Goal: Task Accomplishment & Management: Complete application form

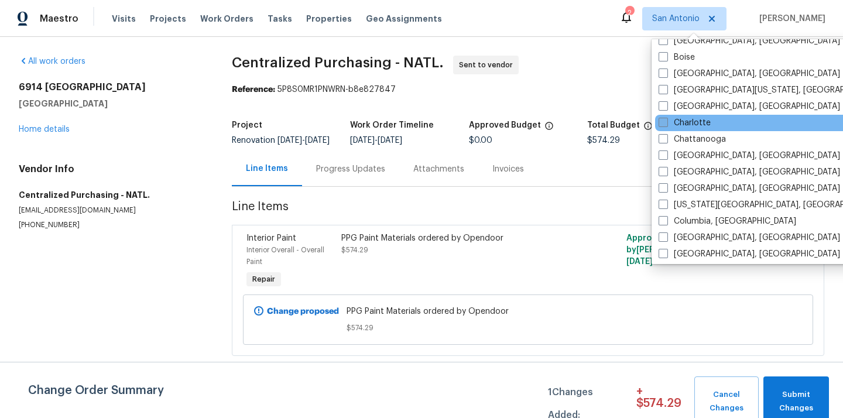
click at [672, 127] on label "Charlotte" at bounding box center [685, 123] width 52 height 12
click at [666, 125] on input "Charlotte" at bounding box center [663, 121] width 8 height 8
checkbox input "true"
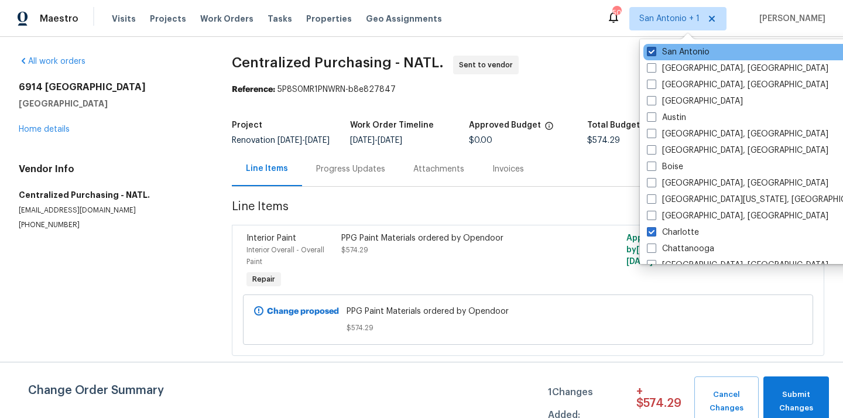
click at [674, 50] on label "San Antonio" at bounding box center [678, 52] width 63 height 12
click at [655, 50] on input "San Antonio" at bounding box center [651, 50] width 8 height 8
checkbox input "false"
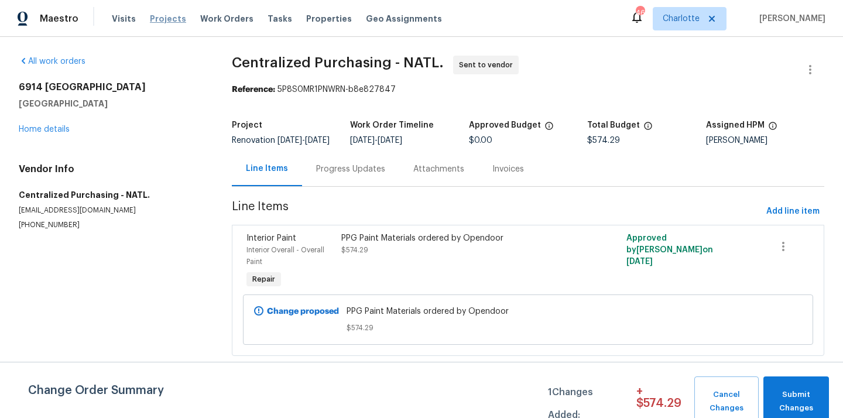
click at [165, 18] on span "Projects" at bounding box center [168, 19] width 36 height 12
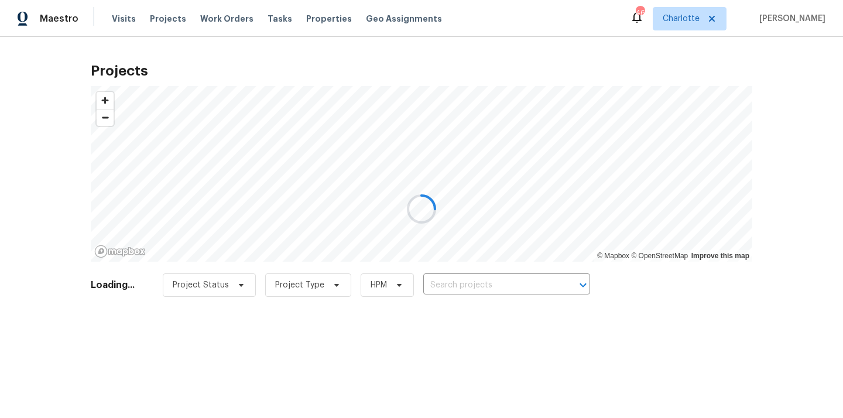
click at [481, 282] on div at bounding box center [421, 209] width 843 height 418
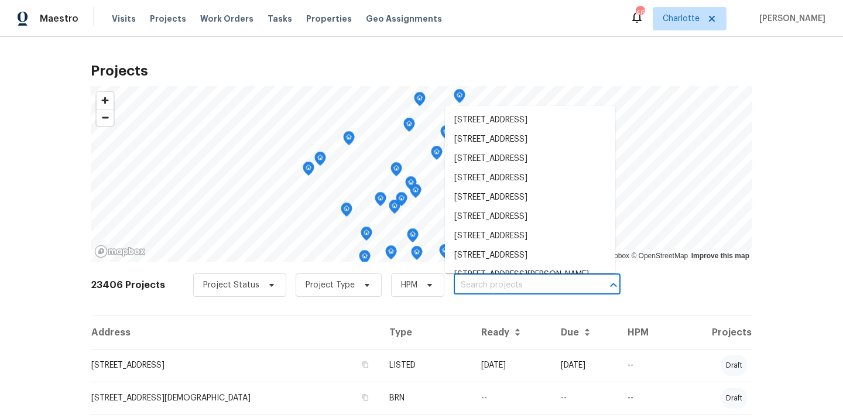
click at [481, 282] on input "text" at bounding box center [521, 285] width 134 height 18
paste input "14916 Oregon Oak Ct, Mint Hill, NC 28227"
type input "14916 Oregon Oak Ct, Mint Hill, NC 28227"
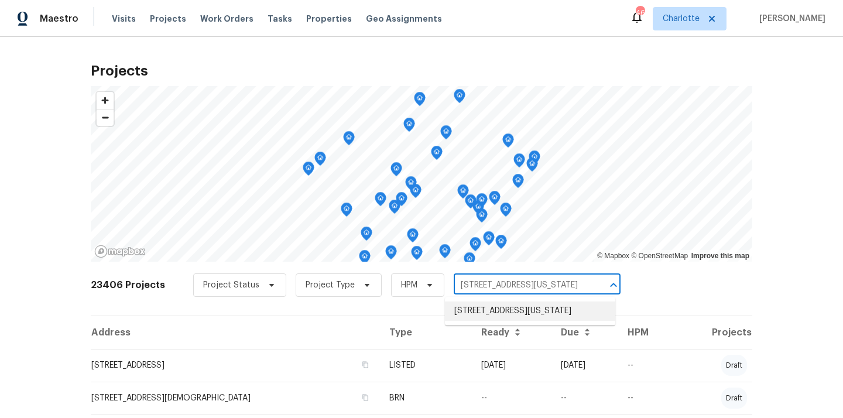
click at [495, 314] on li "14916 Oregon Oak Ct, Mint Hill, NC 28227" at bounding box center [530, 311] width 170 height 19
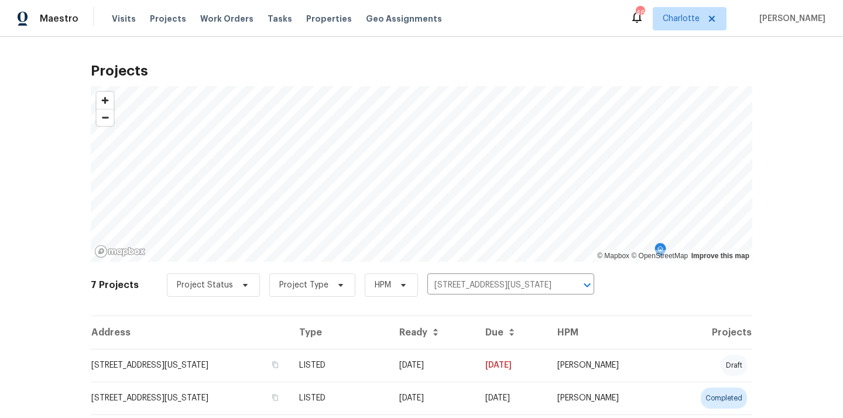
click at [290, 350] on td "14916 Oregon Oak Ct, Mint Hill, NC 28227" at bounding box center [190, 365] width 199 height 33
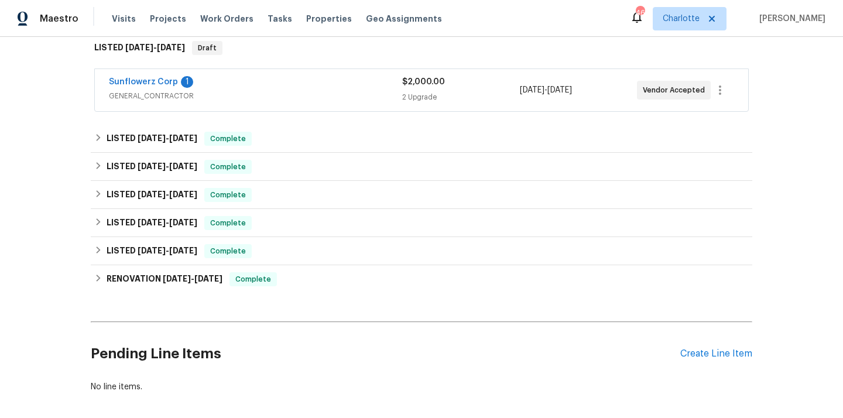
scroll to position [247, 0]
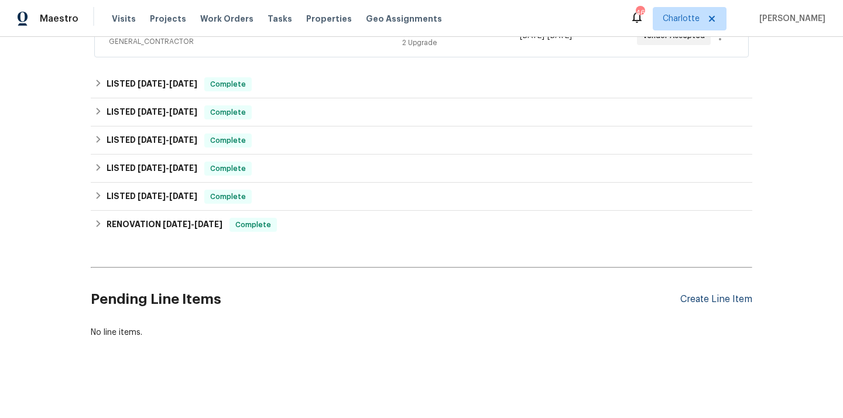
click at [697, 297] on div "Create Line Item" at bounding box center [716, 299] width 72 height 11
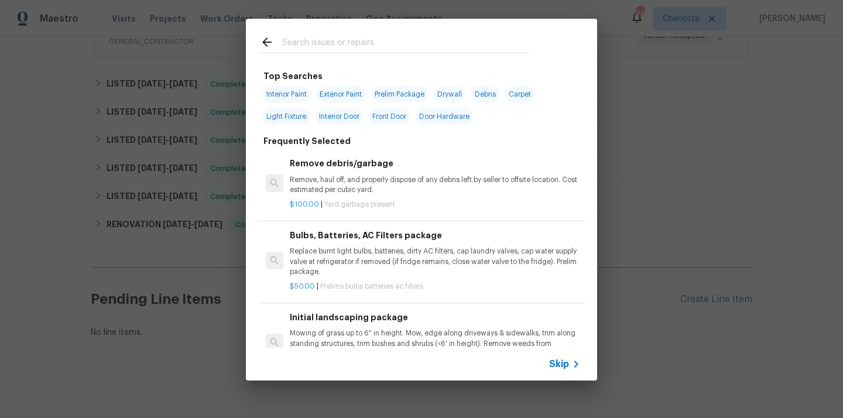
click at [439, 42] on input "text" at bounding box center [406, 44] width 248 height 18
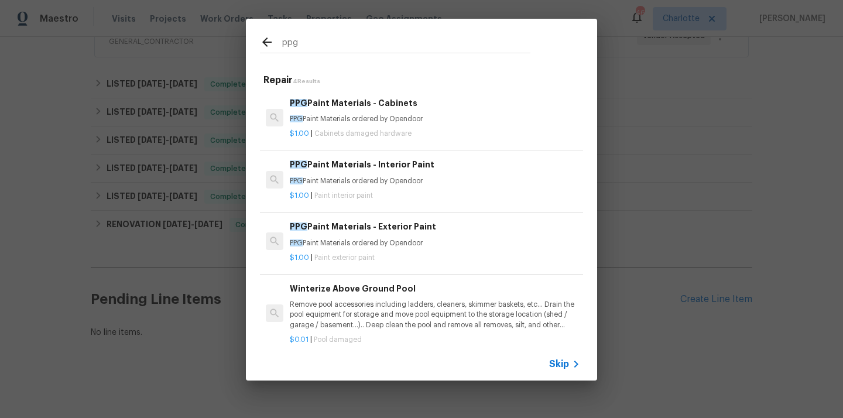
type input "ppg"
click at [391, 115] on p "PPG Paint Materials ordered by Opendoor" at bounding box center [435, 119] width 290 height 10
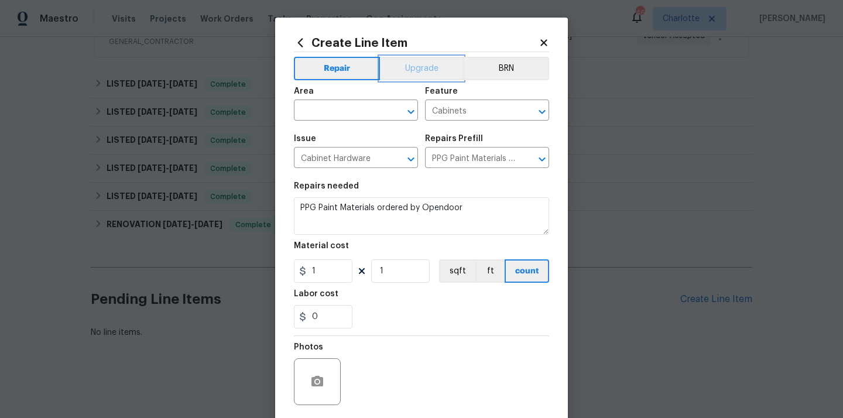
click at [413, 69] on button "Upgrade" at bounding box center [422, 68] width 84 height 23
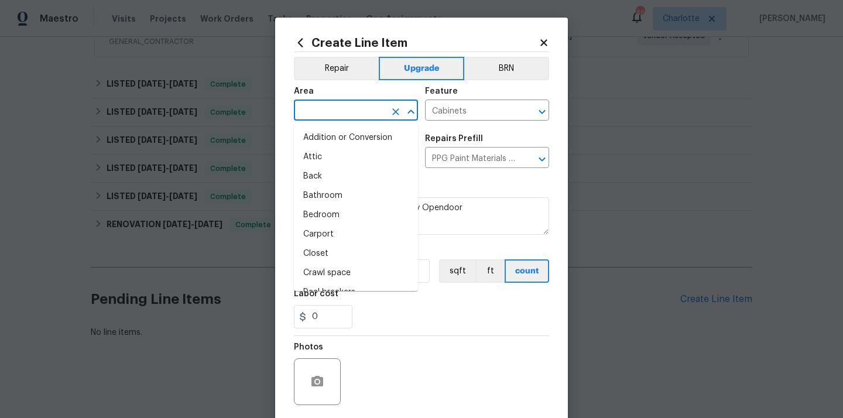
click at [363, 108] on input "text" at bounding box center [339, 111] width 91 height 18
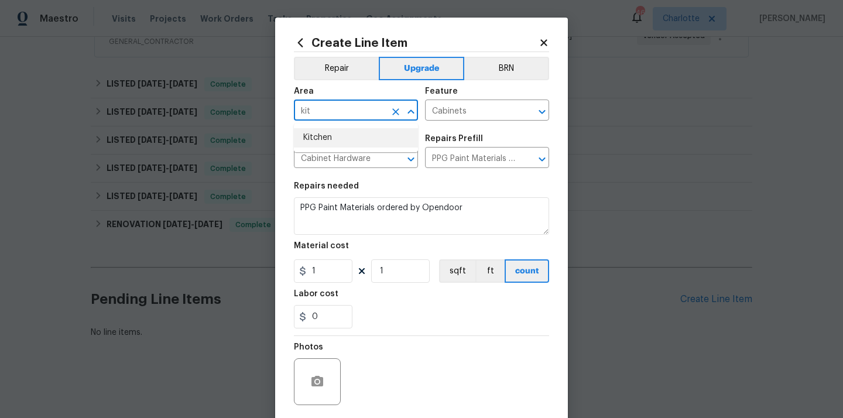
click at [349, 132] on li "Kitchen" at bounding box center [356, 137] width 124 height 19
type input "Kitchen"
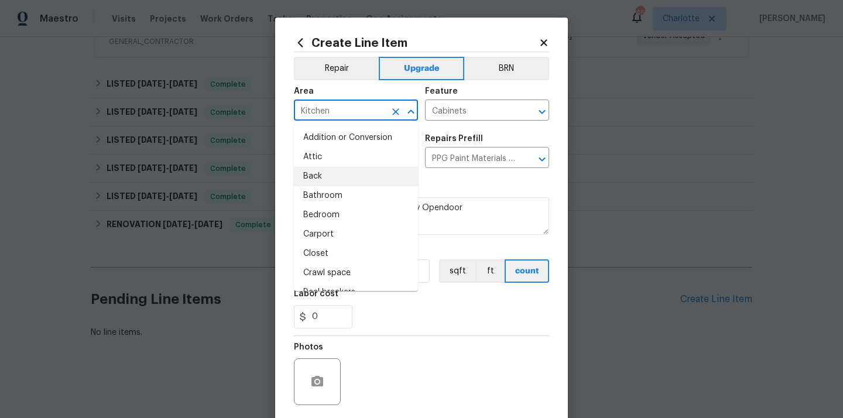
click at [450, 173] on div "Issue Cabinet Hardware ​ Repairs Prefill PPG Paint Materials - Cabinets $1.00 ​" at bounding box center [421, 151] width 255 height 47
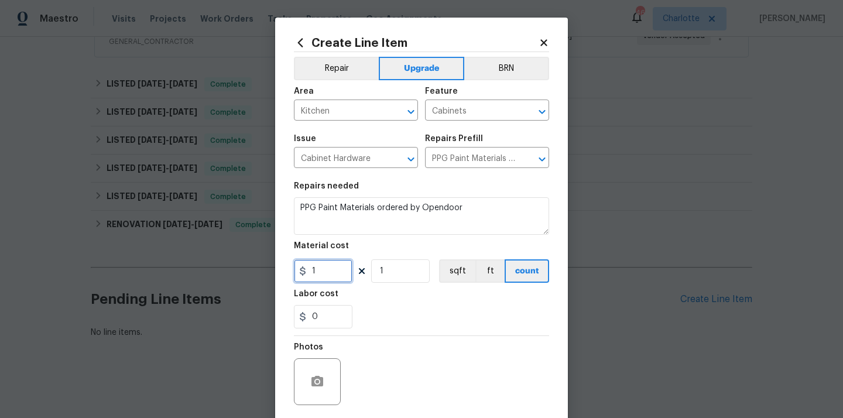
drag, startPoint x: 333, startPoint y: 275, endPoint x: 278, endPoint y: 275, distance: 54.5
click at [278, 275] on div "Create Line Item Repair Upgrade BRN Area Kitchen ​ Feature Cabinets ​ Issue Cab…" at bounding box center [421, 252] width 293 height 469
paste input "411.06"
type input "411.06"
click at [358, 294] on div "Labor cost" at bounding box center [421, 297] width 255 height 15
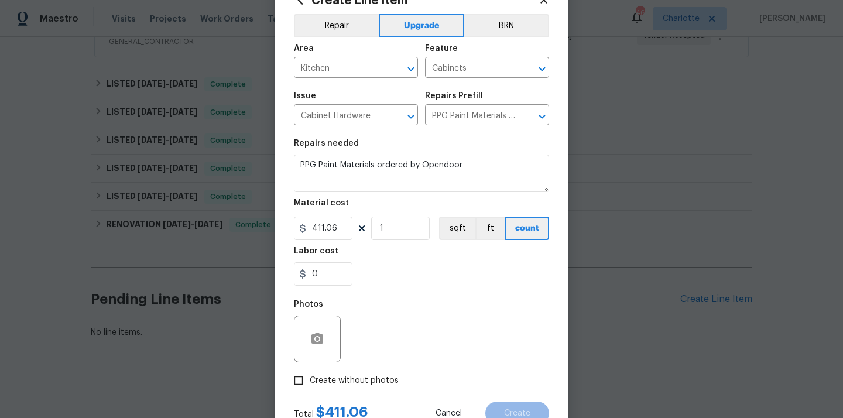
scroll to position [87, 0]
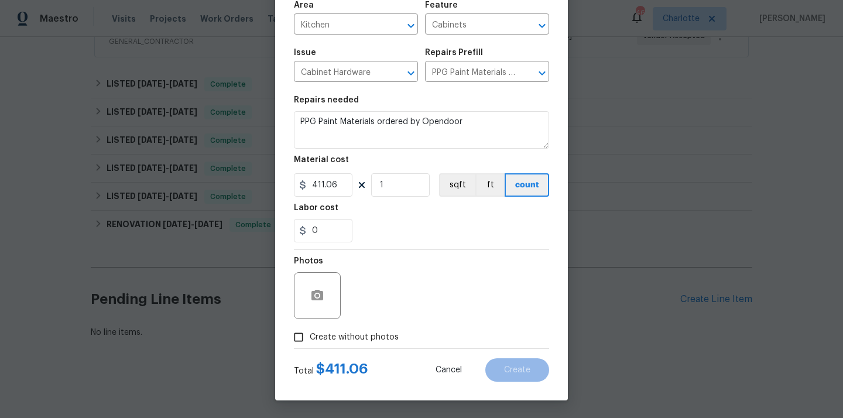
click at [354, 330] on label "Create without photos" at bounding box center [342, 337] width 111 height 22
click at [310, 330] on input "Create without photos" at bounding box center [298, 337] width 22 height 22
checkbox input "true"
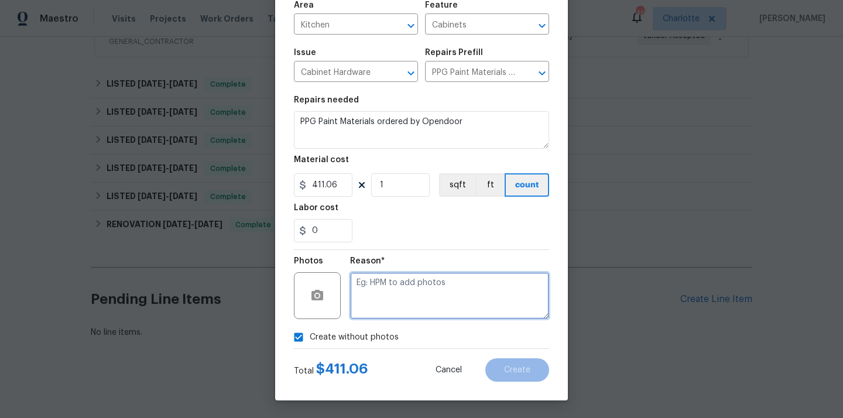
click at [378, 296] on textarea at bounding box center [449, 295] width 199 height 47
type textarea "N/A"
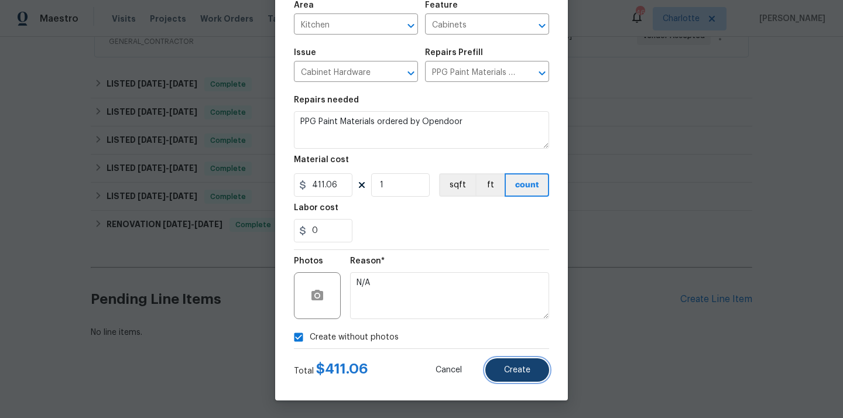
click at [510, 380] on button "Create" at bounding box center [517, 369] width 64 height 23
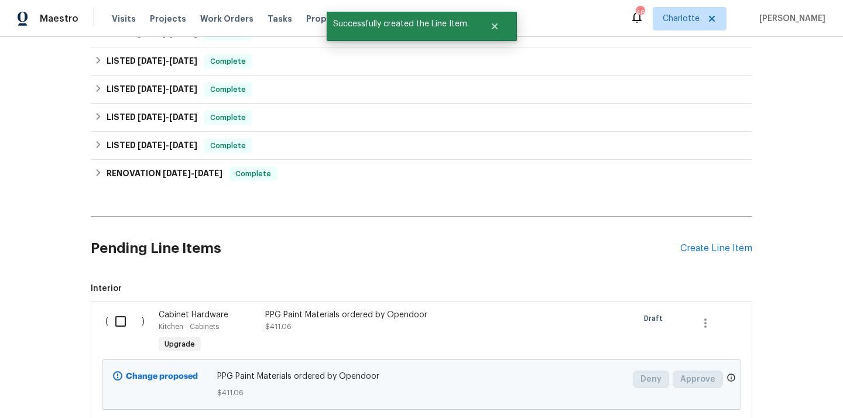
scroll to position [299, 0]
click at [116, 325] on input "checkbox" at bounding box center [124, 320] width 33 height 25
checkbox input "true"
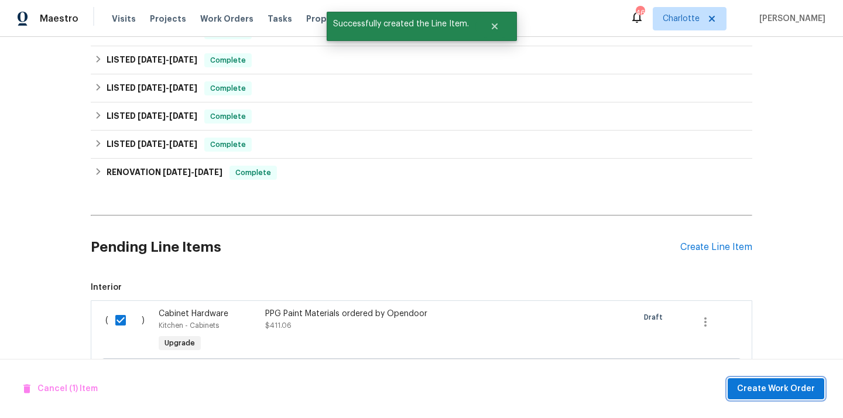
click at [761, 397] on button "Create Work Order" at bounding box center [776, 389] width 97 height 22
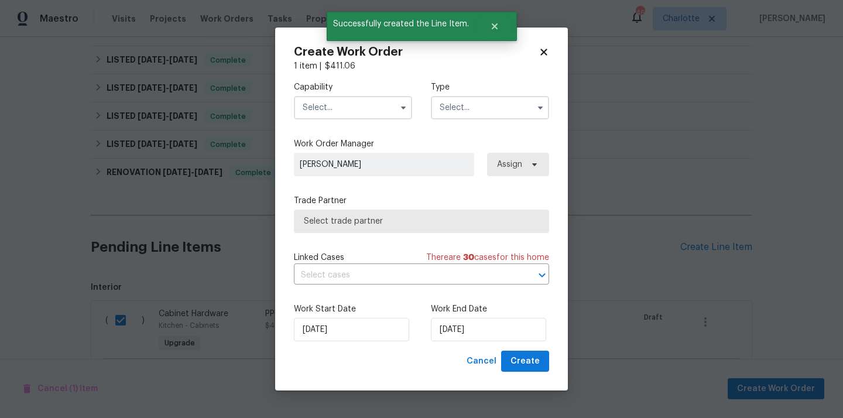
click at [388, 109] on input "text" at bounding box center [353, 107] width 118 height 23
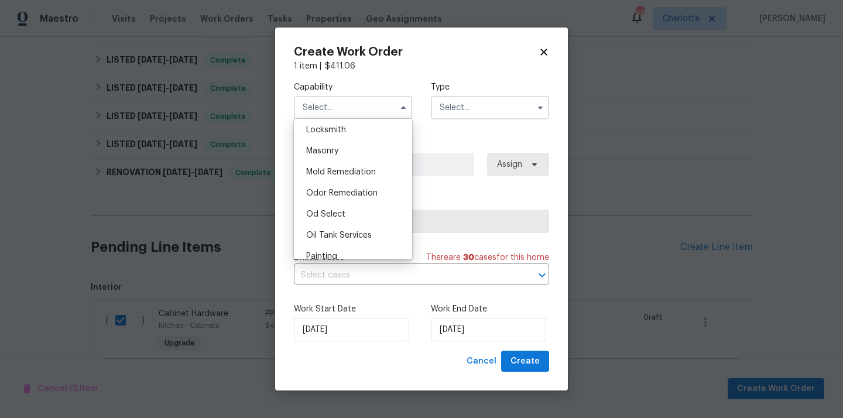
scroll to position [898, 0]
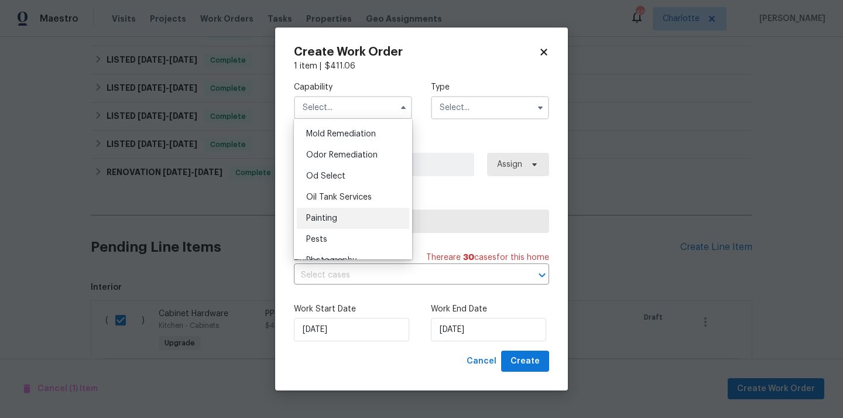
click at [369, 228] on div "Painting" at bounding box center [353, 218] width 112 height 21
type input "Painting"
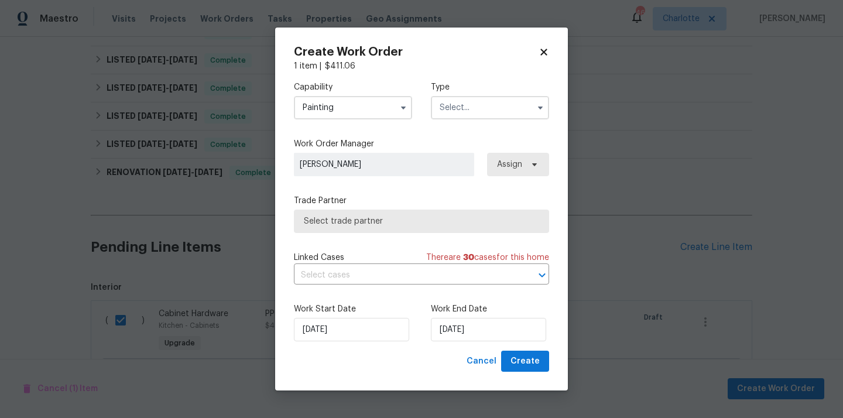
click at [489, 107] on input "text" at bounding box center [490, 107] width 118 height 23
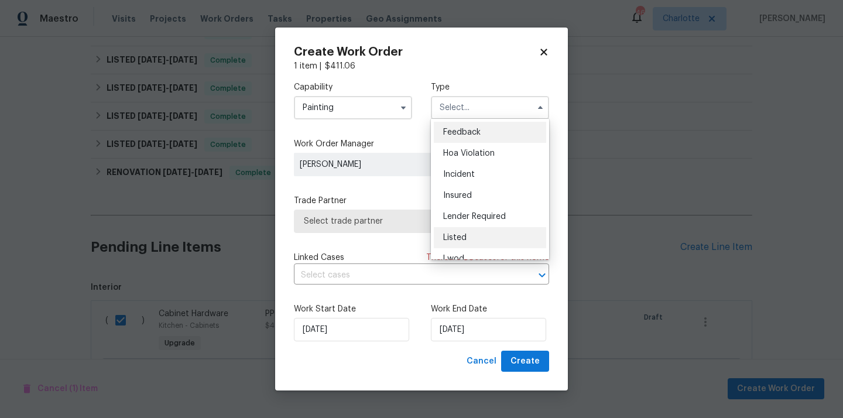
click at [479, 233] on div "Listed" at bounding box center [490, 237] width 112 height 21
type input "Listed"
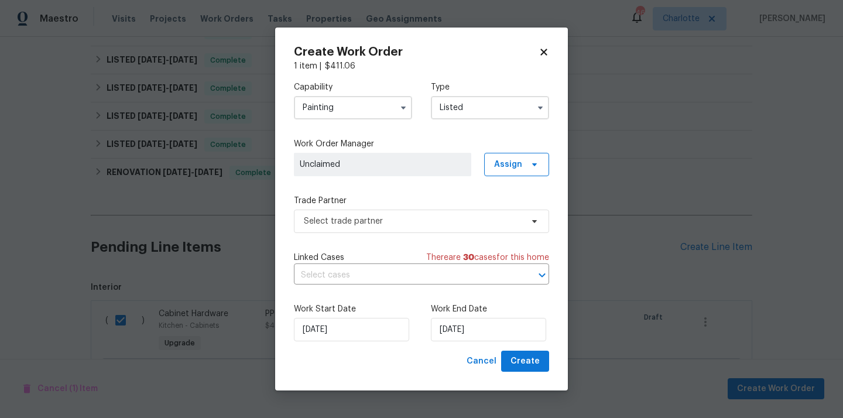
click at [508, 180] on div "Capability Painting Type Listed Work Order Manager Unclaimed Assign Trade Partn…" at bounding box center [421, 211] width 255 height 279
click at [508, 170] on span "Assign" at bounding box center [516, 164] width 65 height 23
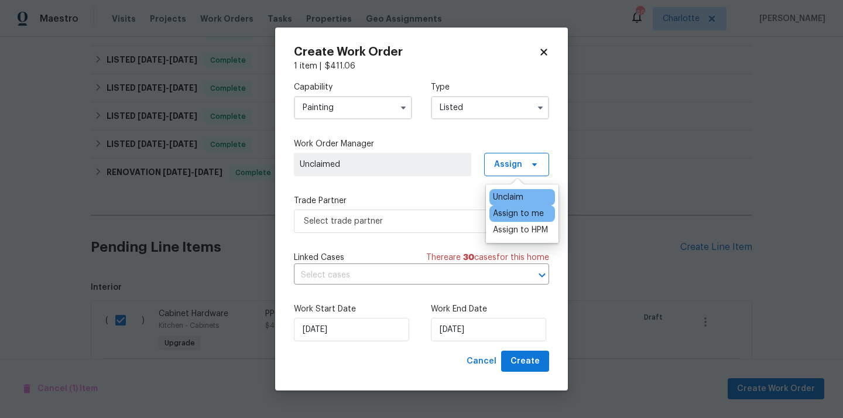
click at [509, 210] on div "Assign to me" at bounding box center [518, 214] width 51 height 12
click at [433, 218] on span "Select trade partner" at bounding box center [413, 221] width 218 height 12
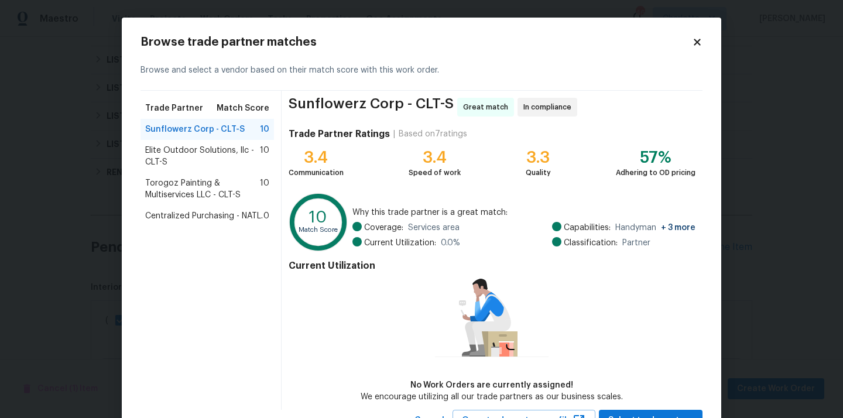
click at [208, 216] on span "Centralized Purchasing - NATL." at bounding box center [204, 216] width 118 height 12
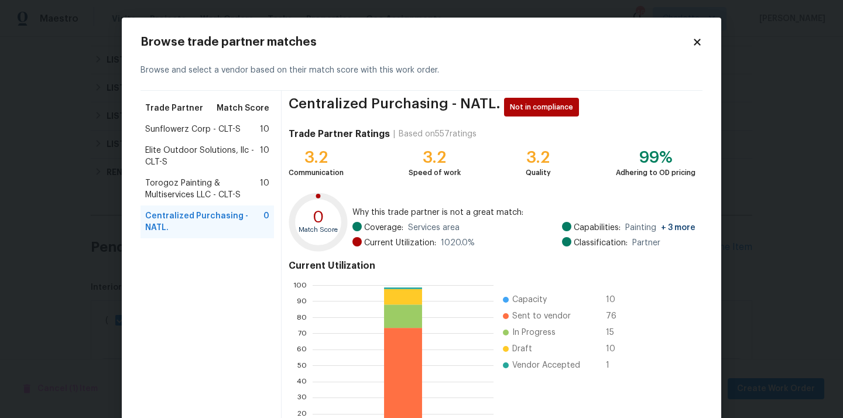
scroll to position [98, 0]
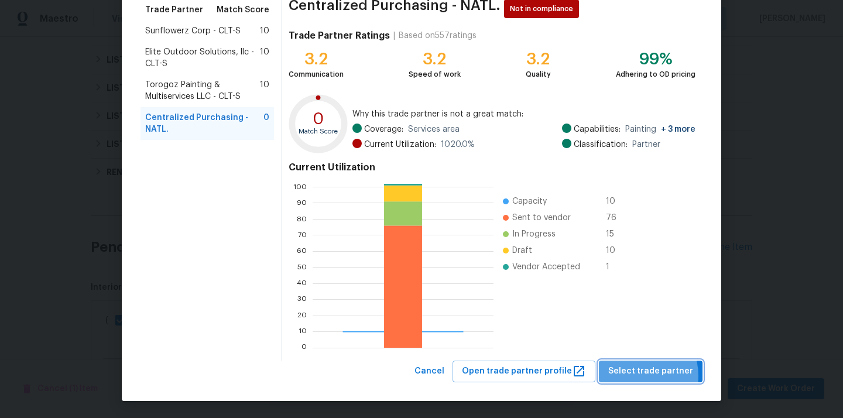
click at [640, 376] on span "Select trade partner" at bounding box center [650, 371] width 85 height 15
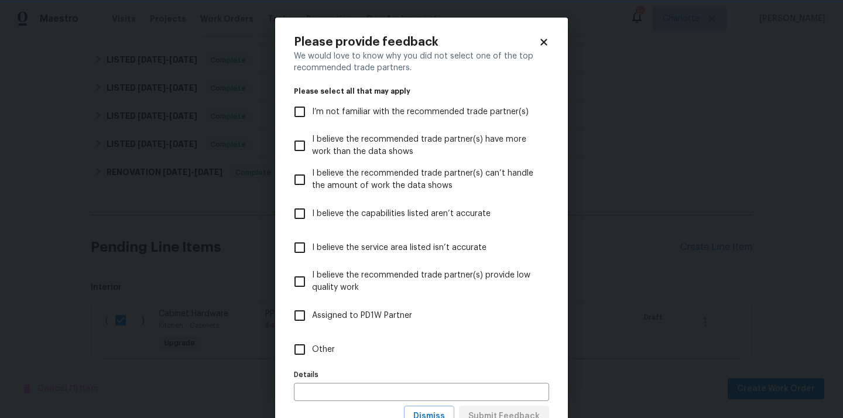
scroll to position [0, 0]
click at [520, 353] on label "Other" at bounding box center [413, 350] width 252 height 34
click at [312, 353] on input "Other" at bounding box center [299, 349] width 25 height 25
checkbox input "true"
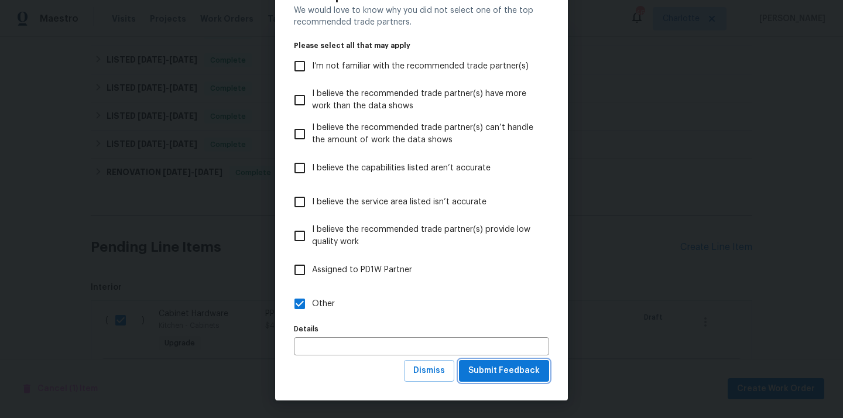
click at [516, 364] on span "Submit Feedback" at bounding box center [503, 371] width 71 height 15
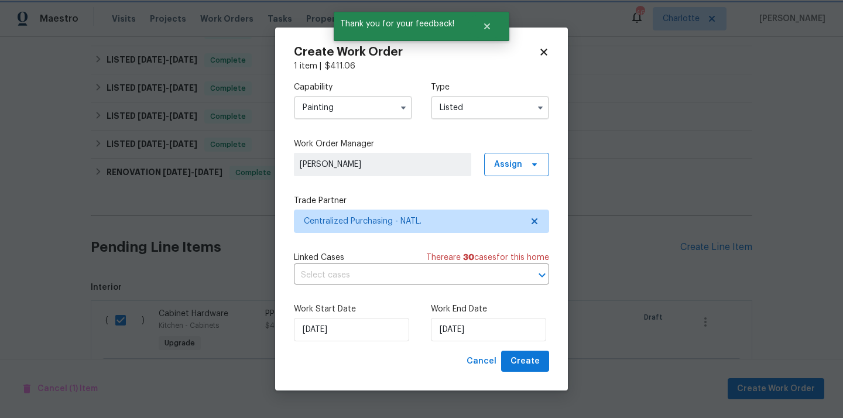
scroll to position [0, 0]
click at [523, 362] on span "Create" at bounding box center [525, 361] width 29 height 15
checkbox input "false"
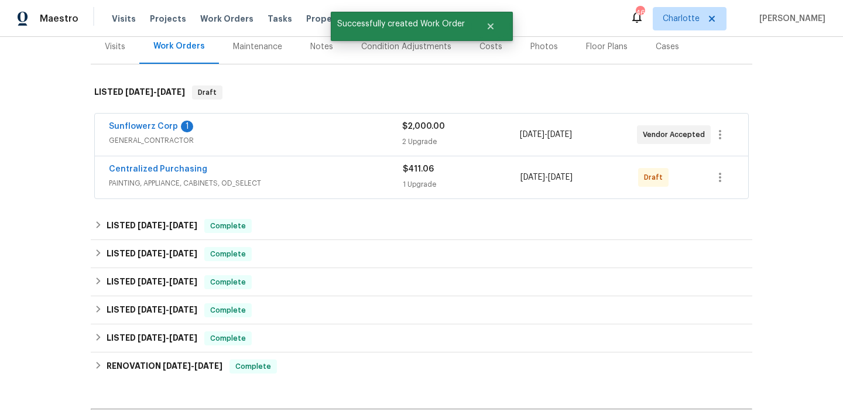
scroll to position [134, 0]
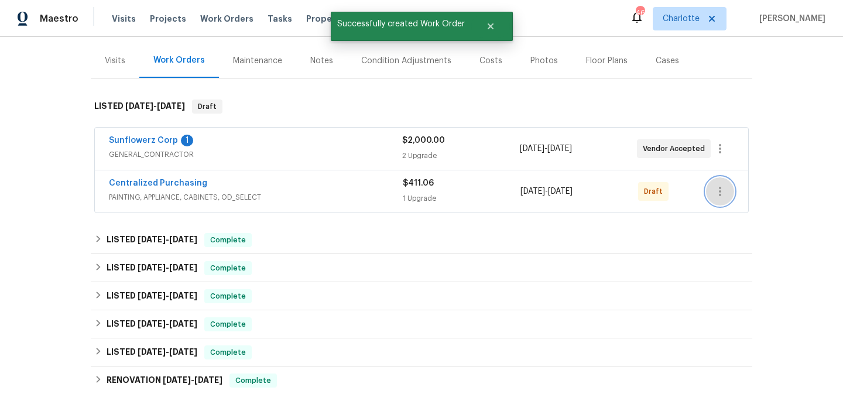
click at [715, 187] on icon "button" at bounding box center [720, 191] width 14 height 14
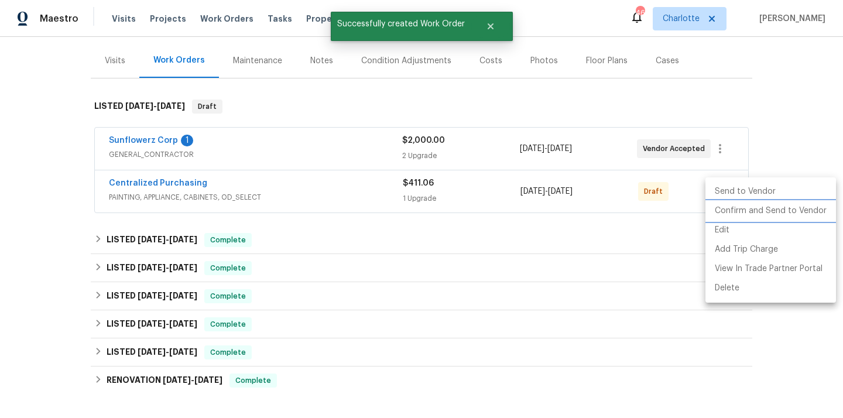
click at [713, 208] on li "Confirm and Send to Vendor" at bounding box center [771, 210] width 131 height 19
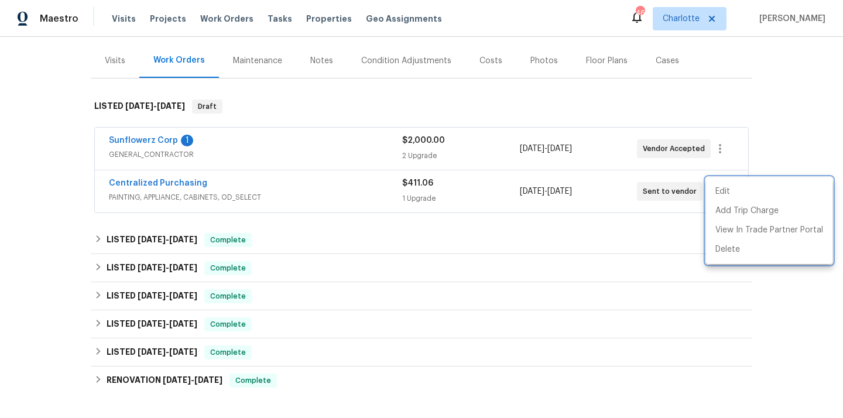
click at [137, 179] on div at bounding box center [421, 209] width 843 height 418
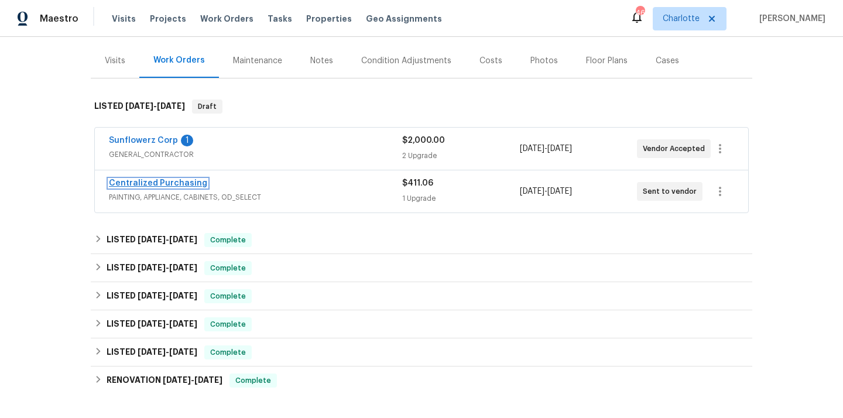
click at [136, 184] on link "Centralized Purchasing" at bounding box center [158, 183] width 98 height 8
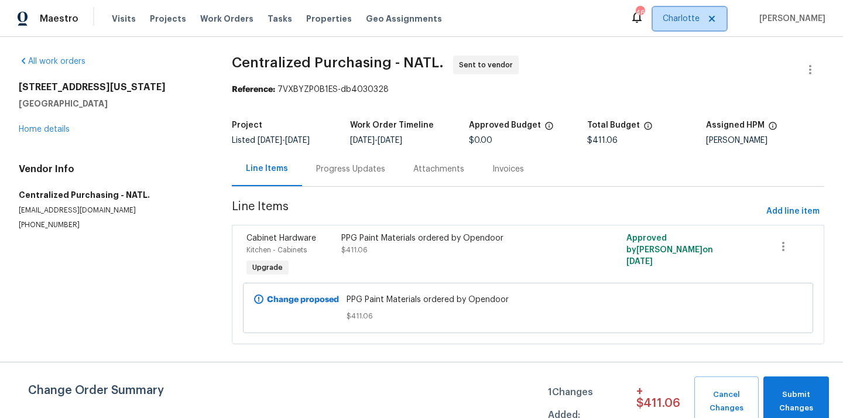
click at [704, 25] on span "Charlotte" at bounding box center [690, 18] width 74 height 23
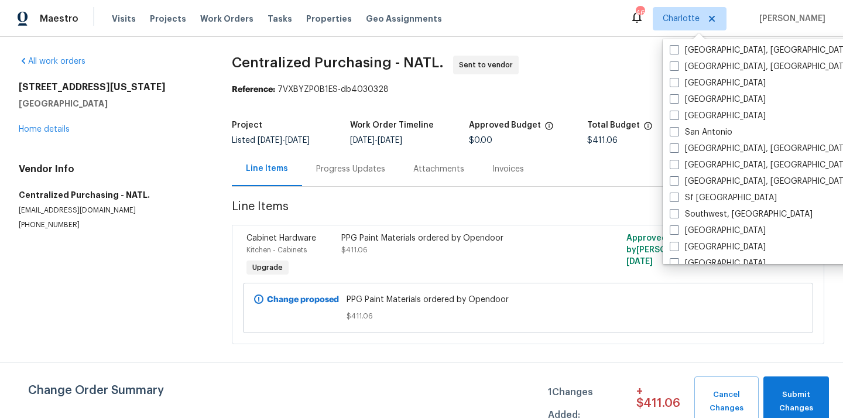
scroll to position [785, 0]
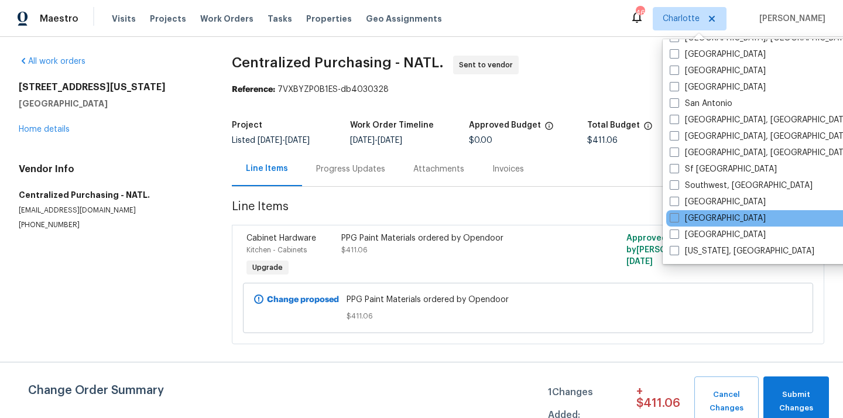
click at [682, 210] on div "[GEOGRAPHIC_DATA]" at bounding box center [784, 218] width 236 height 16
click at [677, 217] on span at bounding box center [674, 217] width 9 height 9
click at [677, 217] on input "[GEOGRAPHIC_DATA]" at bounding box center [674, 217] width 8 height 8
checkbox input "true"
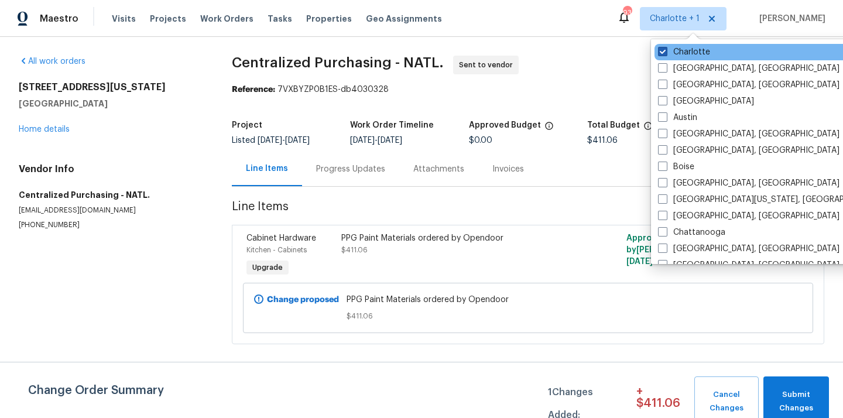
click at [664, 56] on span at bounding box center [662, 51] width 9 height 9
click at [664, 54] on input "Charlotte" at bounding box center [662, 50] width 8 height 8
checkbox input "false"
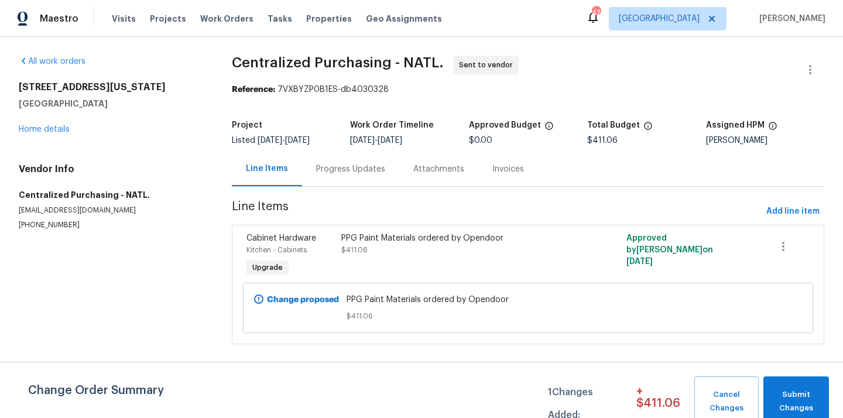
click at [160, 25] on div "Visits Projects Work Orders Tasks Properties Geo Assignments" at bounding box center [284, 18] width 344 height 23
click at [160, 15] on span "Projects" at bounding box center [168, 19] width 36 height 12
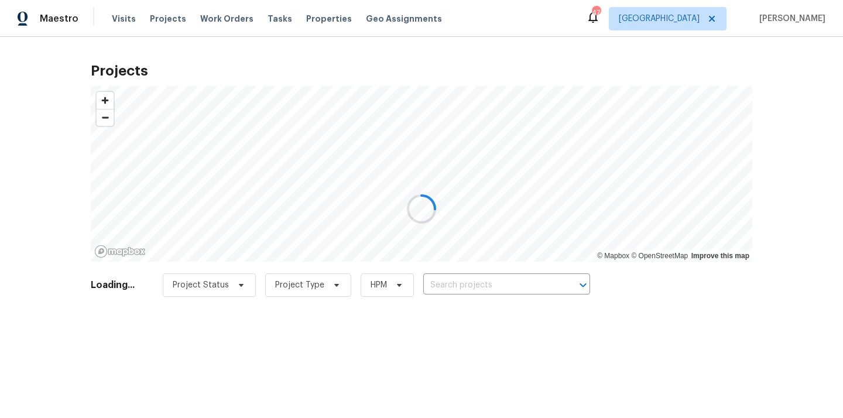
click at [540, 285] on div at bounding box center [421, 209] width 843 height 418
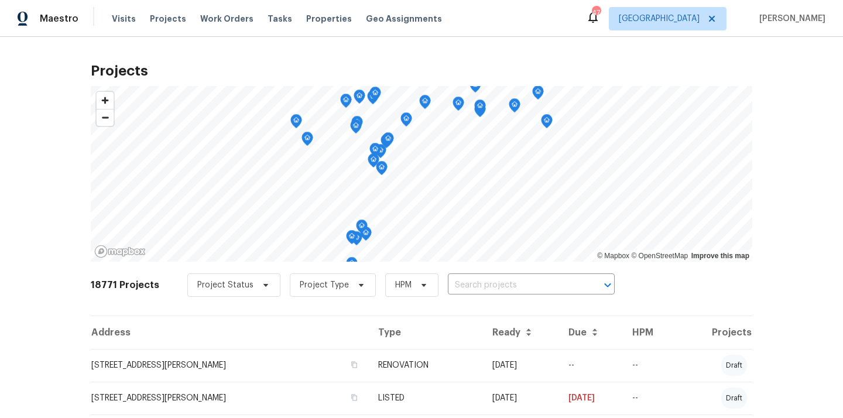
click at [540, 285] on input "text" at bounding box center [515, 285] width 134 height 18
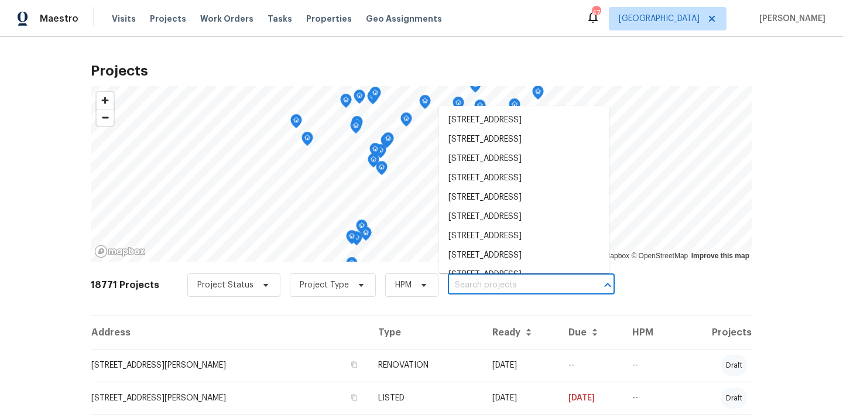
paste input "3014 65th St E, Bradenton, FL 34208"
type input "3014 65th St E, Bradenton, FL 34208"
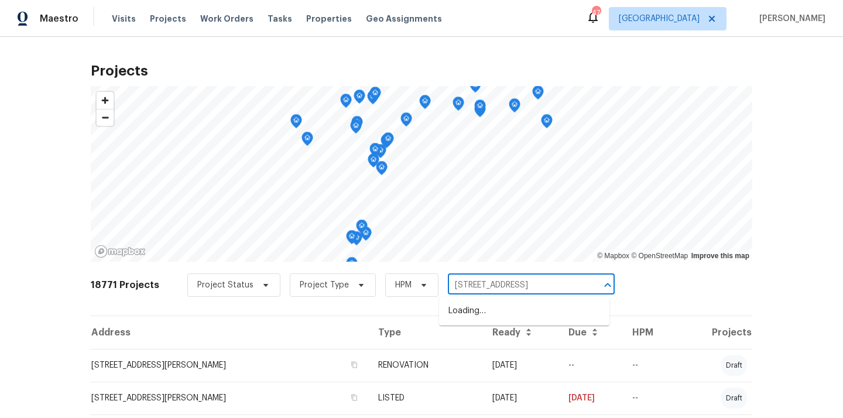
scroll to position [0, 10]
click at [535, 307] on li "3014 65th St E, Bradenton, FL 34208" at bounding box center [524, 311] width 170 height 19
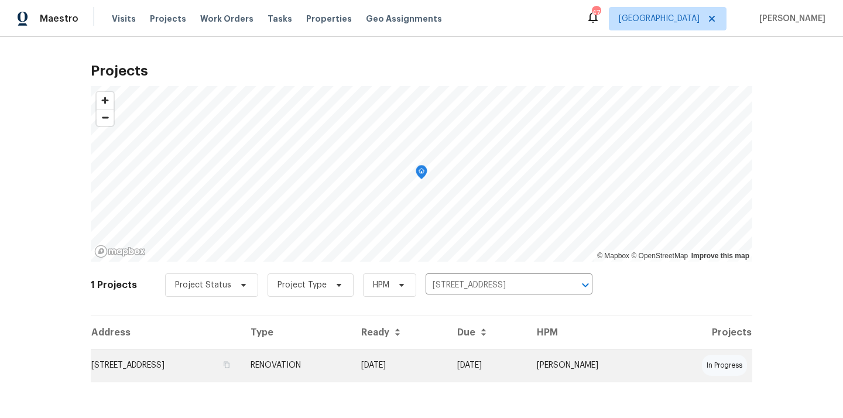
click at [492, 373] on td "10/03/25" at bounding box center [488, 365] width 80 height 33
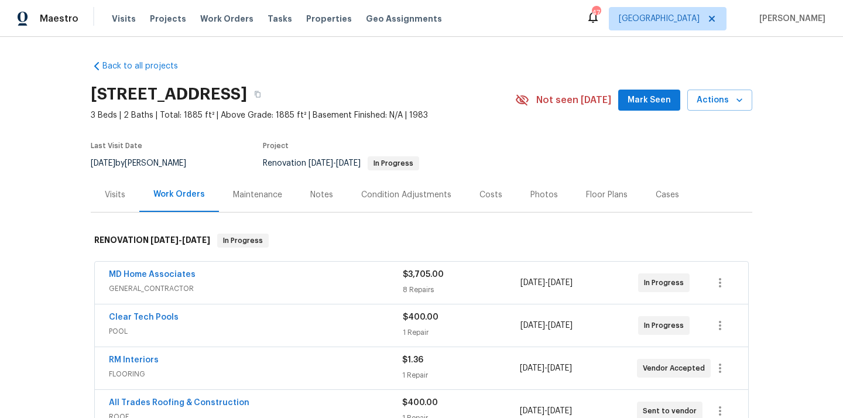
click at [247, 92] on h2 "3014 65th St E, Bradenton, FL 34208" at bounding box center [169, 94] width 156 height 12
copy h2 "34208"
click at [586, 193] on div "Floor Plans" at bounding box center [607, 195] width 42 height 12
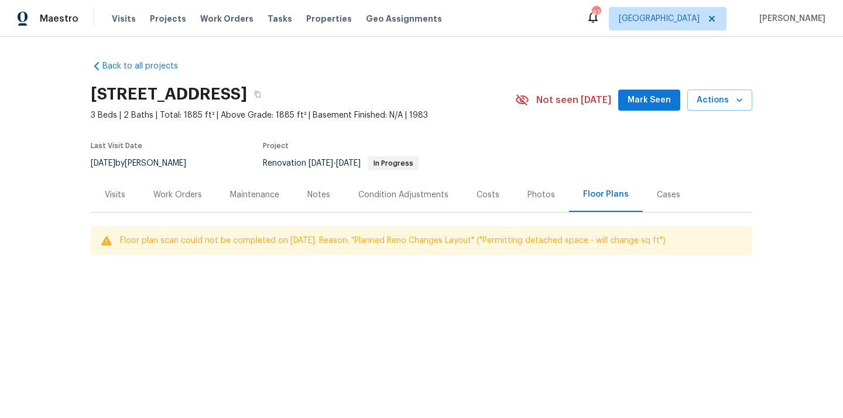
click at [132, 198] on div "Visits" at bounding box center [115, 194] width 49 height 35
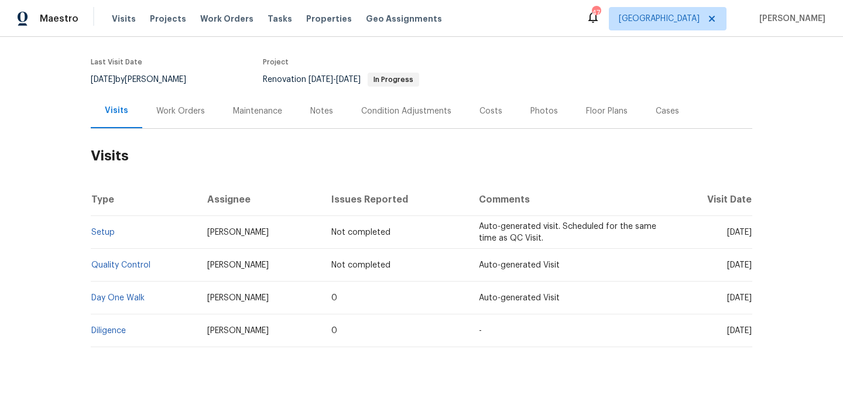
scroll to position [80, 0]
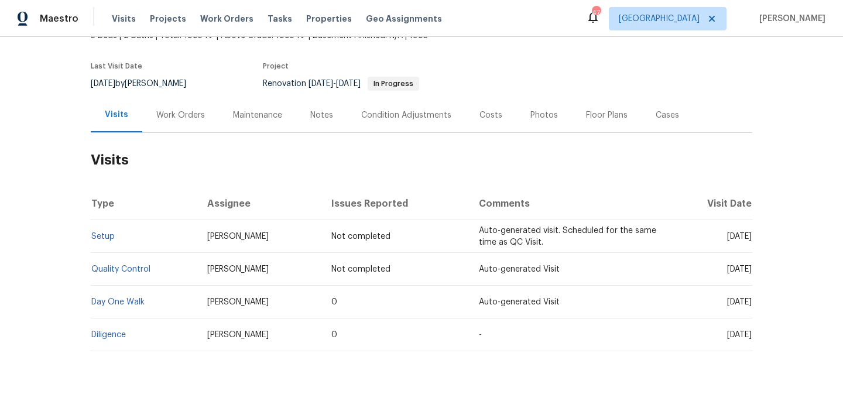
click at [180, 120] on div "Work Orders" at bounding box center [180, 115] width 49 height 12
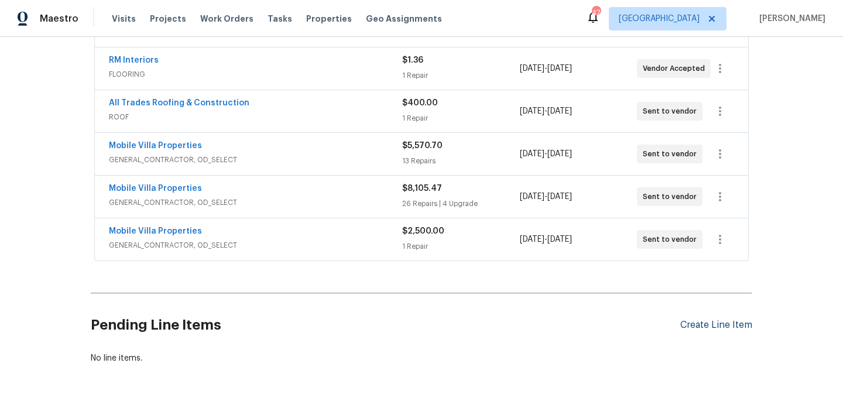
scroll to position [319, 0]
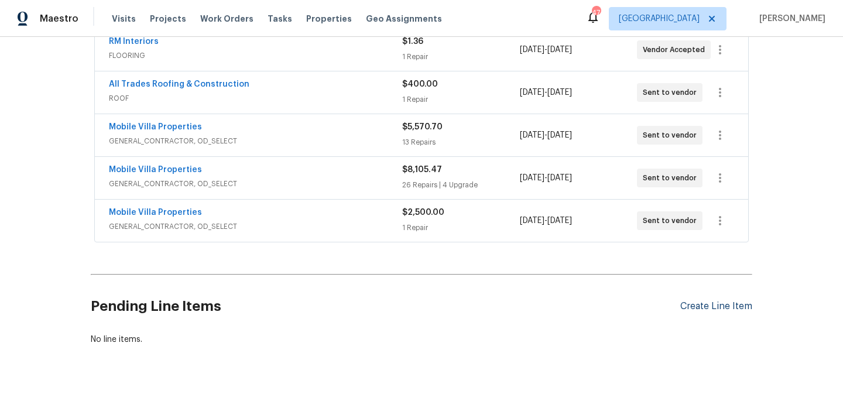
click at [731, 309] on div "Create Line Item" at bounding box center [716, 306] width 72 height 11
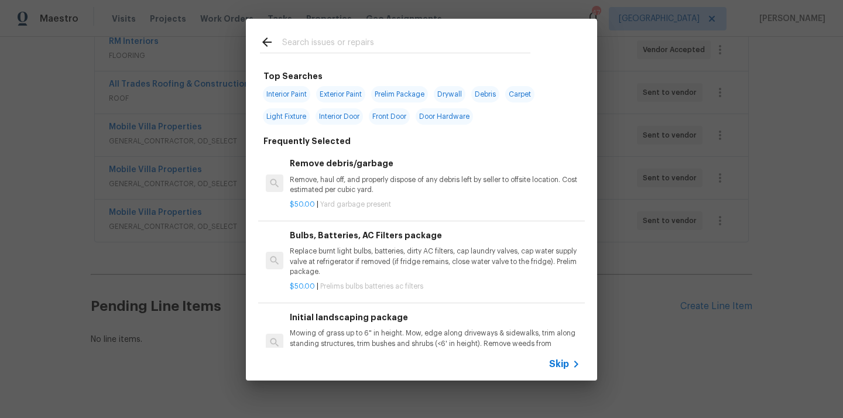
click at [395, 46] on input "text" at bounding box center [406, 44] width 248 height 18
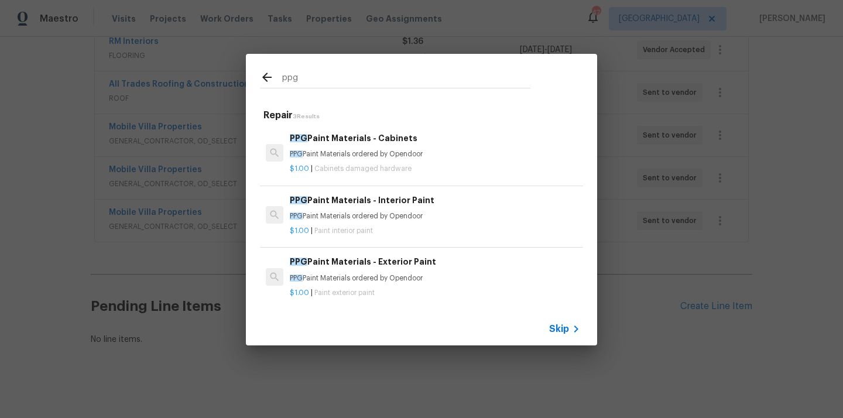
type input "ppg"
click at [376, 206] on h6 "PPG Paint Materials - Interior Paint" at bounding box center [435, 200] width 290 height 13
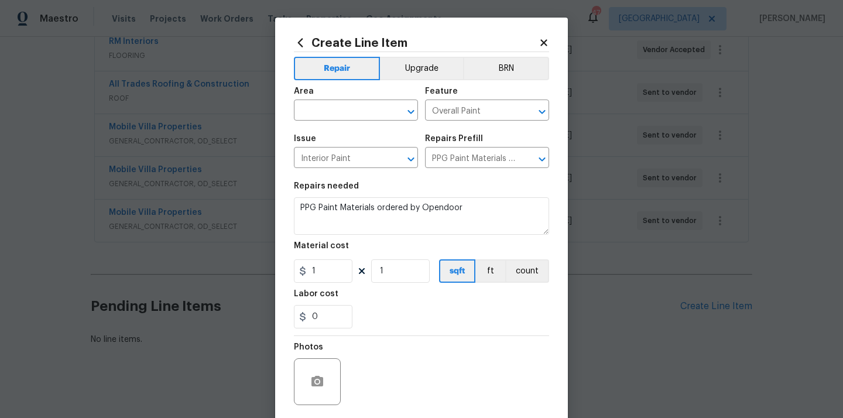
click at [301, 43] on icon at bounding box center [300, 42] width 13 height 13
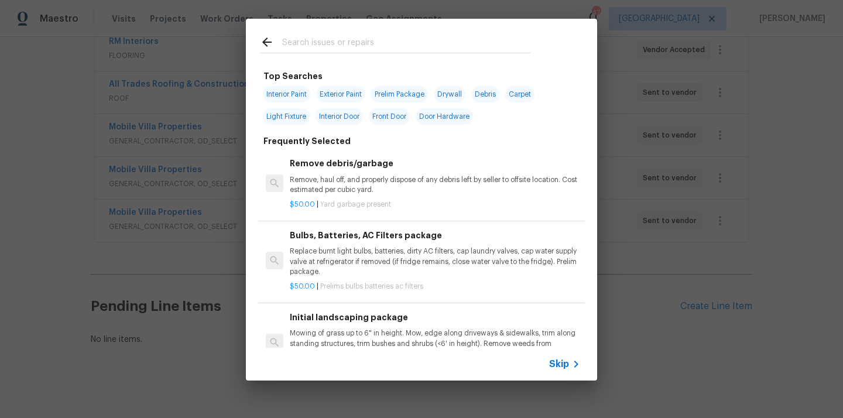
click at [338, 46] on input "text" at bounding box center [406, 44] width 248 height 18
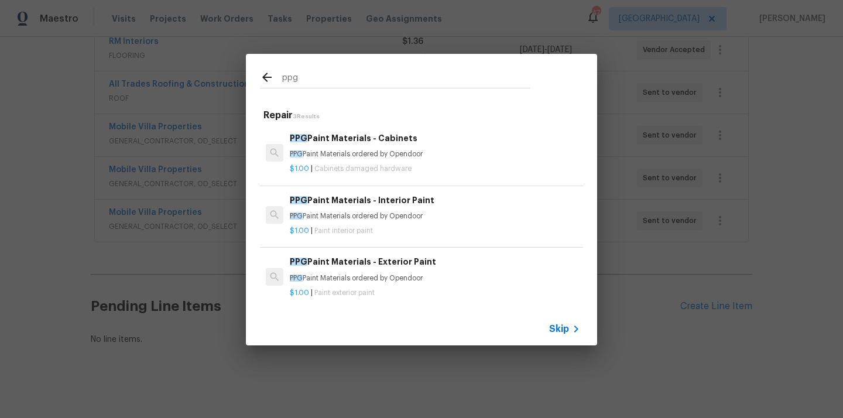
type input "ppg"
click at [361, 152] on p "PPG Paint Materials ordered by Opendoor" at bounding box center [435, 154] width 290 height 10
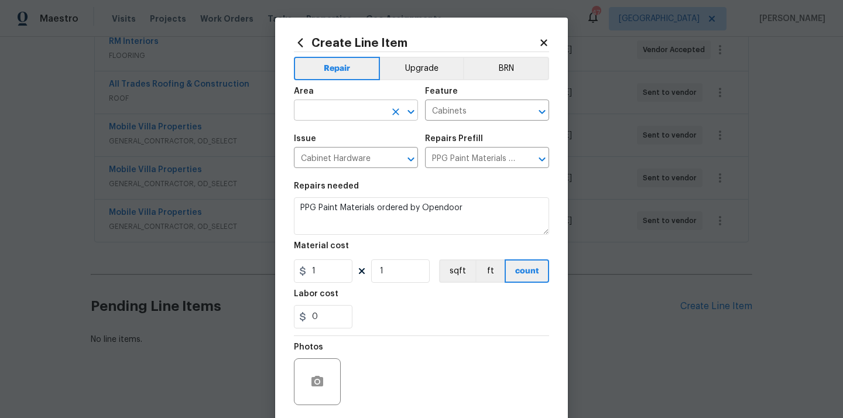
click at [378, 107] on input "text" at bounding box center [339, 111] width 91 height 18
click at [366, 138] on li "Kitchen" at bounding box center [356, 137] width 124 height 19
type input "Kitchen"
drag, startPoint x: 328, startPoint y: 270, endPoint x: 294, endPoint y: 269, distance: 34.0
click at [294, 269] on input "1" at bounding box center [323, 270] width 59 height 23
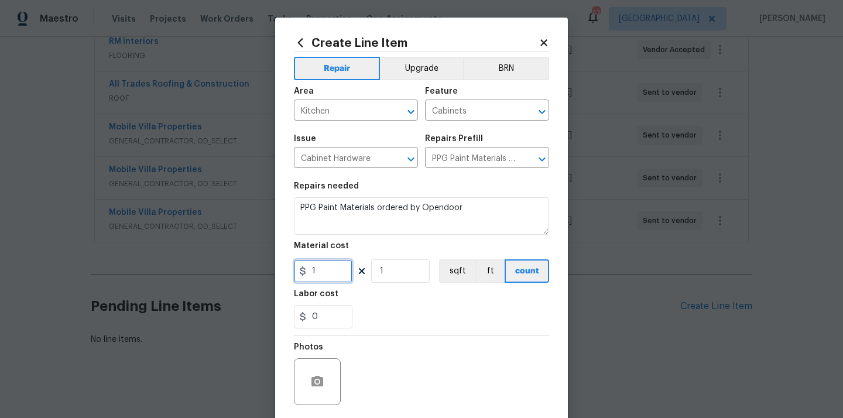
paste input "209.39"
type input "209.39"
click at [371, 299] on div "Labor cost" at bounding box center [421, 297] width 255 height 15
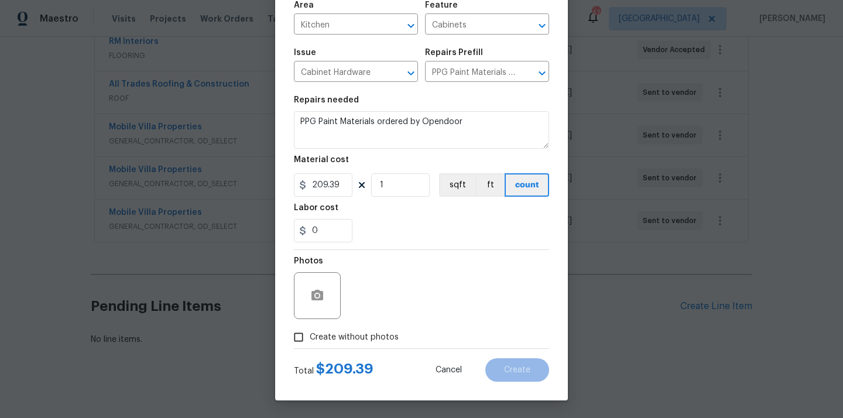
click at [362, 337] on span "Create without photos" at bounding box center [354, 337] width 89 height 12
click at [310, 337] on input "Create without photos" at bounding box center [298, 337] width 22 height 22
checkbox input "true"
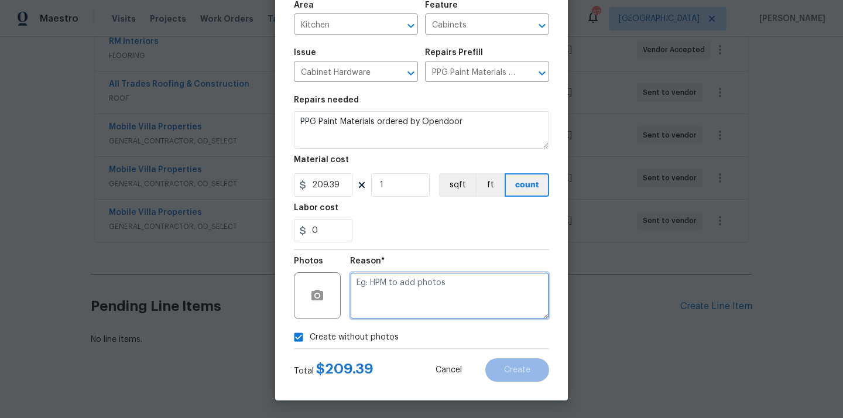
click at [382, 297] on textarea at bounding box center [449, 295] width 199 height 47
type textarea "N/A"
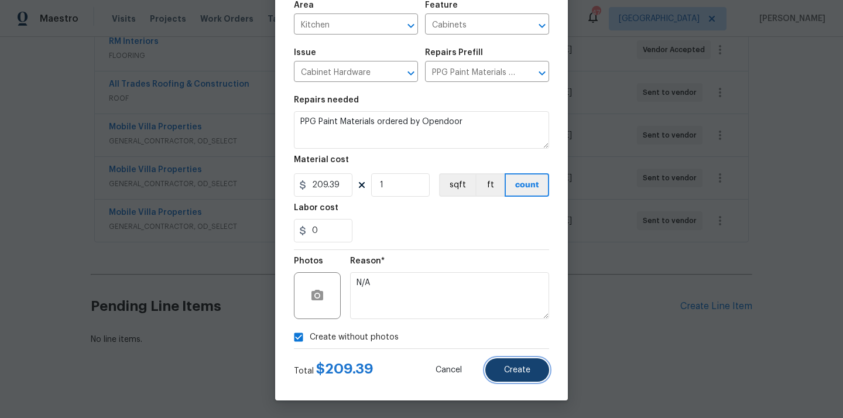
click at [513, 377] on button "Create" at bounding box center [517, 369] width 64 height 23
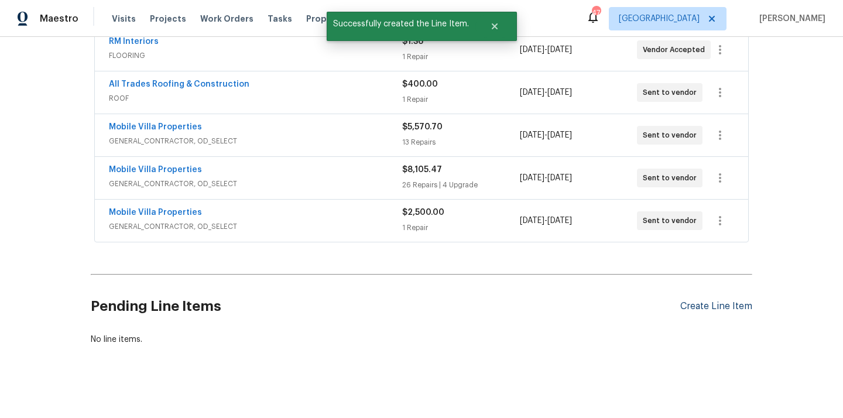
click at [703, 306] on div "Create Line Item" at bounding box center [716, 306] width 72 height 11
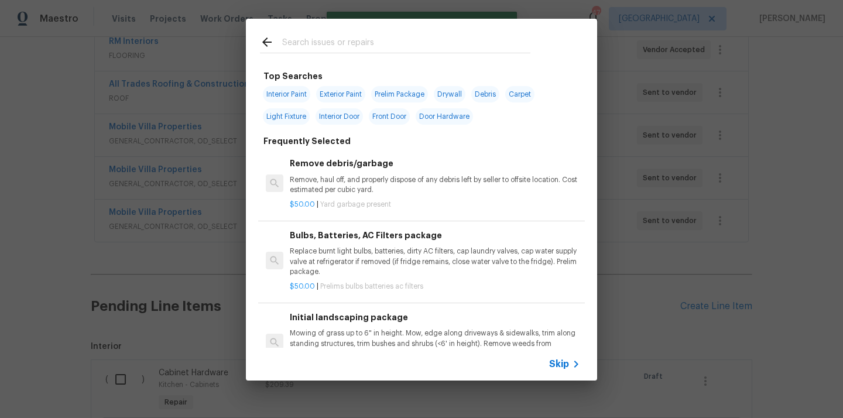
click at [386, 42] on input "text" at bounding box center [406, 44] width 248 height 18
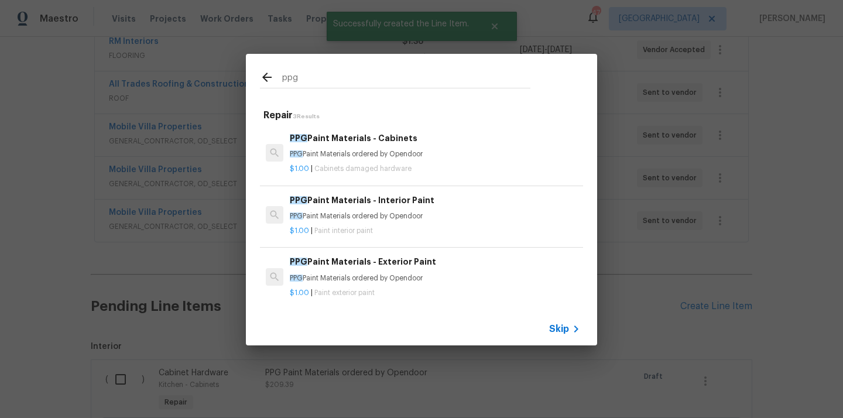
type input "ppg"
click at [380, 202] on h6 "PPG Paint Materials - Interior Paint" at bounding box center [435, 200] width 290 height 13
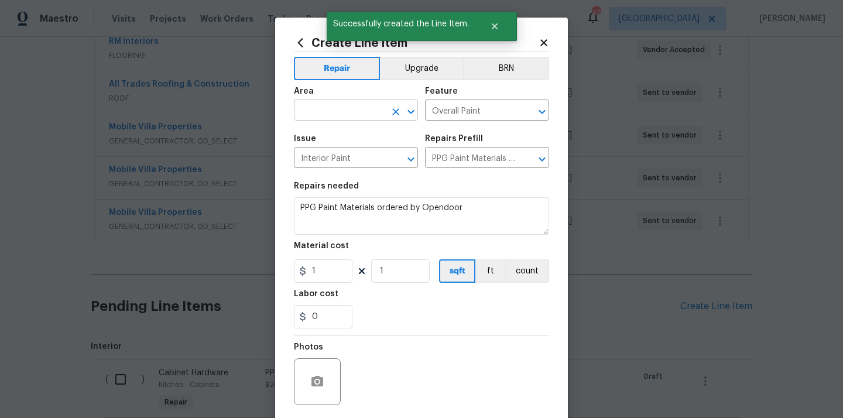
click at [356, 107] on input "text" at bounding box center [339, 111] width 91 height 18
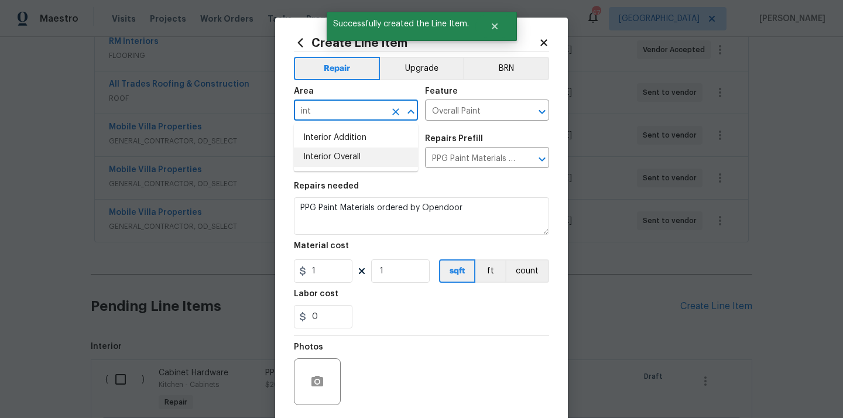
click at [348, 155] on li "Interior Overall" at bounding box center [356, 157] width 124 height 19
type input "Interior Overall"
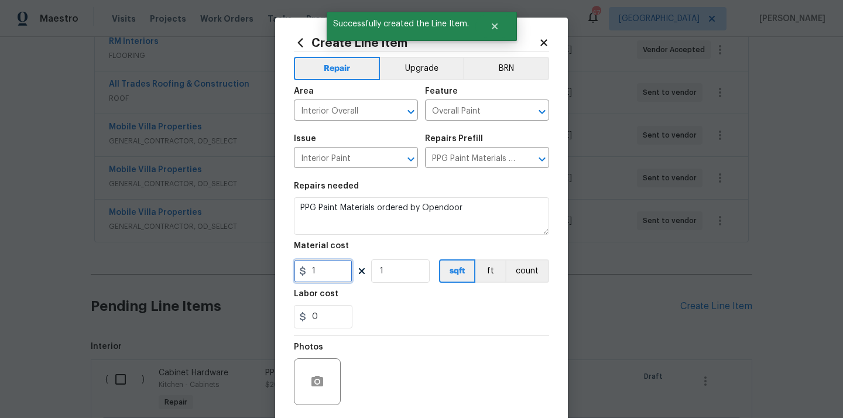
drag, startPoint x: 321, startPoint y: 269, endPoint x: 290, endPoint y: 269, distance: 30.4
click at [291, 269] on div "Create Line Item Repair Upgrade BRN Area Interior Overall ​ Feature Overall Pai…" at bounding box center [421, 252] width 293 height 469
paste input "624.66"
type input "624.66"
click at [394, 299] on div "Labor cost" at bounding box center [421, 297] width 255 height 15
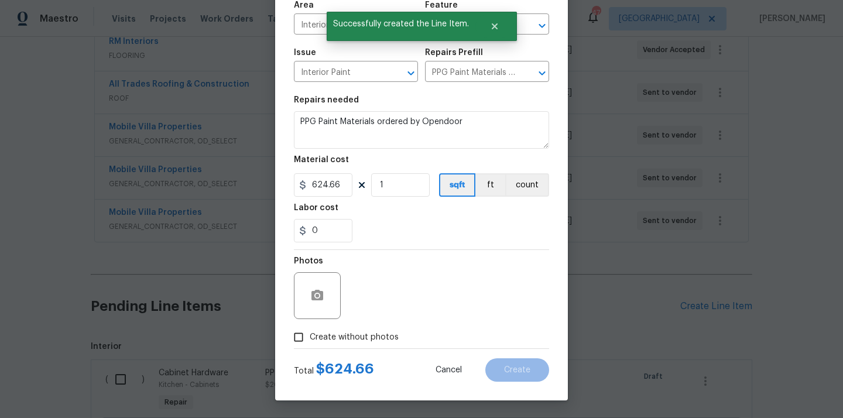
click at [357, 346] on label "Create without photos" at bounding box center [342, 337] width 111 height 22
click at [310, 346] on input "Create without photos" at bounding box center [298, 337] width 22 height 22
checkbox input "true"
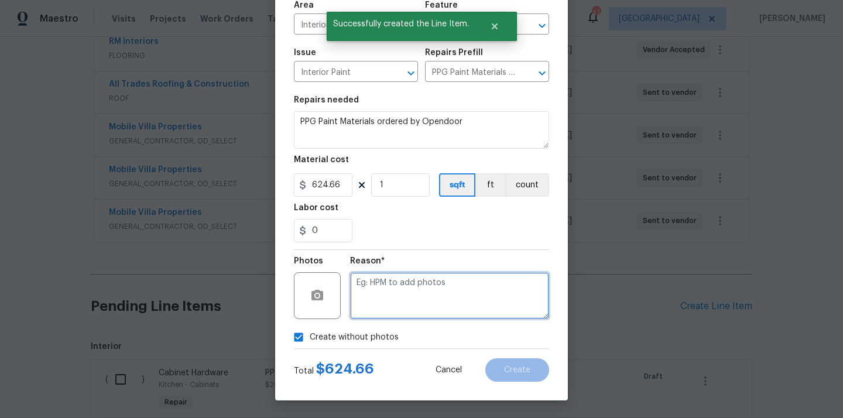
click at [396, 301] on textarea at bounding box center [449, 295] width 199 height 47
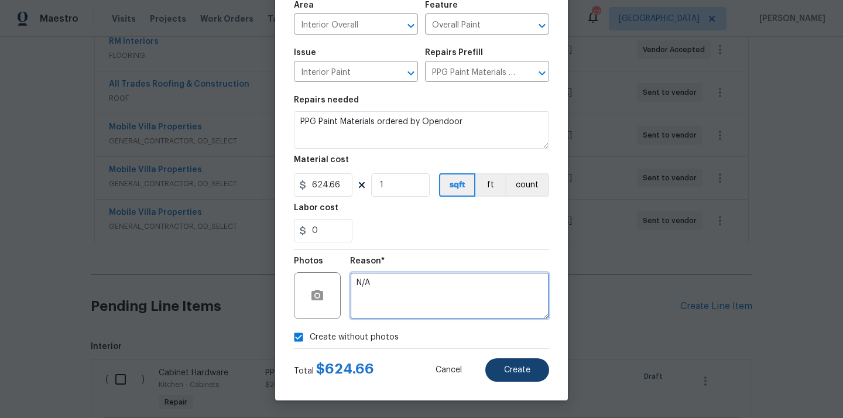
type textarea "N/A"
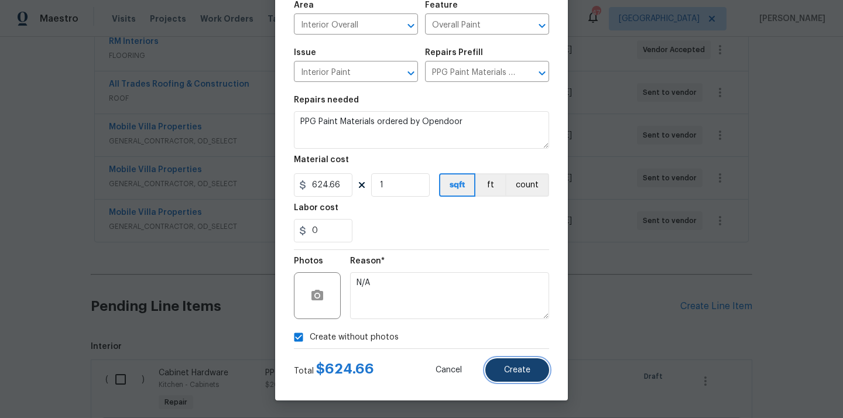
click at [540, 376] on button "Create" at bounding box center [517, 369] width 64 height 23
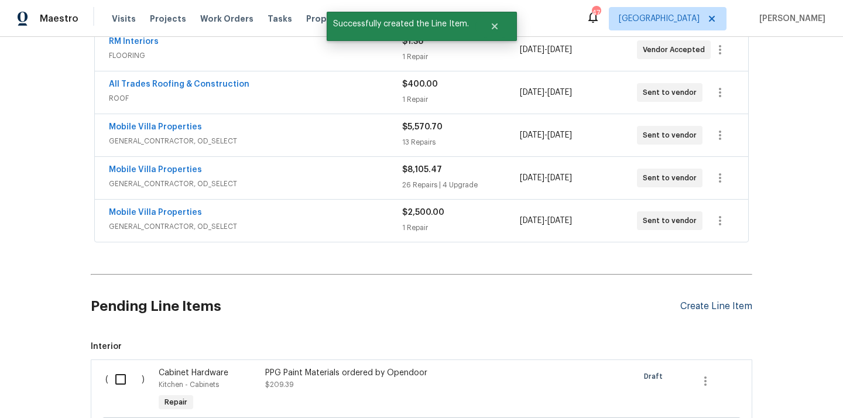
click at [713, 303] on section "Pending Line Items Create Line Item Interior ( ) Cabinet Hardware Kitchen - Cab…" at bounding box center [422, 379] width 662 height 200
click at [698, 301] on div "Create Line Item" at bounding box center [716, 306] width 72 height 11
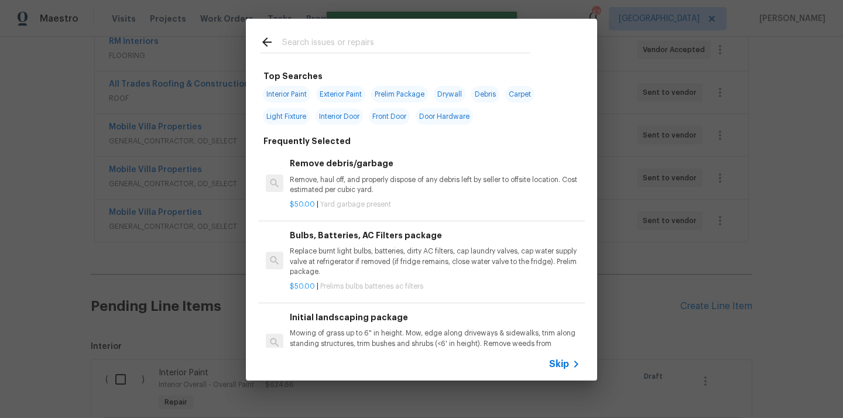
click at [410, 50] on input "text" at bounding box center [406, 44] width 248 height 18
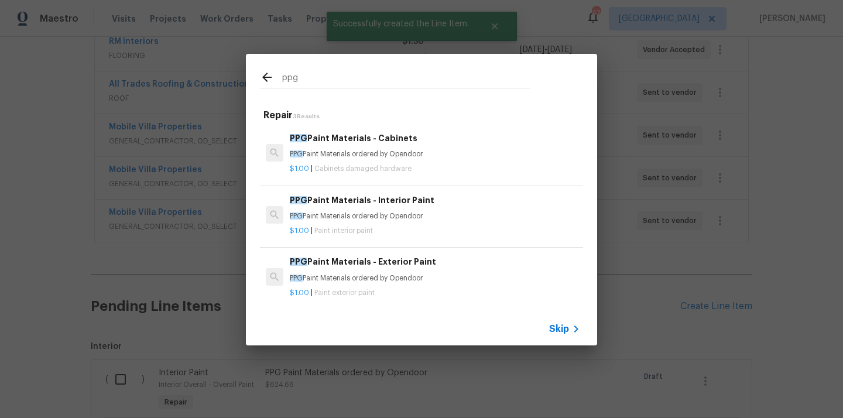
type input "ppg"
click at [385, 262] on h6 "PPG Paint Materials - Exterior Paint" at bounding box center [435, 261] width 290 height 13
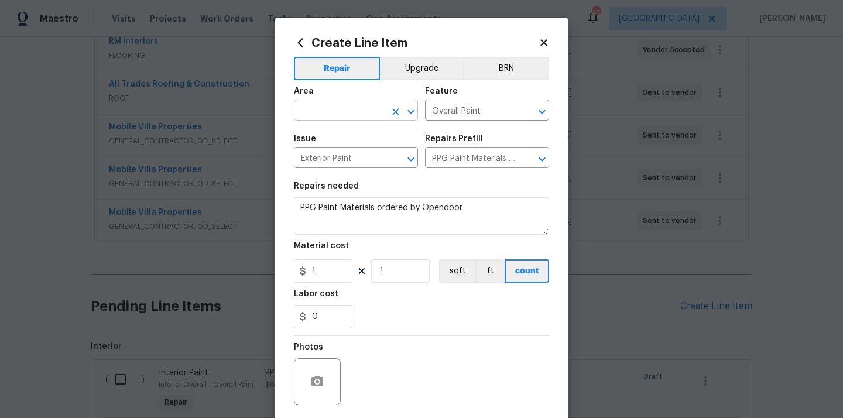
click at [364, 111] on input "text" at bounding box center [339, 111] width 91 height 18
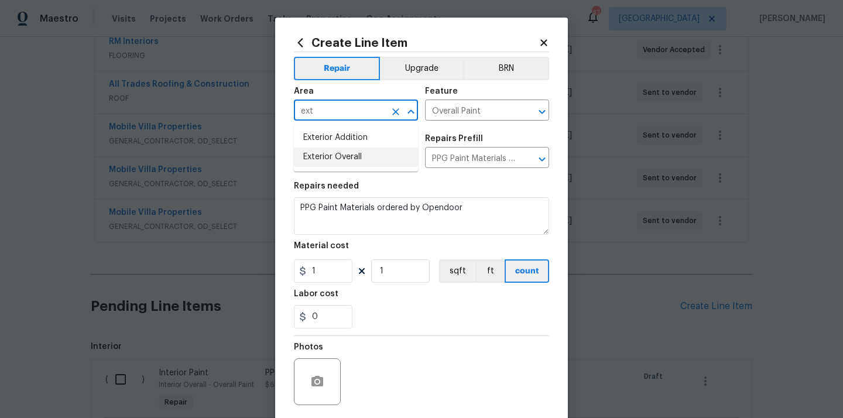
click at [341, 164] on li "Exterior Overall" at bounding box center [356, 157] width 124 height 19
type input "Exterior Overall"
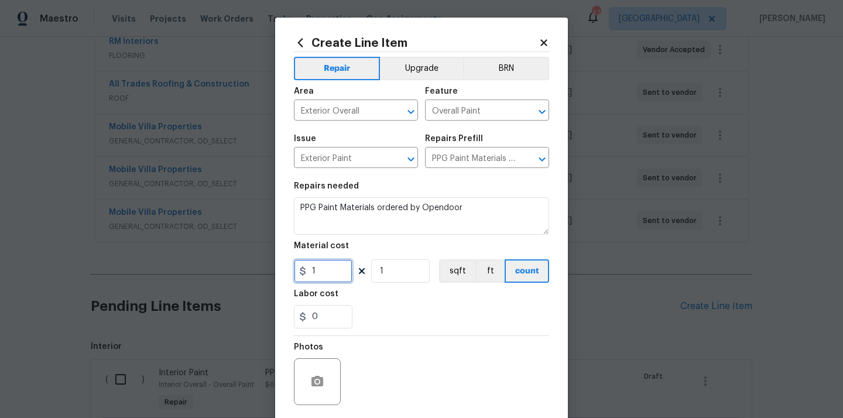
drag, startPoint x: 321, startPoint y: 276, endPoint x: 293, endPoint y: 272, distance: 27.8
click at [294, 273] on input "1" at bounding box center [323, 270] width 59 height 23
paste input "441.38"
type input "441.38"
click at [388, 299] on div "Labor cost" at bounding box center [421, 297] width 255 height 15
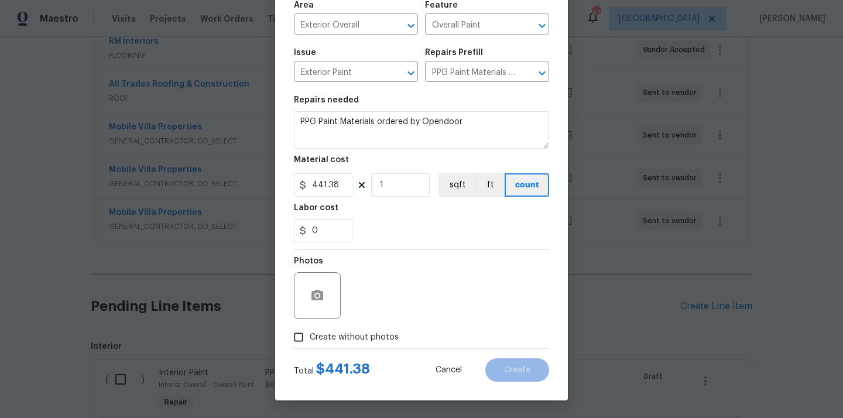
click at [367, 326] on div "Photos" at bounding box center [421, 288] width 255 height 76
click at [372, 327] on label "Create without photos" at bounding box center [342, 337] width 111 height 22
click at [310, 327] on input "Create without photos" at bounding box center [298, 337] width 22 height 22
checkbox input "true"
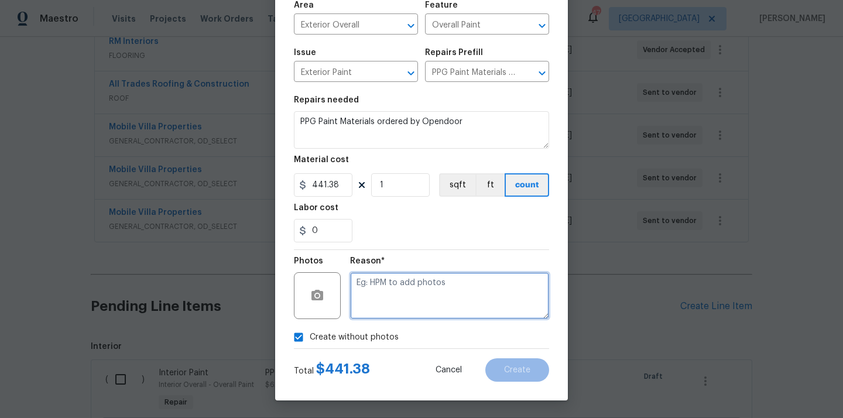
click at [384, 275] on textarea at bounding box center [449, 295] width 199 height 47
type textarea "N/A"
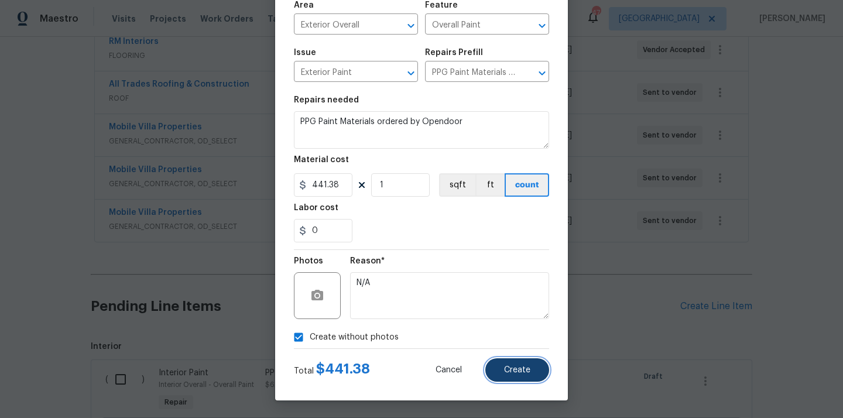
click at [511, 376] on button "Create" at bounding box center [517, 369] width 64 height 23
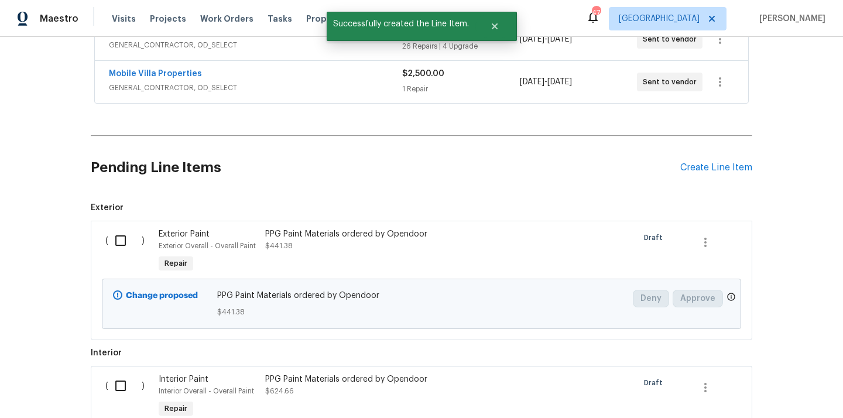
scroll to position [522, 0]
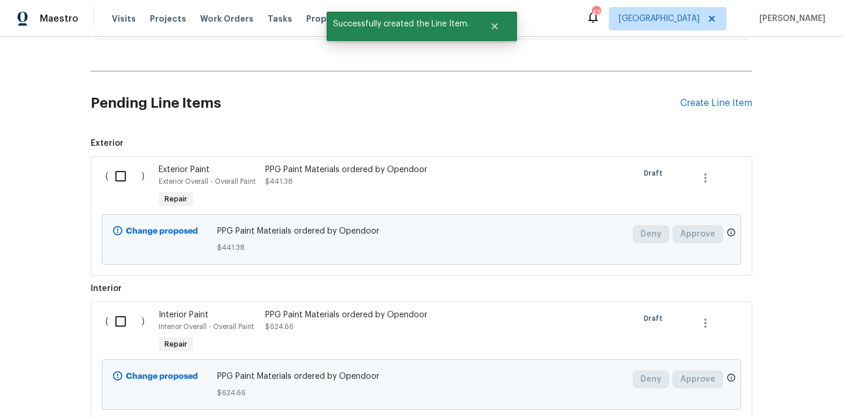
click at [122, 180] on input "checkbox" at bounding box center [124, 176] width 33 height 25
checkbox input "true"
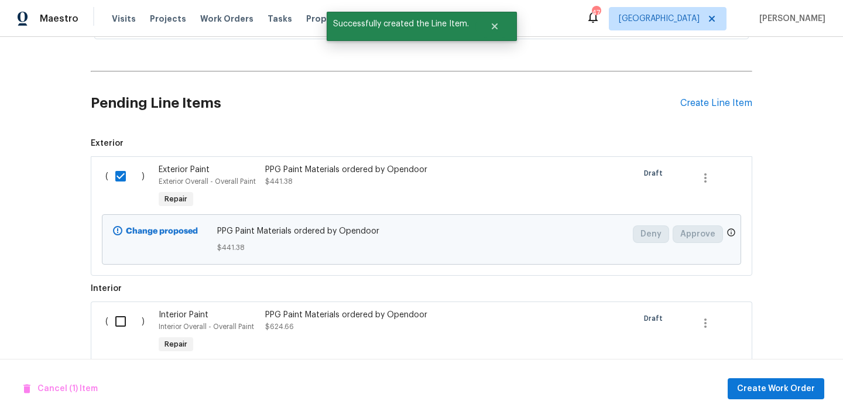
click at [124, 325] on input "checkbox" at bounding box center [124, 321] width 33 height 25
checkbox input "true"
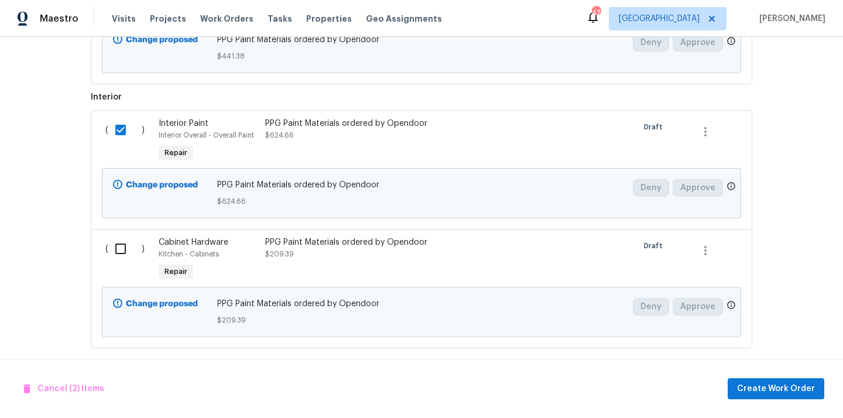
scroll to position [724, 0]
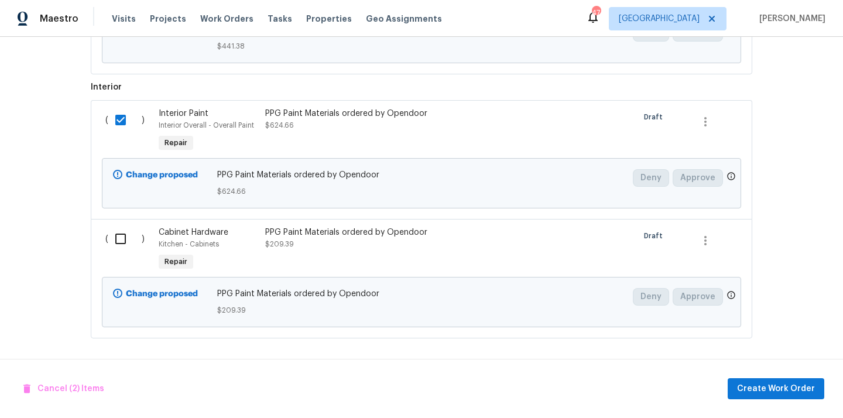
click at [114, 241] on input "checkbox" at bounding box center [124, 239] width 33 height 25
checkbox input "true"
click at [770, 386] on span "Create Work Order" at bounding box center [776, 389] width 78 height 15
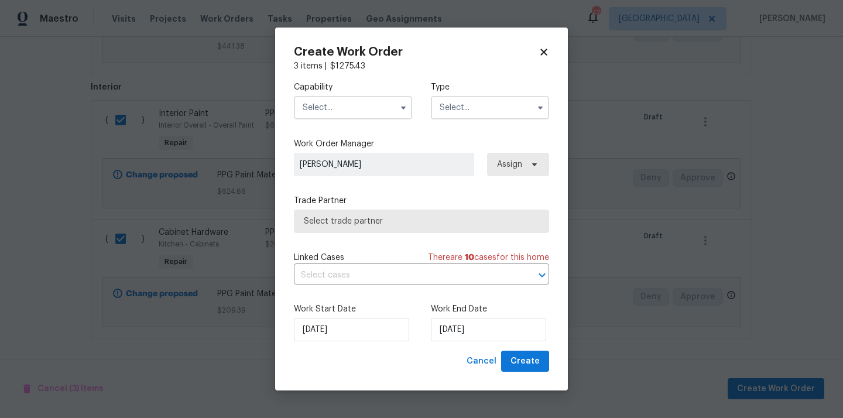
click at [386, 119] on div "Capability Type" at bounding box center [421, 100] width 255 height 57
click at [378, 115] on input "text" at bounding box center [353, 107] width 118 height 23
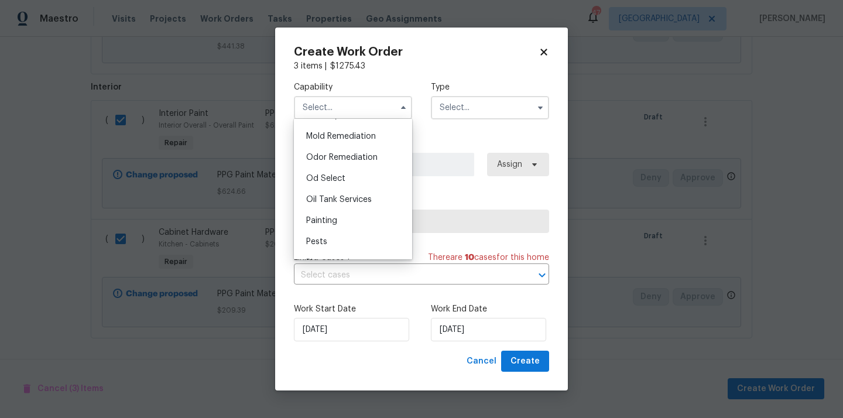
scroll to position [896, 0]
click at [365, 221] on div "Painting" at bounding box center [353, 220] width 112 height 21
type input "Painting"
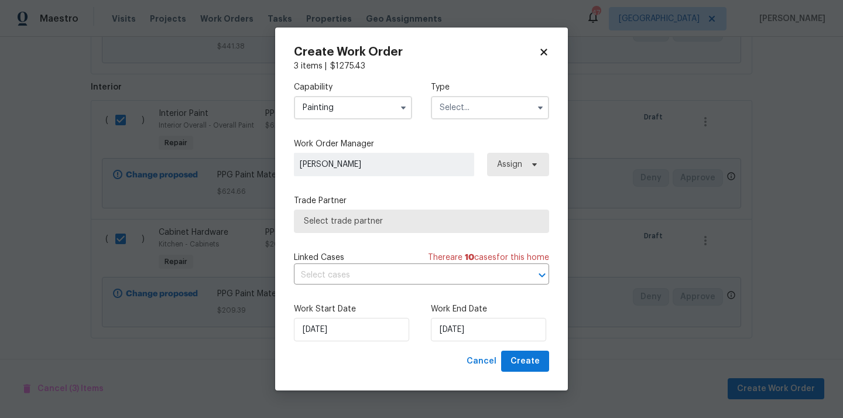
click at [460, 107] on input "text" at bounding box center [490, 107] width 118 height 23
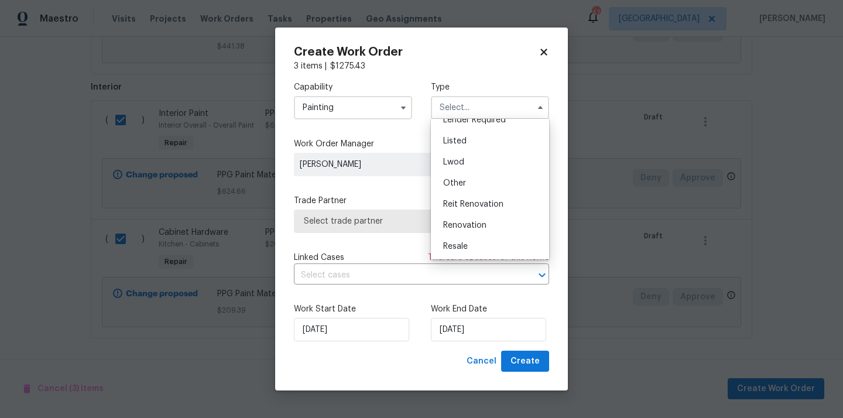
scroll to position [139, 0]
click at [470, 181] on span "Renovation" at bounding box center [464, 183] width 43 height 8
type input "Renovation"
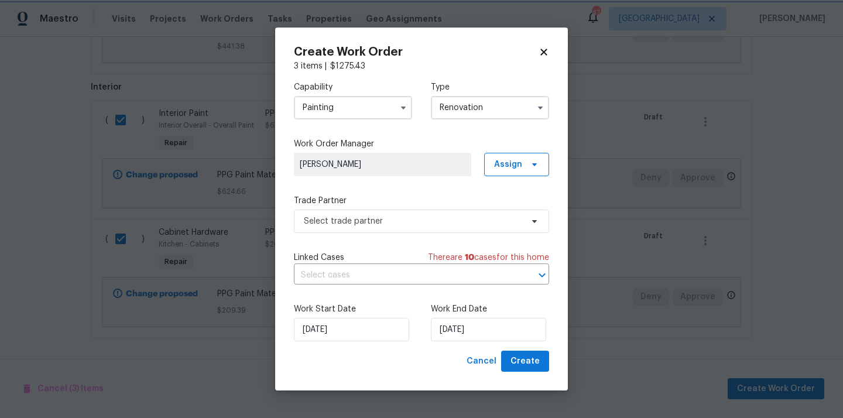
scroll to position [0, 0]
click at [513, 175] on span "Assign" at bounding box center [516, 164] width 65 height 23
click at [519, 217] on div "Assign to me" at bounding box center [518, 214] width 51 height 12
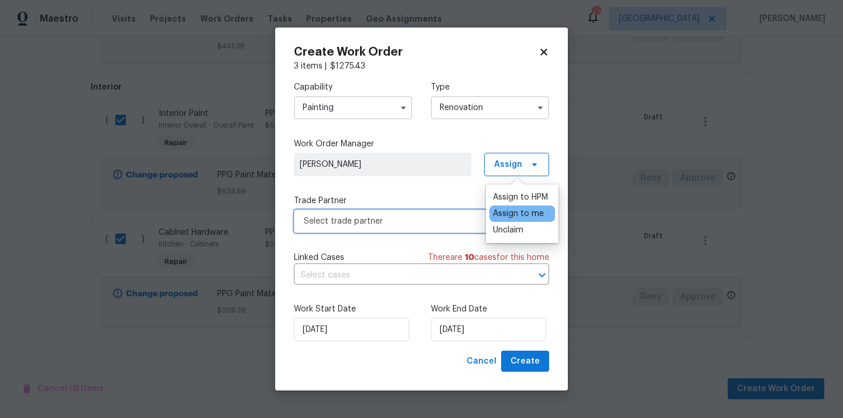
click at [436, 221] on span "Select trade partner" at bounding box center [413, 221] width 218 height 12
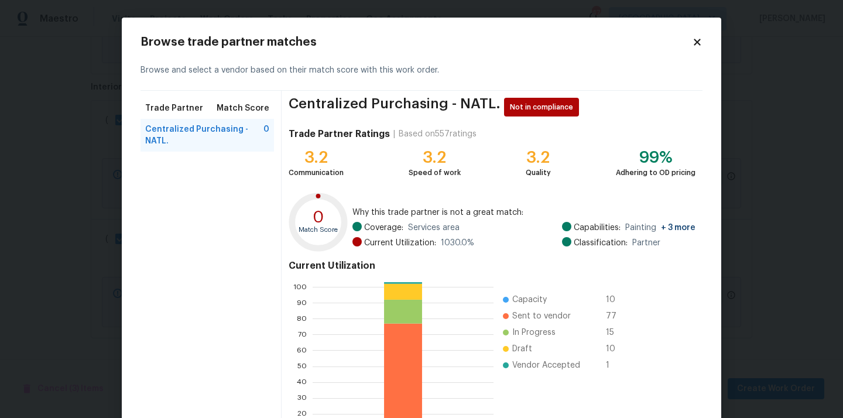
scroll to position [98, 0]
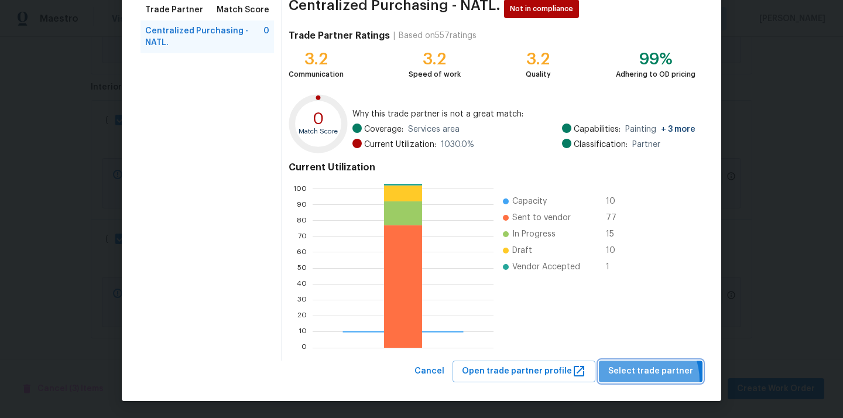
click at [639, 381] on button "Select trade partner" at bounding box center [651, 372] width 104 height 22
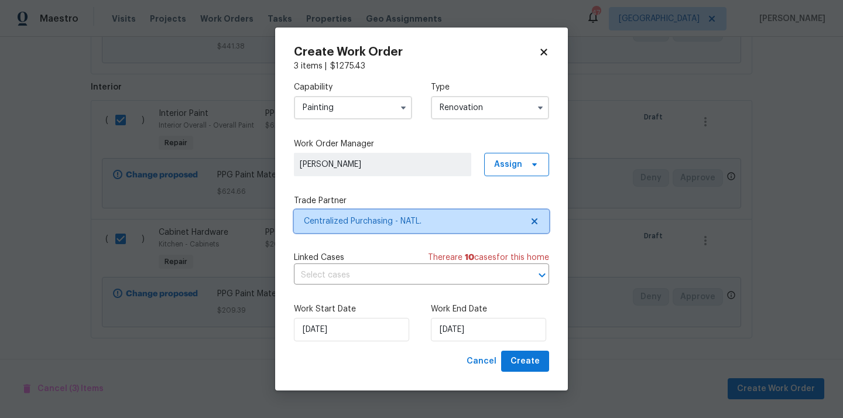
scroll to position [0, 0]
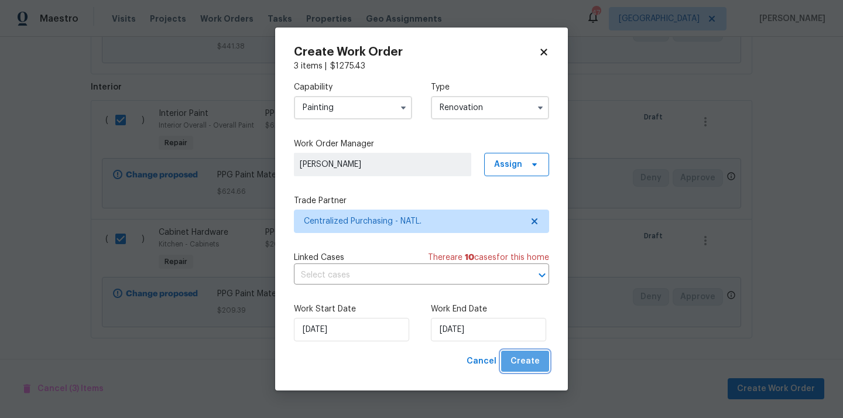
click at [532, 361] on span "Create" at bounding box center [525, 361] width 29 height 15
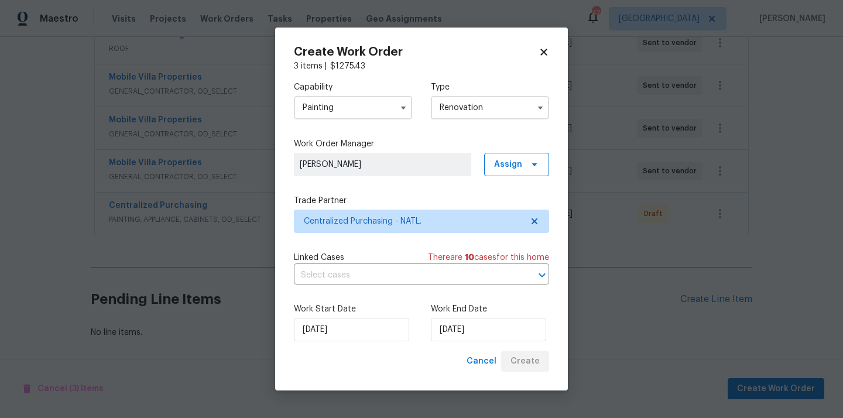
scroll to position [368, 0]
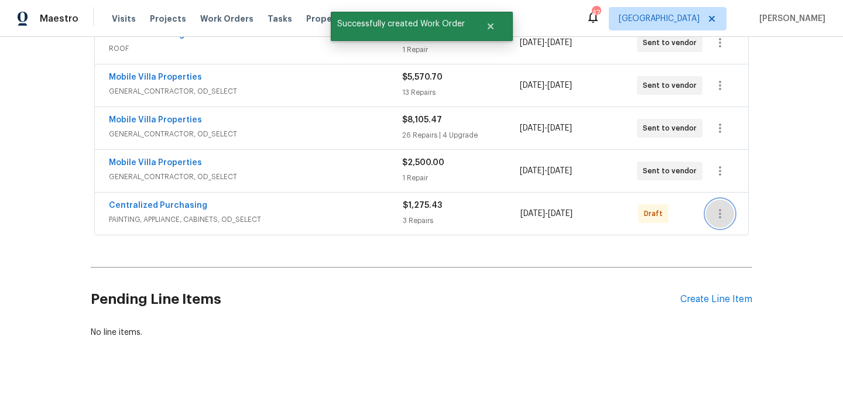
click at [721, 208] on icon "button" at bounding box center [720, 214] width 14 height 14
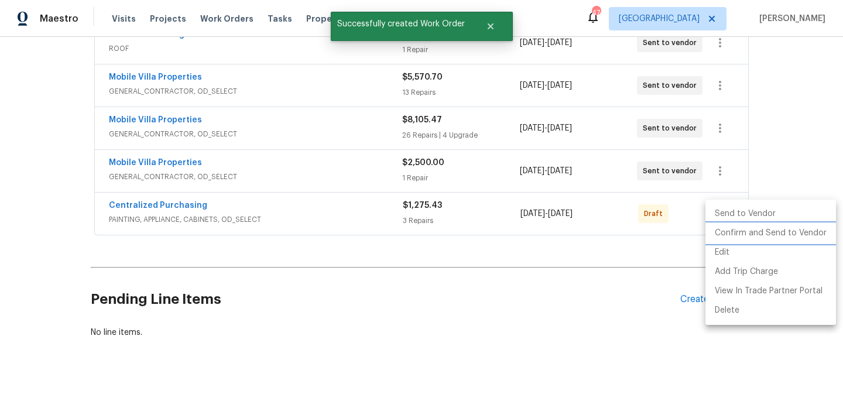
click at [725, 232] on li "Confirm and Send to Vendor" at bounding box center [771, 233] width 131 height 19
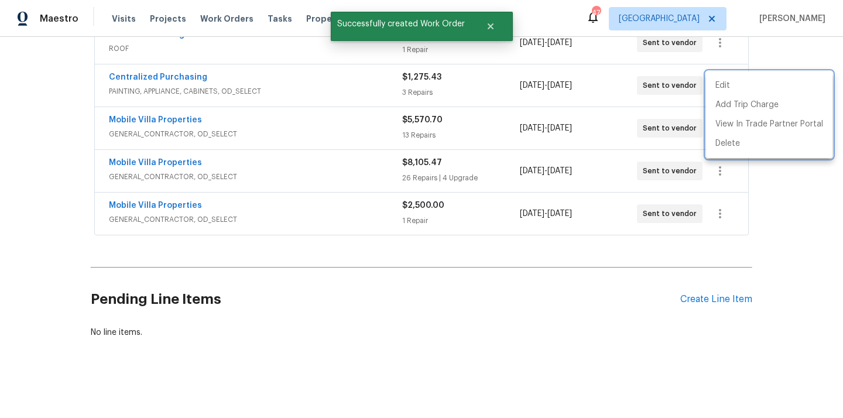
click at [189, 80] on div at bounding box center [421, 209] width 843 height 418
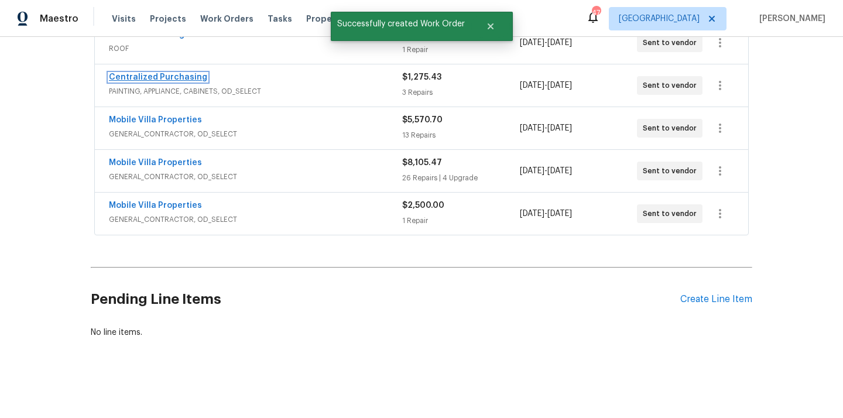
click at [183, 80] on link "Centralized Purchasing" at bounding box center [158, 77] width 98 height 8
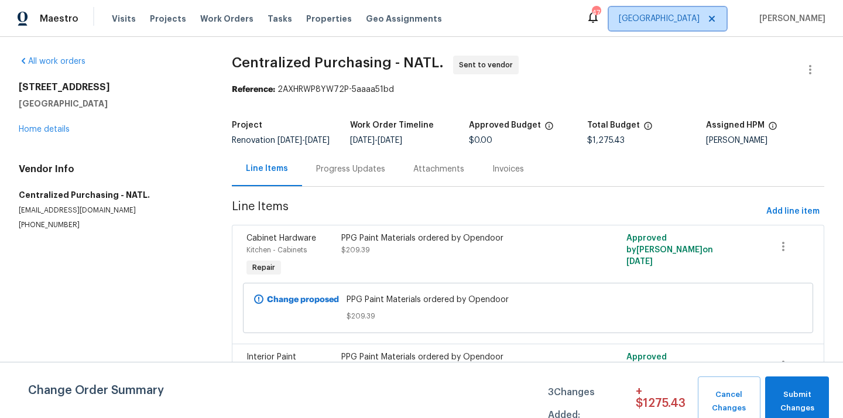
click at [680, 26] on span "[GEOGRAPHIC_DATA]" at bounding box center [668, 18] width 118 height 23
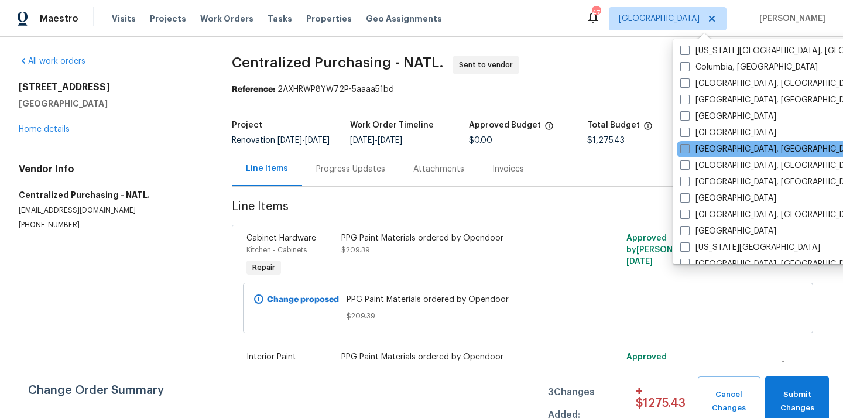
scroll to position [265, 0]
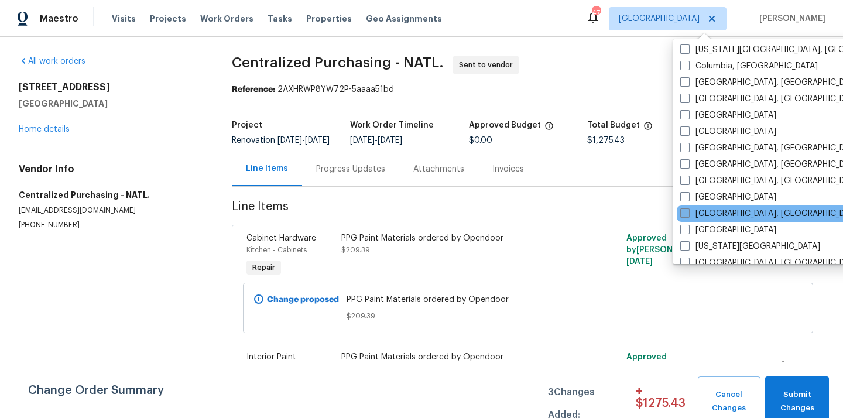
click at [714, 210] on label "[GEOGRAPHIC_DATA], [GEOGRAPHIC_DATA]" at bounding box center [771, 214] width 182 height 12
click at [688, 210] on input "[GEOGRAPHIC_DATA], [GEOGRAPHIC_DATA]" at bounding box center [684, 212] width 8 height 8
checkbox input "true"
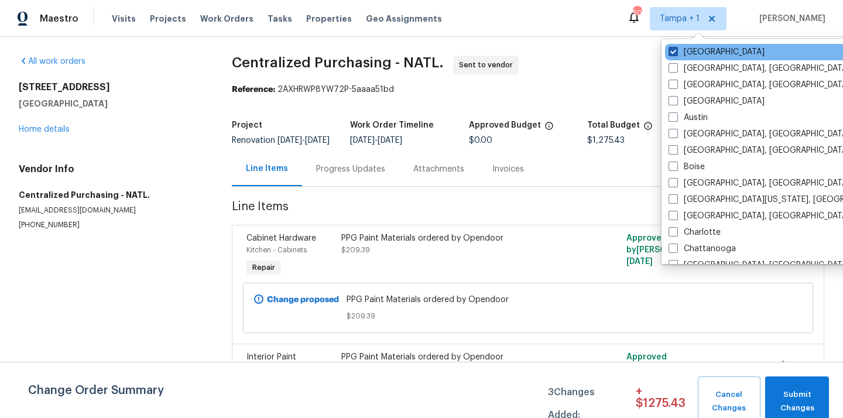
click at [695, 54] on label "[GEOGRAPHIC_DATA]" at bounding box center [717, 52] width 96 height 12
click at [676, 54] on input "[GEOGRAPHIC_DATA]" at bounding box center [673, 50] width 8 height 8
checkbox input "false"
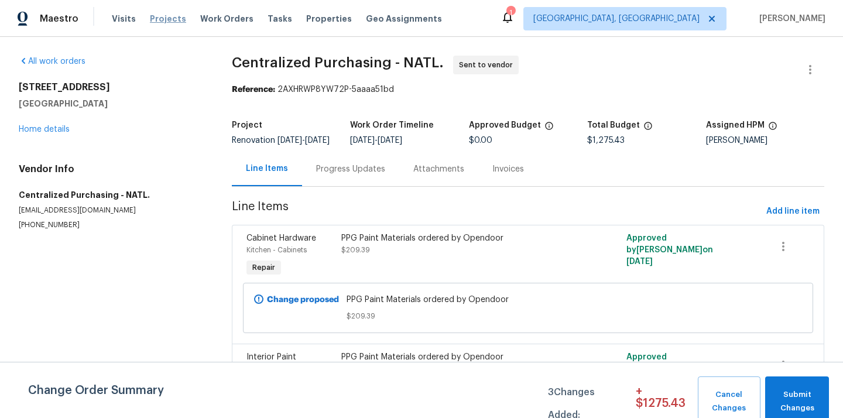
click at [160, 18] on span "Projects" at bounding box center [168, 19] width 36 height 12
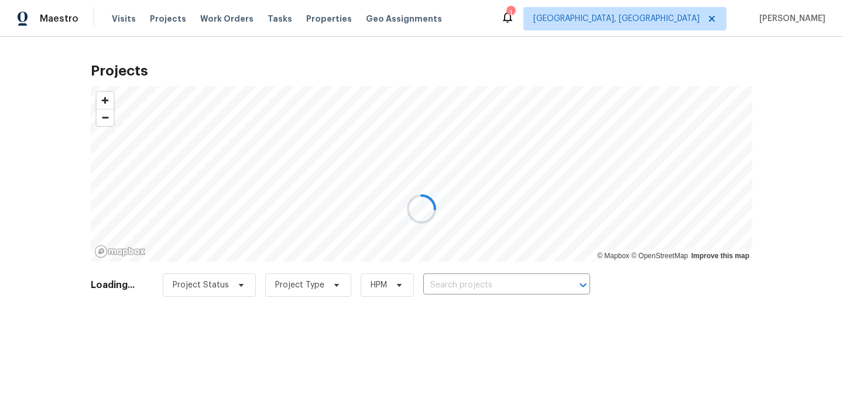
click at [546, 282] on div at bounding box center [421, 209] width 843 height 418
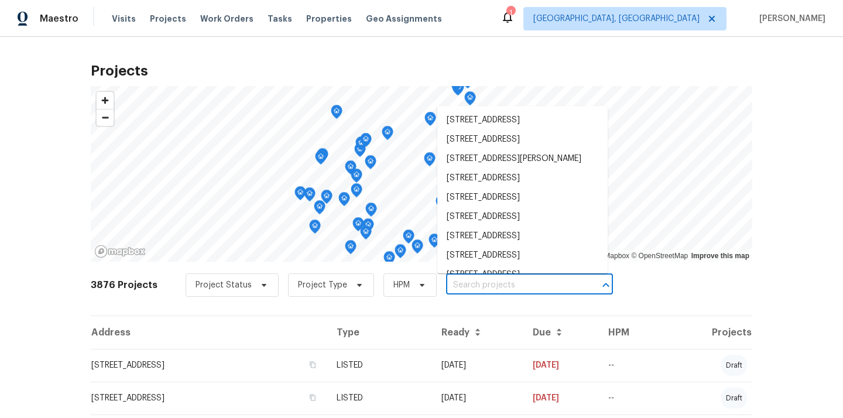
click at [546, 282] on input "text" at bounding box center [513, 285] width 134 height 18
paste input "8358 Balmoral Ln, Avon, IN 46123"
type input "8358 Balmoral Ln, Avon, IN 46123"
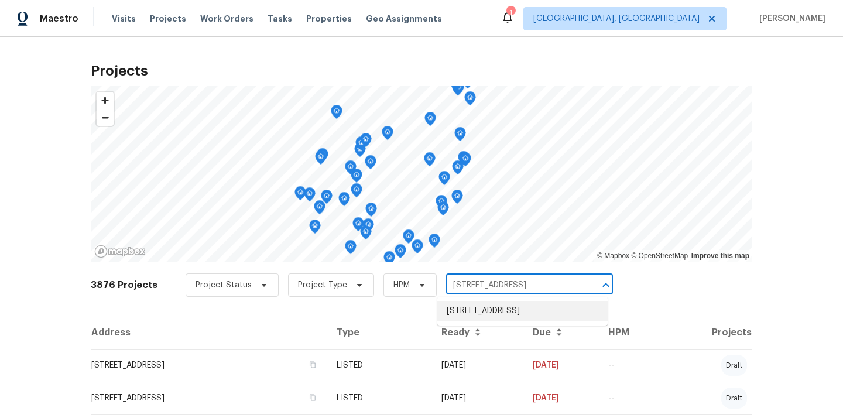
click at [513, 307] on li "8358 Balmoral Ln, Avon, IN 46123" at bounding box center [522, 311] width 170 height 19
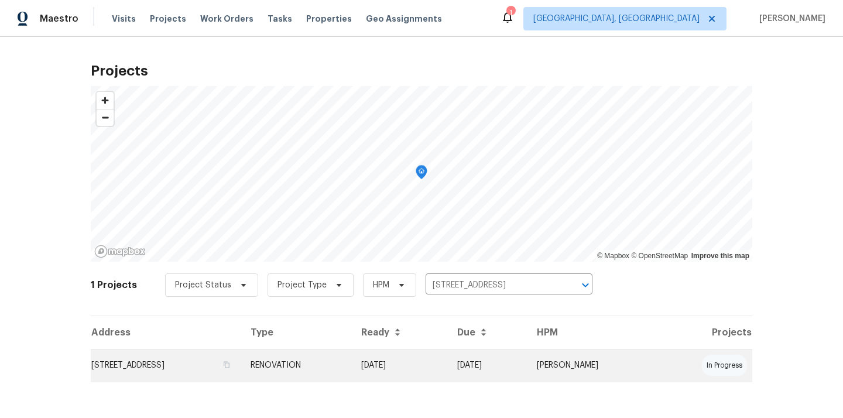
click at [241, 352] on td "8358 Balmoral Ln, Avon, IN 46123" at bounding box center [166, 365] width 150 height 33
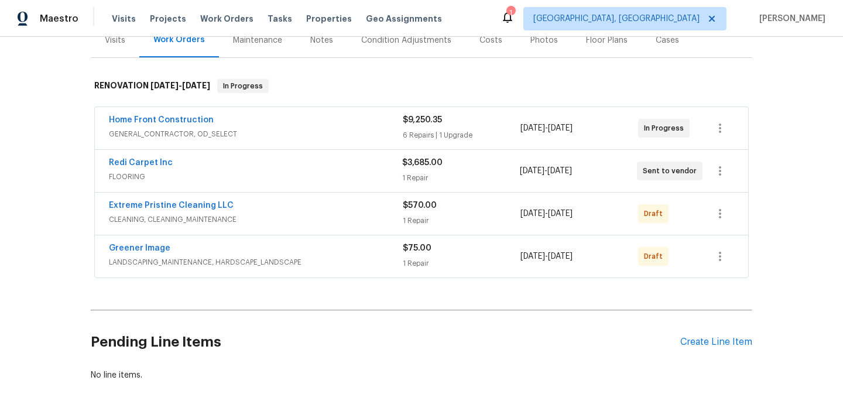
scroll to position [169, 0]
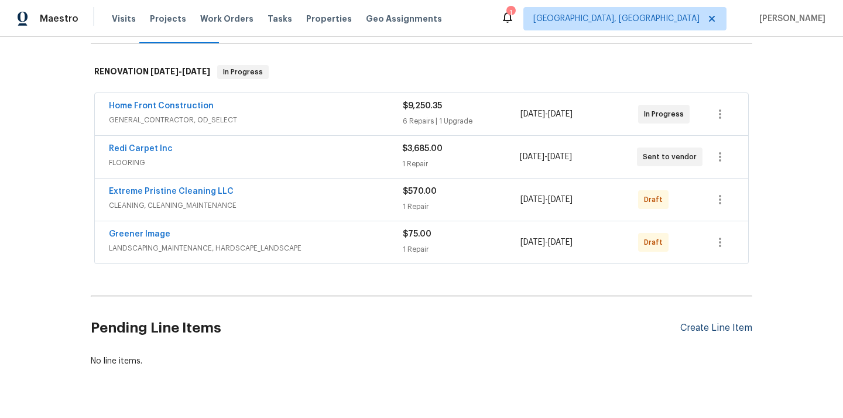
click at [693, 327] on div "Create Line Item" at bounding box center [716, 328] width 72 height 11
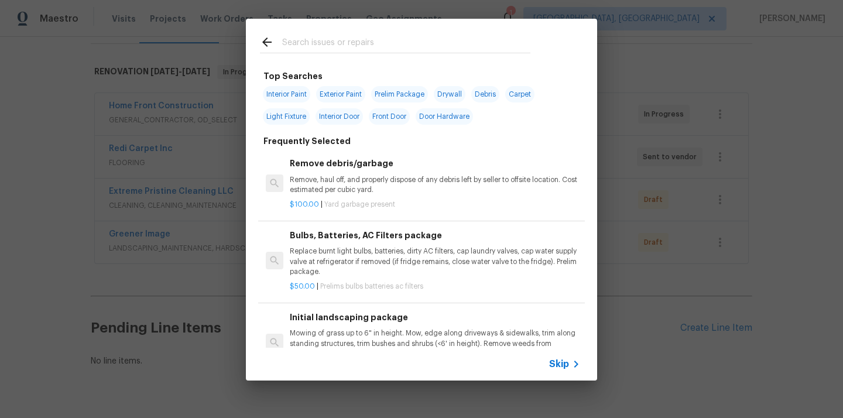
click at [409, 42] on input "text" at bounding box center [406, 44] width 248 height 18
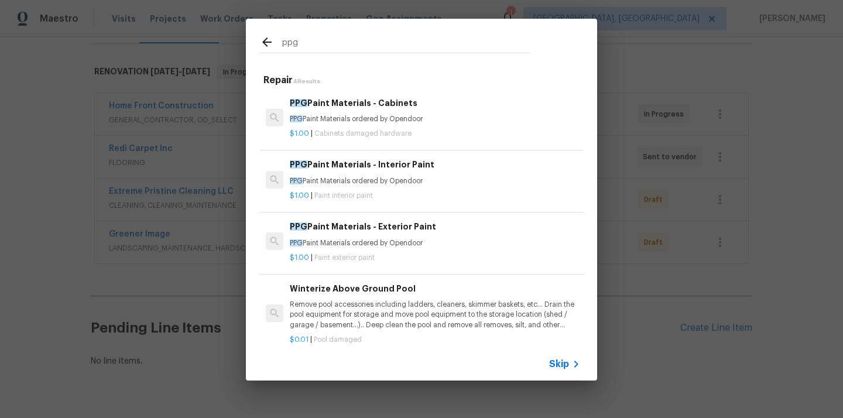
type input "ppg"
click at [351, 179] on p "PPG Paint Materials ordered by Opendoor" at bounding box center [435, 181] width 290 height 10
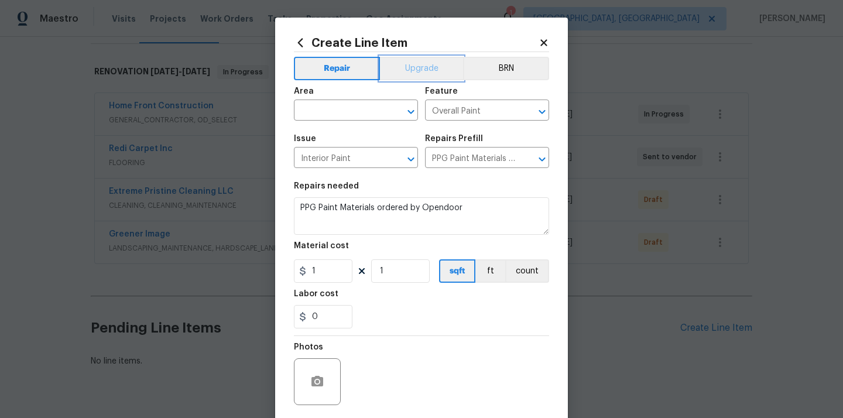
click at [405, 61] on button "Upgrade" at bounding box center [422, 68] width 84 height 23
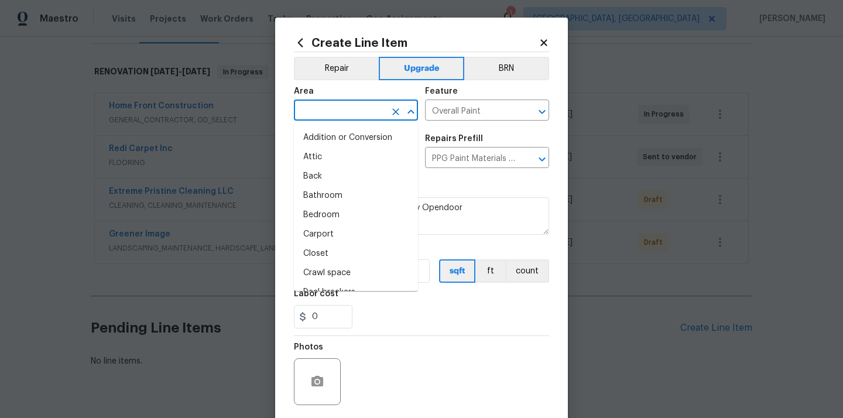
click at [335, 111] on input "text" at bounding box center [339, 111] width 91 height 18
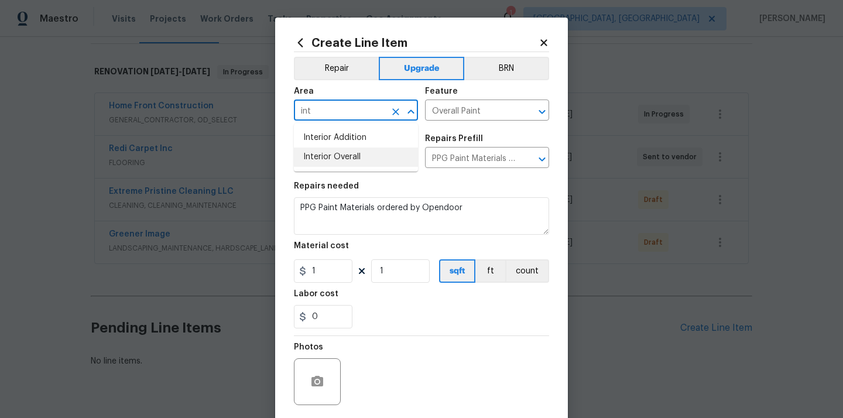
click at [334, 155] on li "Interior Overall" at bounding box center [356, 157] width 124 height 19
type input "Interior Overall"
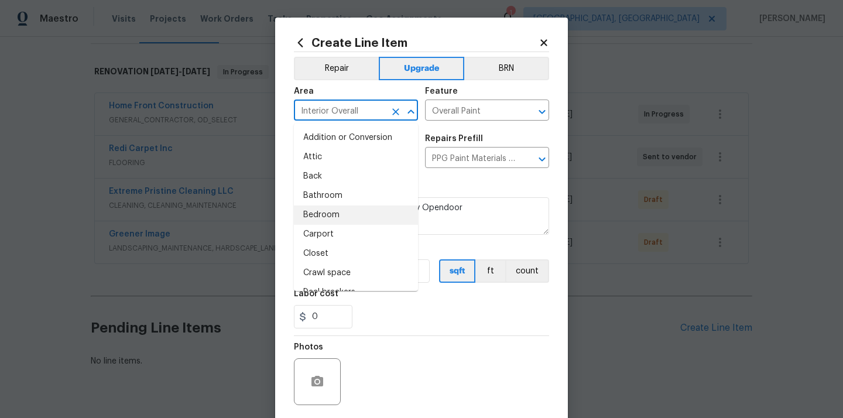
click at [458, 184] on div "Repairs needed" at bounding box center [421, 189] width 255 height 15
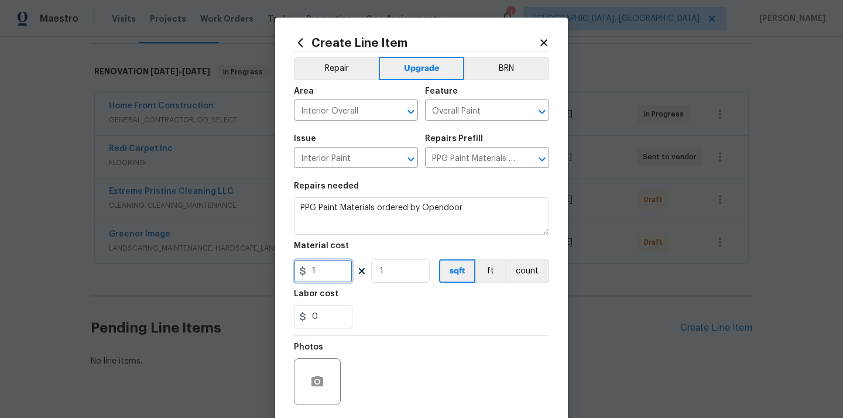
drag, startPoint x: 326, startPoint y: 267, endPoint x: 280, endPoint y: 261, distance: 46.6
click at [280, 261] on div "Create Line Item Repair Upgrade BRN Area Interior Overall ​ Feature Overall Pai…" at bounding box center [421, 252] width 293 height 469
paste input "438.87"
type input "1438.87"
click at [364, 294] on div "Labor cost" at bounding box center [421, 297] width 255 height 15
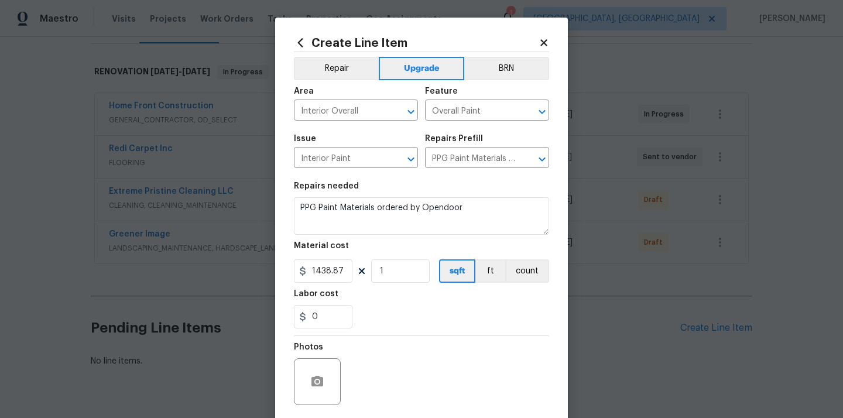
scroll to position [87, 0]
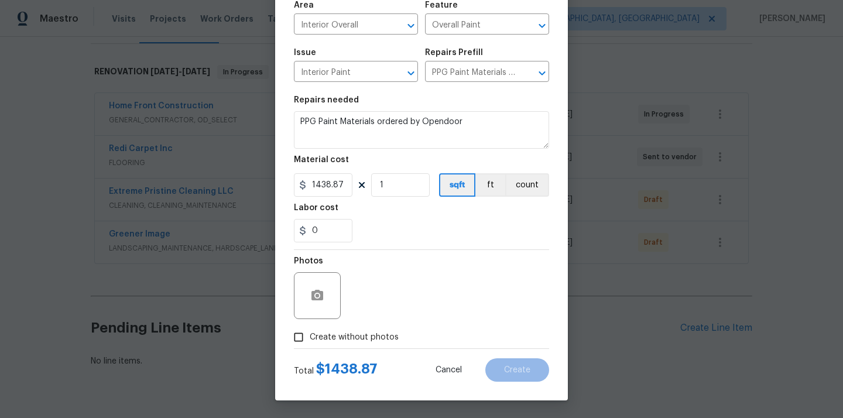
click at [358, 348] on label "Create without photos" at bounding box center [342, 337] width 111 height 22
click at [310, 348] on input "Create without photos" at bounding box center [298, 337] width 22 height 22
checkbox input "true"
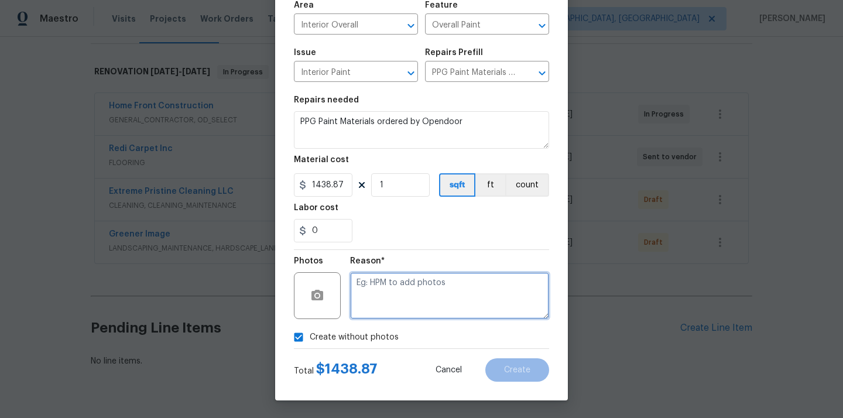
click at [386, 304] on textarea at bounding box center [449, 295] width 199 height 47
type textarea "N/A"
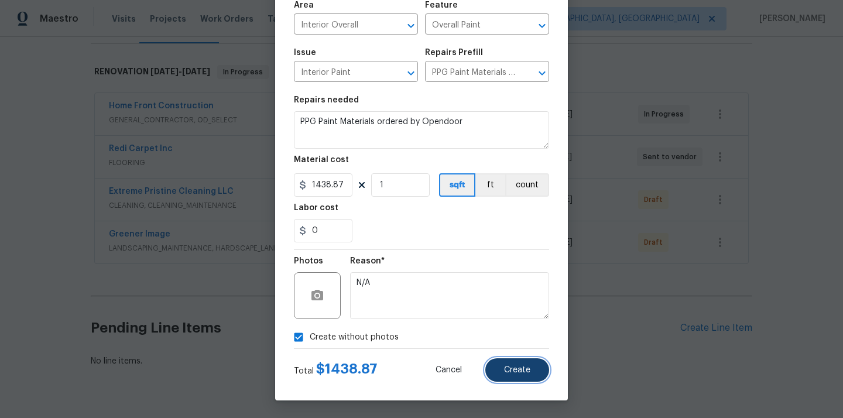
click at [505, 366] on span "Create" at bounding box center [517, 370] width 26 height 9
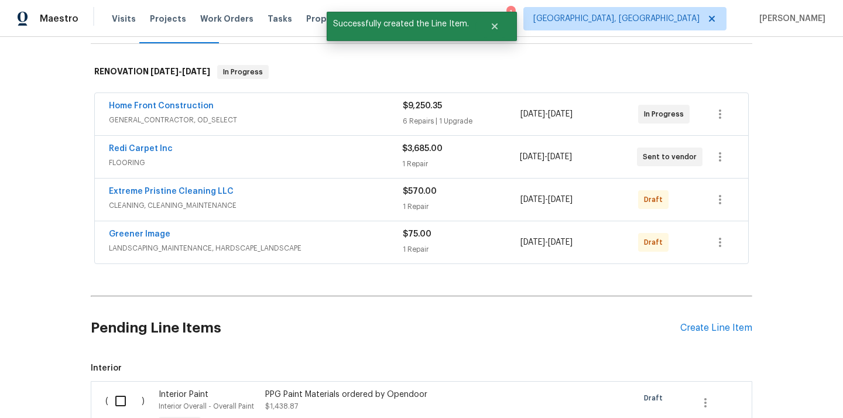
scroll to position [331, 0]
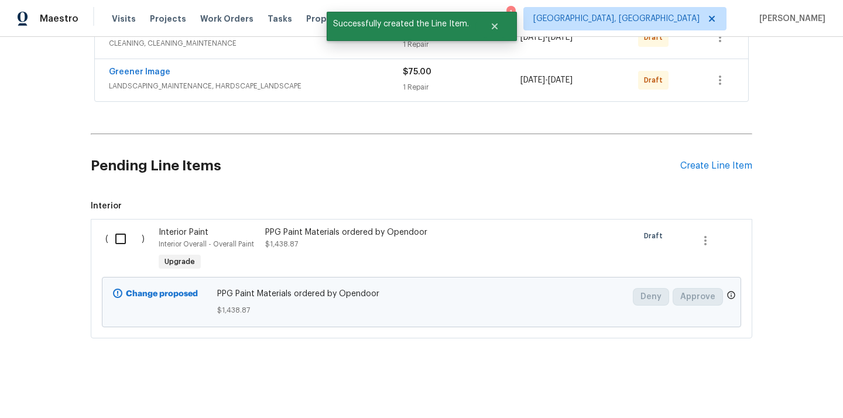
click at [133, 242] on input "checkbox" at bounding box center [124, 239] width 33 height 25
checkbox input "true"
click at [765, 380] on button "Create Work Order" at bounding box center [776, 389] width 97 height 22
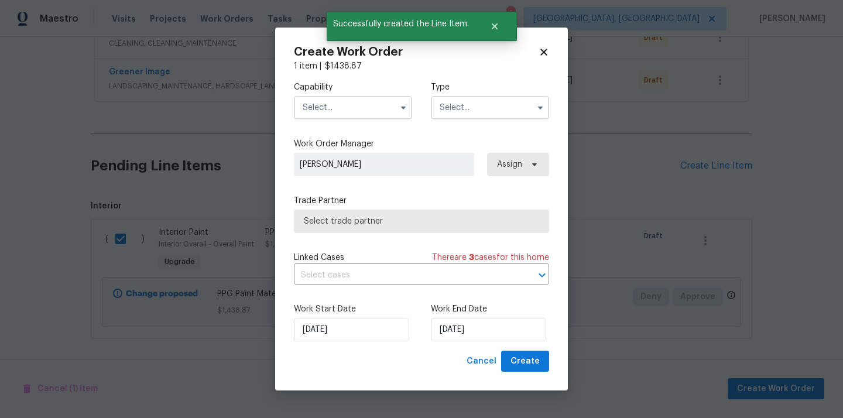
click at [395, 110] on span at bounding box center [404, 108] width 18 height 18
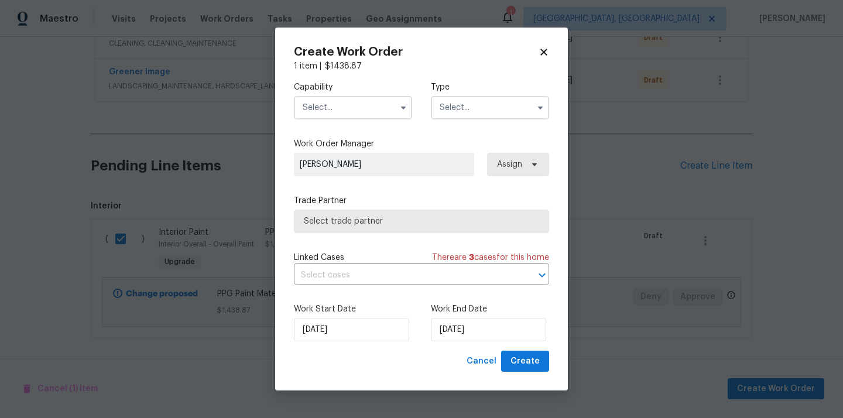
click at [348, 108] on input "text" at bounding box center [353, 107] width 118 height 23
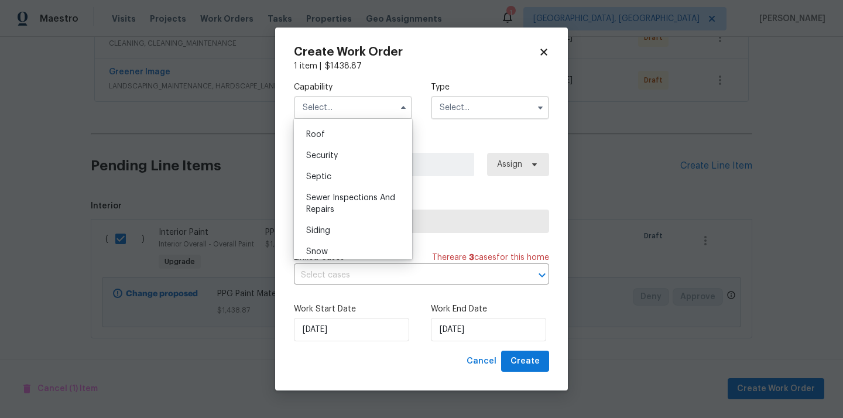
scroll to position [1303, 0]
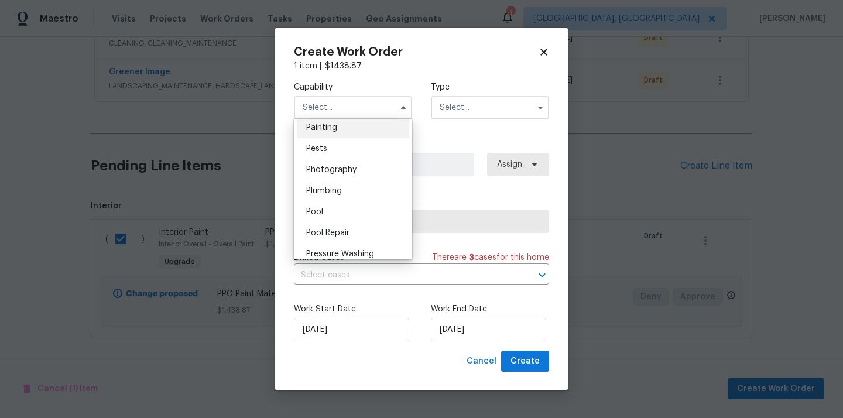
click at [350, 128] on div "Painting" at bounding box center [353, 127] width 112 height 21
type input "Painting"
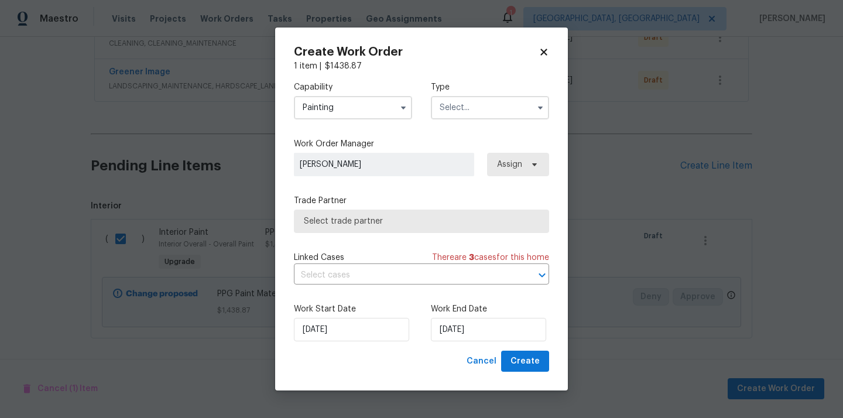
click at [481, 97] on input "text" at bounding box center [490, 107] width 118 height 23
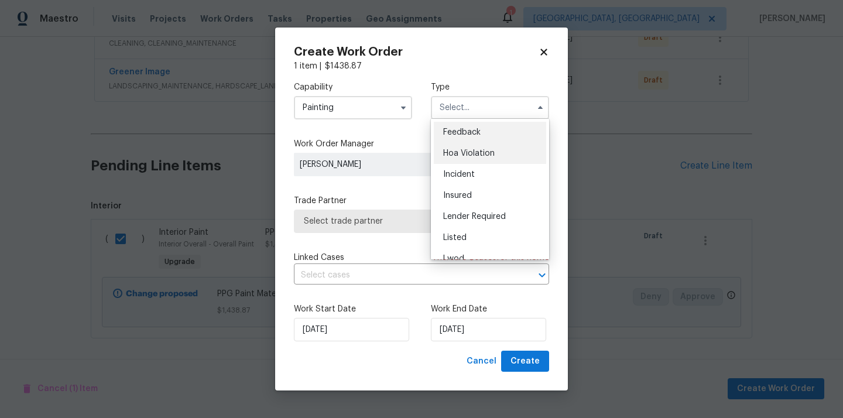
scroll to position [139, 0]
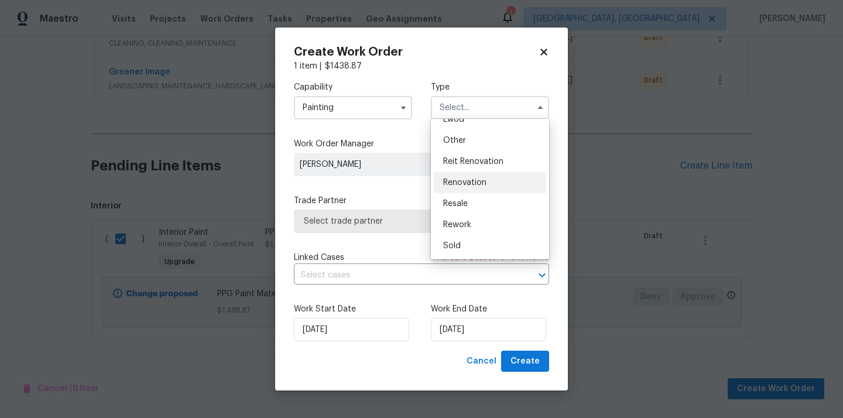
click at [480, 190] on div "Renovation" at bounding box center [490, 182] width 112 height 21
type input "Renovation"
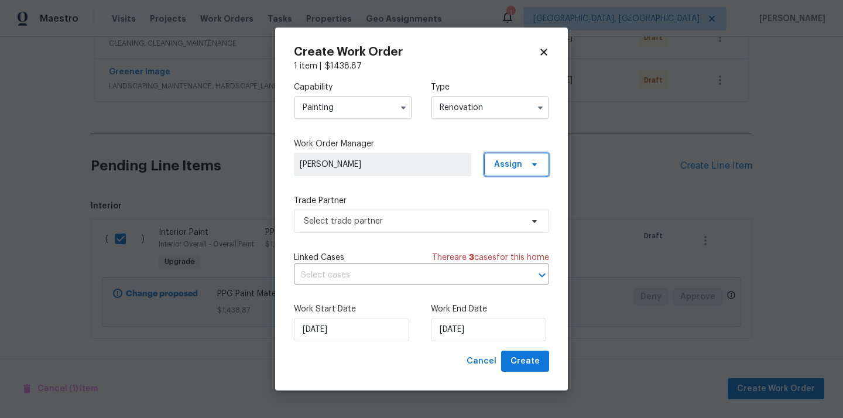
click at [528, 156] on span "Assign" at bounding box center [516, 164] width 65 height 23
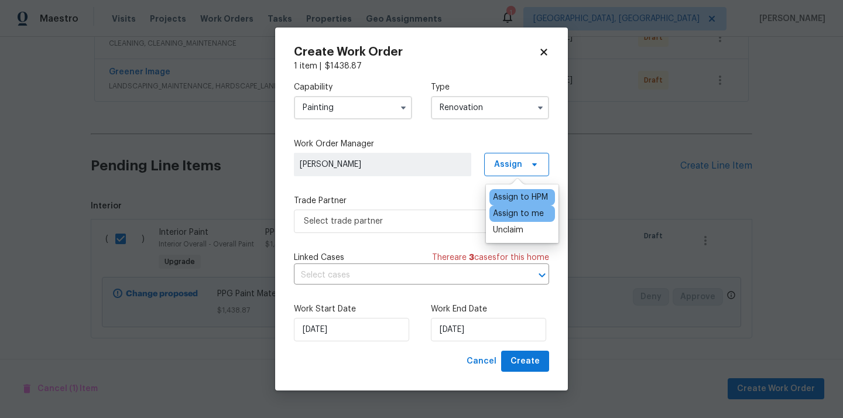
click at [516, 211] on div "Assign to me" at bounding box center [518, 214] width 51 height 12
click at [408, 222] on span "Select trade partner" at bounding box center [413, 221] width 218 height 12
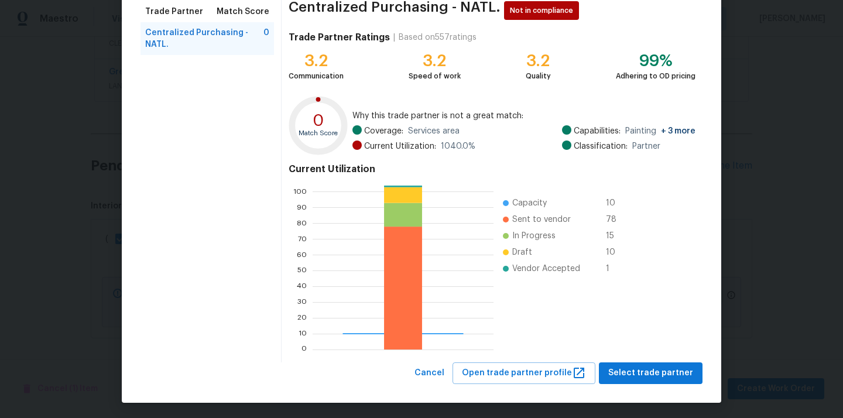
scroll to position [98, 0]
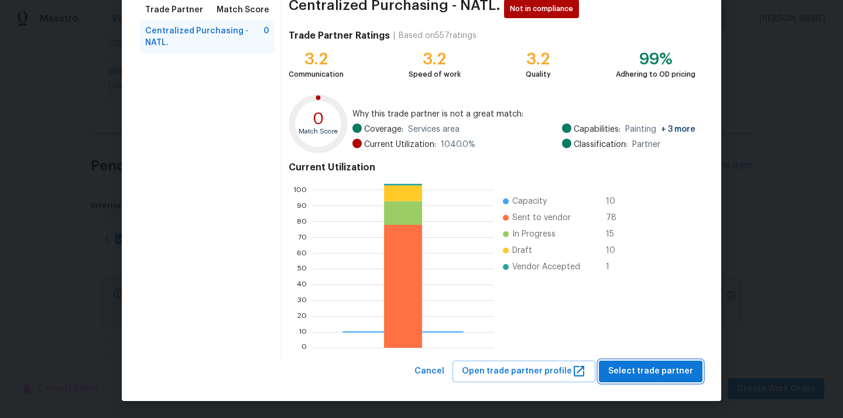
click at [635, 372] on span "Select trade partner" at bounding box center [650, 371] width 85 height 15
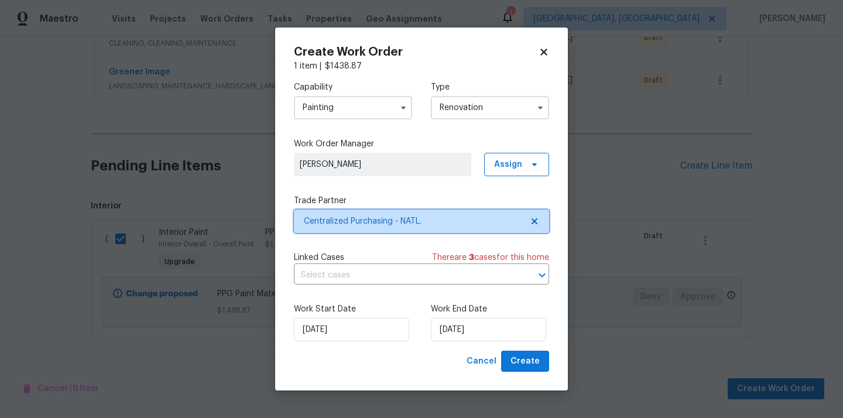
scroll to position [0, 0]
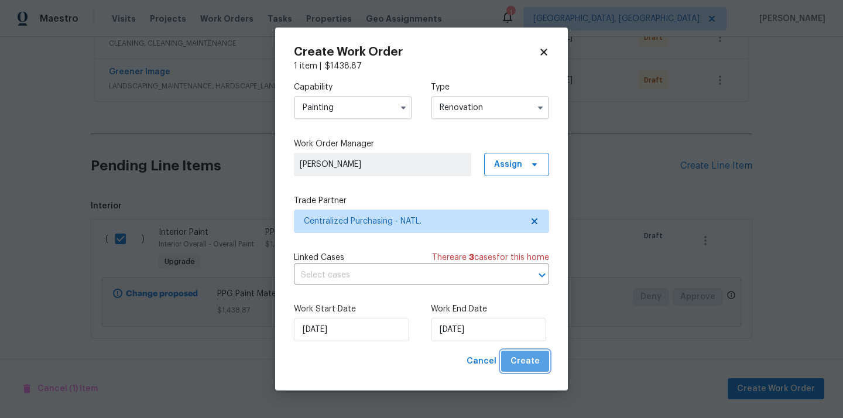
click at [537, 359] on span "Create" at bounding box center [525, 361] width 29 height 15
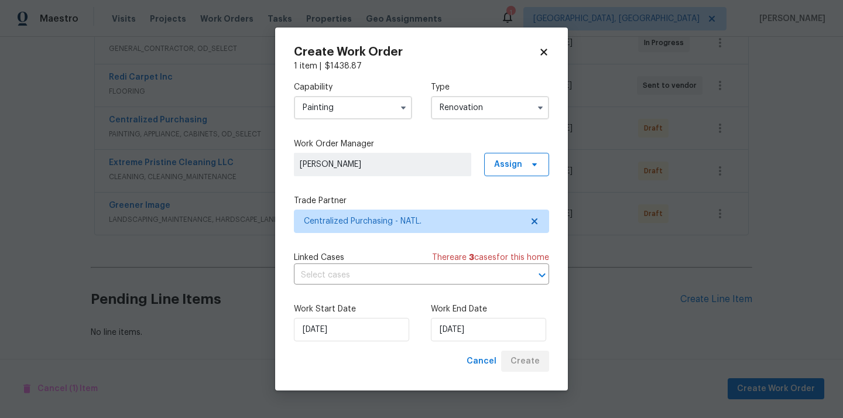
scroll to position [240, 0]
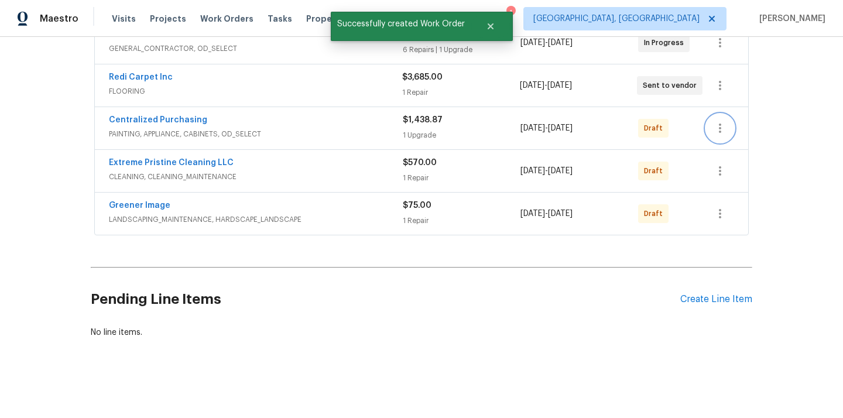
click at [723, 126] on icon "button" at bounding box center [720, 128] width 14 height 14
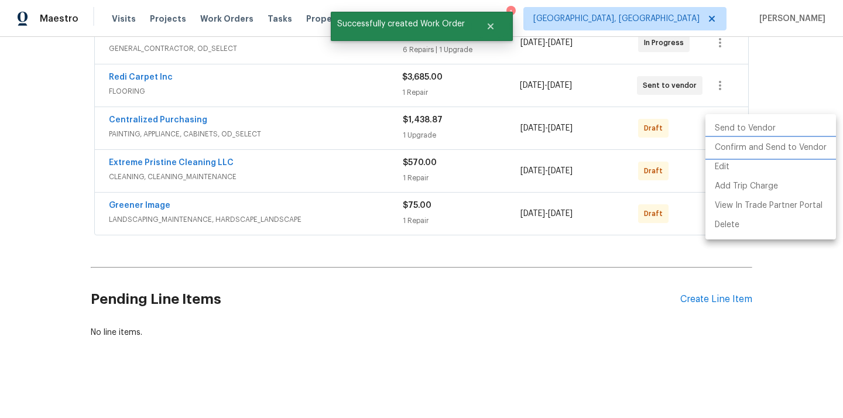
click at [731, 145] on li "Confirm and Send to Vendor" at bounding box center [771, 147] width 131 height 19
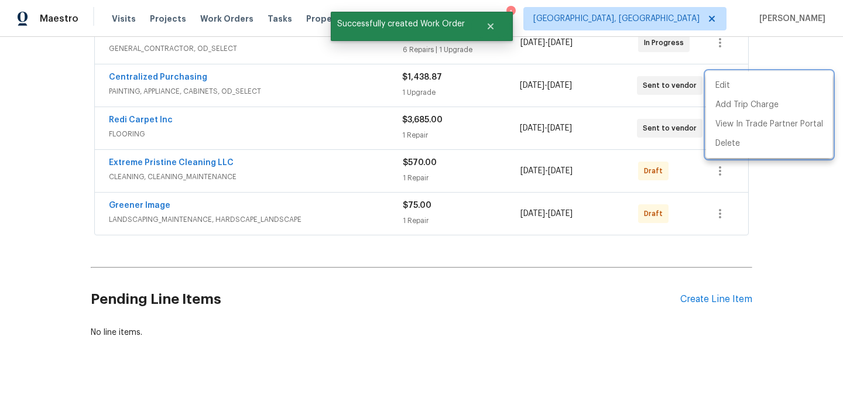
click at [190, 87] on div at bounding box center [421, 209] width 843 height 418
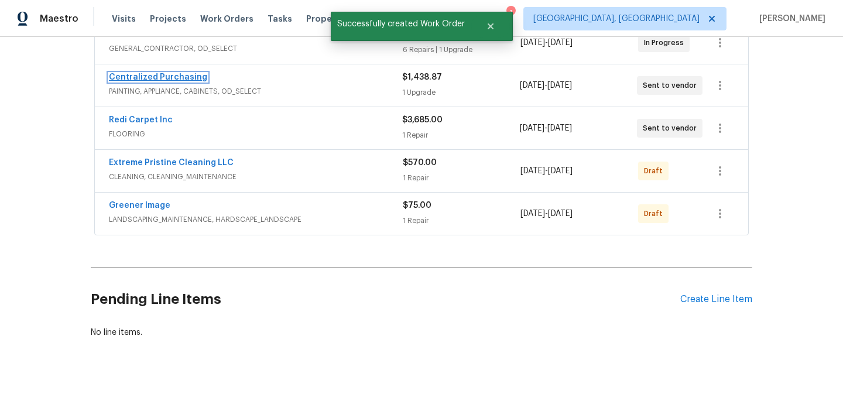
click at [171, 77] on link "Centralized Purchasing" at bounding box center [158, 77] width 98 height 8
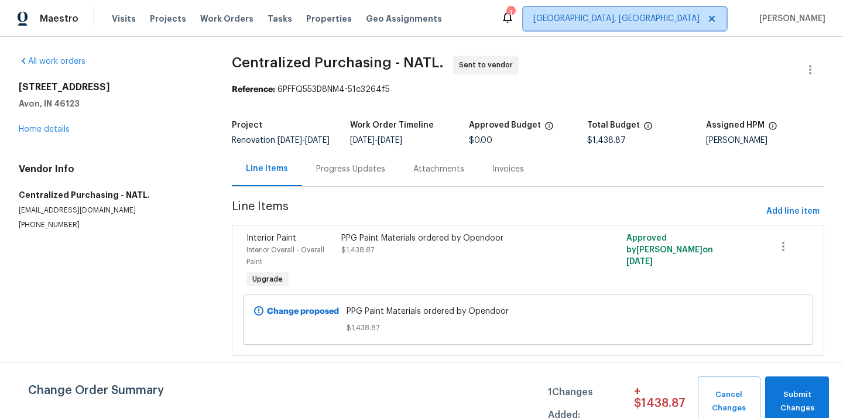
click at [653, 16] on span "[GEOGRAPHIC_DATA], [GEOGRAPHIC_DATA]" at bounding box center [616, 19] width 166 height 12
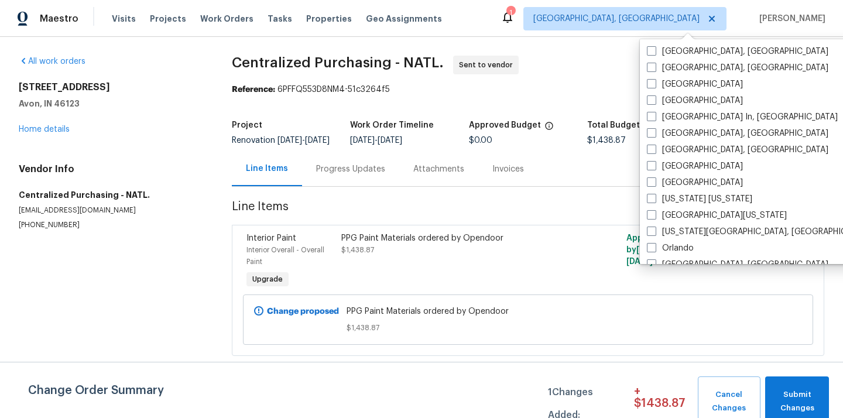
scroll to position [598, 0]
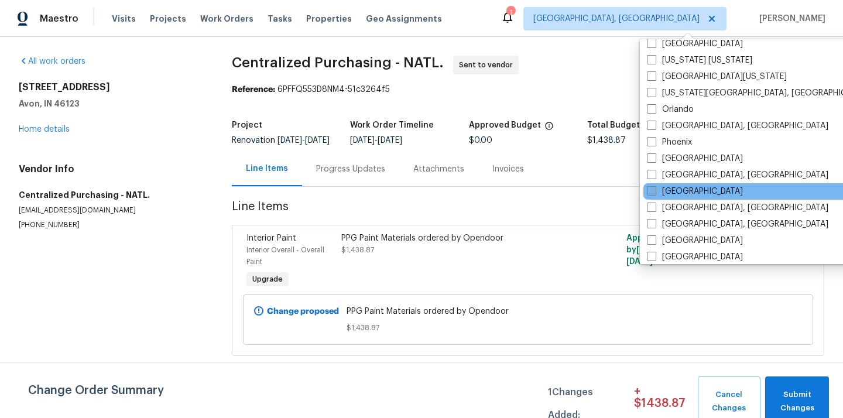
click at [683, 194] on label "[GEOGRAPHIC_DATA]" at bounding box center [695, 192] width 96 height 12
click at [655, 193] on input "[GEOGRAPHIC_DATA]" at bounding box center [651, 190] width 8 height 8
checkbox input "true"
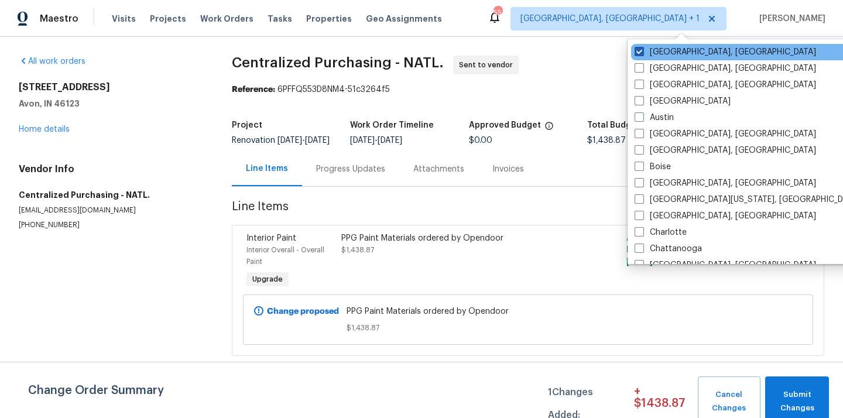
click at [668, 51] on label "[GEOGRAPHIC_DATA], [GEOGRAPHIC_DATA]" at bounding box center [726, 52] width 182 height 12
click at [642, 51] on input "[GEOGRAPHIC_DATA], [GEOGRAPHIC_DATA]" at bounding box center [639, 50] width 8 height 8
checkbox input "false"
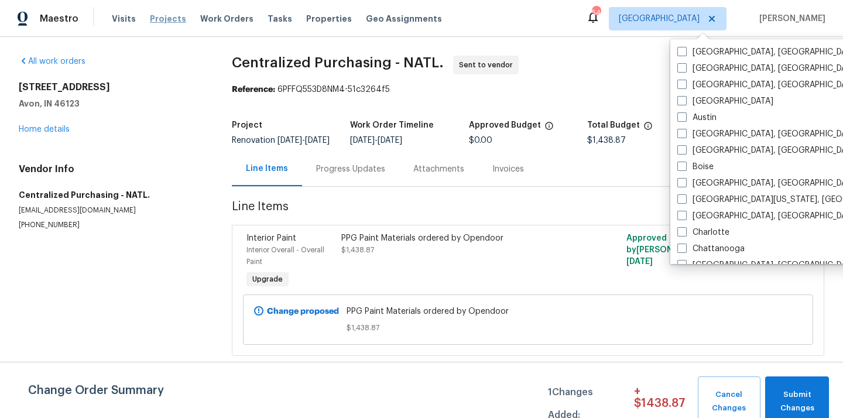
click at [163, 19] on span "Projects" at bounding box center [168, 19] width 36 height 12
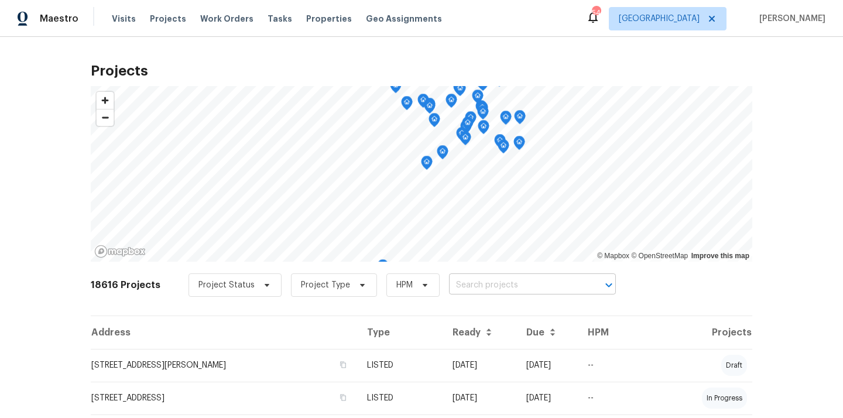
click at [471, 282] on input "text" at bounding box center [516, 285] width 134 height 18
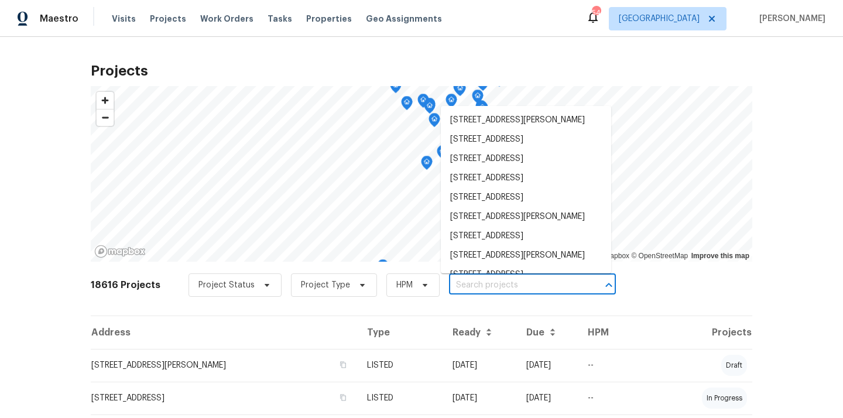
paste input "1419 Glenwater Dr"
type input "1419 Glenwater Dr"
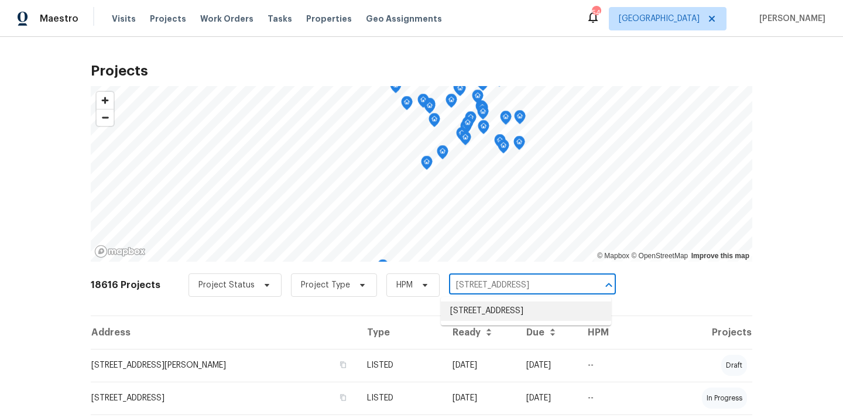
click at [514, 311] on li "1419 Glenwater Dr, Cary, NC 27519" at bounding box center [526, 311] width 170 height 19
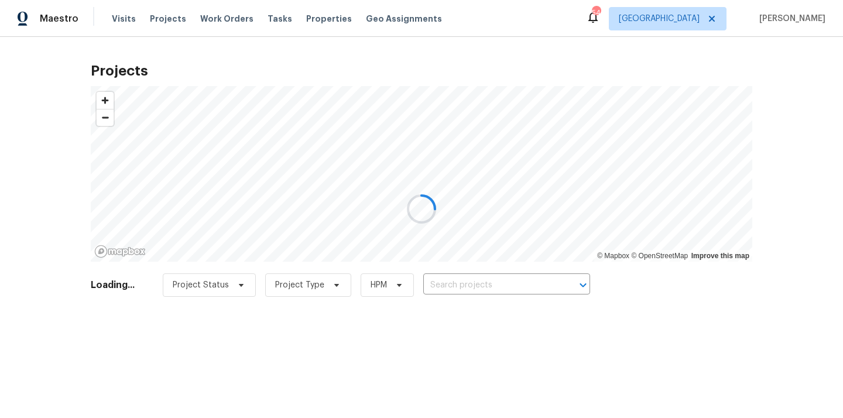
type input "1419 Glenwater Dr, Cary, NC 27519"
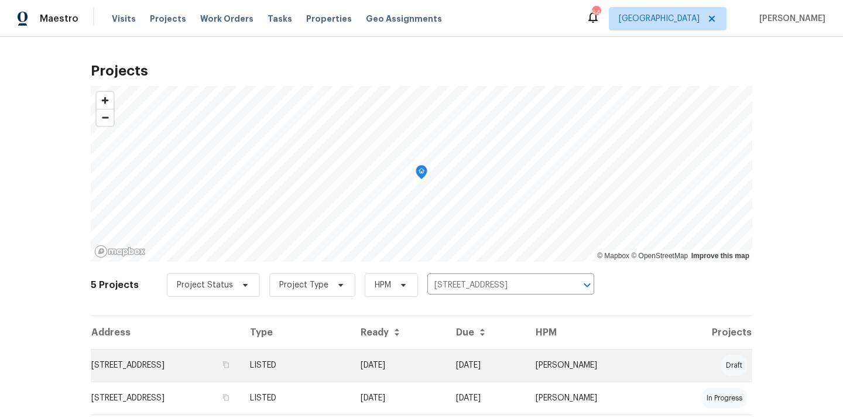
click at [351, 366] on td "LISTED" at bounding box center [296, 365] width 111 height 33
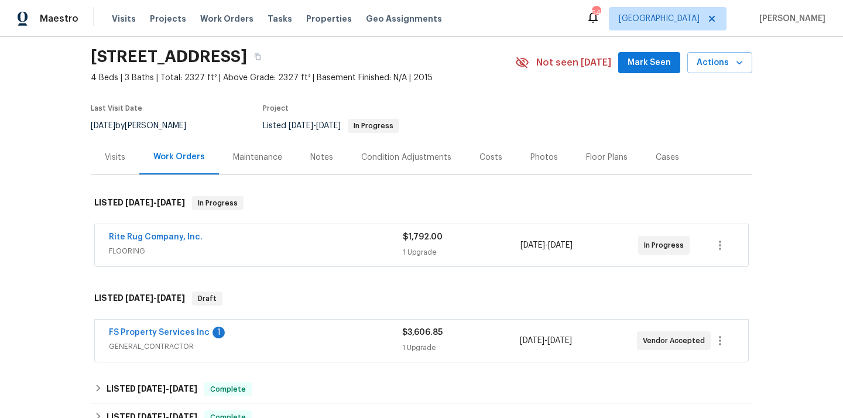
scroll to position [258, 0]
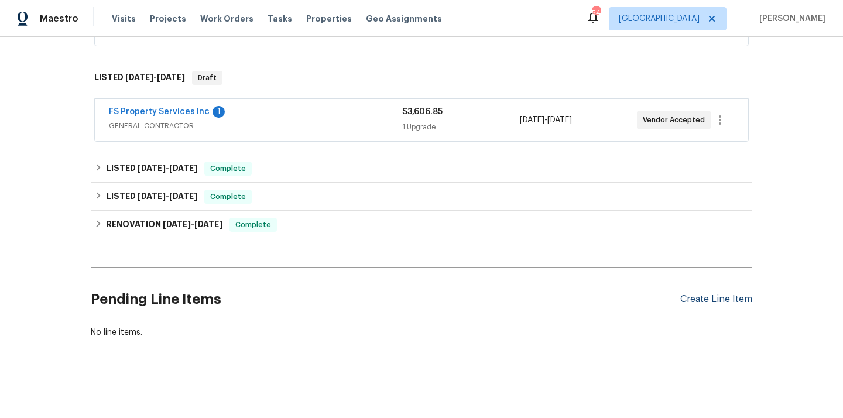
click at [702, 300] on div "Create Line Item" at bounding box center [716, 299] width 72 height 11
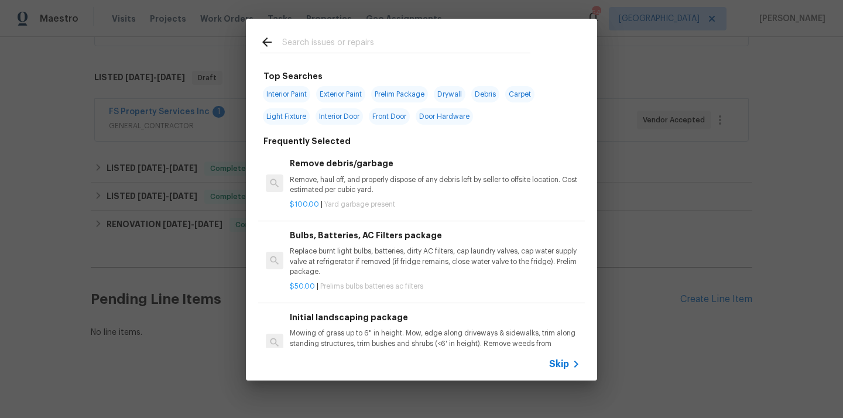
click at [410, 43] on input "text" at bounding box center [406, 44] width 248 height 18
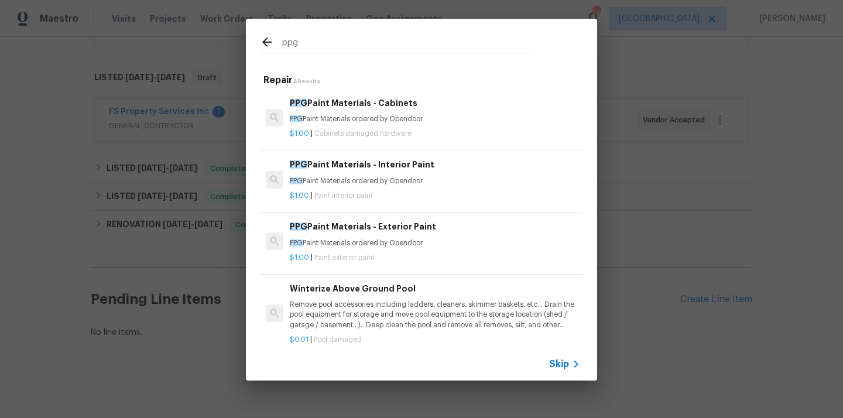
type input "ppg"
click at [371, 170] on h6 "PPG Paint Materials - Interior Paint" at bounding box center [435, 164] width 290 height 13
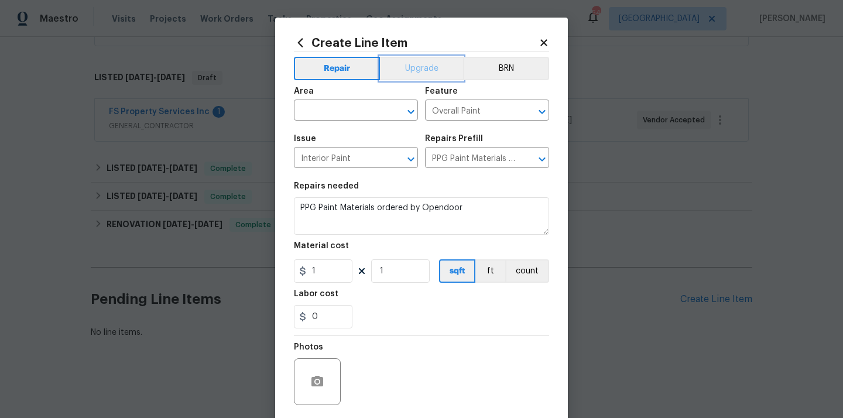
click at [419, 64] on button "Upgrade" at bounding box center [422, 68] width 84 height 23
click at [372, 97] on div "Area" at bounding box center [356, 94] width 124 height 15
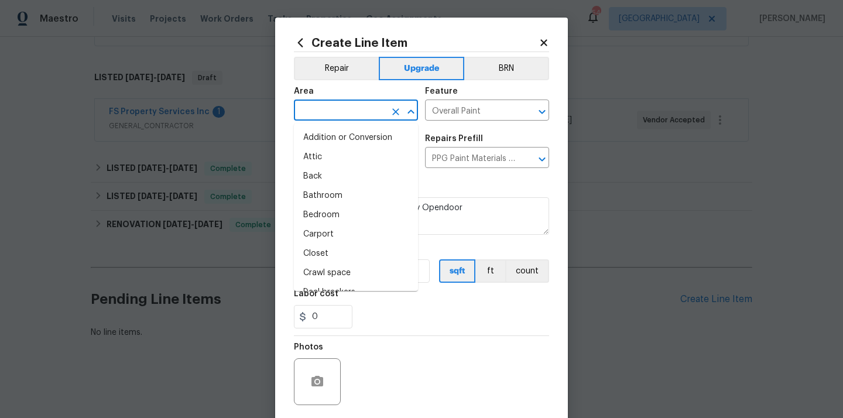
click at [360, 108] on input "text" at bounding box center [339, 111] width 91 height 18
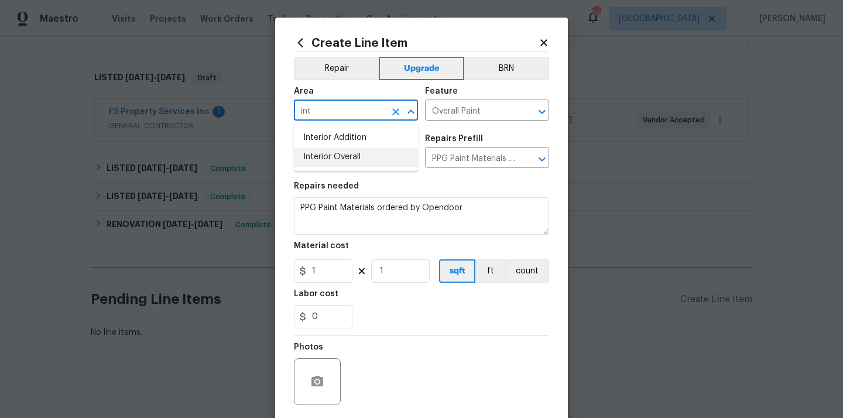
click at [355, 152] on li "Interior Overall" at bounding box center [356, 157] width 124 height 19
type input "Interior Overall"
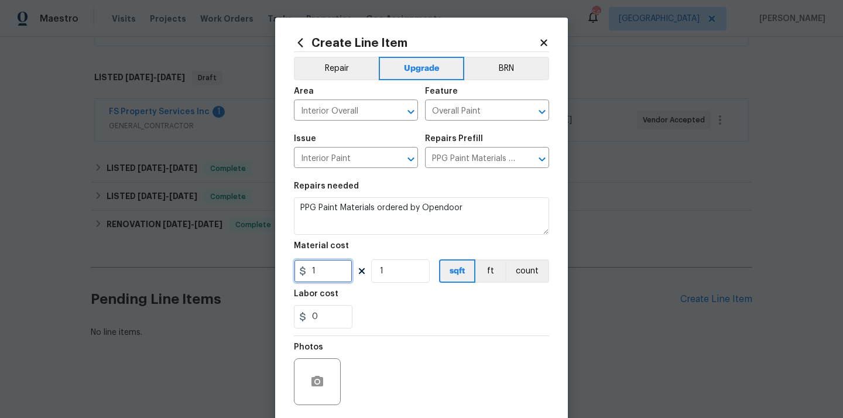
drag, startPoint x: 332, startPoint y: 276, endPoint x: 285, endPoint y: 269, distance: 48.0
click at [284, 269] on div "Create Line Item Repair Upgrade BRN Area Interior Overall ​ Feature Overall Pai…" at bounding box center [421, 252] width 293 height 469
paste input "611.67"
type input "611.67"
click at [399, 307] on div "0" at bounding box center [421, 316] width 255 height 23
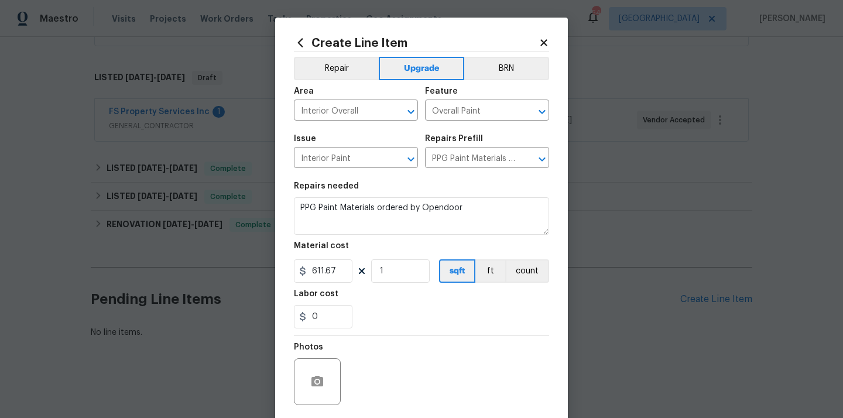
scroll to position [87, 0]
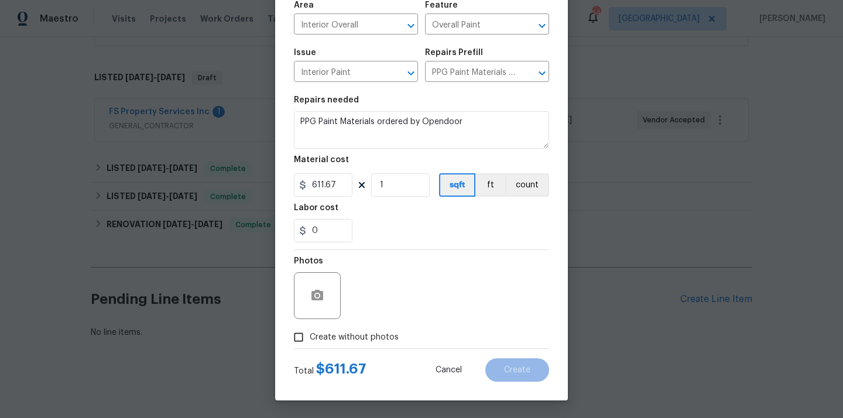
click at [376, 337] on span "Create without photos" at bounding box center [354, 337] width 89 height 12
click at [310, 337] on input "Create without photos" at bounding box center [298, 337] width 22 height 22
checkbox input "true"
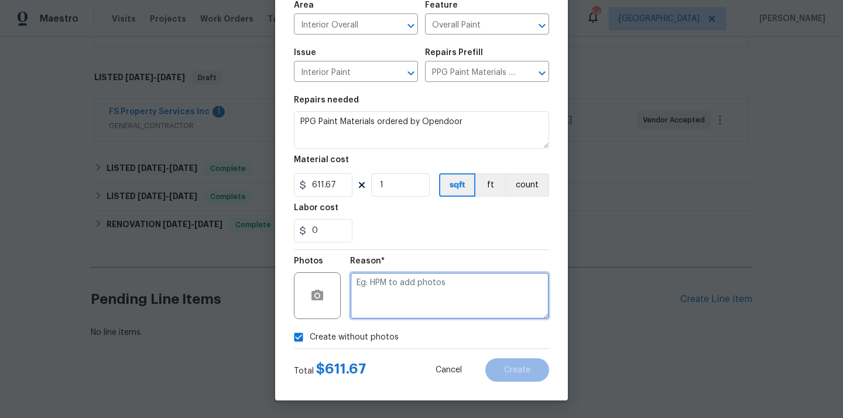
click at [415, 275] on textarea at bounding box center [449, 295] width 199 height 47
type textarea "N/A"
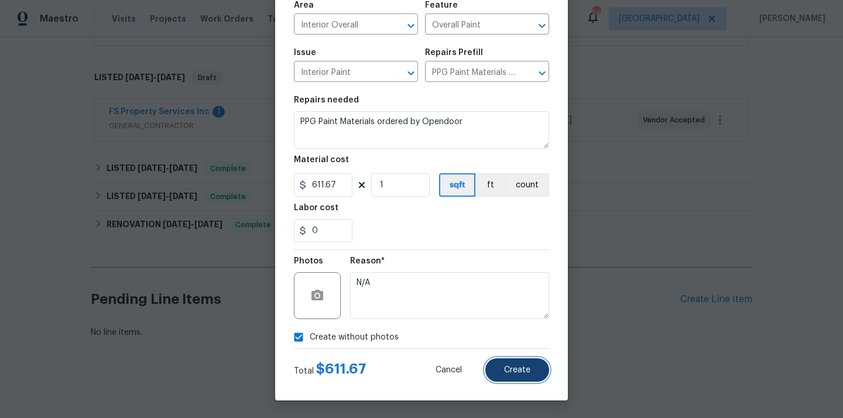
click at [501, 359] on button "Create" at bounding box center [517, 369] width 64 height 23
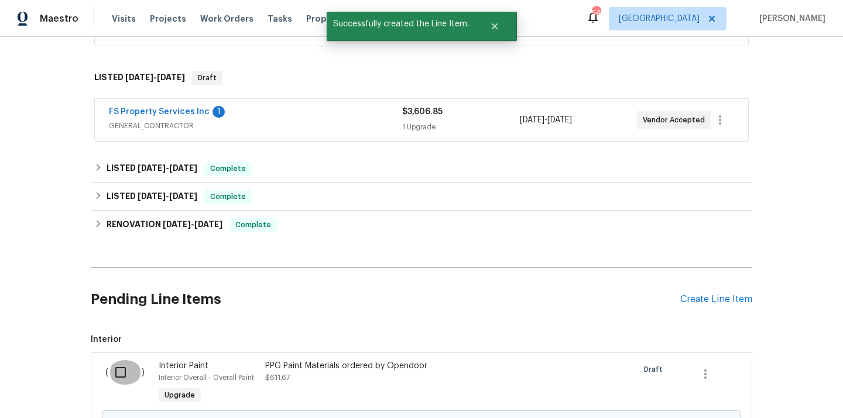
click at [121, 371] on input "checkbox" at bounding box center [124, 372] width 33 height 25
checkbox input "true"
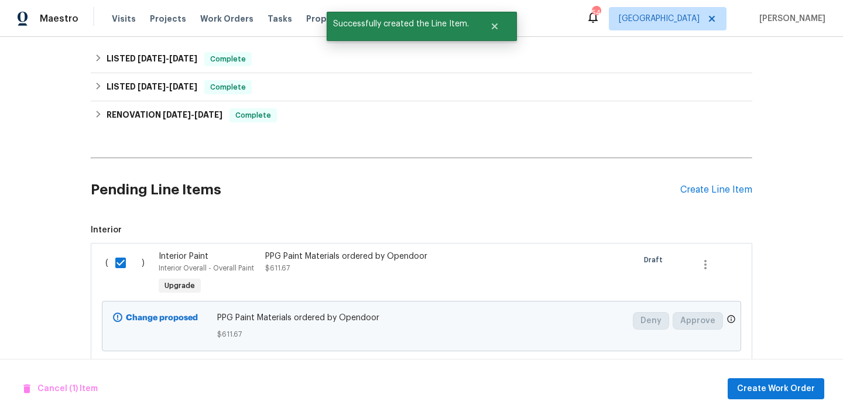
scroll to position [392, 0]
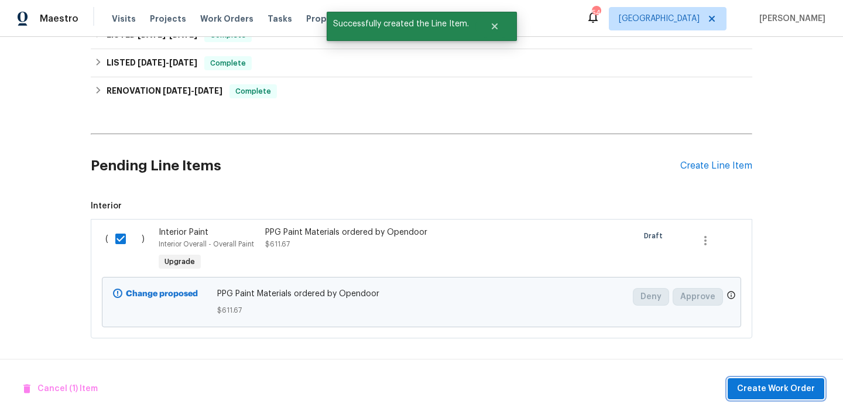
click at [754, 388] on span "Create Work Order" at bounding box center [776, 389] width 78 height 15
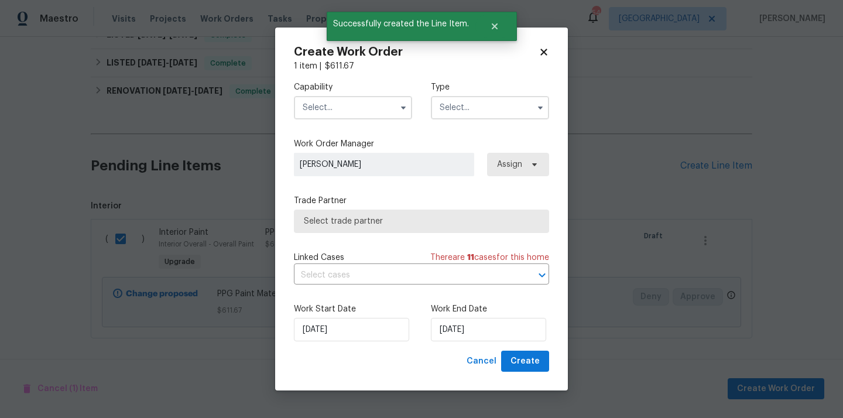
click at [357, 111] on input "text" at bounding box center [353, 107] width 118 height 23
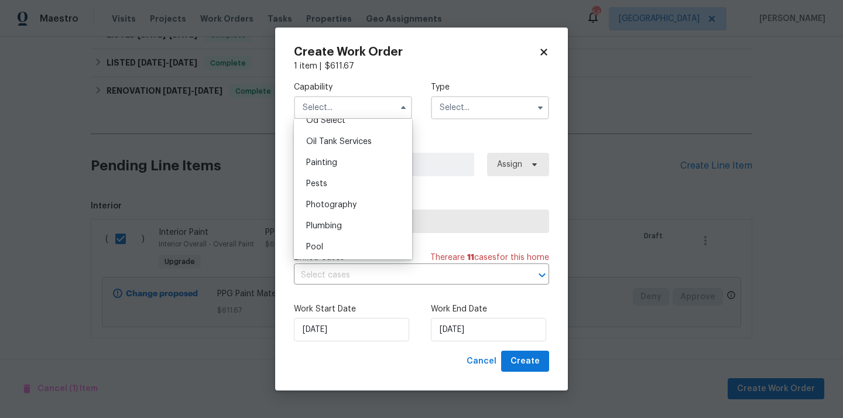
scroll to position [955, 0]
click at [339, 153] on div "Painting" at bounding box center [353, 160] width 112 height 21
type input "Painting"
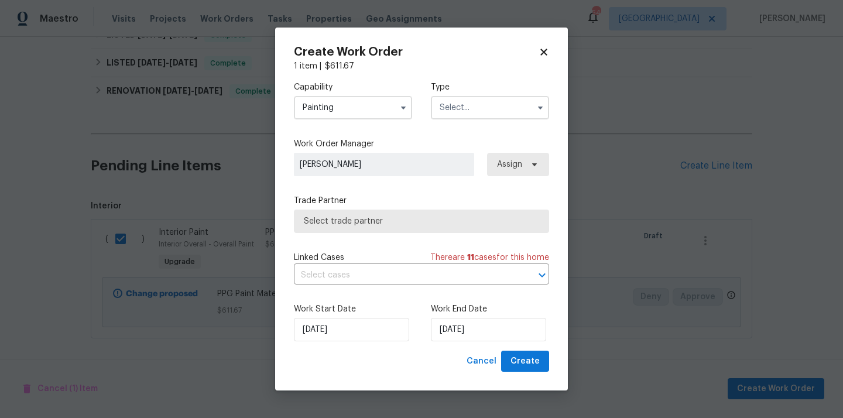
click at [482, 98] on input "text" at bounding box center [490, 107] width 118 height 23
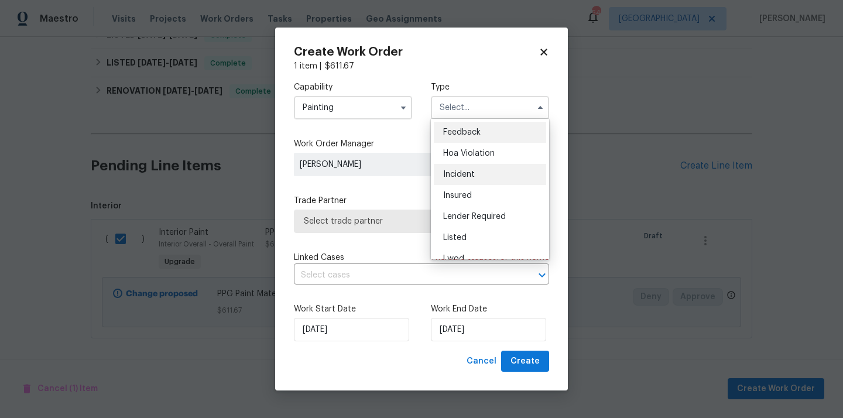
scroll to position [139, 0]
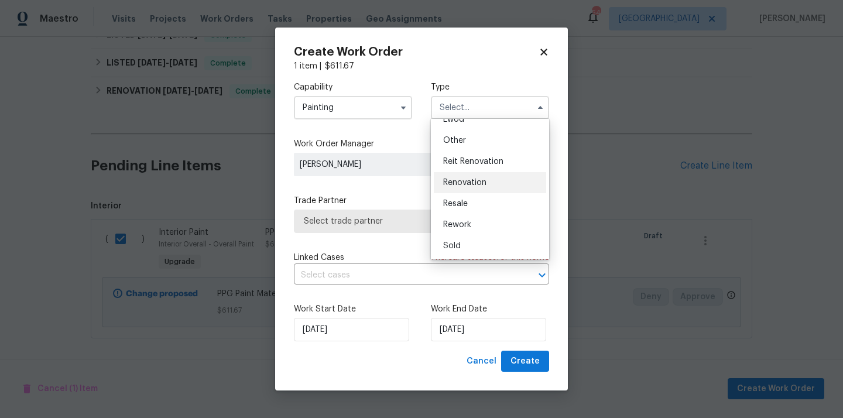
click at [483, 181] on span "Renovation" at bounding box center [464, 183] width 43 height 8
type input "Renovation"
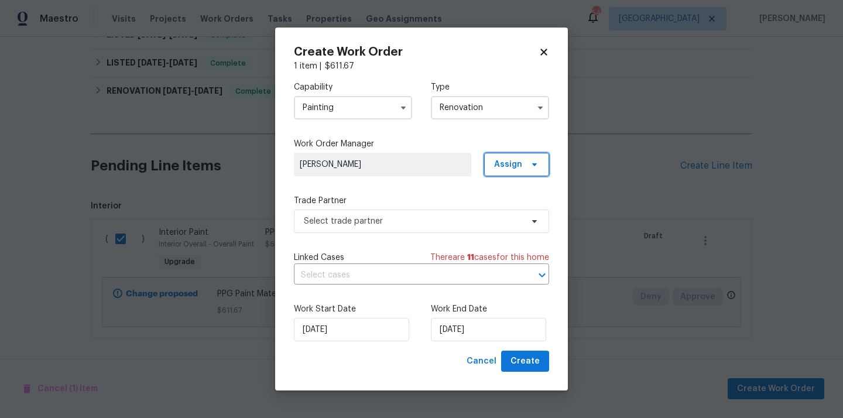
click at [503, 174] on span "Assign" at bounding box center [516, 164] width 65 height 23
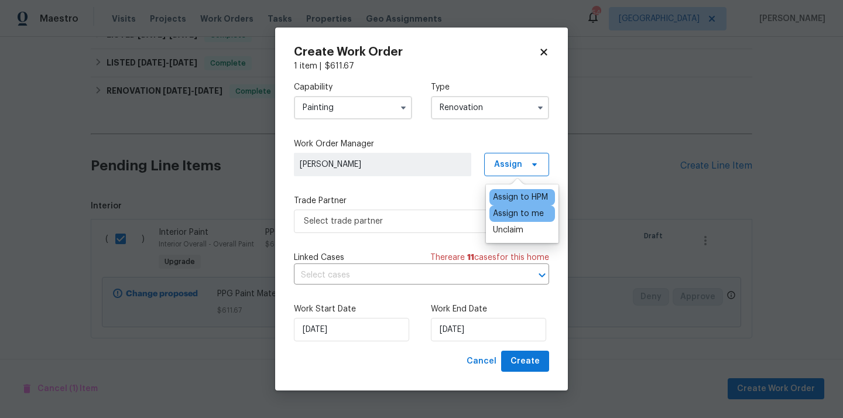
click at [506, 214] on div "Assign to me" at bounding box center [518, 214] width 51 height 12
click at [419, 227] on span "Select trade partner" at bounding box center [421, 221] width 255 height 23
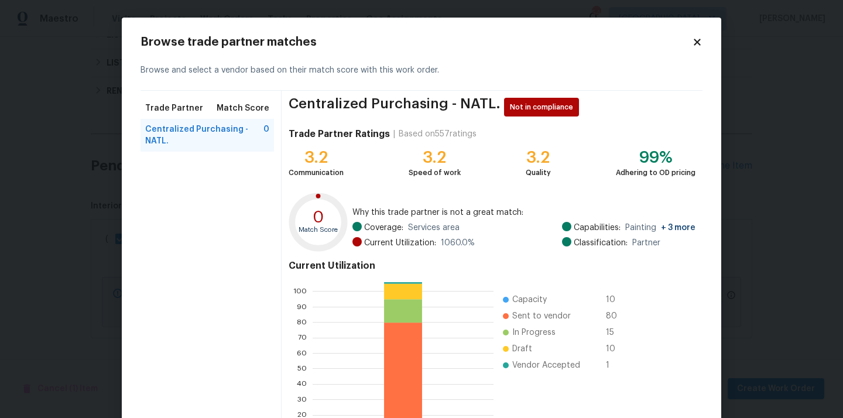
scroll to position [98, 0]
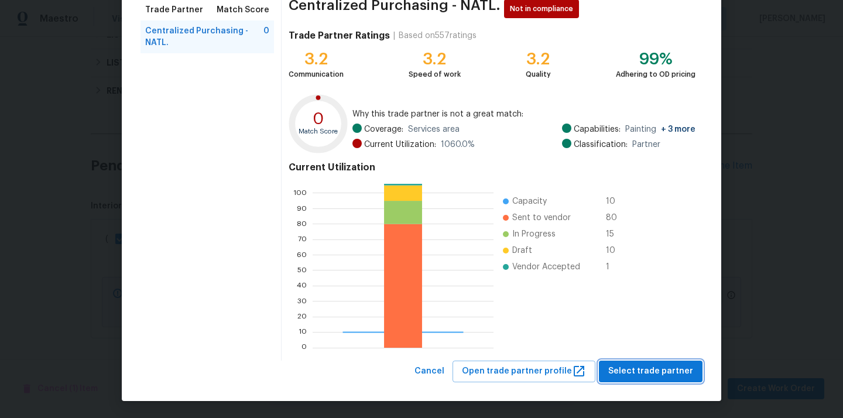
click at [635, 369] on span "Select trade partner" at bounding box center [650, 371] width 85 height 15
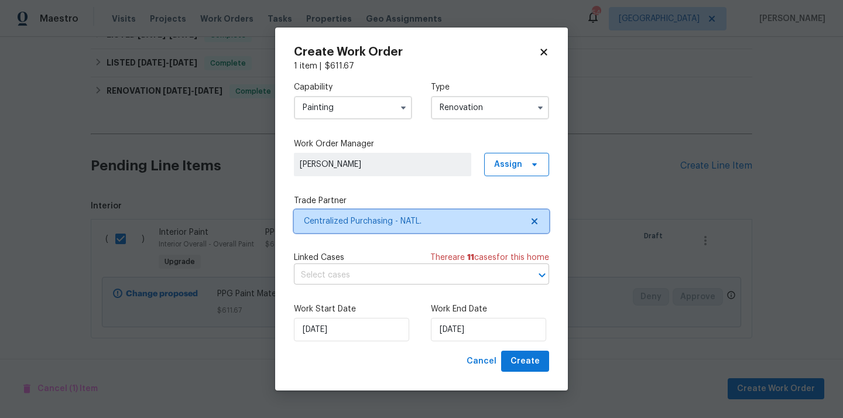
scroll to position [0, 0]
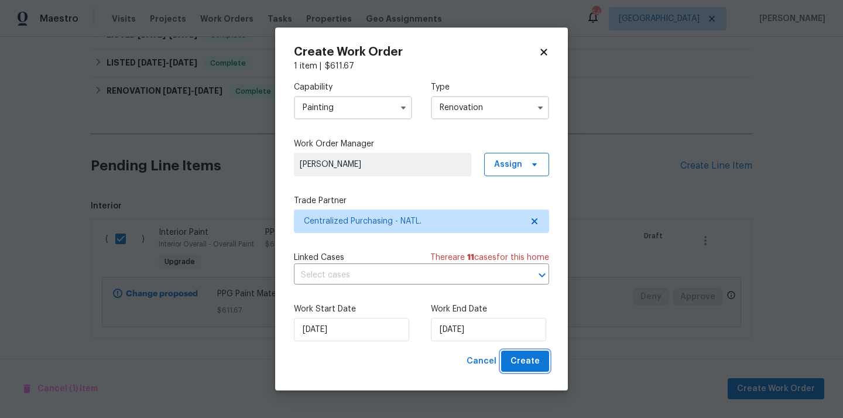
click at [533, 362] on span "Create" at bounding box center [525, 361] width 29 height 15
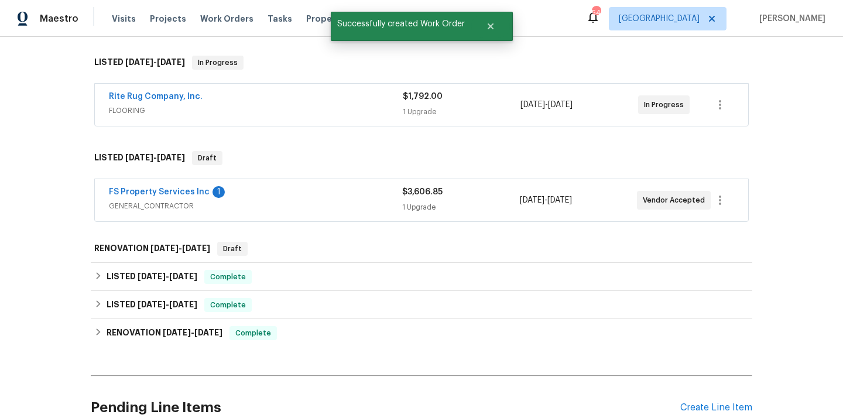
scroll to position [180, 0]
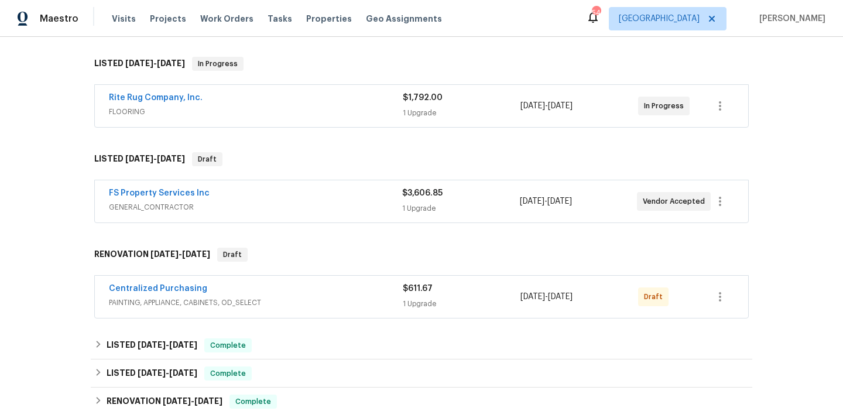
scroll to position [216, 0]
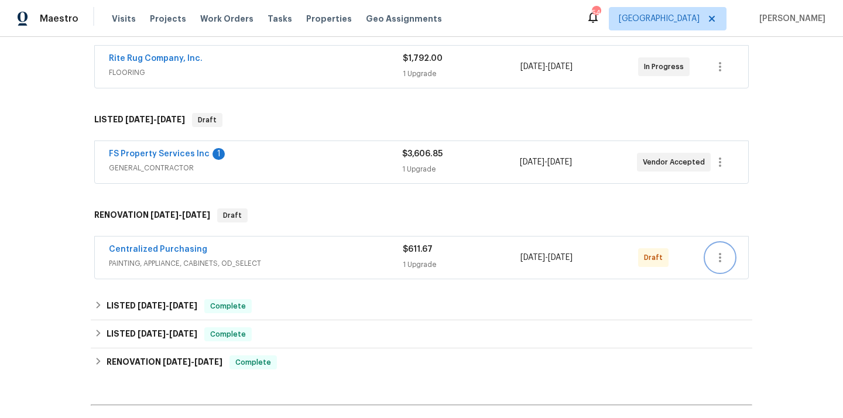
click at [723, 254] on icon "button" at bounding box center [720, 258] width 14 height 14
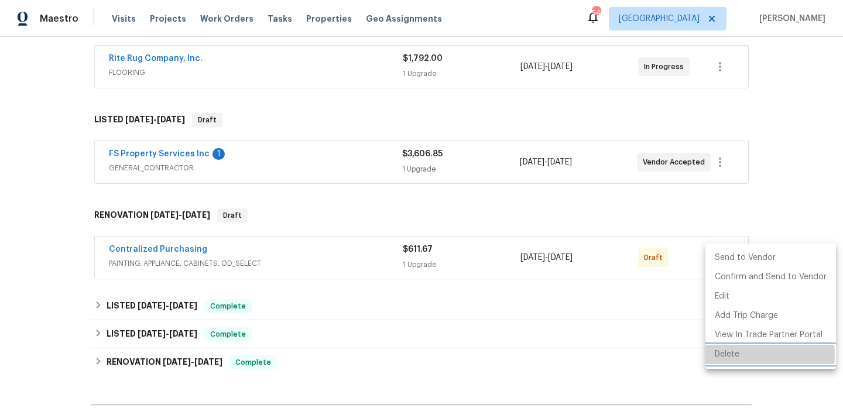
click at [725, 355] on li "Delete" at bounding box center [771, 354] width 131 height 19
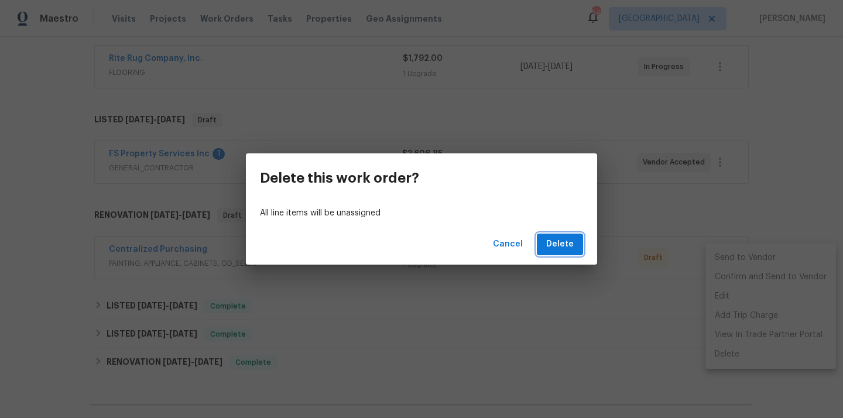
click at [558, 251] on span "Delete" at bounding box center [560, 244] width 28 height 15
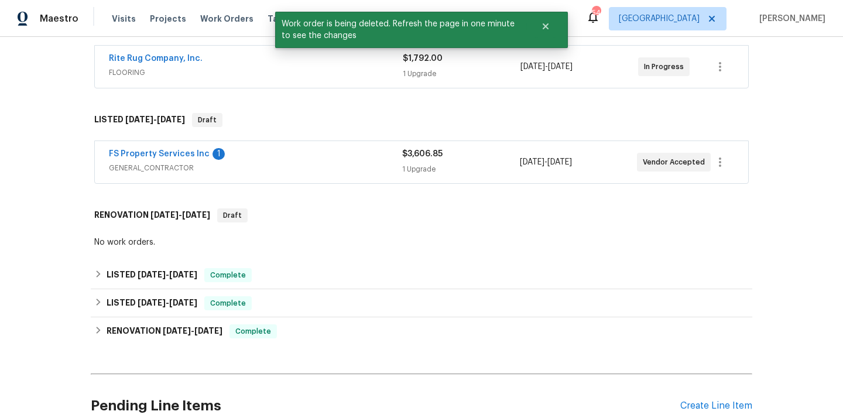
scroll to position [413, 0]
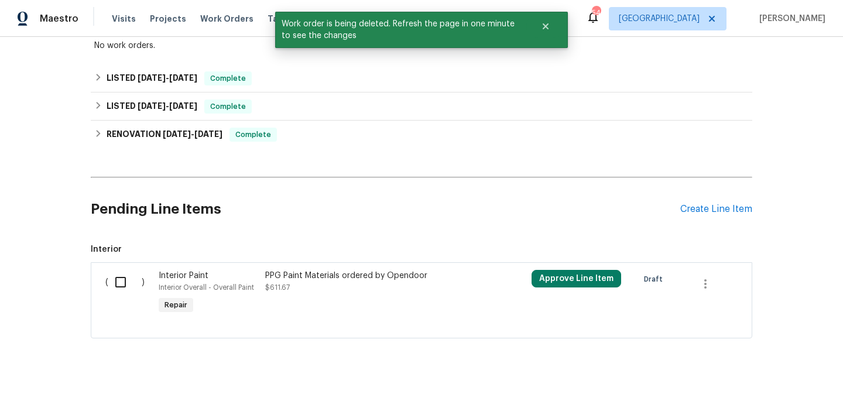
click at [119, 286] on input "checkbox" at bounding box center [124, 282] width 33 height 25
checkbox input "true"
click at [750, 377] on div "Cancel (1) Item Create Work Order" at bounding box center [421, 389] width 843 height 60
click at [750, 380] on button "Create Work Order" at bounding box center [776, 389] width 97 height 22
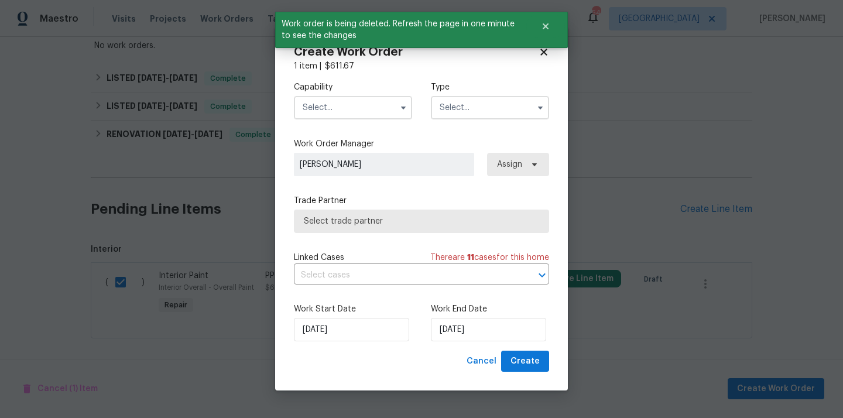
click at [365, 113] on input "text" at bounding box center [353, 107] width 118 height 23
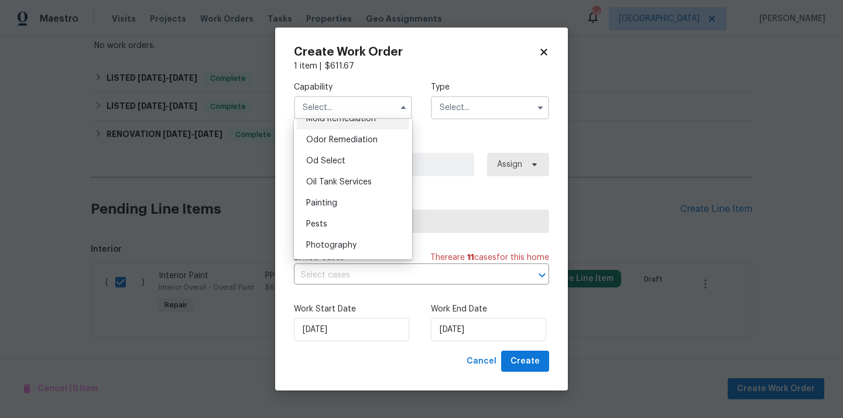
scroll to position [915, 0]
click at [354, 196] on div "Painting" at bounding box center [353, 200] width 112 height 21
type input "Painting"
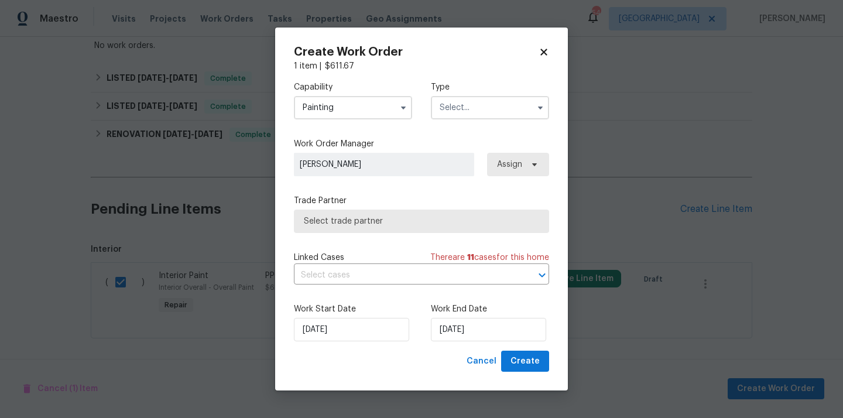
click at [463, 104] on input "text" at bounding box center [490, 107] width 118 height 23
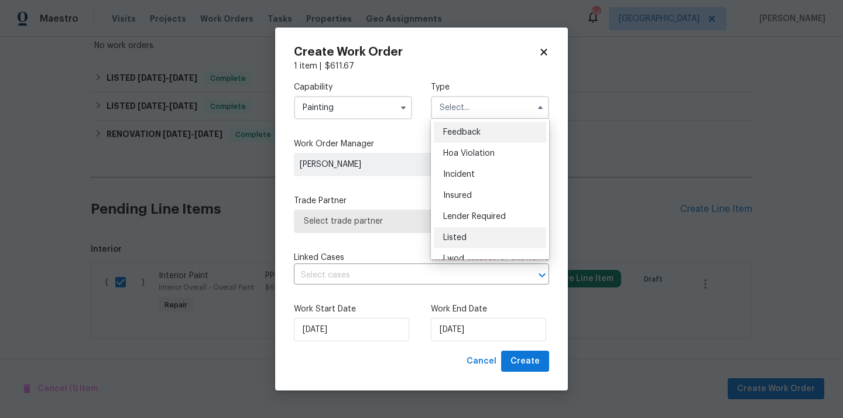
click at [471, 238] on div "Listed" at bounding box center [490, 237] width 112 height 21
type input "Listed"
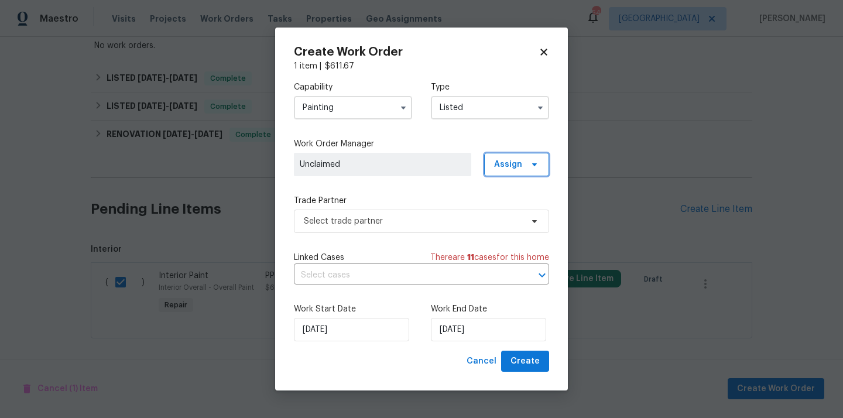
click at [519, 166] on span "Assign" at bounding box center [508, 165] width 28 height 12
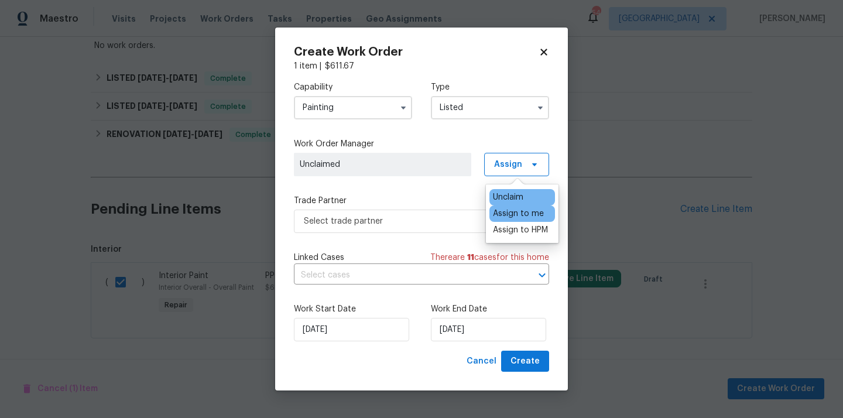
click at [511, 212] on div "Assign to me" at bounding box center [518, 214] width 51 height 12
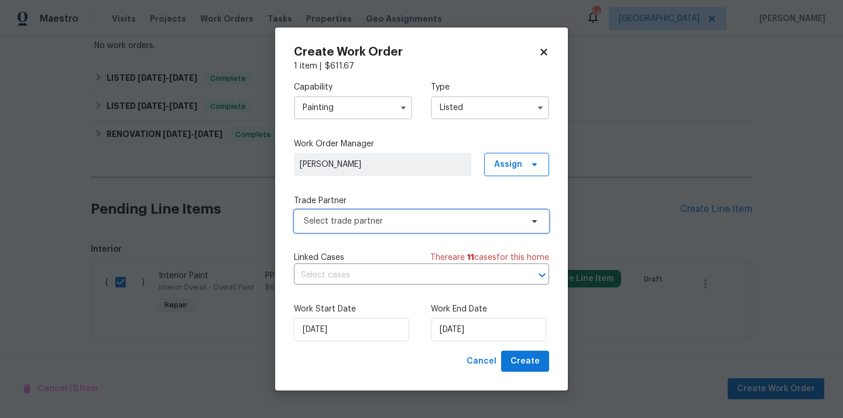
click at [403, 215] on span "Select trade partner" at bounding box center [413, 221] width 218 height 12
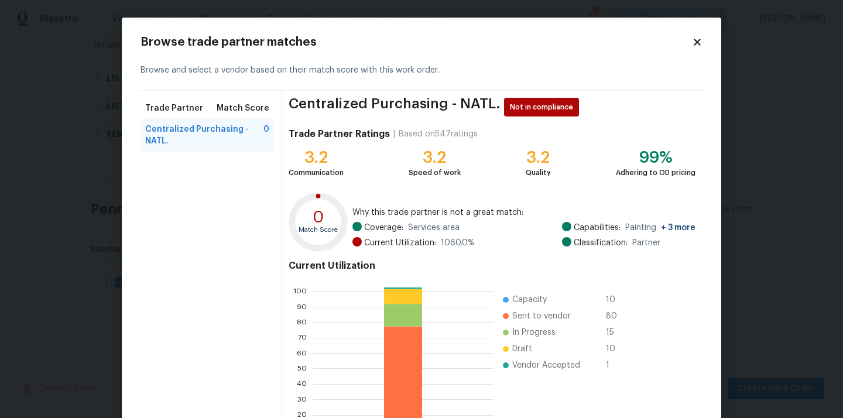
scroll to position [98, 0]
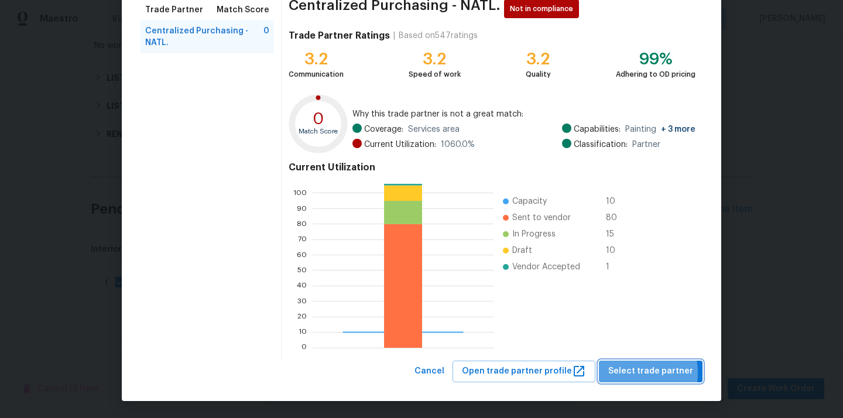
click at [631, 373] on span "Select trade partner" at bounding box center [650, 371] width 85 height 15
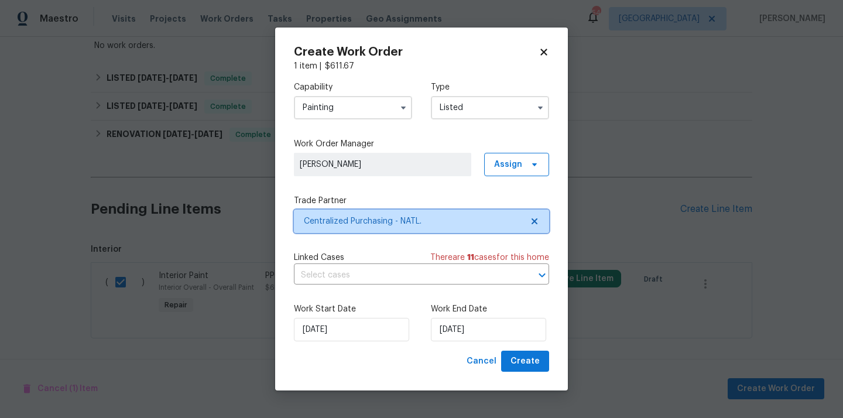
scroll to position [0, 0]
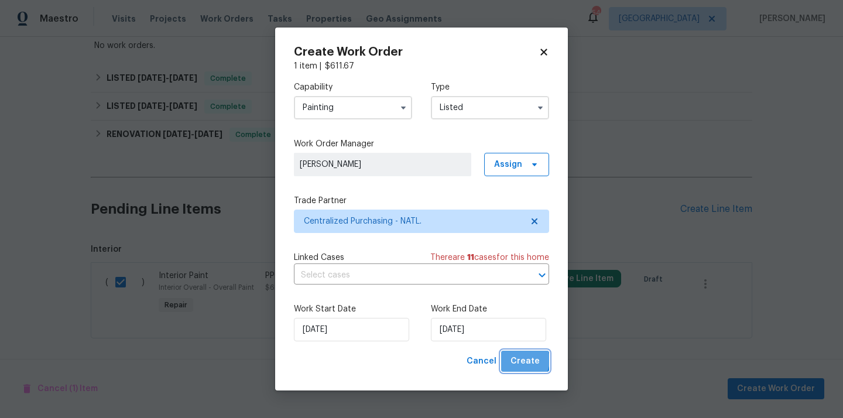
click at [522, 360] on span "Create" at bounding box center [525, 361] width 29 height 15
checkbox input "false"
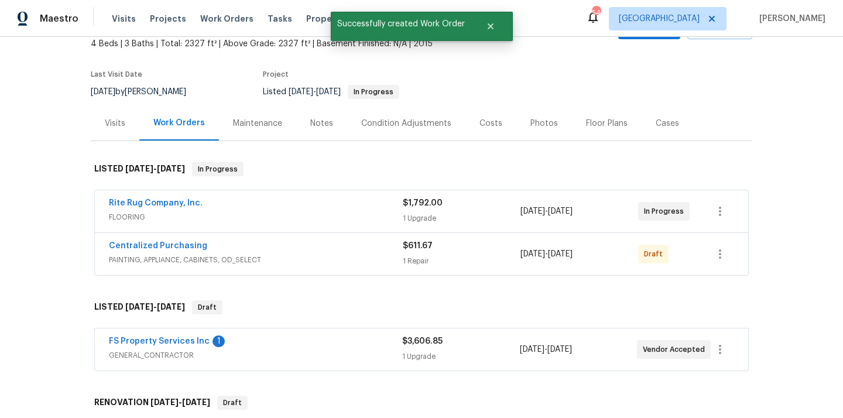
scroll to position [78, 0]
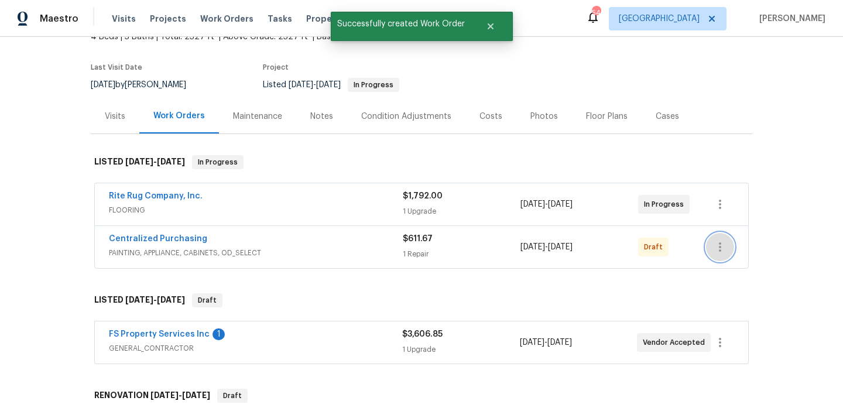
click at [722, 244] on icon "button" at bounding box center [720, 247] width 14 height 14
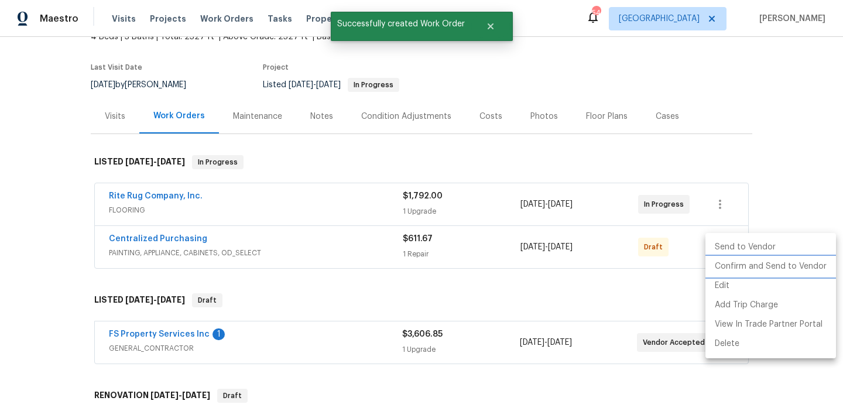
click at [733, 267] on li "Confirm and Send to Vendor" at bounding box center [771, 266] width 131 height 19
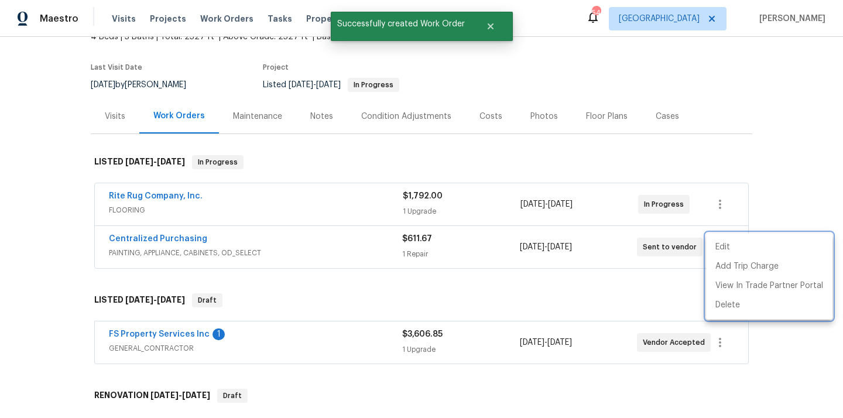
click at [110, 110] on div at bounding box center [421, 209] width 843 height 418
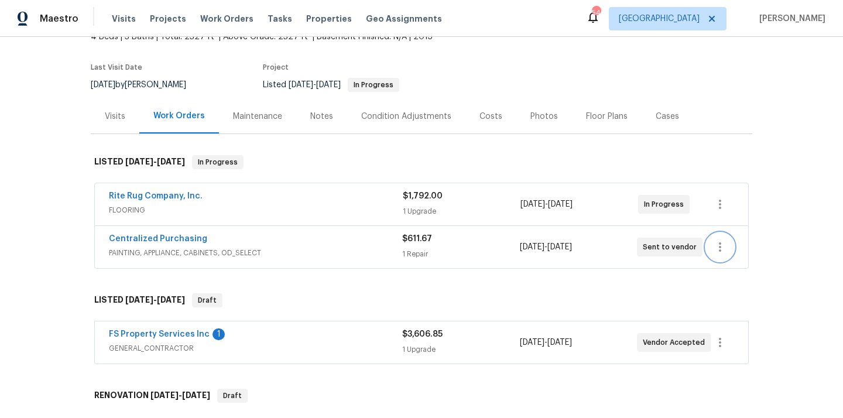
scroll to position [0, 0]
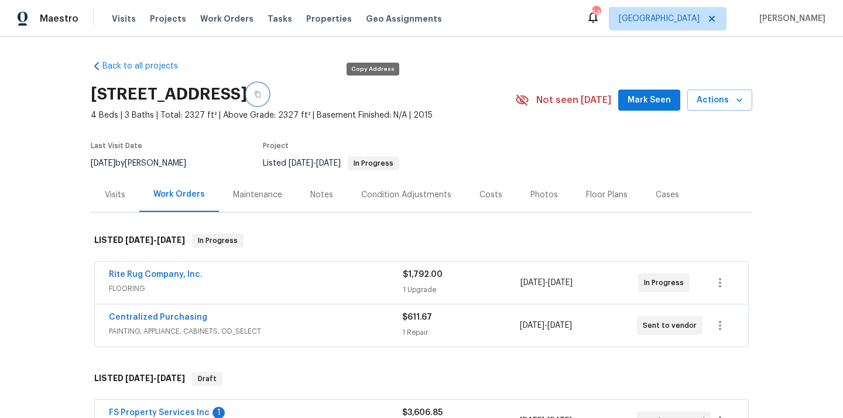
click at [261, 94] on icon "button" at bounding box center [257, 94] width 7 height 7
click at [126, 190] on div "Visits" at bounding box center [115, 194] width 49 height 35
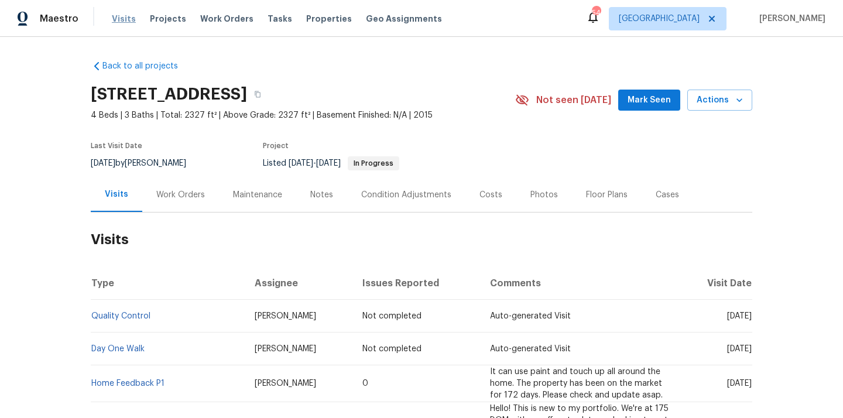
click at [123, 22] on span "Visits" at bounding box center [124, 19] width 24 height 12
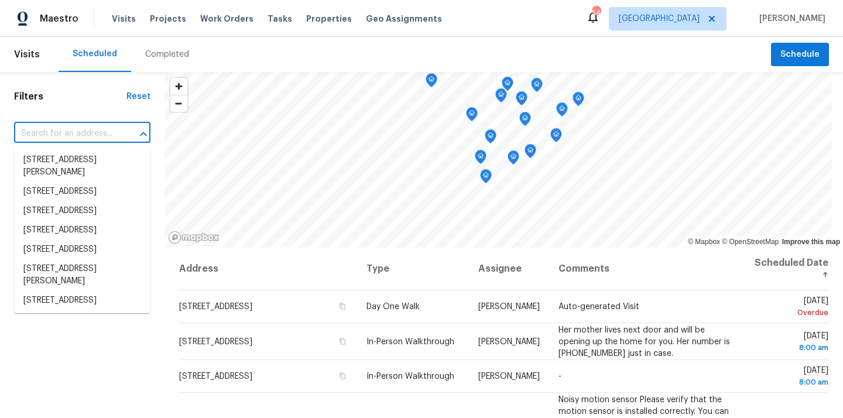
click at [100, 132] on input "text" at bounding box center [66, 134] width 104 height 18
paste input "1419 Glenwater Dr, Cary, NC 27519"
type input "1419 Glenwater Dr, Cary, NC 27519"
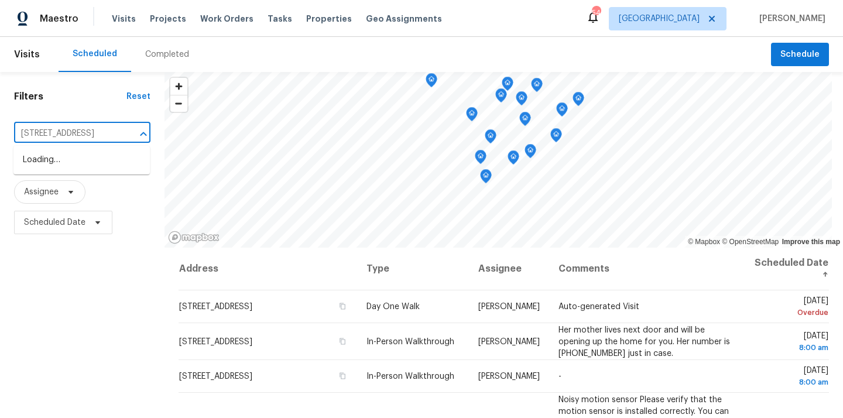
scroll to position [0, 34]
click at [87, 166] on li "1419 Glenwater Dr, Cary, NC 27519" at bounding box center [81, 159] width 136 height 19
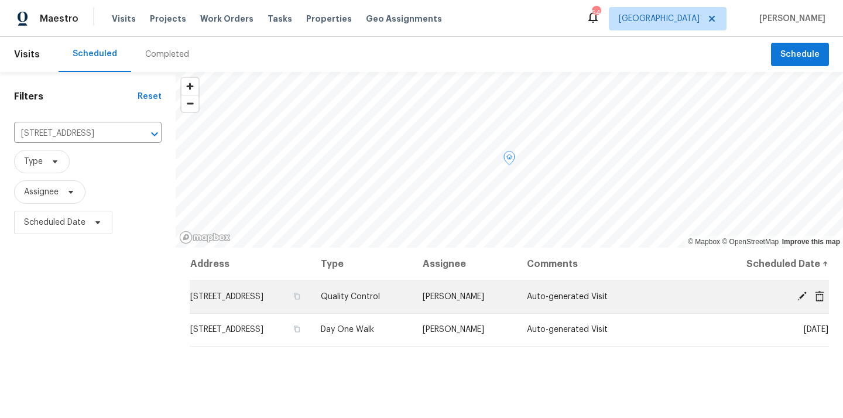
click at [818, 296] on icon at bounding box center [819, 296] width 11 height 11
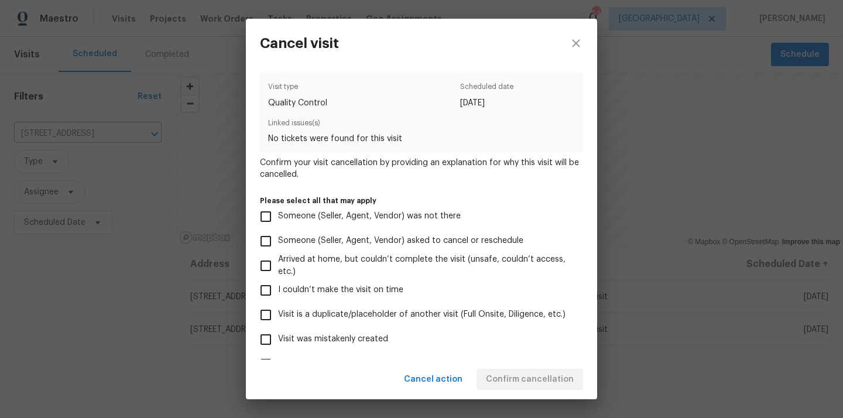
click at [415, 340] on label "Visit was mistakenly created" at bounding box center [414, 339] width 320 height 25
click at [278, 340] on input "Visit was mistakenly created" at bounding box center [266, 339] width 25 height 25
checkbox input "true"
click at [530, 376] on span "Confirm cancellation" at bounding box center [530, 379] width 88 height 15
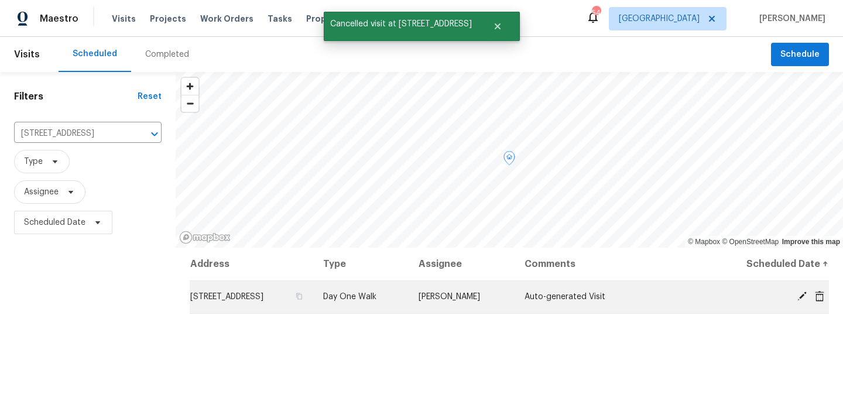
click at [819, 296] on icon at bounding box center [819, 295] width 9 height 11
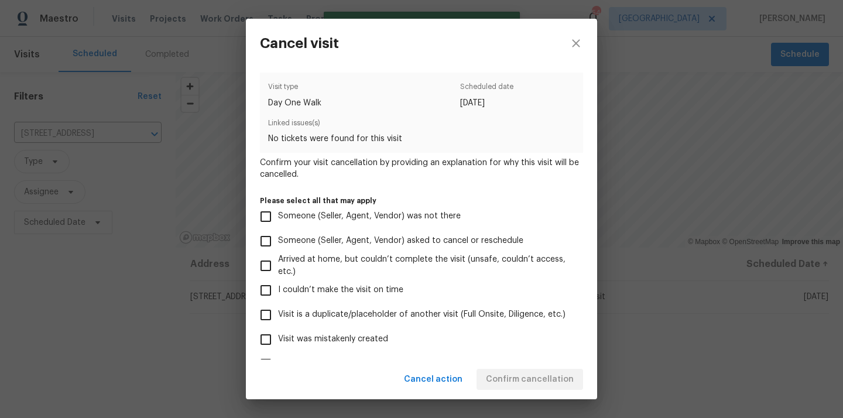
click at [480, 343] on label "Visit was mistakenly created" at bounding box center [414, 339] width 320 height 25
click at [278, 343] on input "Visit was mistakenly created" at bounding box center [266, 339] width 25 height 25
checkbox input "true"
click at [528, 374] on span "Confirm cancellation" at bounding box center [530, 379] width 88 height 15
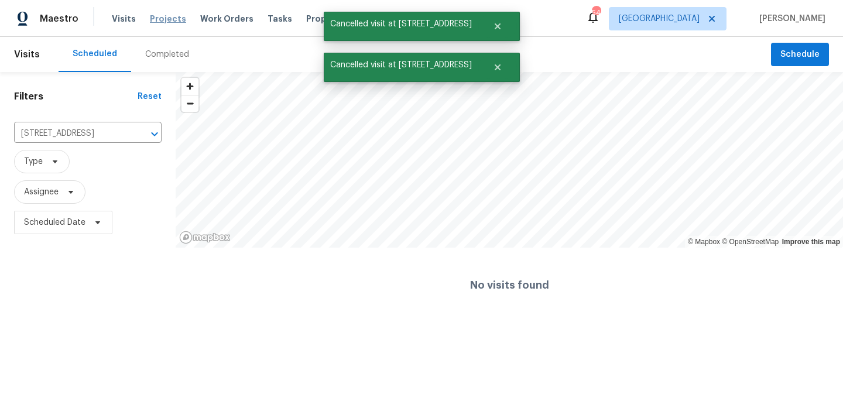
click at [156, 18] on span "Projects" at bounding box center [168, 19] width 36 height 12
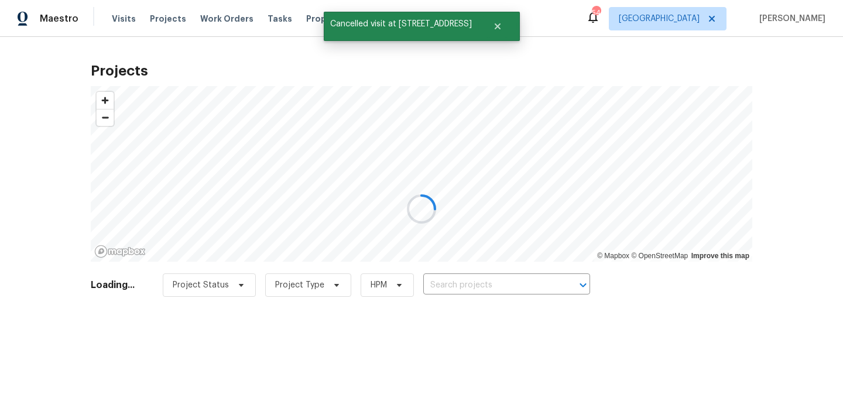
click at [504, 286] on div at bounding box center [421, 209] width 843 height 418
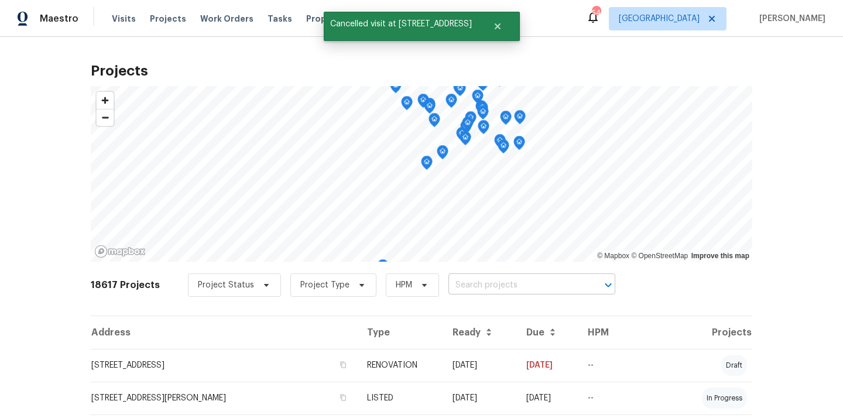
click at [504, 285] on input "text" at bounding box center [515, 285] width 134 height 18
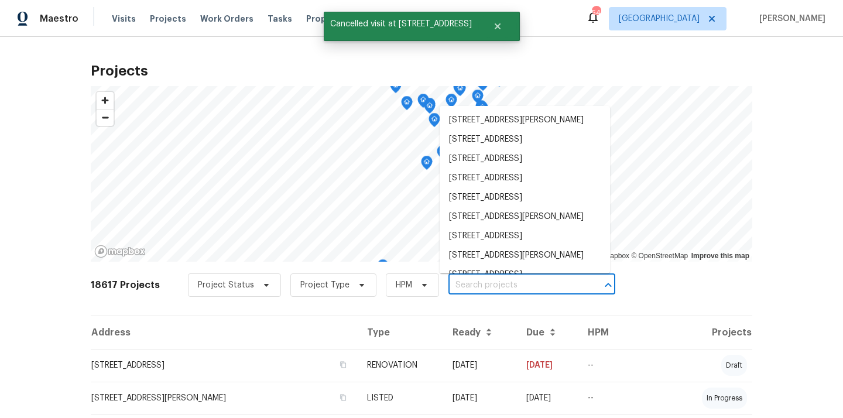
paste input "1419 Glenwater Dr, Cary, NC 27519"
type input "1419 Glenwater Dr, Cary, NC 27519"
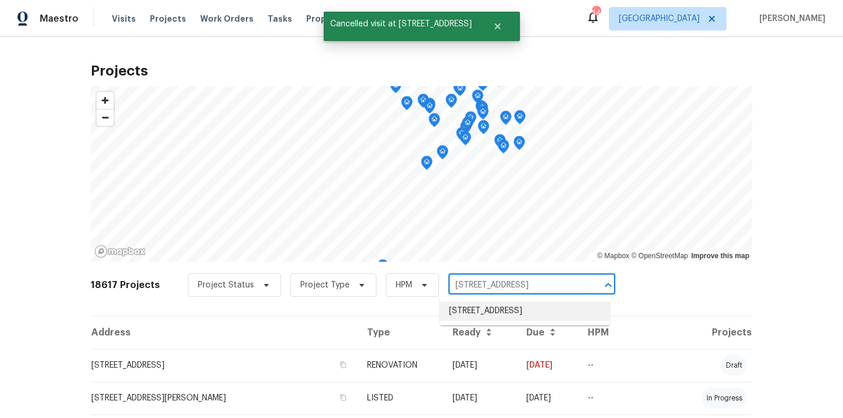
click at [478, 311] on li "1419 Glenwater Dr, Cary, NC 27519" at bounding box center [525, 311] width 170 height 19
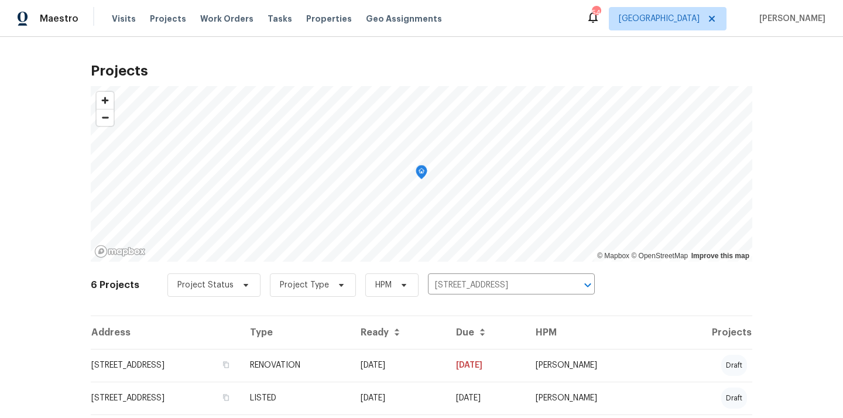
click at [237, 374] on td "1419 Glenwater Dr, Cary, NC 27519" at bounding box center [166, 365] width 150 height 33
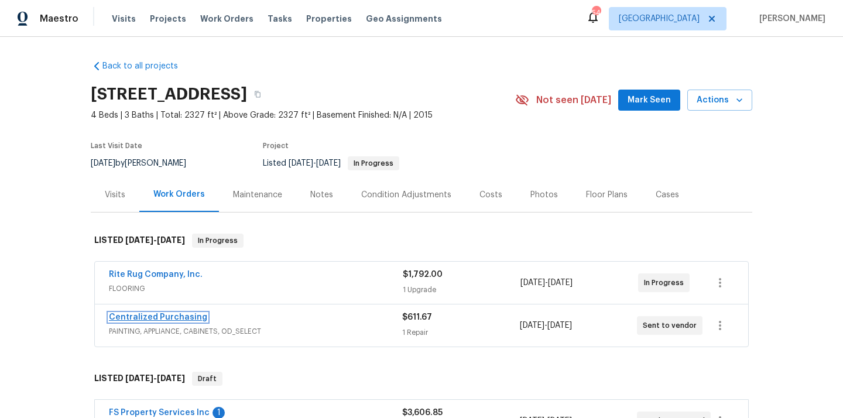
click at [189, 318] on link "Centralized Purchasing" at bounding box center [158, 317] width 98 height 8
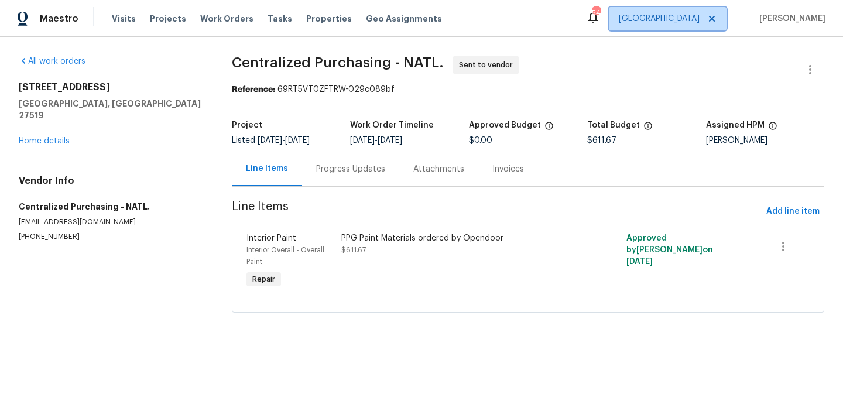
click at [696, 22] on span "[GEOGRAPHIC_DATA]" at bounding box center [659, 19] width 81 height 12
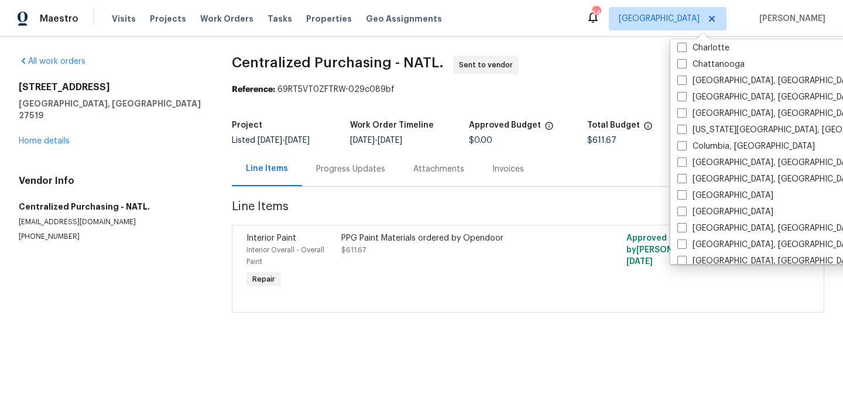
scroll to position [224, 0]
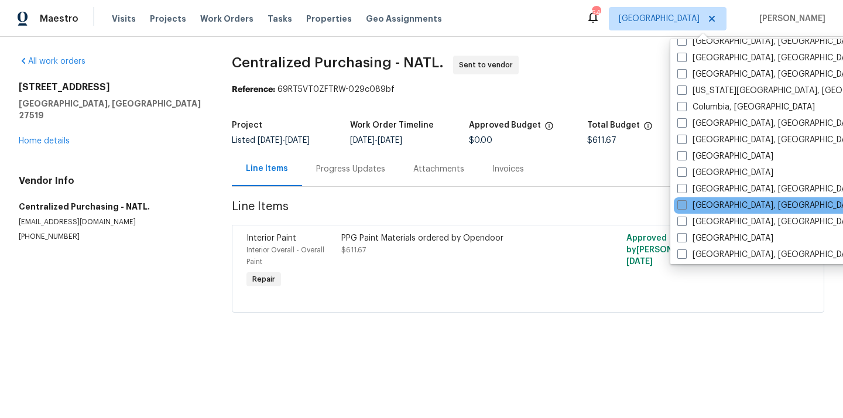
click at [684, 205] on span at bounding box center [681, 204] width 9 height 9
click at [684, 205] on input "[GEOGRAPHIC_DATA], [GEOGRAPHIC_DATA]" at bounding box center [681, 204] width 8 height 8
checkbox input "true"
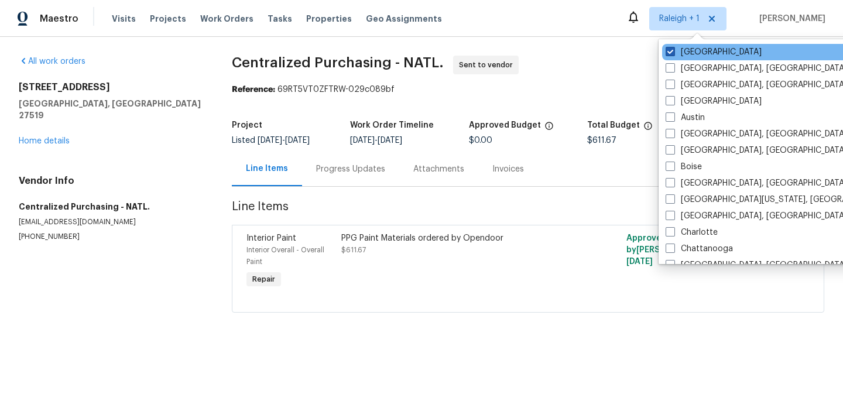
click at [679, 47] on label "[GEOGRAPHIC_DATA]" at bounding box center [714, 52] width 96 height 12
click at [673, 47] on input "[GEOGRAPHIC_DATA]" at bounding box center [670, 50] width 8 height 8
checkbox input "false"
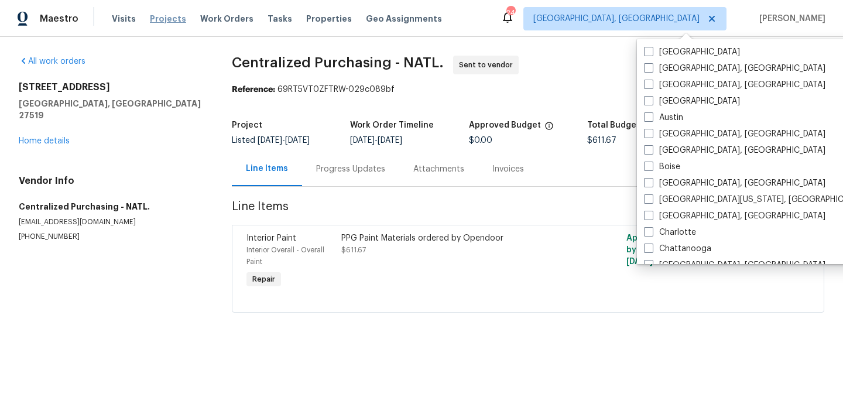
click at [150, 19] on span "Projects" at bounding box center [168, 19] width 36 height 12
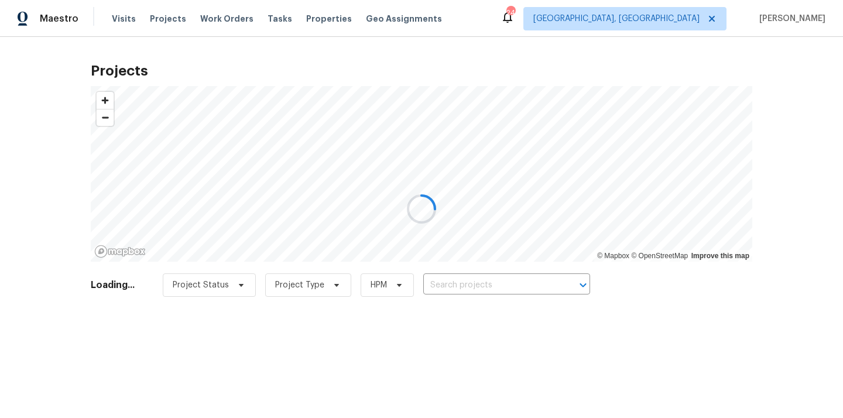
click at [535, 285] on div at bounding box center [421, 209] width 843 height 418
click at [520, 283] on div at bounding box center [421, 209] width 843 height 418
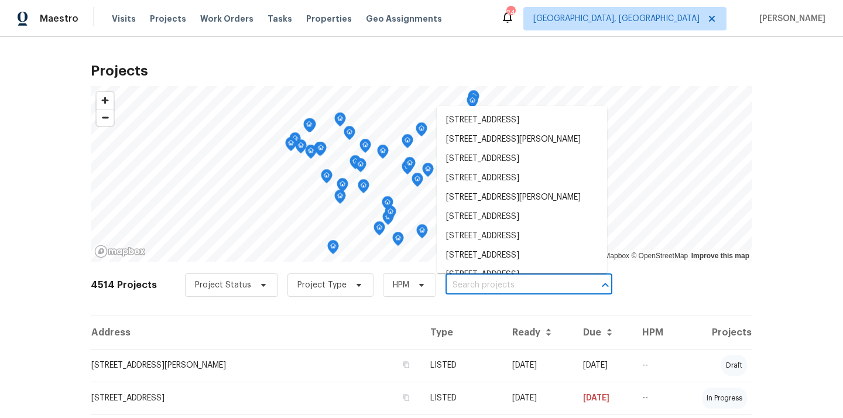
click at [520, 283] on input "text" at bounding box center [513, 285] width 134 height 18
paste input "2286 Lynn Cir E, Trinity, NC 27370"
type input "2286 Lynn Cir E, Trinity, NC 27370"
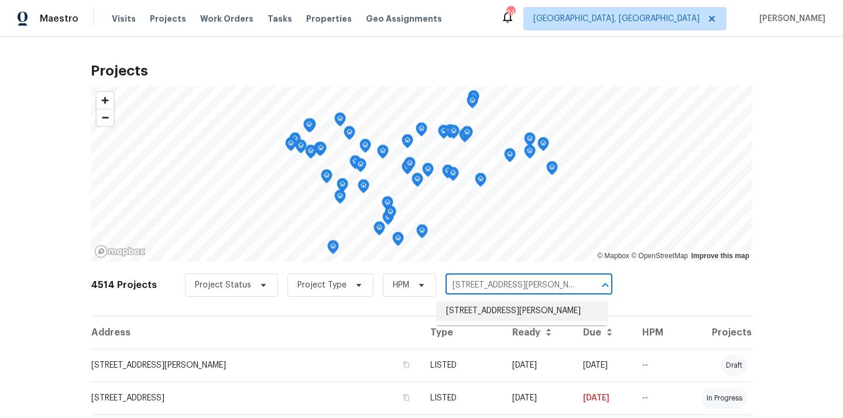
click at [501, 310] on li "2286 Lynn Cir E, Trinity, NC 27370" at bounding box center [522, 311] width 170 height 19
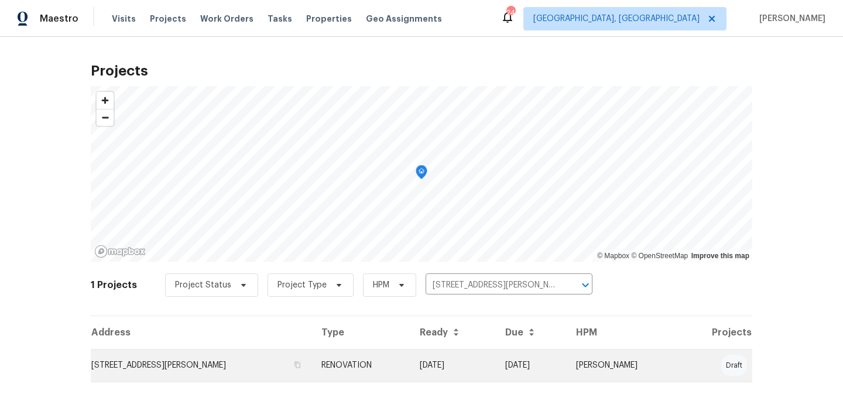
click at [284, 359] on td "2286 Lynn Cir E, Trinity, NC 27370" at bounding box center [201, 365] width 221 height 33
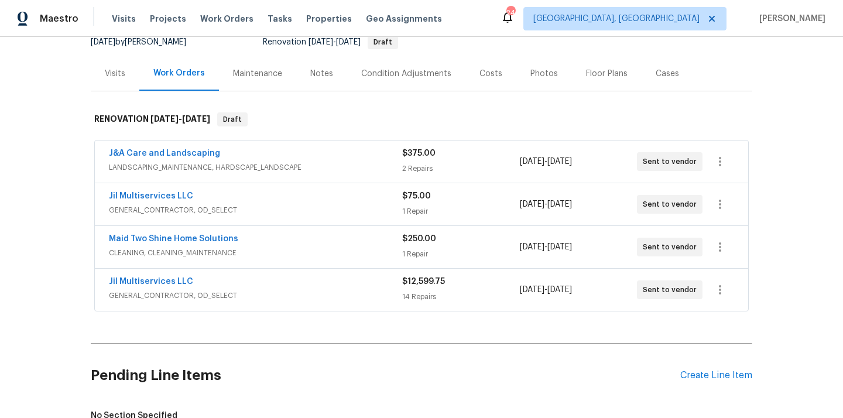
scroll to position [274, 0]
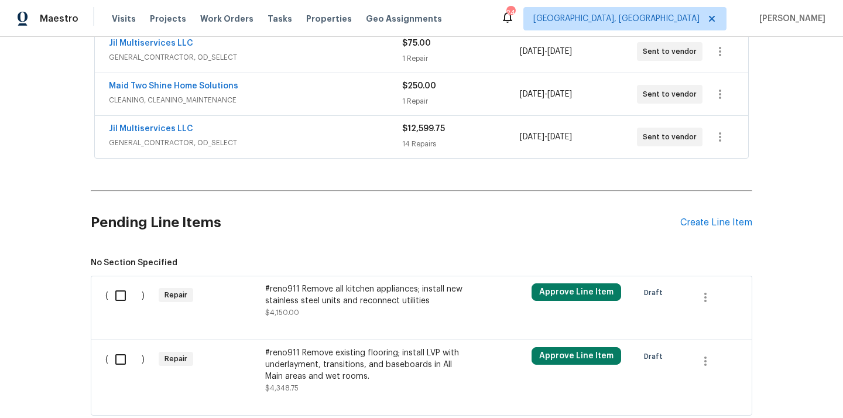
click at [704, 212] on div "Pending Line Items Create Line Item" at bounding box center [422, 223] width 662 height 54
click at [701, 218] on div "Create Line Item" at bounding box center [716, 222] width 72 height 11
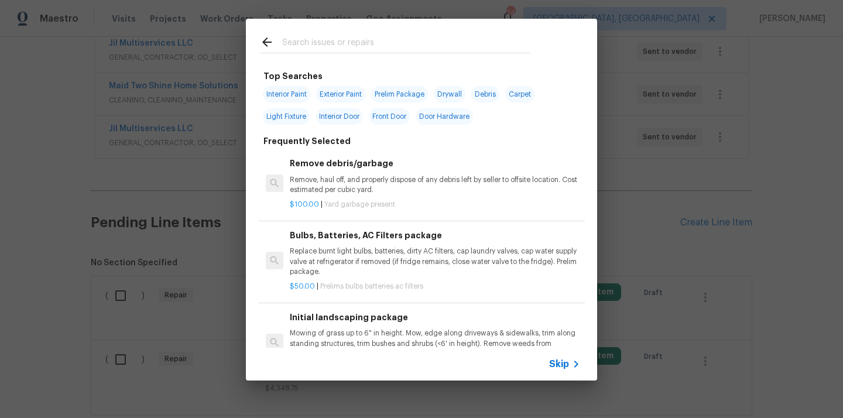
click at [451, 51] on input "text" at bounding box center [406, 44] width 248 height 18
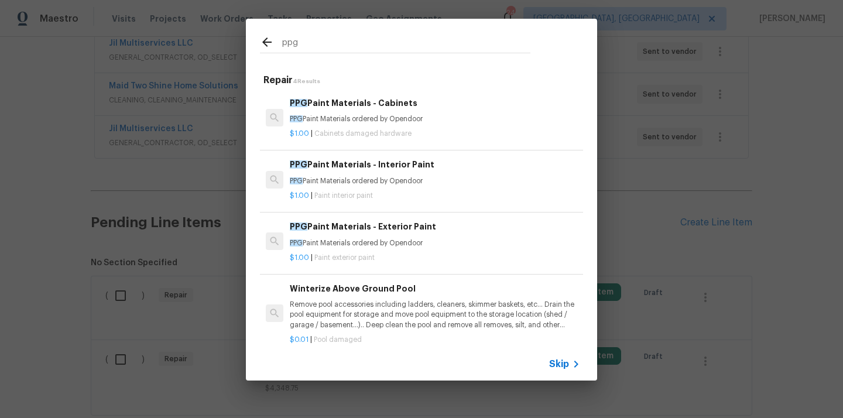
type input "ppg"
click at [411, 123] on p "PPG Paint Materials ordered by Opendoor" at bounding box center [435, 119] width 290 height 10
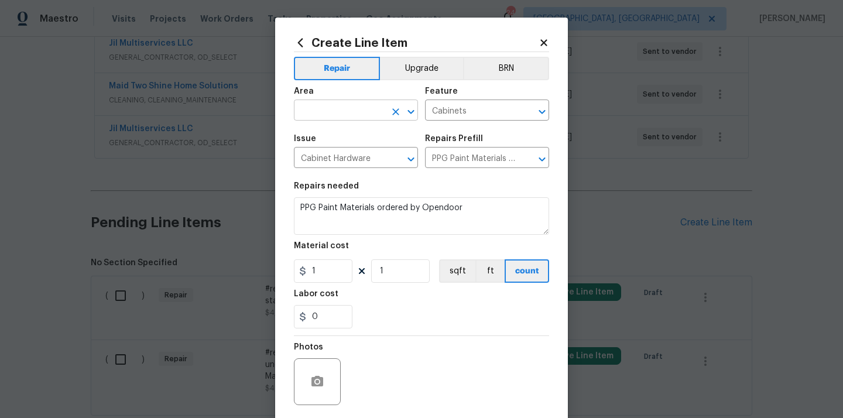
click at [316, 106] on input "text" at bounding box center [339, 111] width 91 height 18
click at [326, 131] on li "Kitchen" at bounding box center [356, 137] width 124 height 19
type input "Kitchen"
drag, startPoint x: 330, startPoint y: 274, endPoint x: 273, endPoint y: 269, distance: 56.5
click at [273, 269] on div "Create Line Item Repair Upgrade BRN Area Kitchen ​ Feature Cabinets ​ Issue Cab…" at bounding box center [421, 209] width 843 height 418
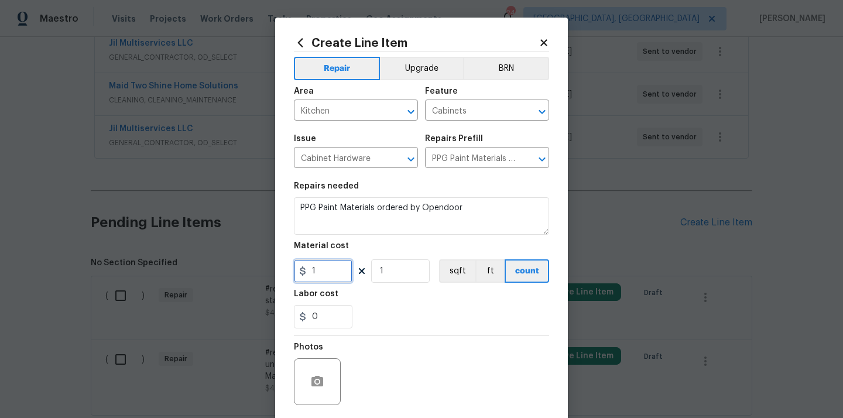
paste input "207.28"
type input "207.28"
click at [362, 316] on div "0" at bounding box center [421, 316] width 255 height 23
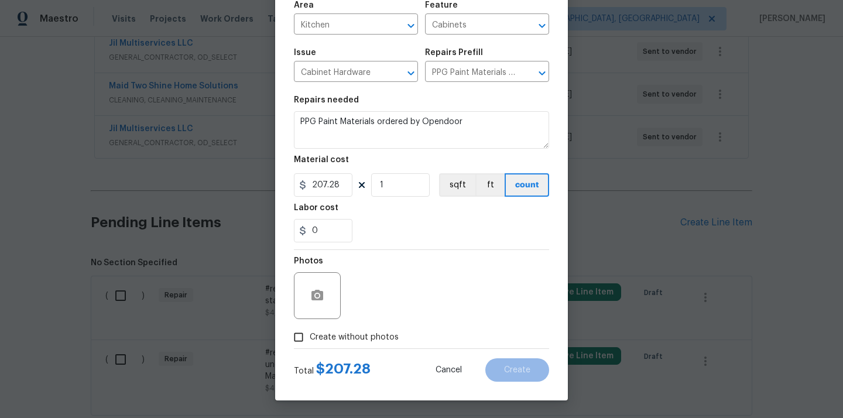
click at [357, 328] on label "Create without photos" at bounding box center [342, 337] width 111 height 22
click at [310, 328] on input "Create without photos" at bounding box center [298, 337] width 22 height 22
checkbox input "true"
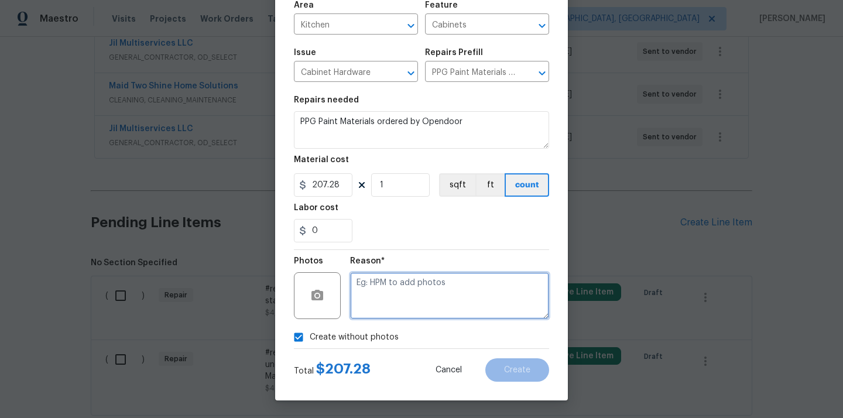
click at [378, 303] on textarea at bounding box center [449, 295] width 199 height 47
type textarea "N/A"
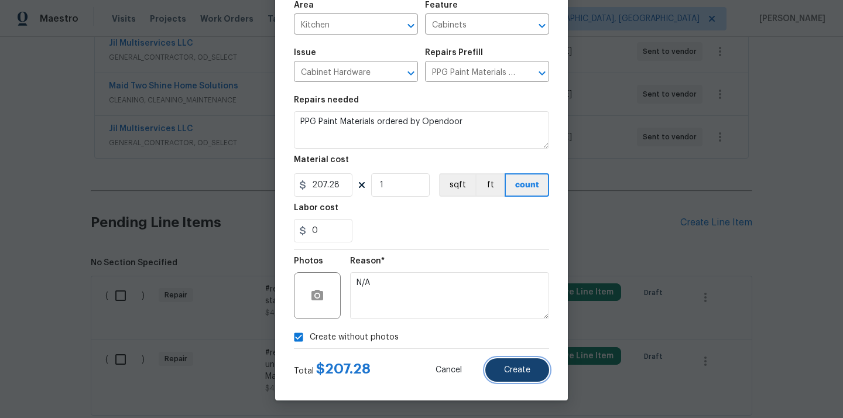
click at [511, 372] on span "Create" at bounding box center [517, 370] width 26 height 9
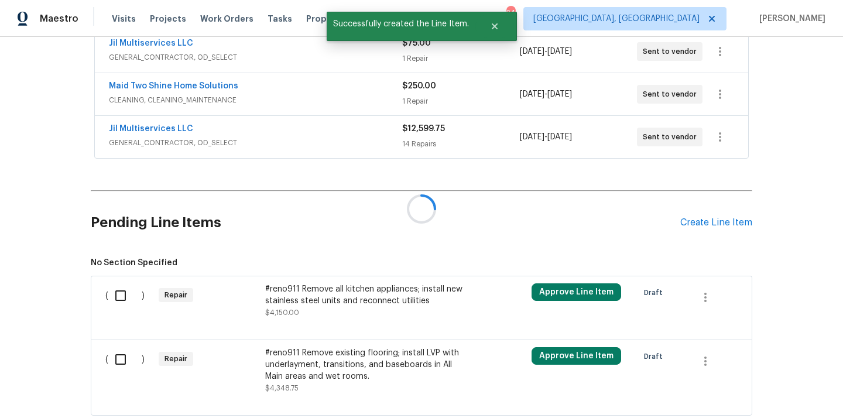
click at [713, 221] on div at bounding box center [421, 209] width 843 height 418
click at [705, 224] on div "Create Line Item" at bounding box center [716, 222] width 72 height 11
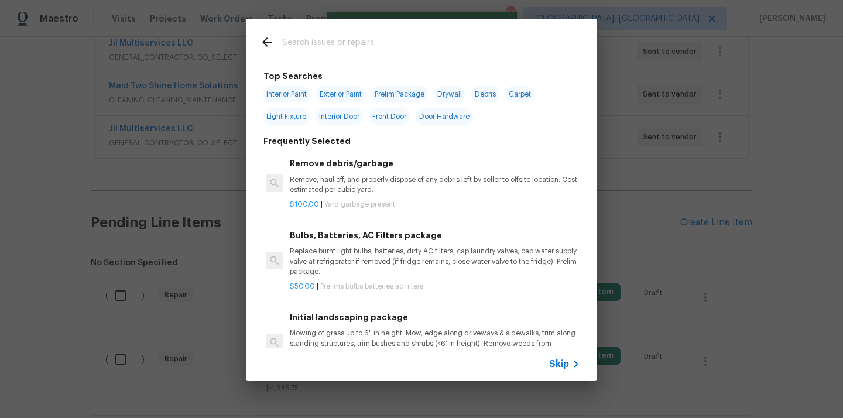
click at [393, 41] on input "text" at bounding box center [406, 44] width 248 height 18
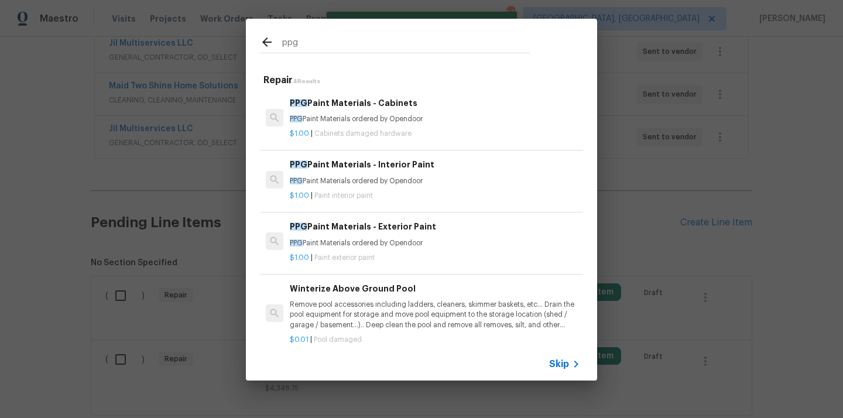
type input "ppg"
click at [382, 189] on div "$1.00 | Paint interior paint" at bounding box center [435, 193] width 290 height 15
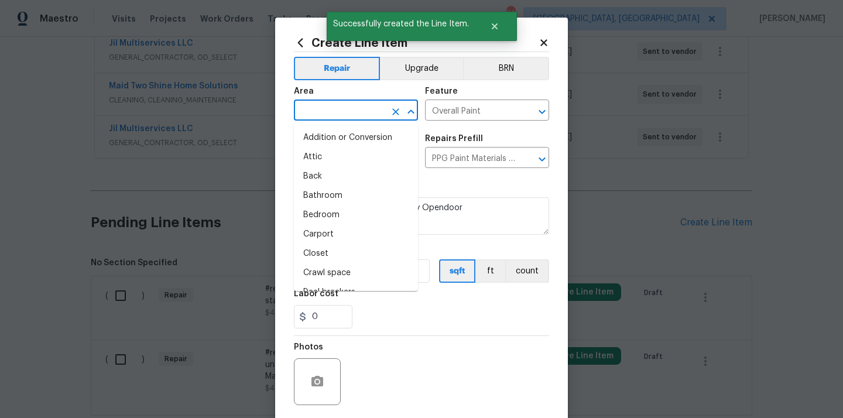
click at [350, 108] on input "text" at bounding box center [339, 111] width 91 height 18
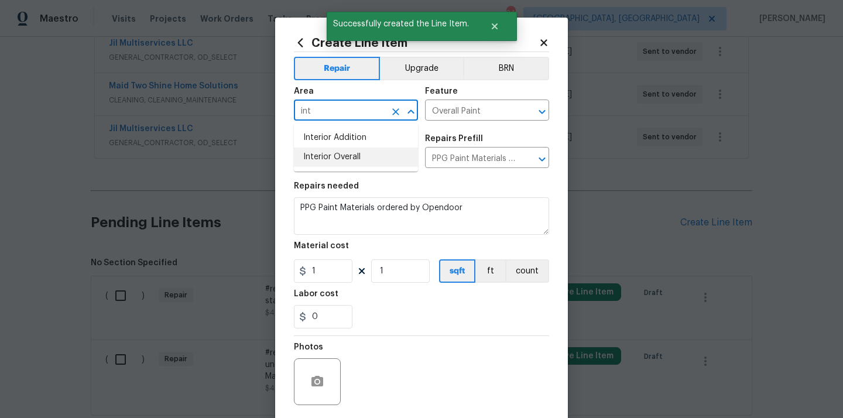
click at [339, 162] on li "Interior Overall" at bounding box center [356, 157] width 124 height 19
type input "Interior Overall"
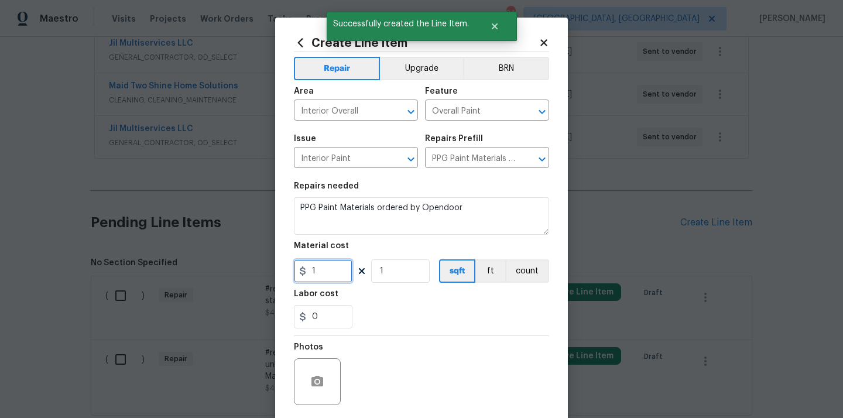
drag, startPoint x: 319, startPoint y: 275, endPoint x: 282, endPoint y: 272, distance: 37.0
click at [282, 272] on div "Create Line Item Repair Upgrade BRN Area Interior Overall ​ Feature Overall Pai…" at bounding box center [421, 252] width 293 height 469
paste input "633.44"
type input "633.44"
click at [352, 296] on div "Labor cost" at bounding box center [421, 297] width 255 height 15
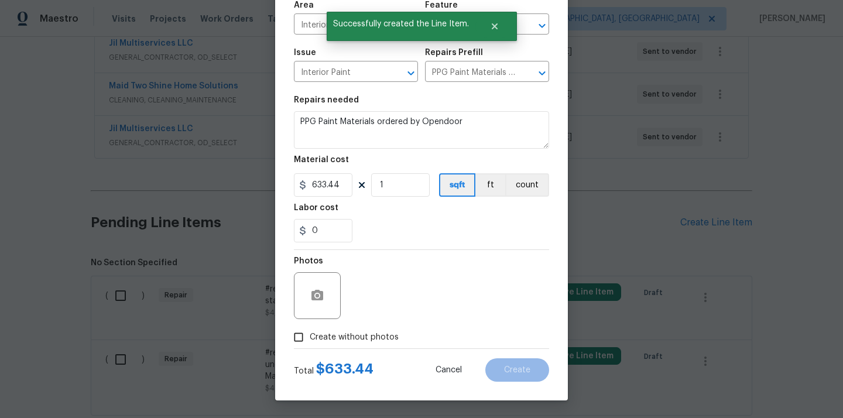
click at [362, 329] on label "Create without photos" at bounding box center [342, 337] width 111 height 22
click at [310, 329] on input "Create without photos" at bounding box center [298, 337] width 22 height 22
checkbox input "true"
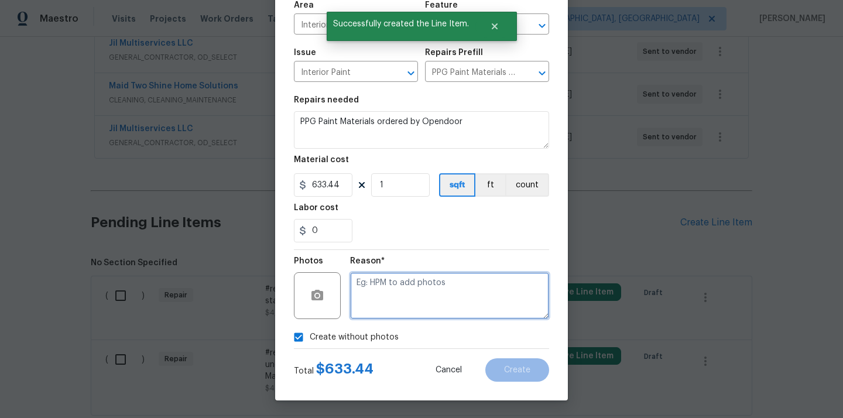
click at [385, 303] on textarea at bounding box center [449, 295] width 199 height 47
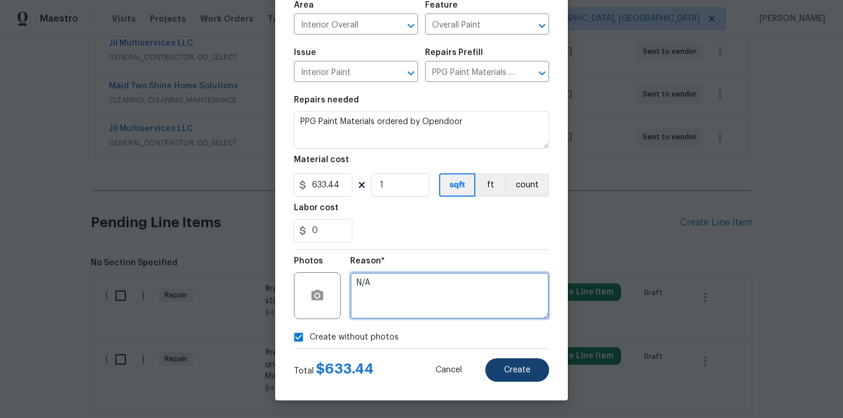
type textarea "N/A"
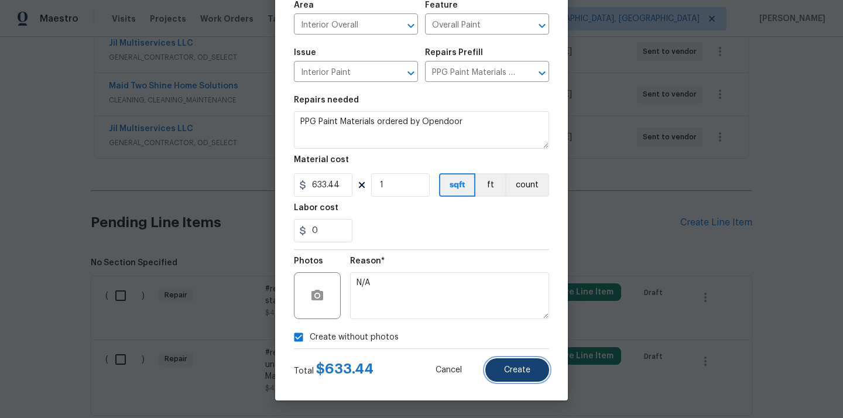
click at [517, 361] on button "Create" at bounding box center [517, 369] width 64 height 23
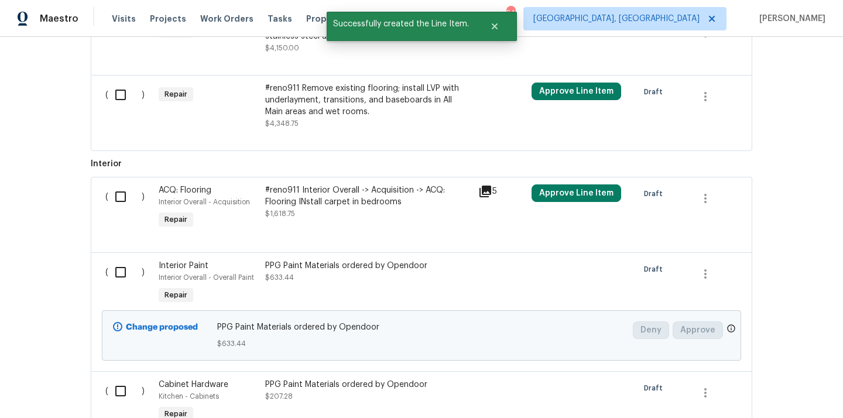
scroll to position [615, 0]
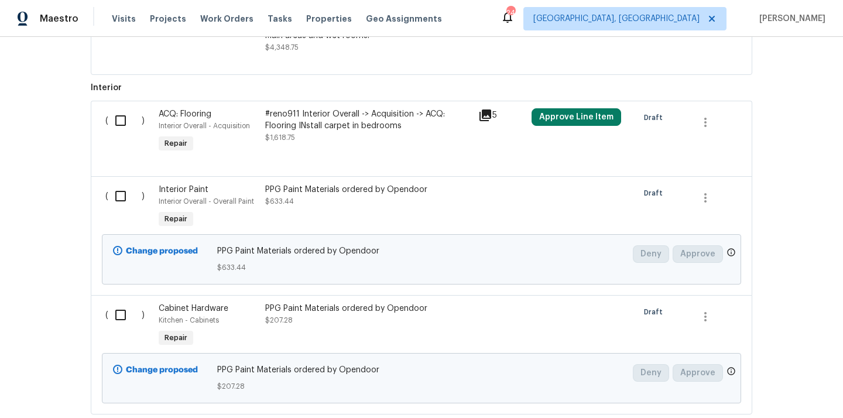
click at [117, 193] on input "checkbox" at bounding box center [124, 196] width 33 height 25
checkbox input "true"
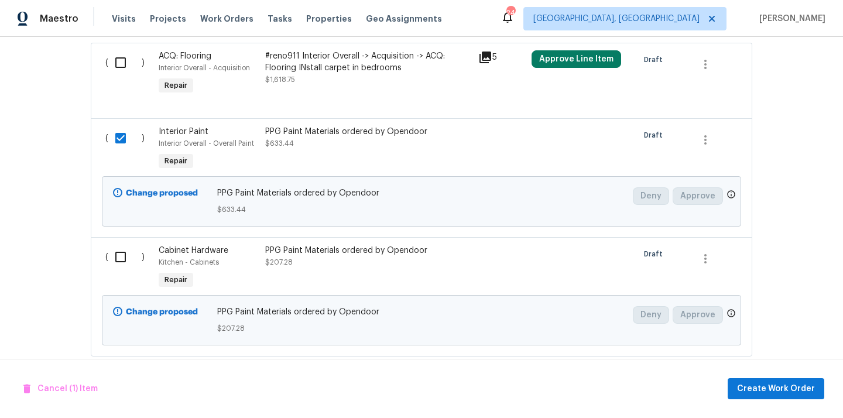
scroll to position [692, 0]
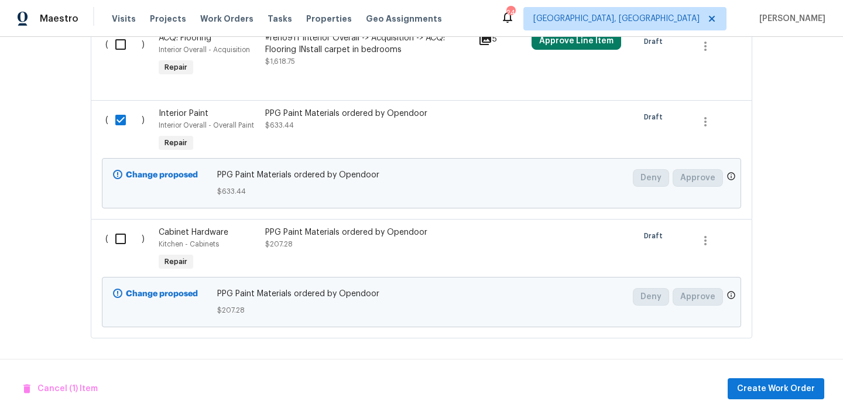
click at [122, 240] on input "checkbox" at bounding box center [124, 239] width 33 height 25
checkbox input "true"
click at [761, 390] on span "Create Work Order" at bounding box center [776, 389] width 78 height 15
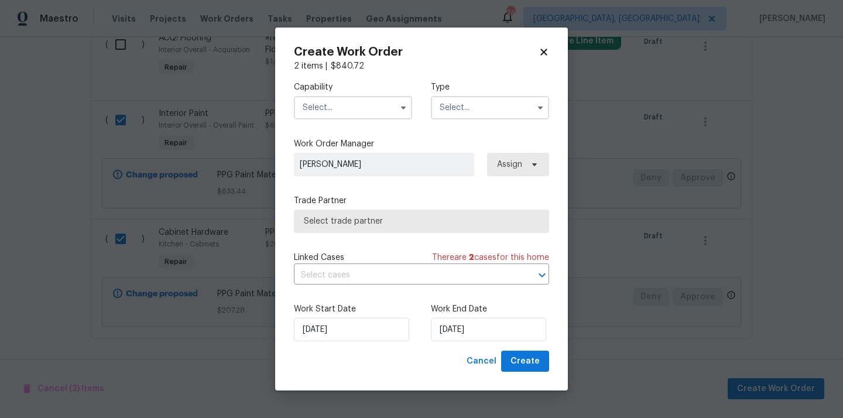
click at [393, 115] on input "text" at bounding box center [353, 107] width 118 height 23
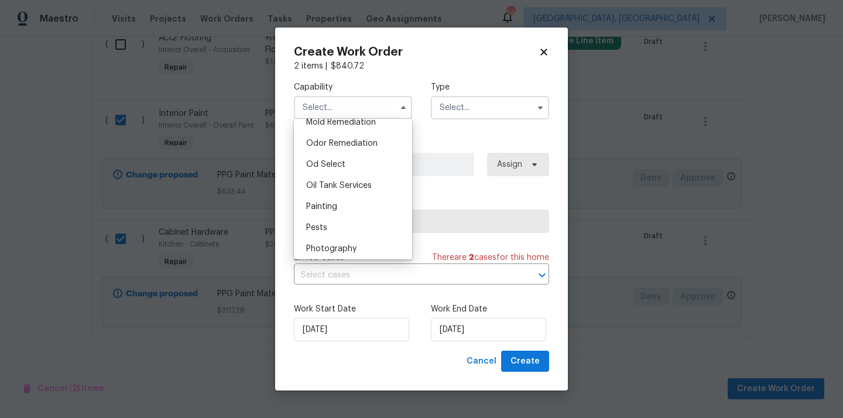
scroll to position [941, 0]
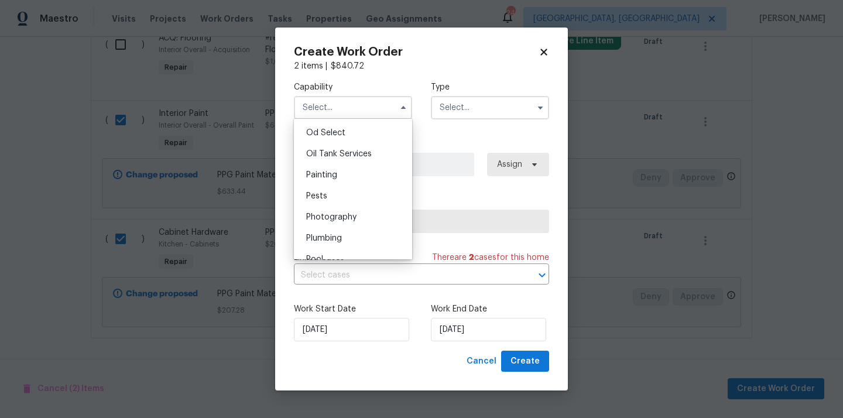
click at [392, 171] on div "Painting" at bounding box center [353, 175] width 112 height 21
type input "Painting"
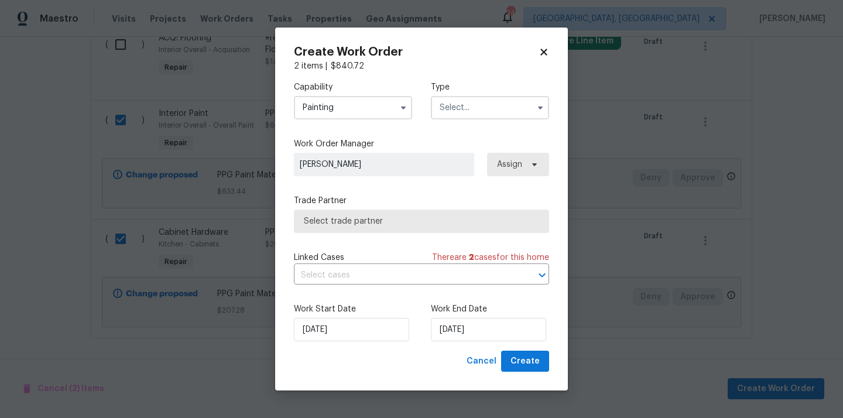
click at [474, 104] on input "text" at bounding box center [490, 107] width 118 height 23
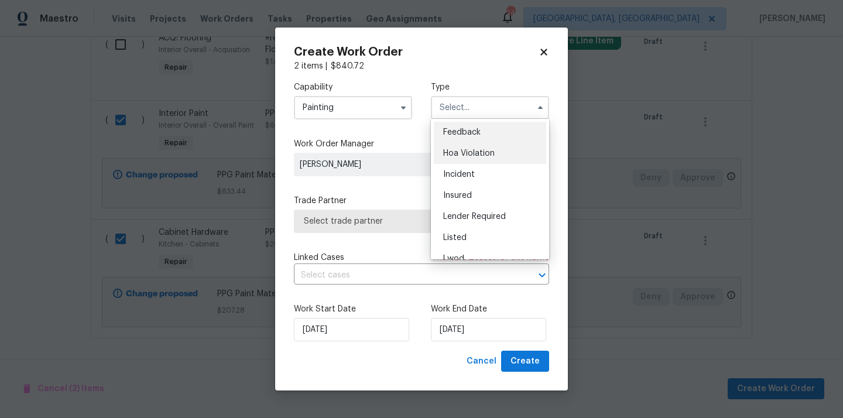
scroll to position [139, 0]
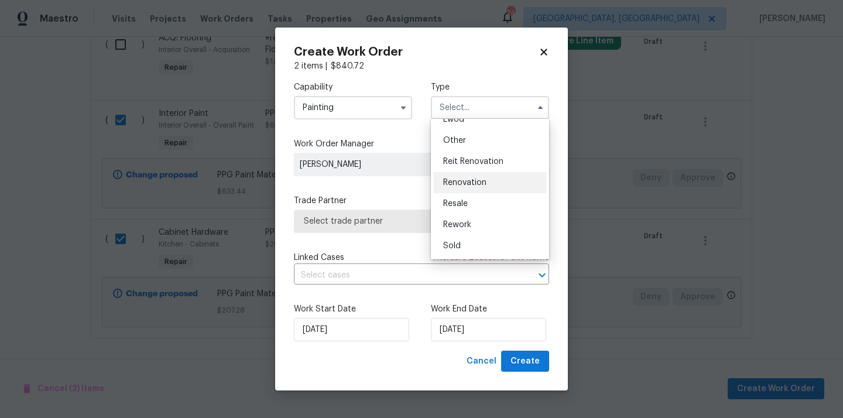
click at [475, 189] on div "Renovation" at bounding box center [490, 182] width 112 height 21
type input "Renovation"
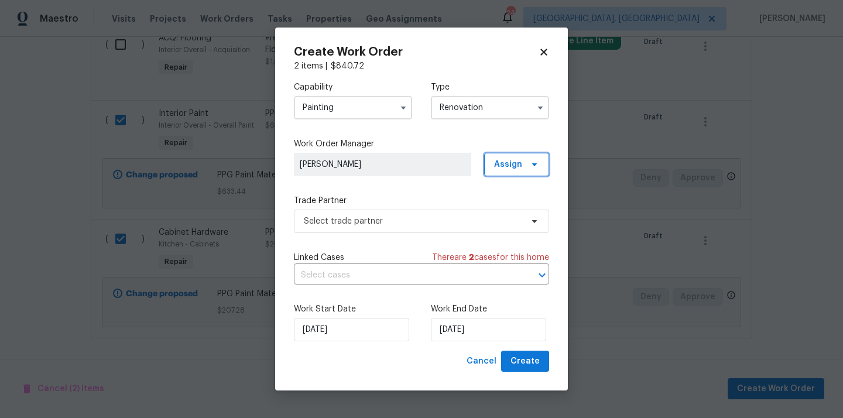
click at [517, 167] on span "Assign" at bounding box center [508, 165] width 28 height 12
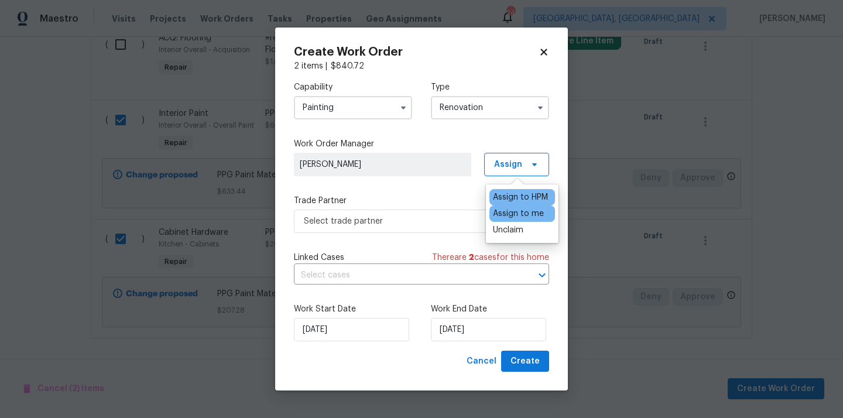
click at [508, 210] on div "Assign to me" at bounding box center [518, 214] width 51 height 12
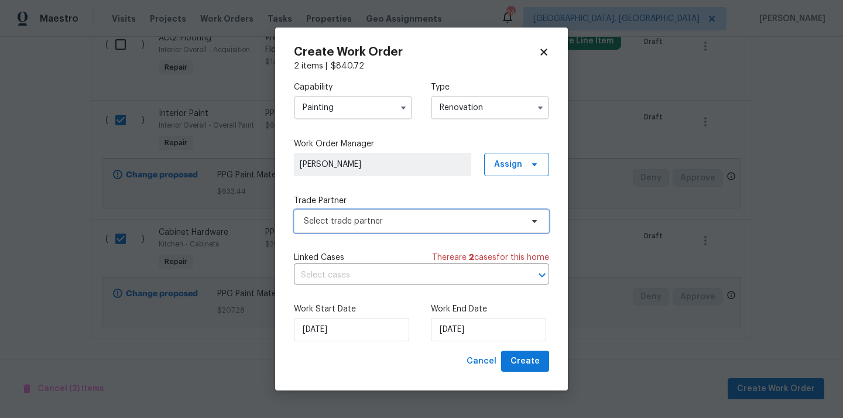
click at [413, 225] on span "Select trade partner" at bounding box center [413, 221] width 218 height 12
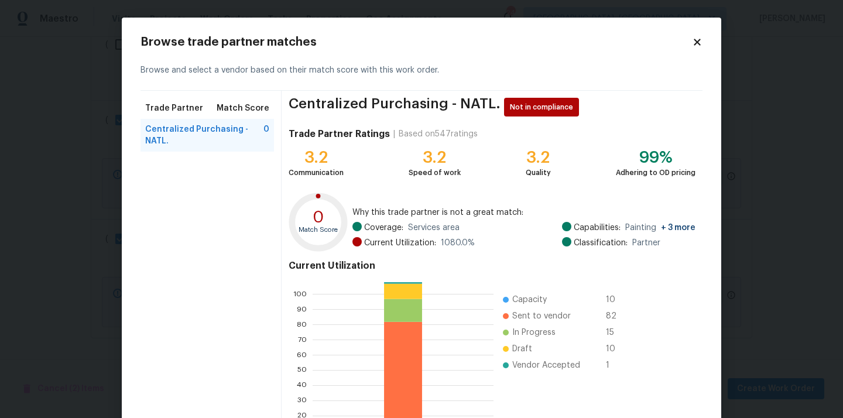
scroll to position [98, 0]
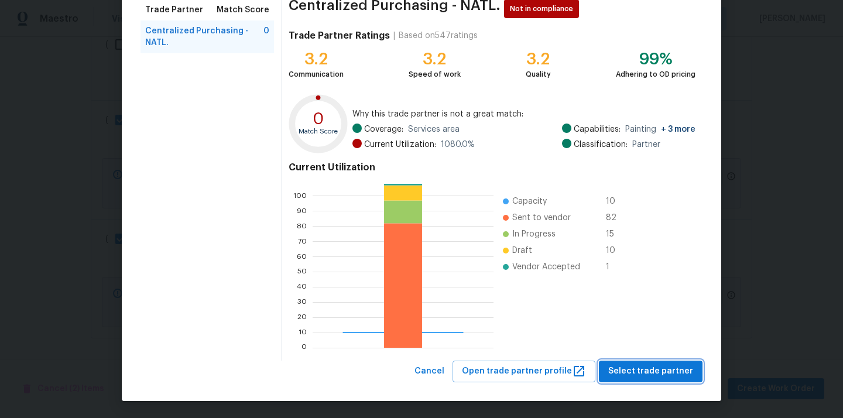
click at [643, 373] on span "Select trade partner" at bounding box center [650, 371] width 85 height 15
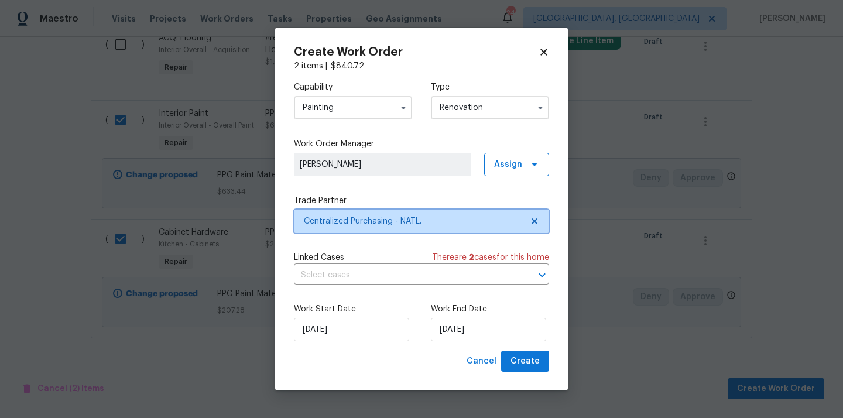
scroll to position [0, 0]
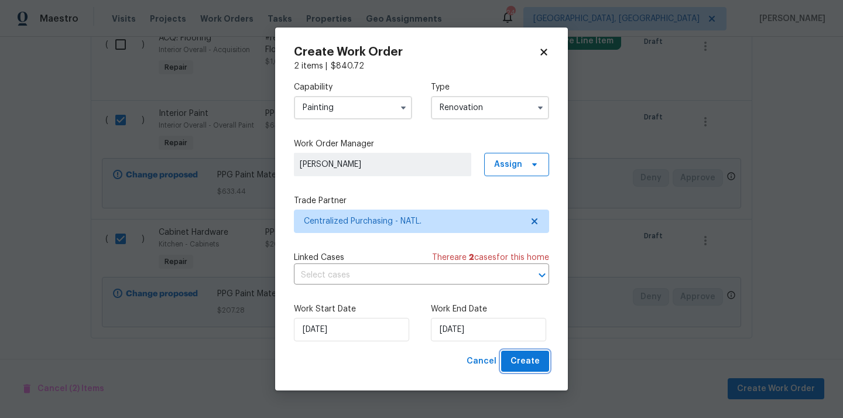
click at [531, 360] on span "Create" at bounding box center [525, 361] width 29 height 15
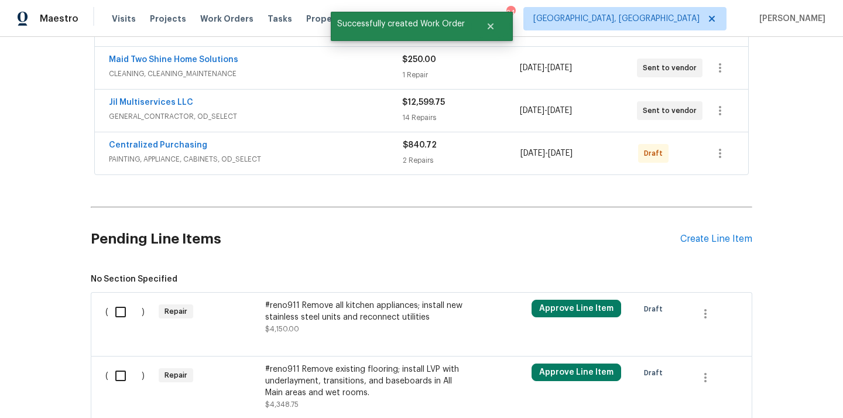
scroll to position [306, 0]
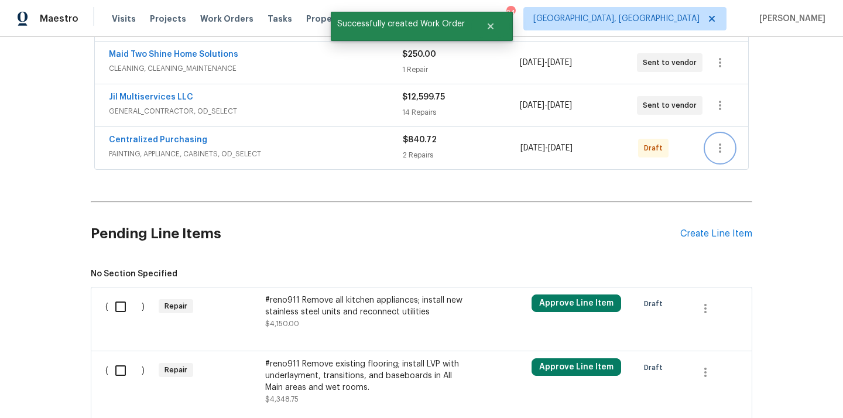
click at [718, 150] on icon "button" at bounding box center [720, 148] width 14 height 14
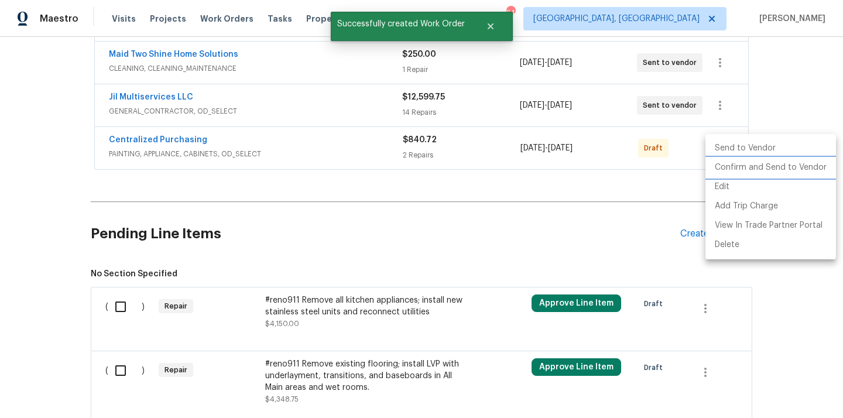
click at [720, 170] on li "Confirm and Send to Vendor" at bounding box center [771, 167] width 131 height 19
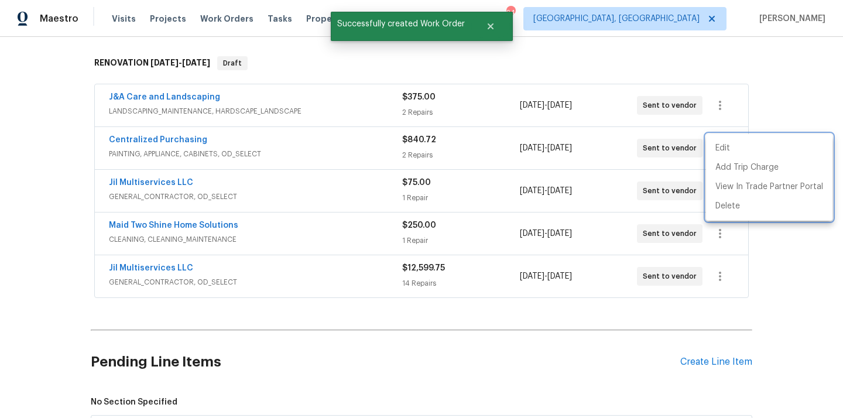
click at [245, 147] on div at bounding box center [421, 209] width 843 height 418
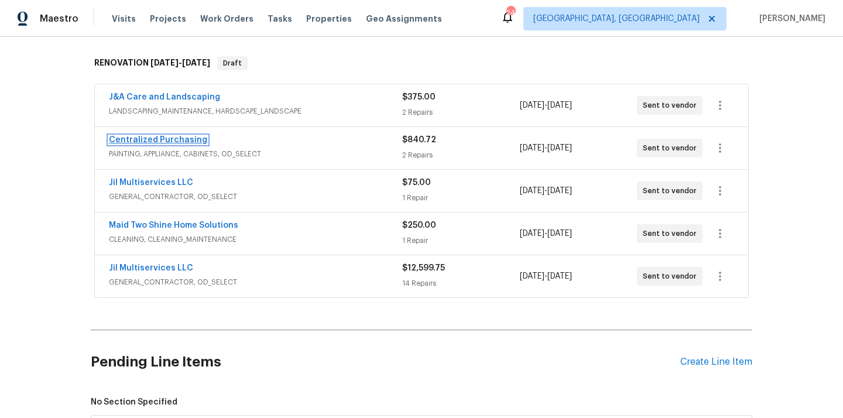
click at [167, 140] on link "Centralized Purchasing" at bounding box center [158, 140] width 98 height 8
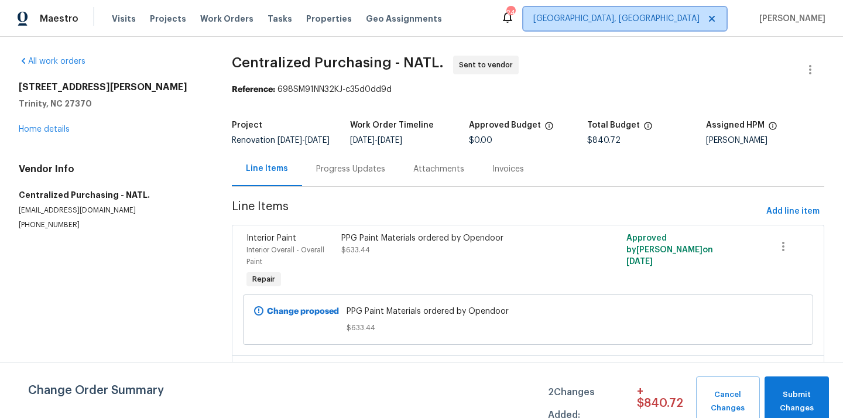
click at [673, 20] on span "[GEOGRAPHIC_DATA], [GEOGRAPHIC_DATA]" at bounding box center [616, 19] width 166 height 12
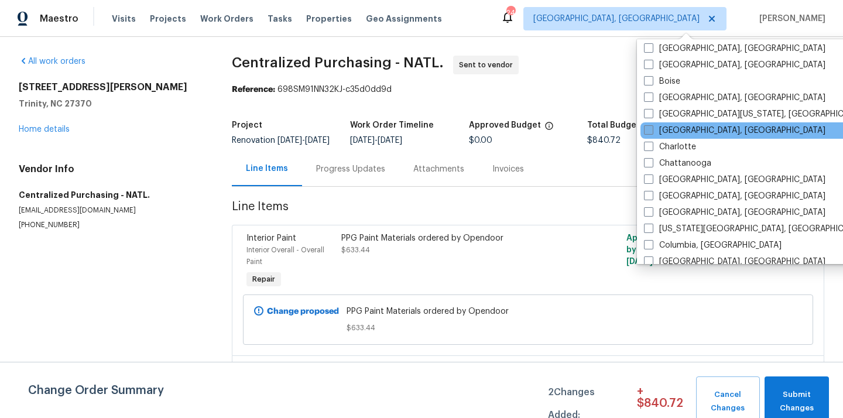
scroll to position [121, 0]
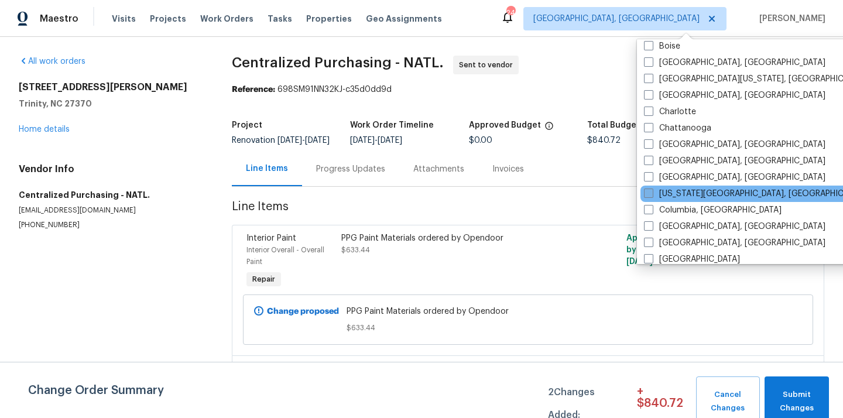
click at [674, 194] on label "[US_STATE][GEOGRAPHIC_DATA], [GEOGRAPHIC_DATA]" at bounding box center [756, 194] width 225 height 12
click at [652, 194] on input "[US_STATE][GEOGRAPHIC_DATA], [GEOGRAPHIC_DATA]" at bounding box center [648, 192] width 8 height 8
checkbox input "true"
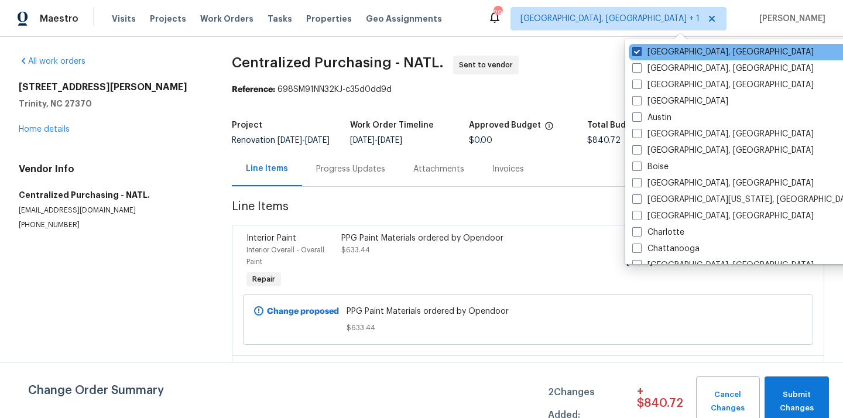
click at [659, 48] on label "[GEOGRAPHIC_DATA], [GEOGRAPHIC_DATA]" at bounding box center [723, 52] width 182 height 12
click at [640, 48] on input "[GEOGRAPHIC_DATA], [GEOGRAPHIC_DATA]" at bounding box center [636, 50] width 8 height 8
checkbox input "false"
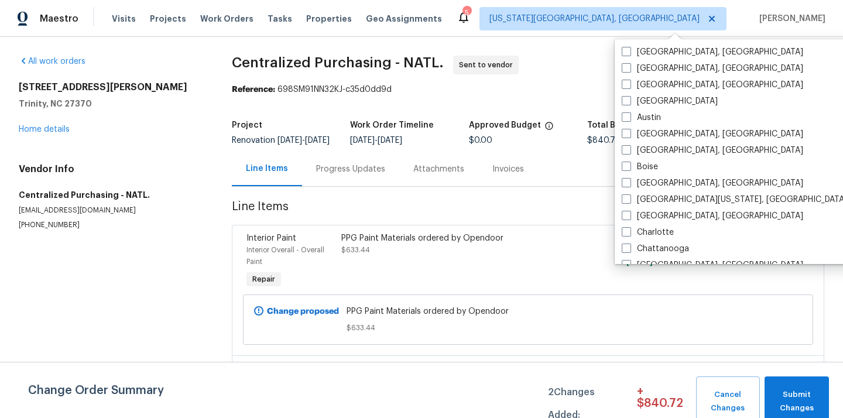
click at [167, 25] on div "Visits Projects Work Orders Tasks Properties Geo Assignments" at bounding box center [284, 18] width 344 height 23
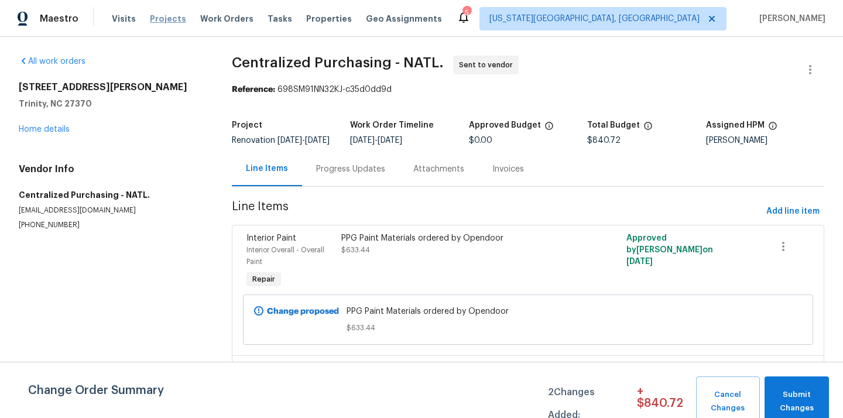
click at [162, 21] on span "Projects" at bounding box center [168, 19] width 36 height 12
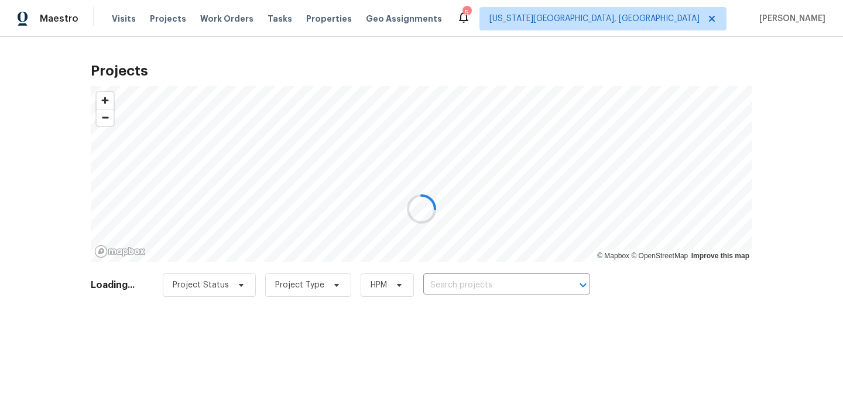
click at [538, 292] on div at bounding box center [421, 209] width 843 height 418
click at [526, 286] on div at bounding box center [421, 209] width 843 height 418
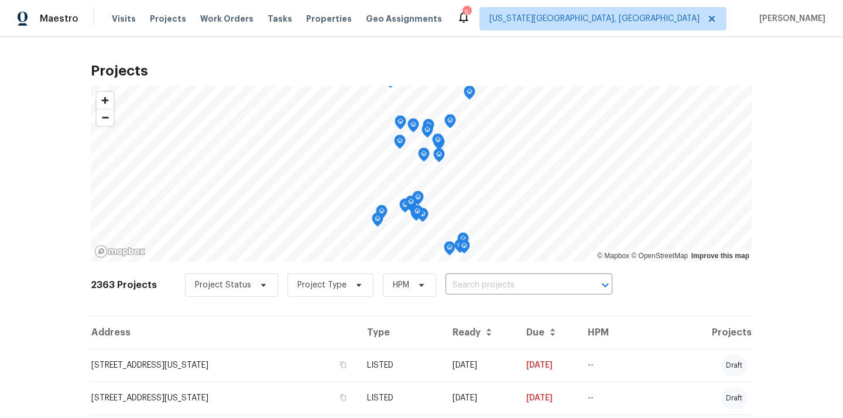
click at [526, 286] on input "text" at bounding box center [513, 285] width 134 height 18
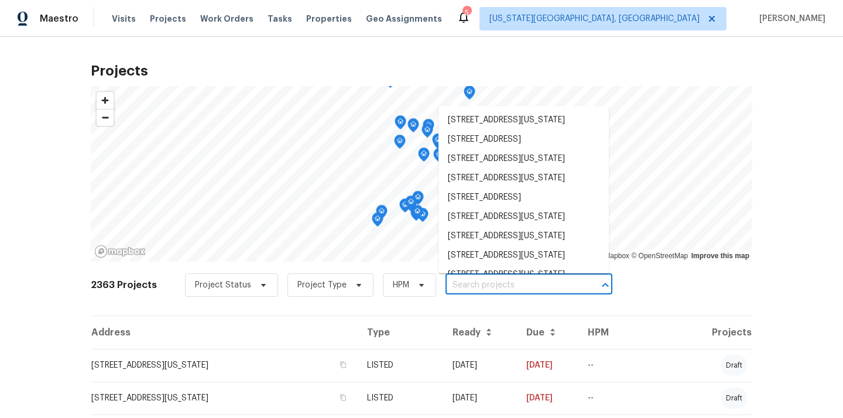
paste input "4454 Ranch Cir, Colorado Springs, CO 80918"
type input "4454 Ranch Cir, Colorado Springs, CO 80918"
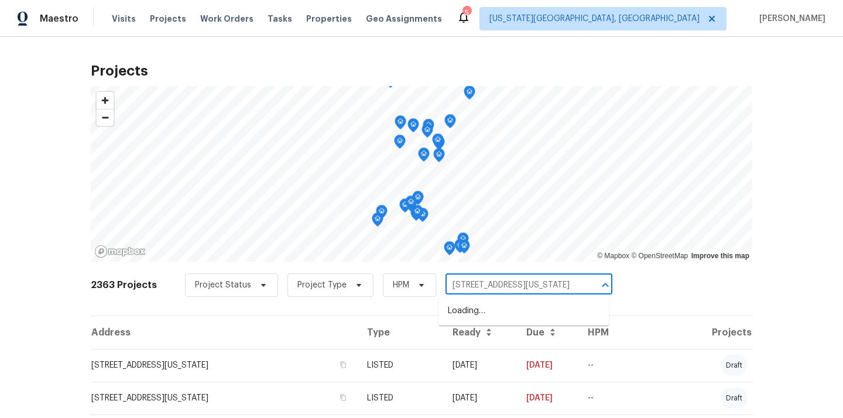
scroll to position [0, 43]
click at [519, 306] on li "4454 Ranch Cir, Colorado Springs, CO 80918" at bounding box center [524, 311] width 170 height 19
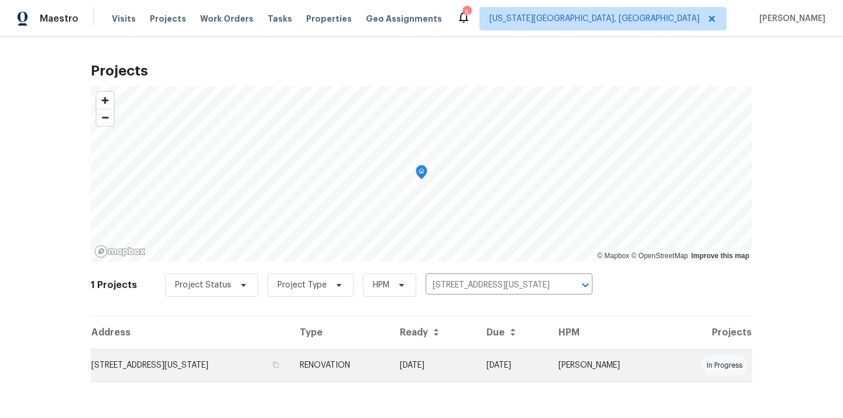
click at [391, 365] on td "RENOVATION" at bounding box center [340, 365] width 100 height 33
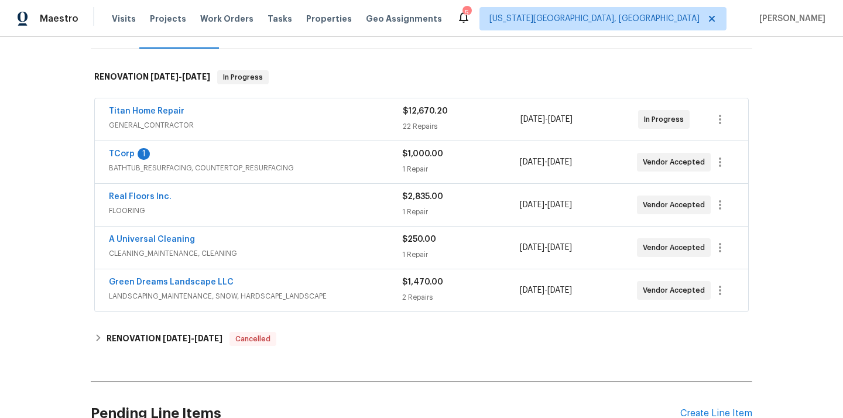
scroll to position [278, 0]
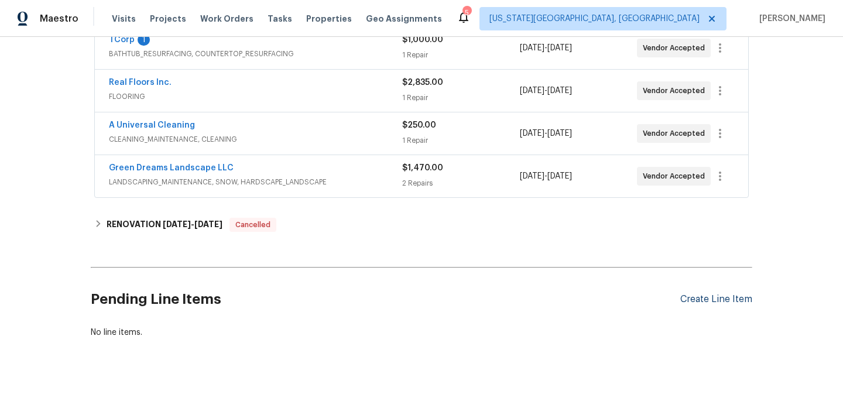
click at [710, 297] on div "Create Line Item" at bounding box center [716, 299] width 72 height 11
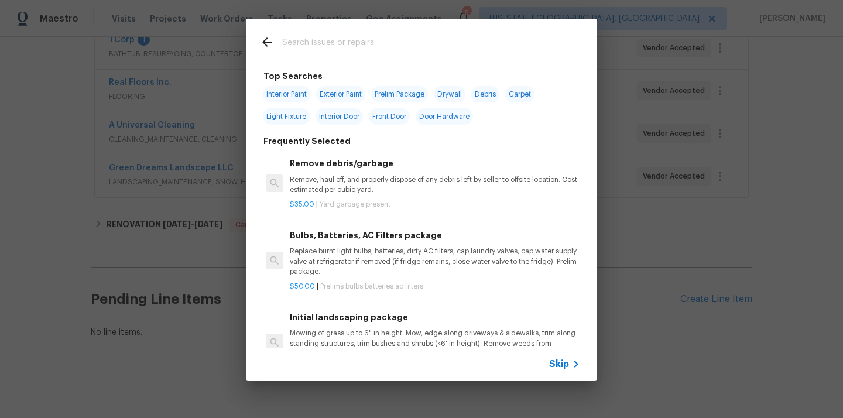
click at [410, 42] on input "text" at bounding box center [406, 44] width 248 height 18
type input "ppg"
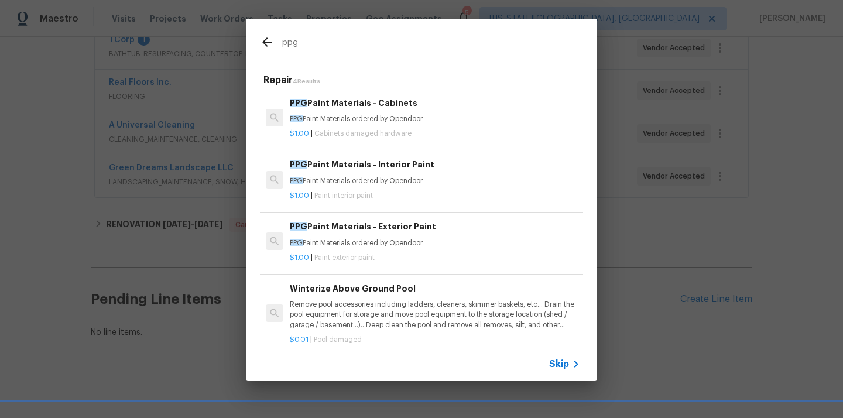
click at [380, 112] on div "PPG Paint Materials - Cabinets PPG Paint Materials ordered by Opendoor" at bounding box center [435, 111] width 290 height 28
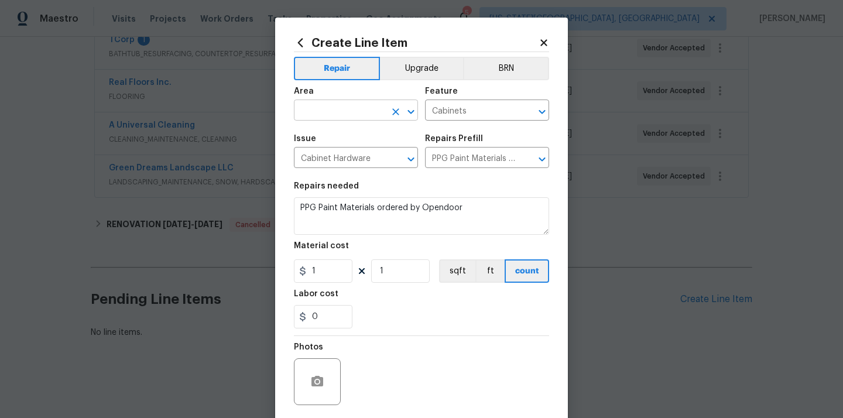
click at [371, 107] on input "text" at bounding box center [339, 111] width 91 height 18
click at [346, 131] on li "Kitchen" at bounding box center [356, 137] width 124 height 19
type input "Kitchen"
drag, startPoint x: 324, startPoint y: 269, endPoint x: 289, endPoint y: 268, distance: 35.7
click at [306, 268] on div "1" at bounding box center [323, 270] width 59 height 23
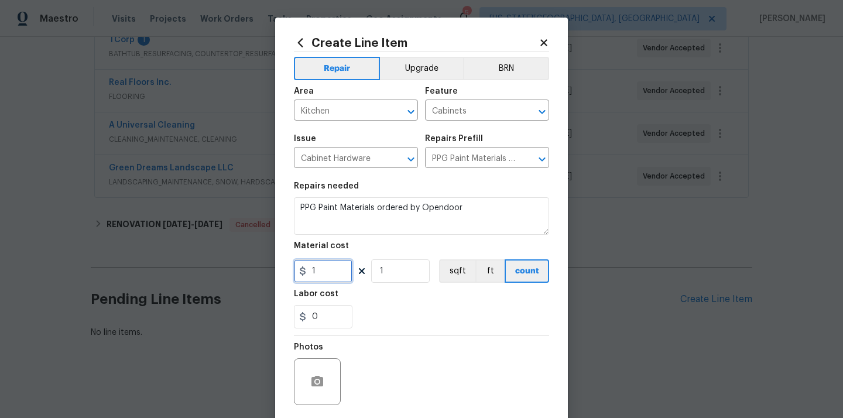
paste input "229.51"
type input "1229.51"
click at [388, 317] on div "0" at bounding box center [421, 316] width 255 height 23
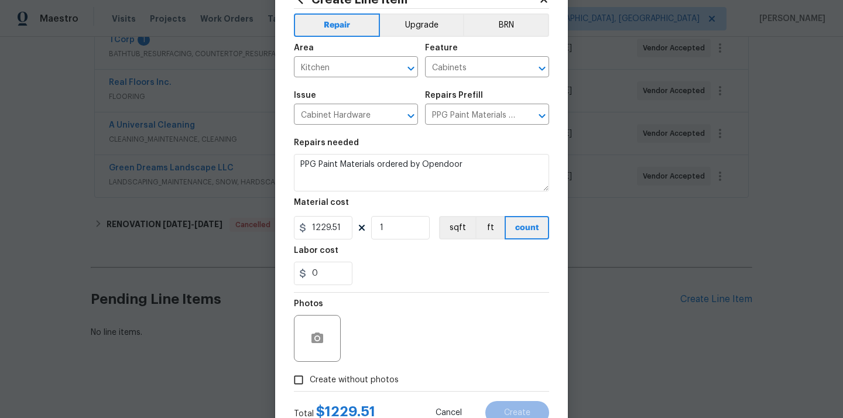
scroll to position [87, 0]
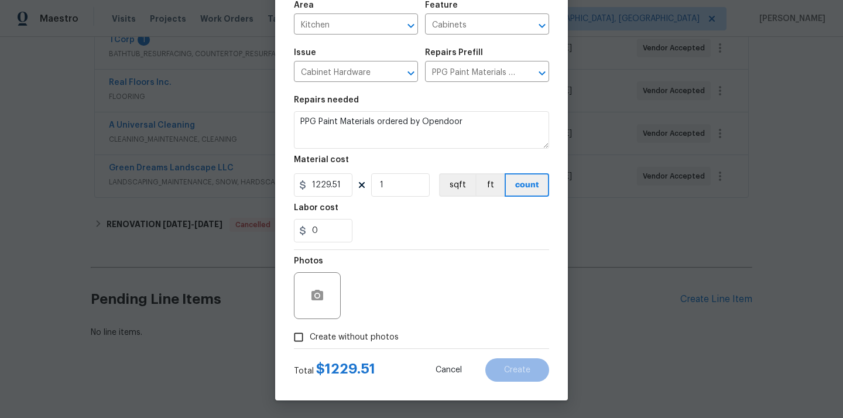
click at [375, 335] on span "Create without photos" at bounding box center [354, 337] width 89 height 12
click at [310, 335] on input "Create without photos" at bounding box center [298, 337] width 22 height 22
checkbox input "true"
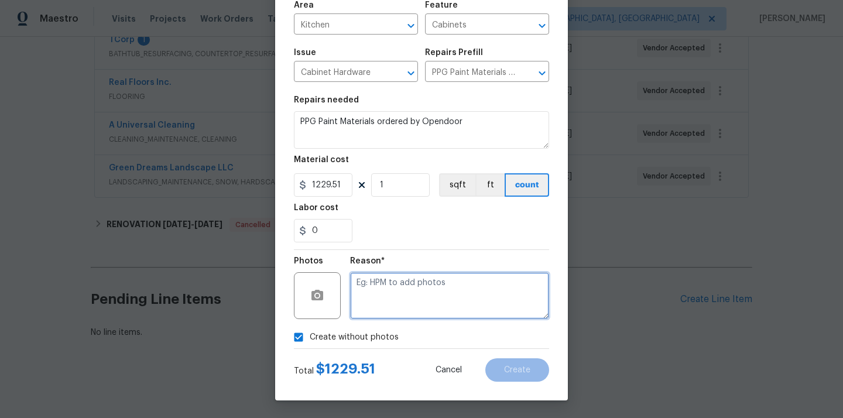
click at [396, 303] on textarea at bounding box center [449, 295] width 199 height 47
type textarea "N/A"
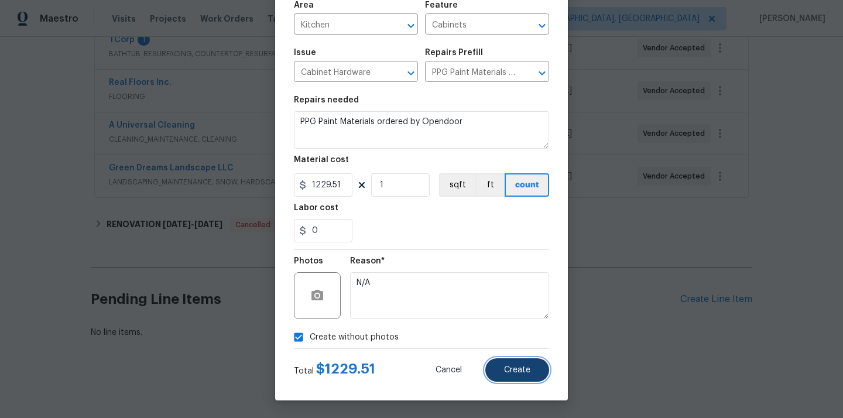
click at [526, 369] on span "Create" at bounding box center [517, 370] width 26 height 9
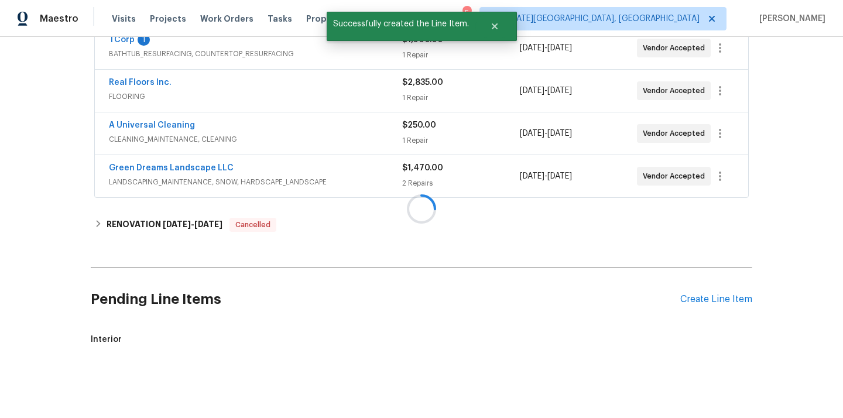
click at [728, 297] on div at bounding box center [421, 209] width 843 height 418
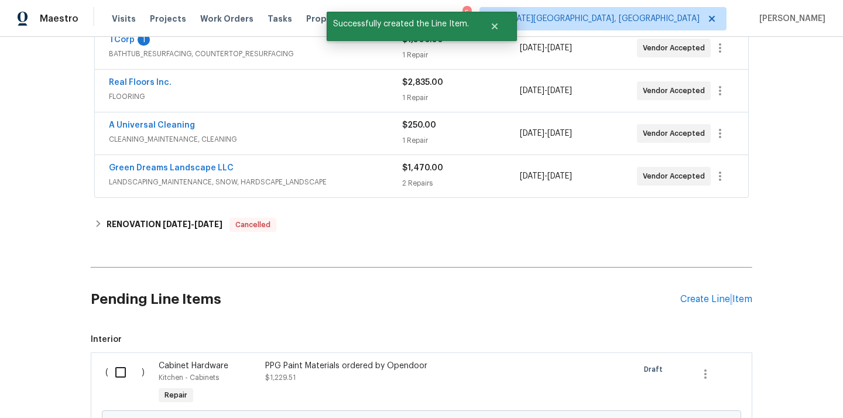
click at [728, 297] on div "Create Line Item" at bounding box center [716, 299] width 72 height 11
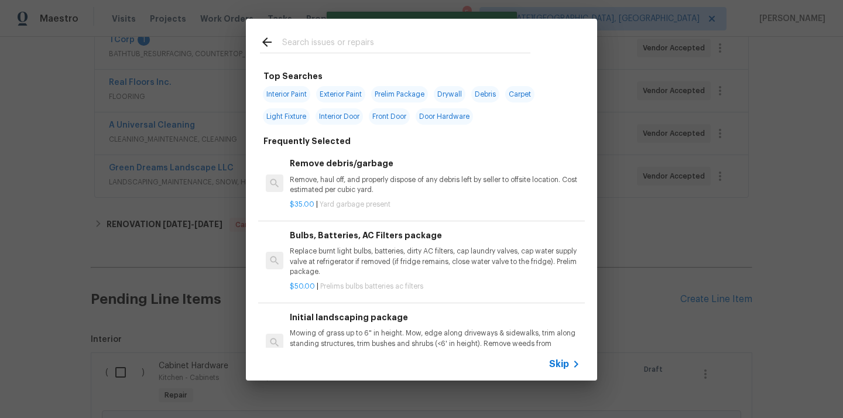
click at [494, 47] on input "text" at bounding box center [406, 44] width 248 height 18
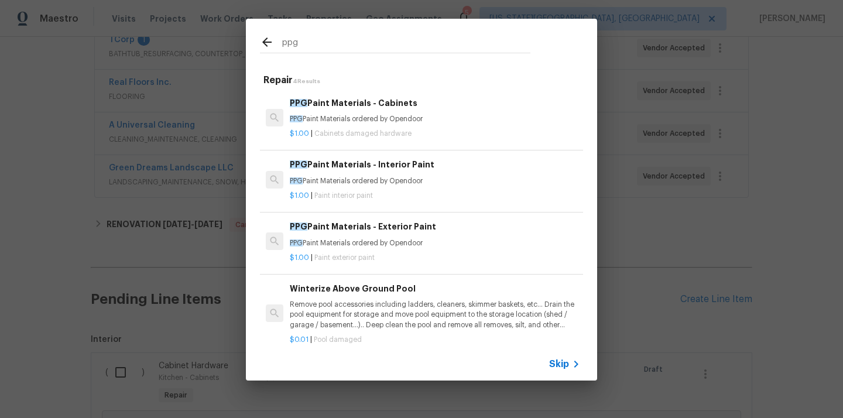
type input "ppg"
click at [399, 179] on p "PPG Paint Materials ordered by Opendoor" at bounding box center [435, 181] width 290 height 10
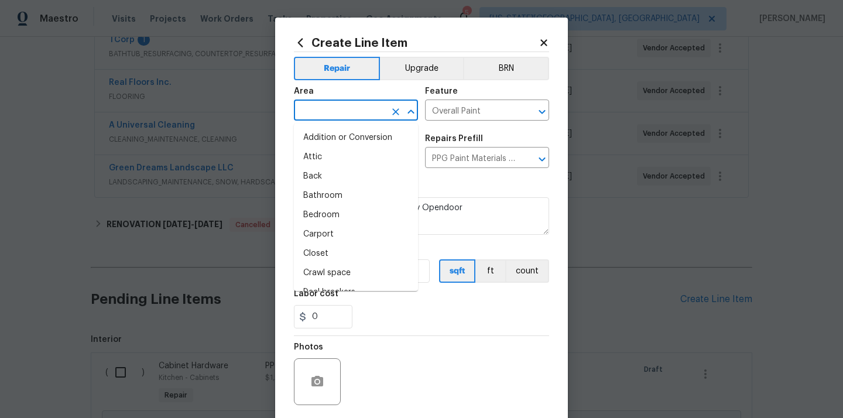
click at [368, 114] on input "text" at bounding box center [339, 111] width 91 height 18
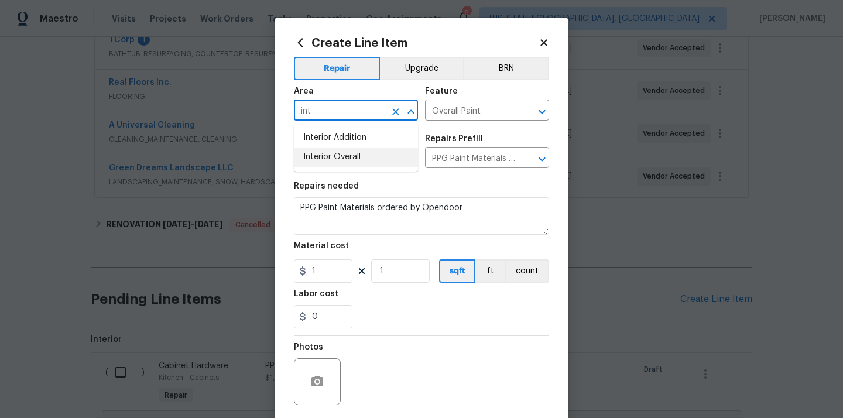
click at [357, 155] on li "Interior Overall" at bounding box center [356, 157] width 124 height 19
type input "Interior Overall"
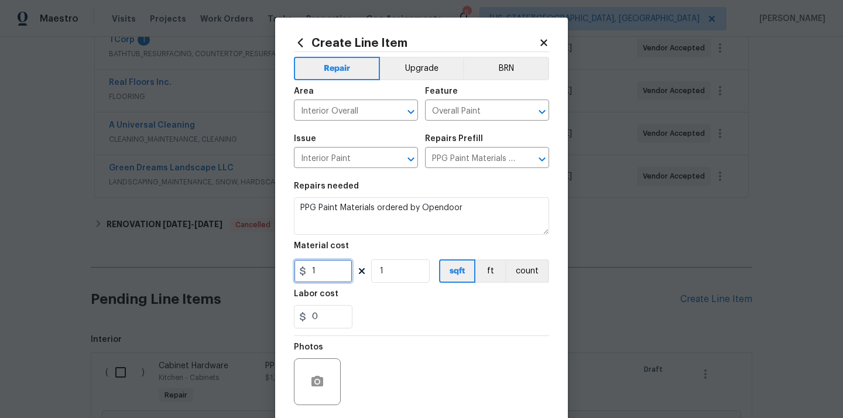
drag, startPoint x: 321, startPoint y: 269, endPoint x: 295, endPoint y: 269, distance: 25.8
click at [296, 269] on input "1" at bounding box center [323, 270] width 59 height 23
paste input "475.9"
type input "475.9"
click at [376, 307] on div "0" at bounding box center [421, 316] width 255 height 23
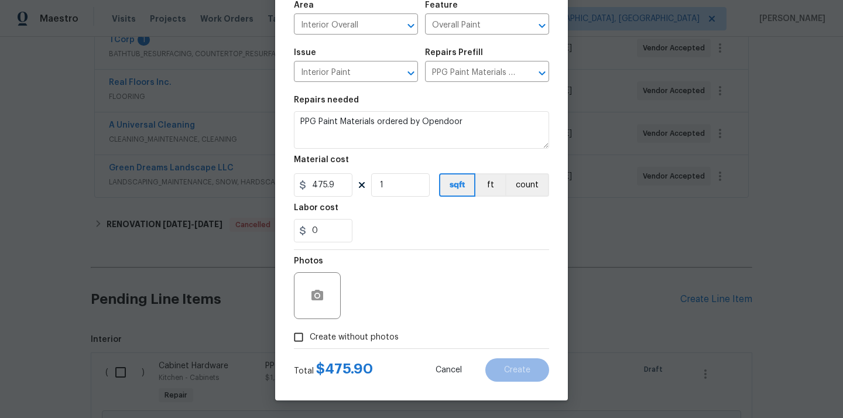
click at [374, 331] on span "Create without photos" at bounding box center [354, 337] width 89 height 12
click at [310, 331] on input "Create without photos" at bounding box center [298, 337] width 22 height 22
checkbox input "true"
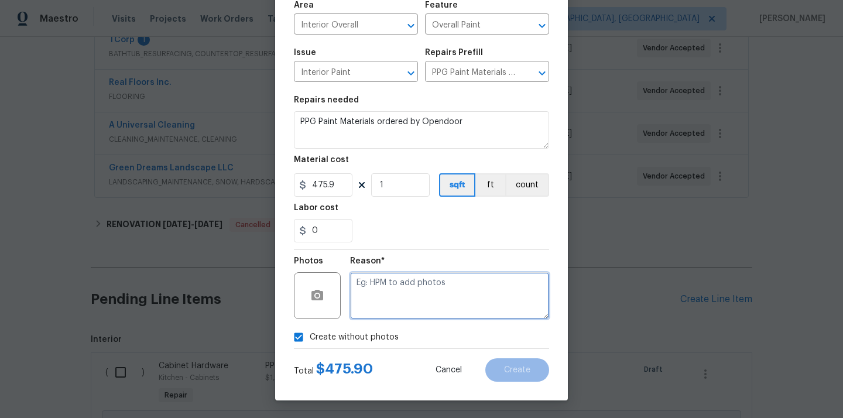
click at [393, 297] on textarea at bounding box center [449, 295] width 199 height 47
type textarea "N/A"
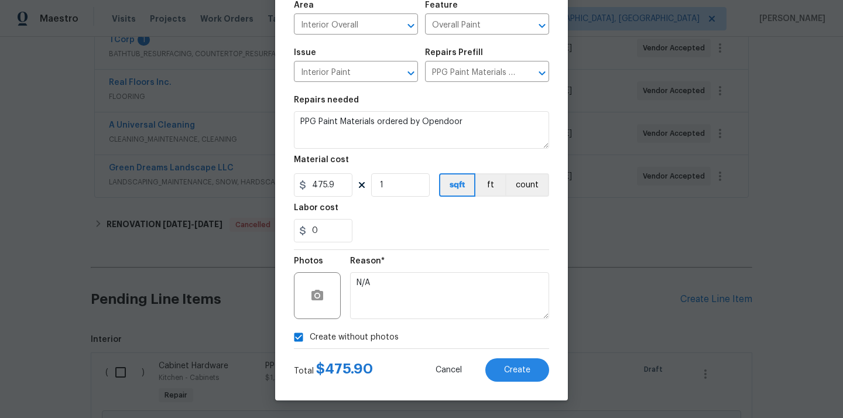
click at [529, 357] on div "Total $ 475.90 Cancel Create" at bounding box center [421, 365] width 255 height 33
click at [535, 369] on button "Create" at bounding box center [517, 369] width 64 height 23
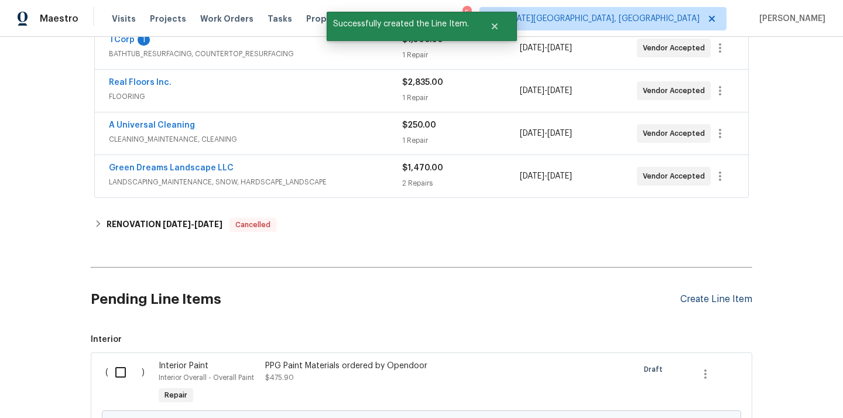
click at [707, 299] on div "Create Line Item" at bounding box center [716, 299] width 72 height 11
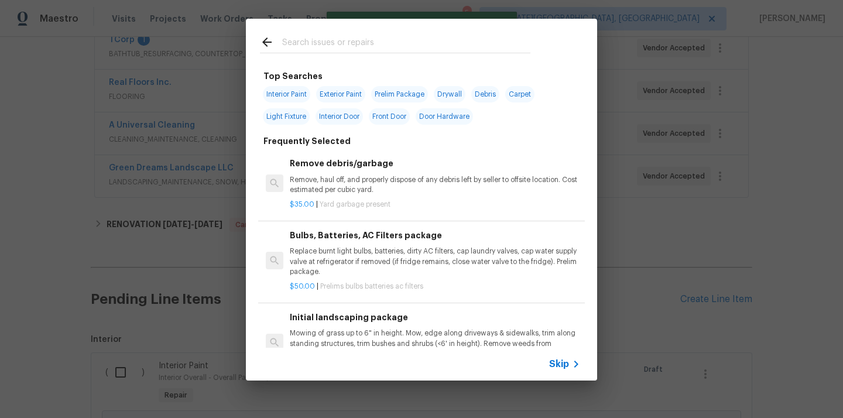
click at [454, 43] on input "text" at bounding box center [406, 44] width 248 height 18
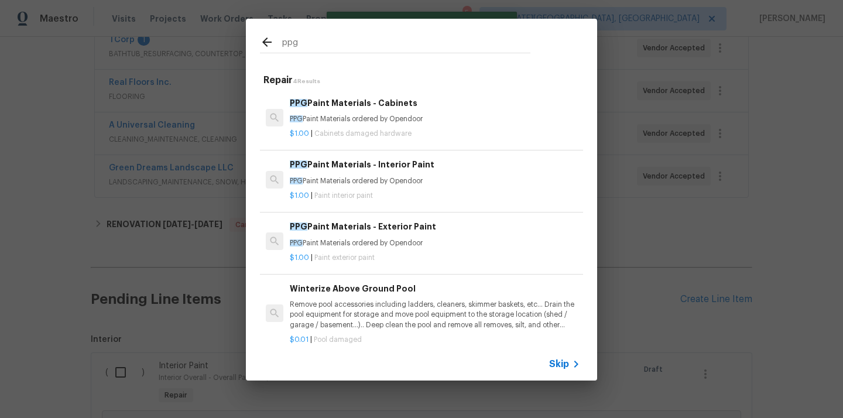
type input "ppg"
click at [403, 241] on p "PPG Paint Materials ordered by Opendoor" at bounding box center [435, 243] width 290 height 10
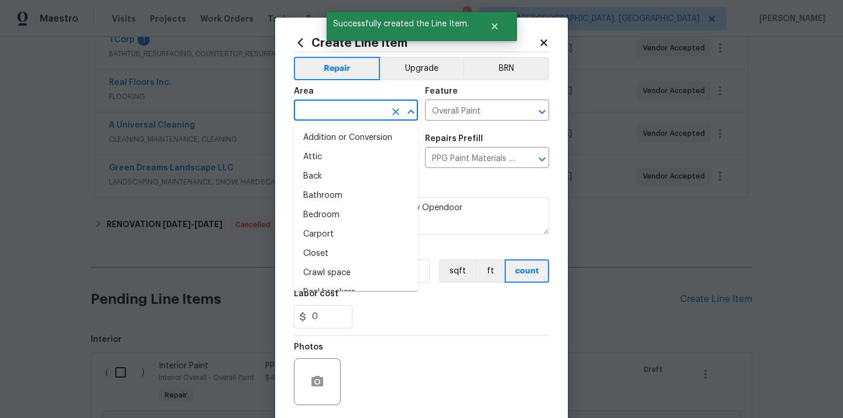
click at [372, 109] on input "text" at bounding box center [339, 111] width 91 height 18
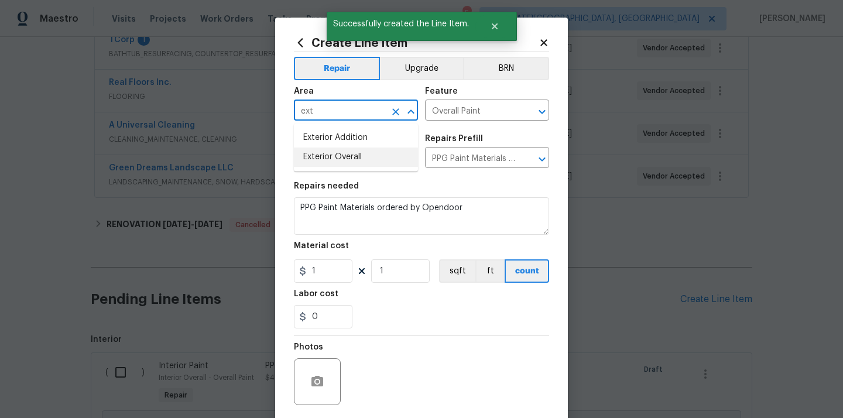
click at [356, 151] on li "Exterior Overall" at bounding box center [356, 157] width 124 height 19
type input "Exterior Overall"
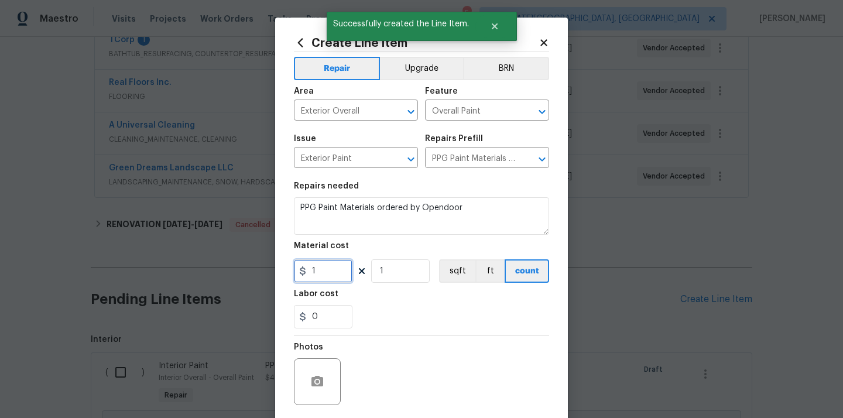
drag, startPoint x: 334, startPoint y: 270, endPoint x: 275, endPoint y: 270, distance: 59.7
click at [275, 270] on div "Create Line Item Repair Upgrade BRN Area Exterior Overall ​ Feature Overall Pai…" at bounding box center [421, 209] width 843 height 418
paste input "884.14"
type input "884.14"
click at [366, 290] on div "Labor cost" at bounding box center [421, 297] width 255 height 15
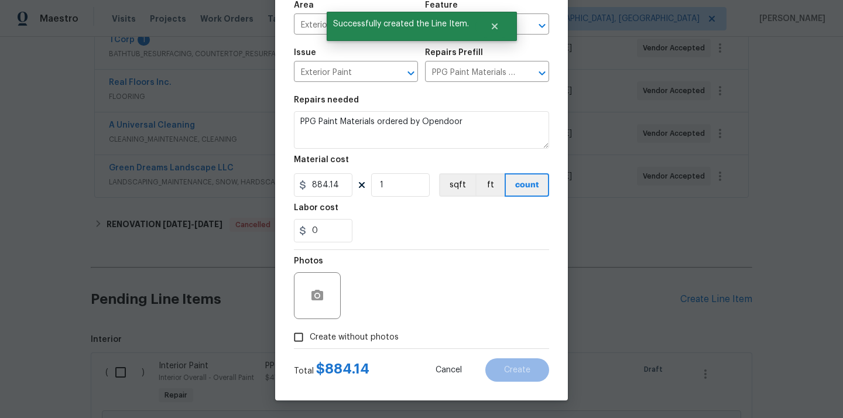
click at [360, 351] on div "Total $ 884.14 Cancel Create" at bounding box center [421, 365] width 255 height 33
click at [373, 324] on div "Photos" at bounding box center [421, 288] width 255 height 76
click at [369, 331] on span "Create without photos" at bounding box center [354, 337] width 89 height 12
click at [310, 331] on input "Create without photos" at bounding box center [298, 337] width 22 height 22
checkbox input "true"
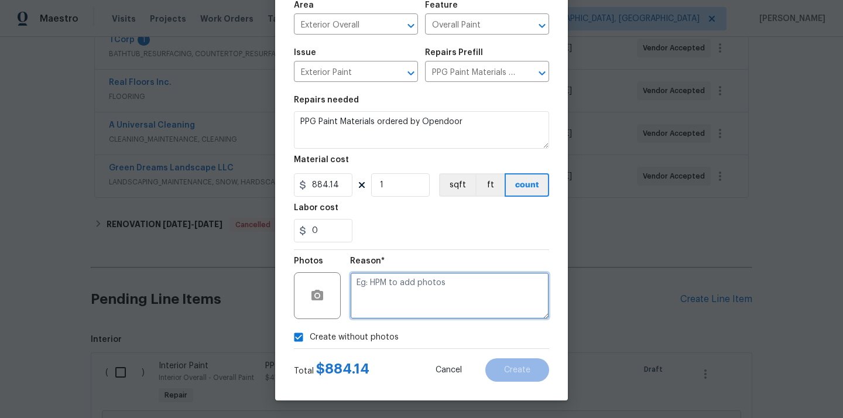
click at [403, 290] on textarea at bounding box center [449, 295] width 199 height 47
type textarea "N/A"
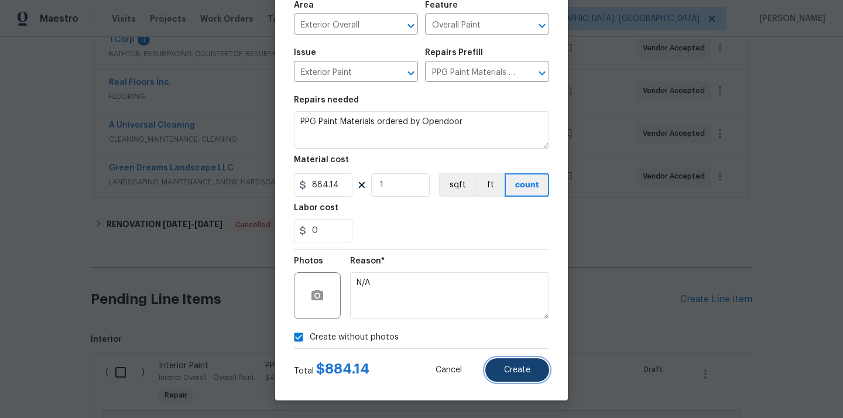
click at [519, 366] on span "Create" at bounding box center [517, 370] width 26 height 9
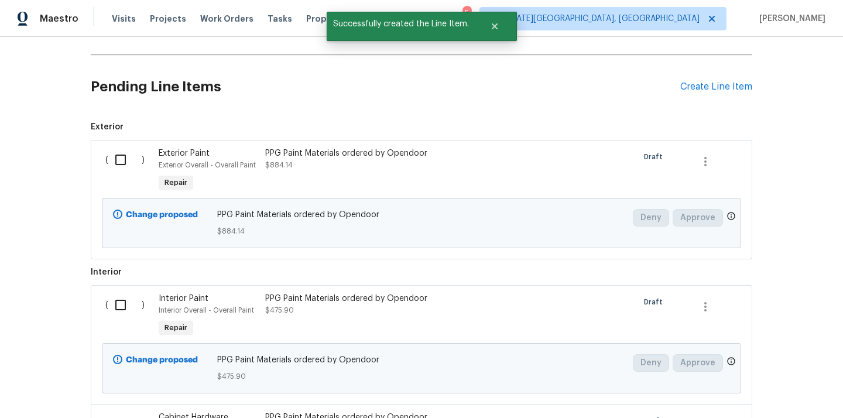
scroll to position [508, 0]
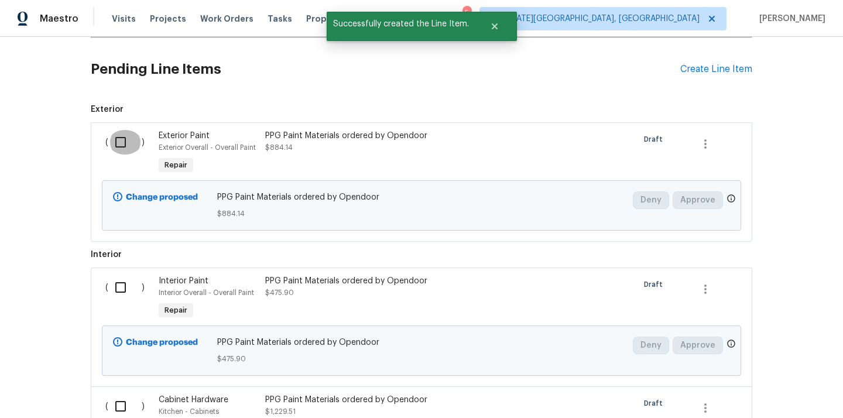
click at [124, 135] on input "checkbox" at bounding box center [124, 142] width 33 height 25
checkbox input "true"
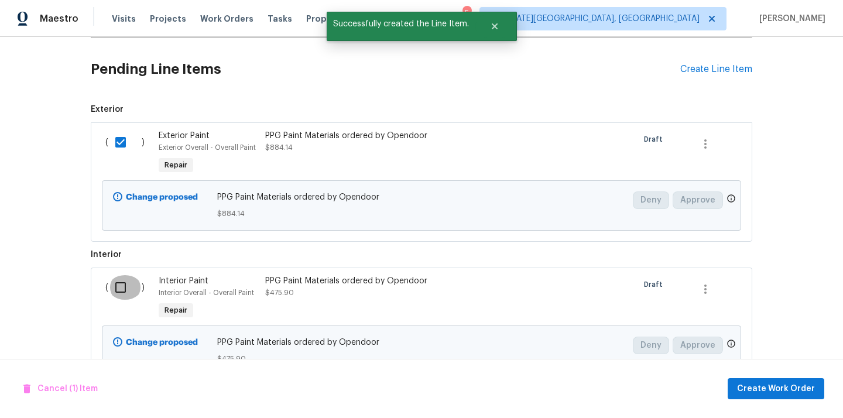
click at [120, 281] on input "checkbox" at bounding box center [124, 287] width 33 height 25
checkbox input "true"
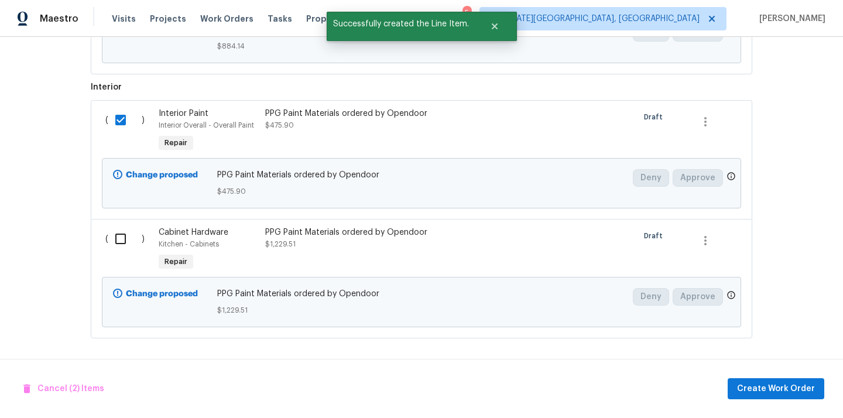
click at [117, 235] on input "checkbox" at bounding box center [124, 239] width 33 height 25
checkbox input "true"
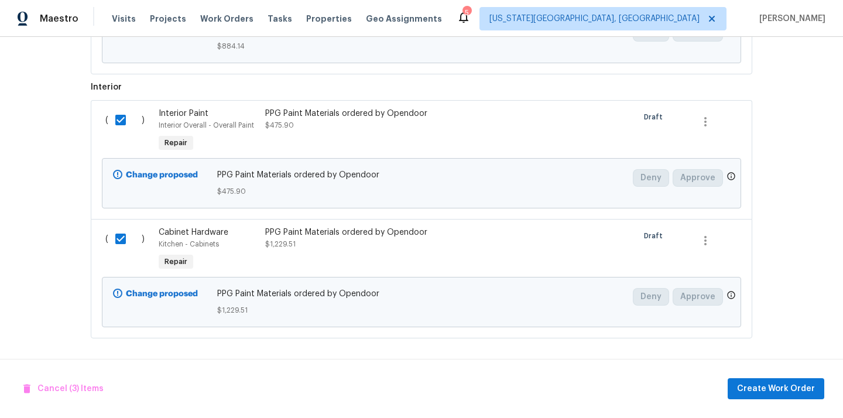
click at [787, 377] on div "Cancel (3) Items Create Work Order" at bounding box center [421, 389] width 843 height 60
click at [774, 386] on span "Create Work Order" at bounding box center [776, 389] width 78 height 15
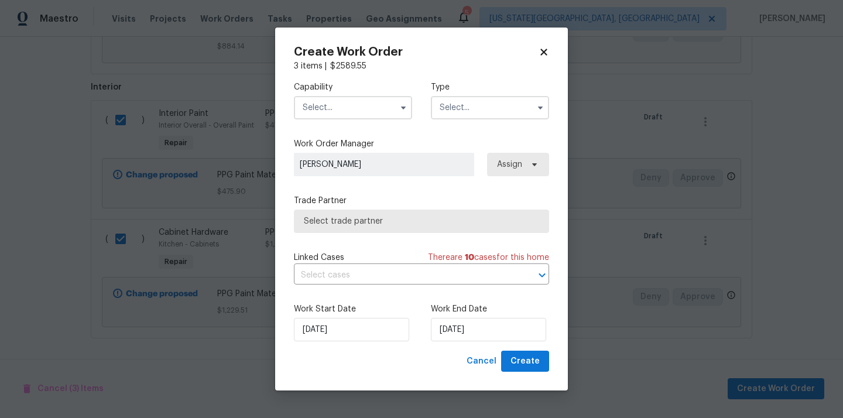
click at [371, 111] on input "text" at bounding box center [353, 107] width 118 height 23
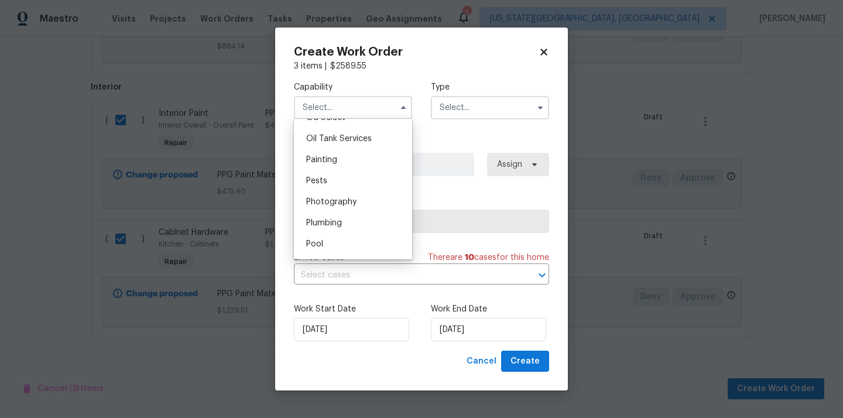
scroll to position [927, 0]
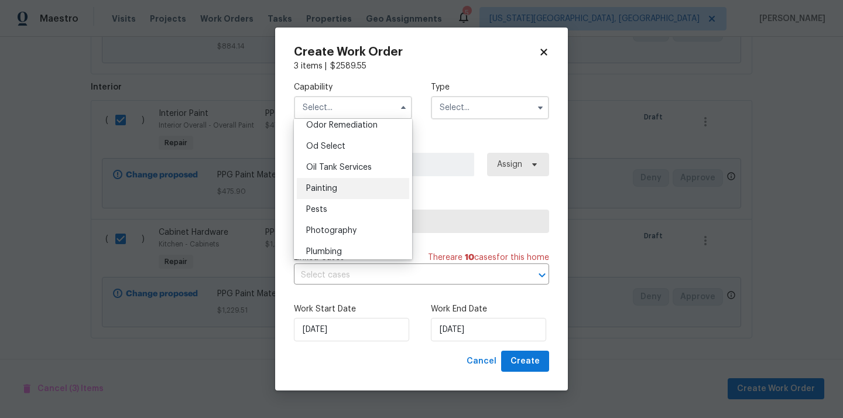
click at [357, 186] on div "Painting" at bounding box center [353, 188] width 112 height 21
type input "Painting"
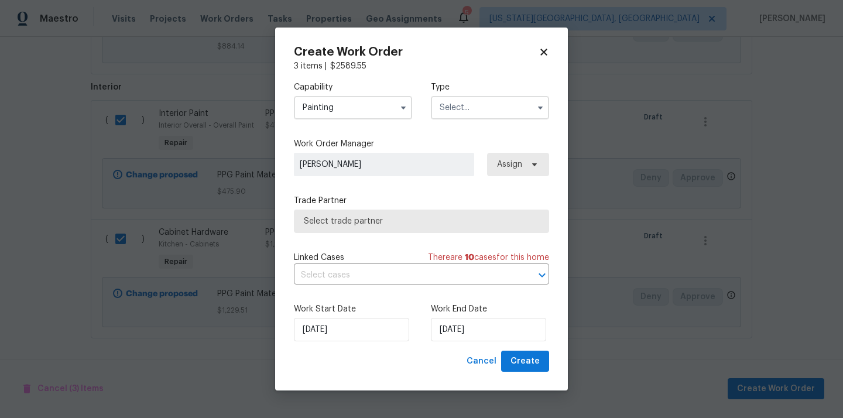
click at [468, 111] on input "text" at bounding box center [490, 107] width 118 height 23
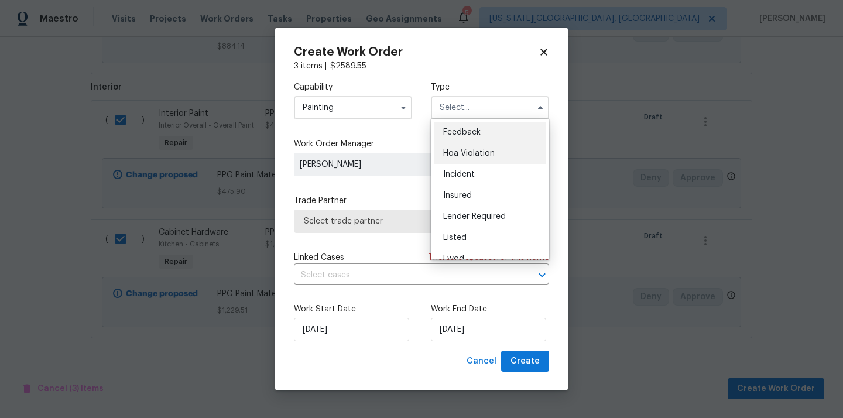
scroll to position [139, 0]
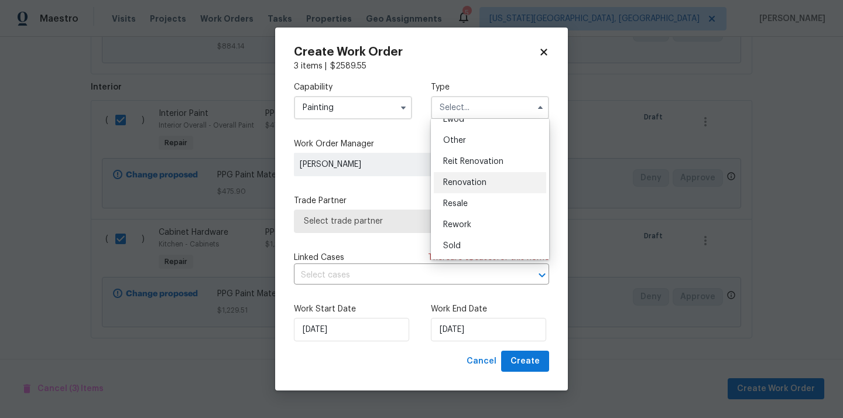
click at [481, 187] on div "Renovation" at bounding box center [490, 182] width 112 height 21
type input "Renovation"
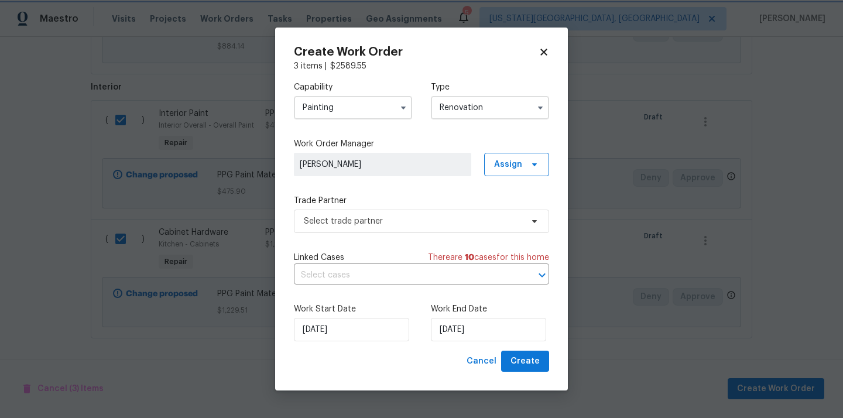
scroll to position [0, 0]
click at [513, 164] on span "Assign" at bounding box center [508, 165] width 28 height 12
click at [508, 211] on div "Assign to me" at bounding box center [518, 214] width 51 height 12
click at [415, 214] on span "Select trade partner" at bounding box center [421, 221] width 255 height 23
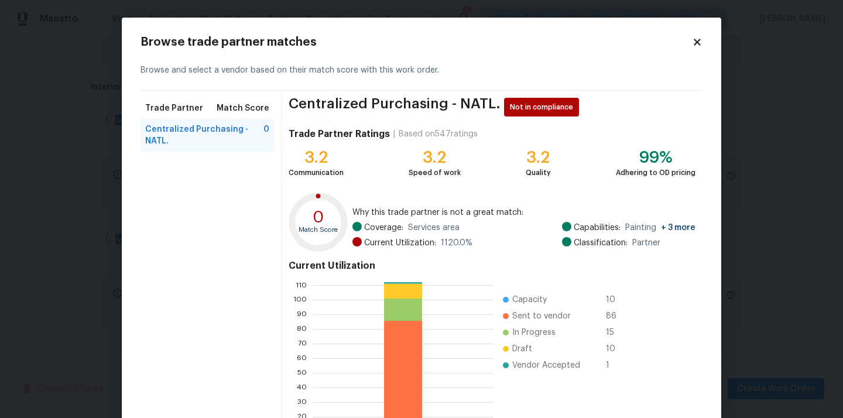
scroll to position [98, 0]
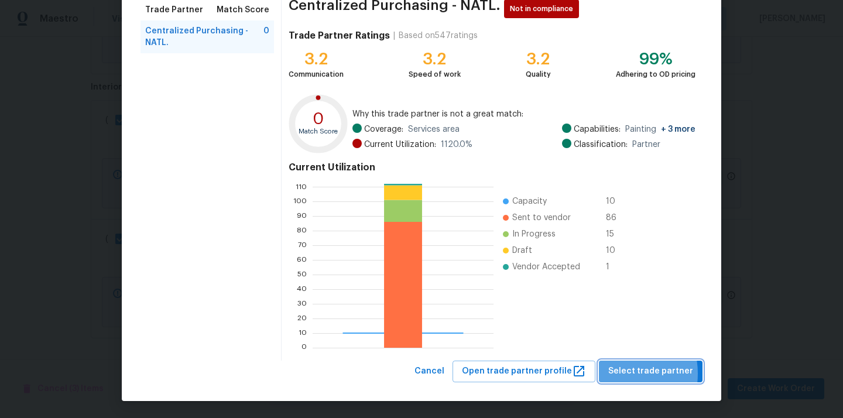
click at [619, 374] on span "Select trade partner" at bounding box center [650, 371] width 85 height 15
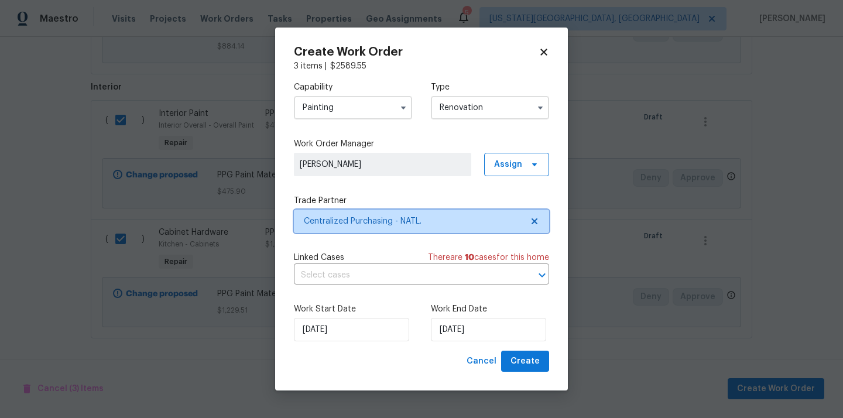
scroll to position [0, 0]
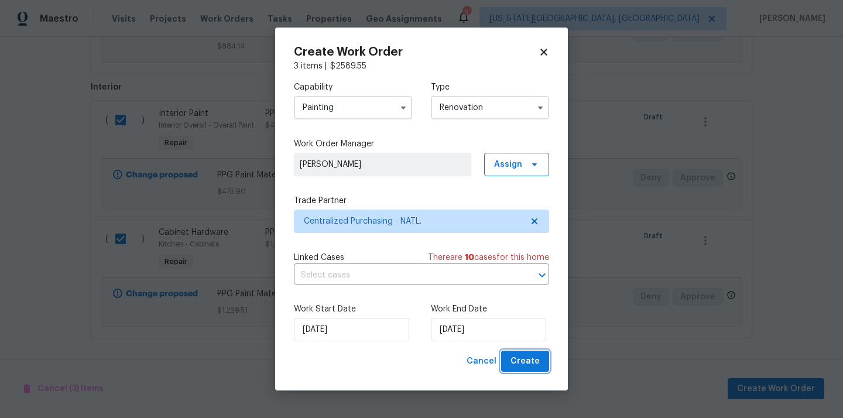
click at [522, 363] on span "Create" at bounding box center [525, 361] width 29 height 15
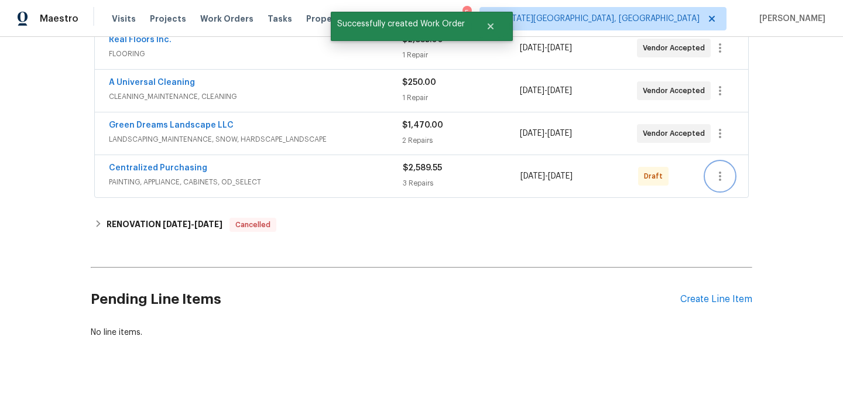
click at [718, 174] on icon "button" at bounding box center [720, 176] width 14 height 14
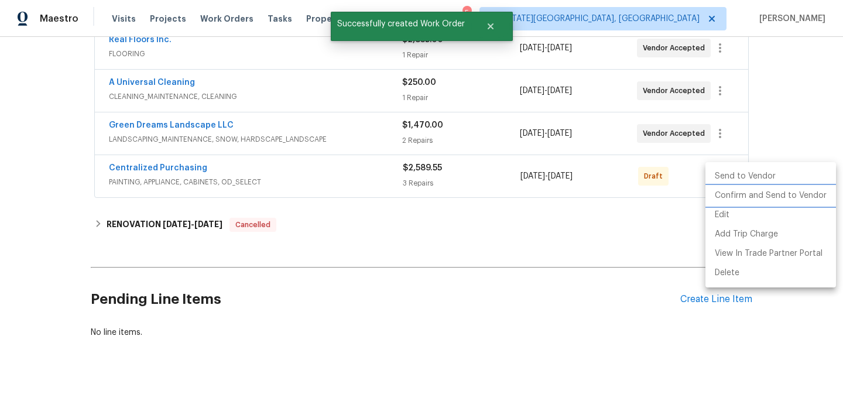
click at [716, 195] on li "Confirm and Send to Vendor" at bounding box center [771, 195] width 131 height 19
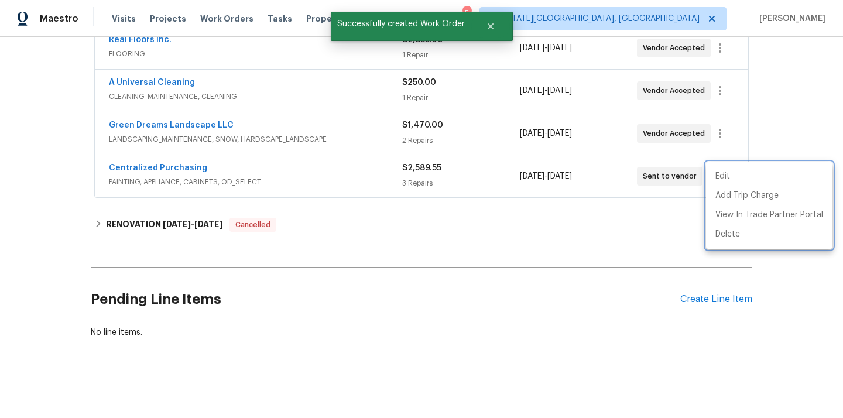
click at [220, 175] on div at bounding box center [421, 209] width 843 height 418
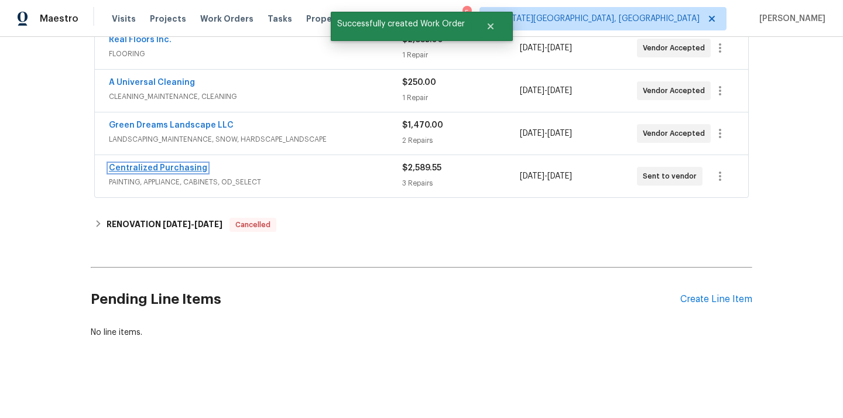
click at [184, 166] on link "Centralized Purchasing" at bounding box center [158, 168] width 98 height 8
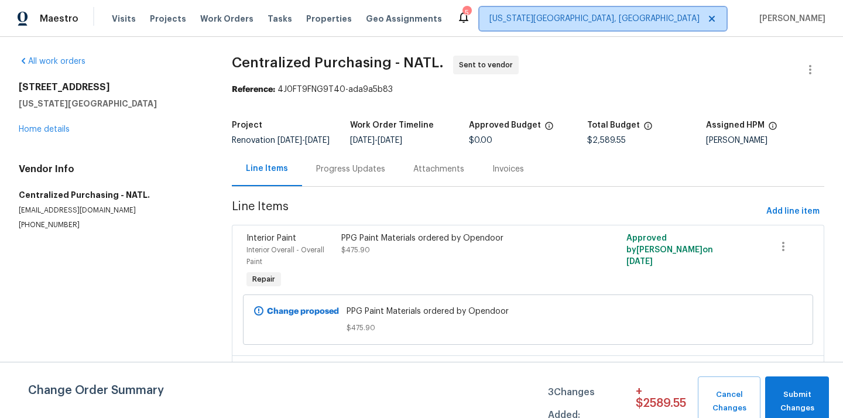
click at [622, 15] on span "[US_STATE][GEOGRAPHIC_DATA], [GEOGRAPHIC_DATA]" at bounding box center [603, 18] width 247 height 23
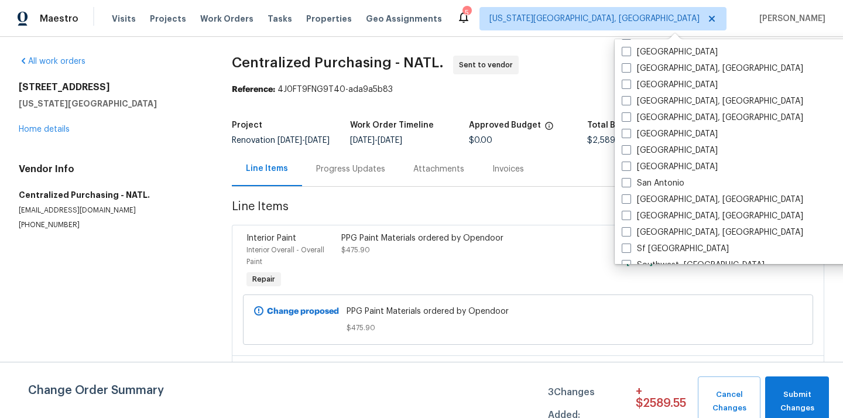
scroll to position [713, 0]
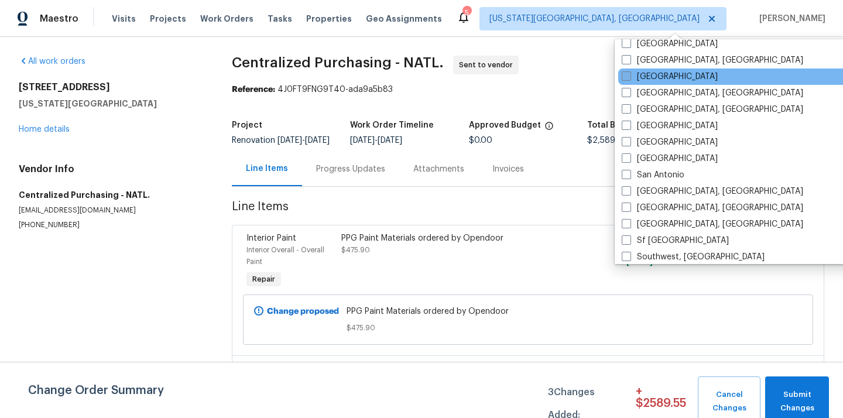
click at [646, 80] on label "[GEOGRAPHIC_DATA]" at bounding box center [670, 77] width 96 height 12
click at [629, 78] on input "[GEOGRAPHIC_DATA]" at bounding box center [626, 75] width 8 height 8
checkbox input "true"
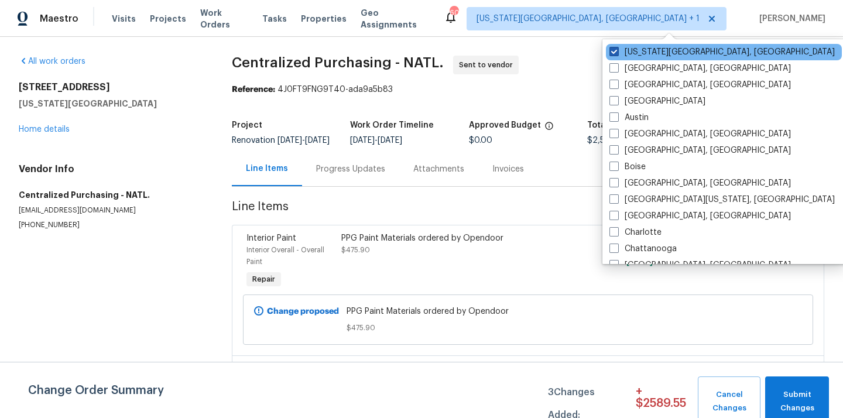
click at [641, 53] on label "[US_STATE][GEOGRAPHIC_DATA], [GEOGRAPHIC_DATA]" at bounding box center [722, 52] width 225 height 12
click at [617, 53] on input "[US_STATE][GEOGRAPHIC_DATA], [GEOGRAPHIC_DATA]" at bounding box center [614, 50] width 8 height 8
checkbox input "false"
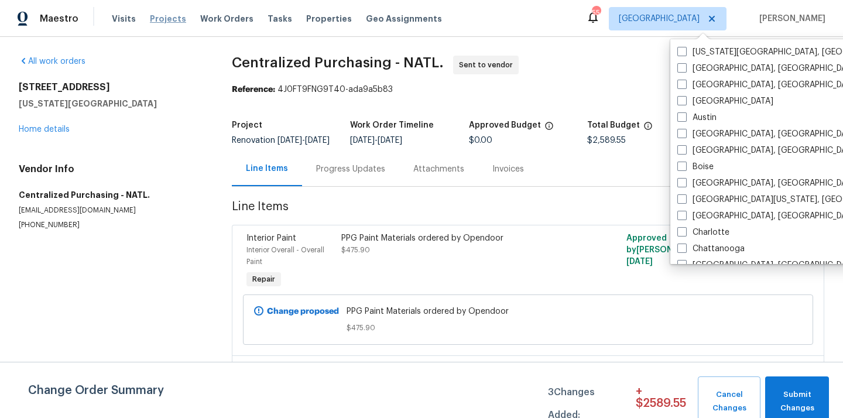
click at [156, 22] on span "Projects" at bounding box center [168, 19] width 36 height 12
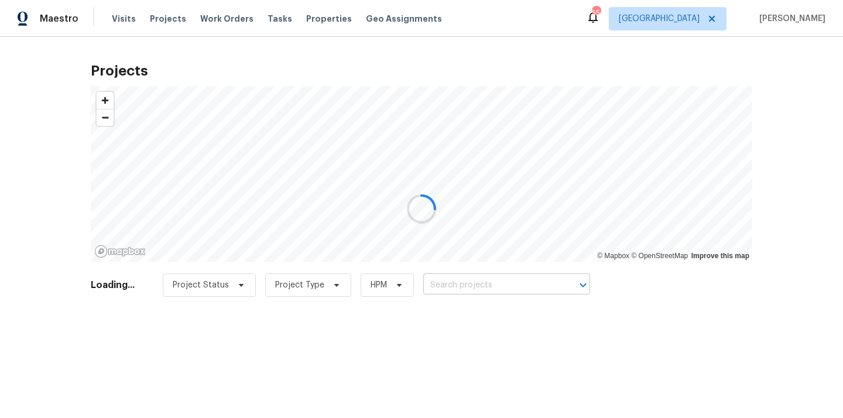
click at [474, 286] on input "text" at bounding box center [490, 285] width 134 height 18
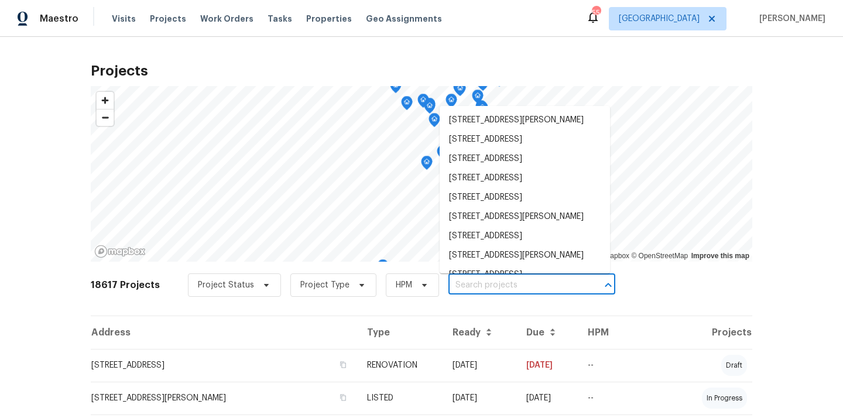
paste input "177 Longbay St, Garner, NC 27529"
type input "177 Longbay St, Garner, NC 27529"
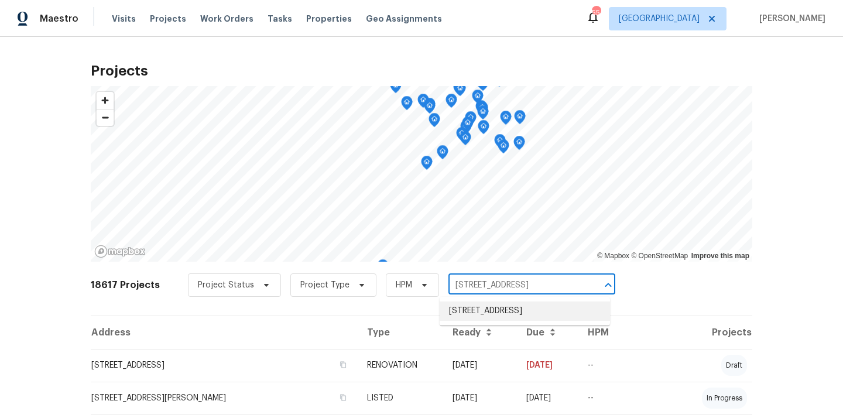
click at [473, 311] on li "177 Longbay St, Garner, NC 27529" at bounding box center [525, 311] width 170 height 19
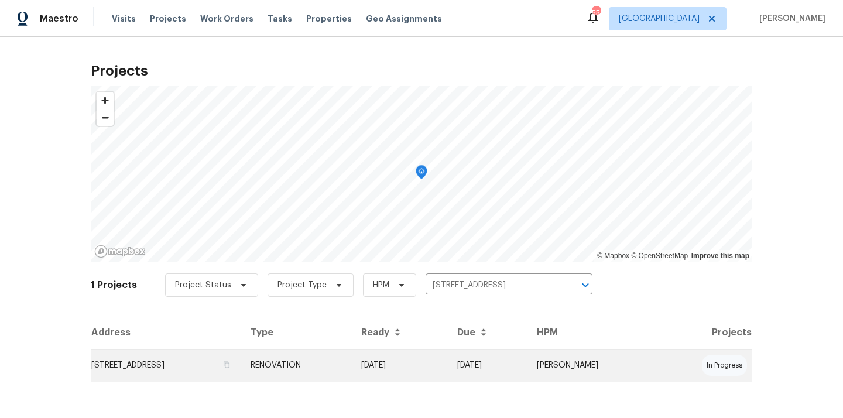
click at [241, 350] on td "177 Longbay St, Garner, NC 27529" at bounding box center [166, 365] width 150 height 33
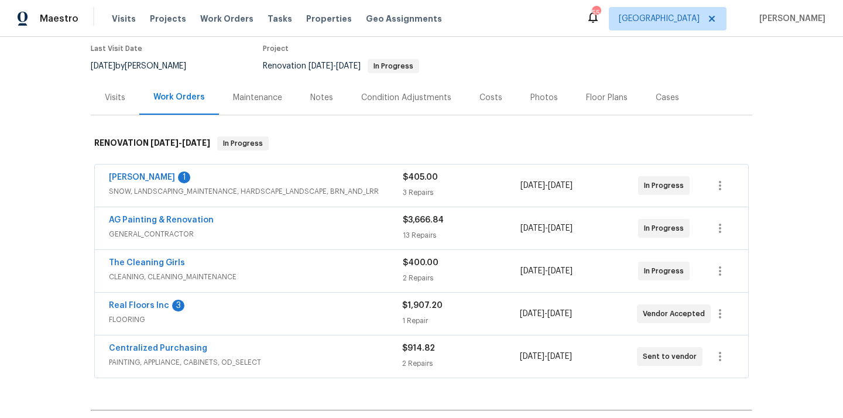
scroll to position [148, 0]
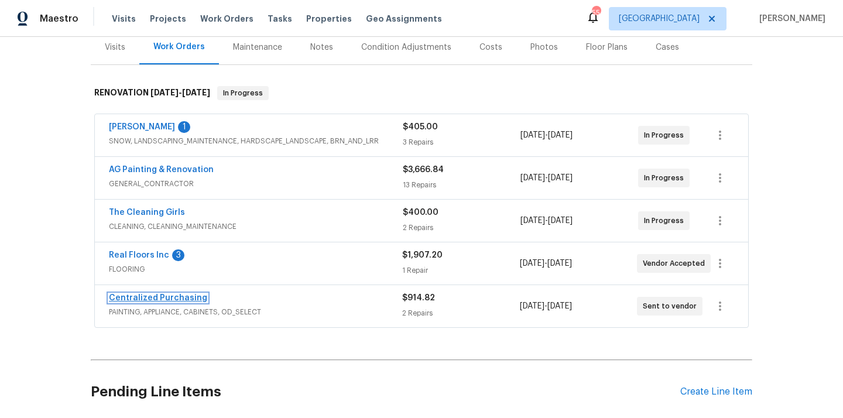
click at [183, 301] on link "Centralized Purchasing" at bounding box center [158, 298] width 98 height 8
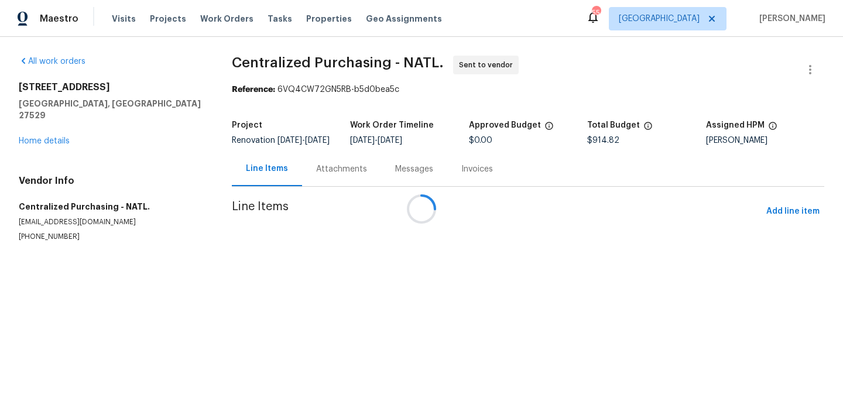
click at [785, 215] on div at bounding box center [421, 209] width 843 height 418
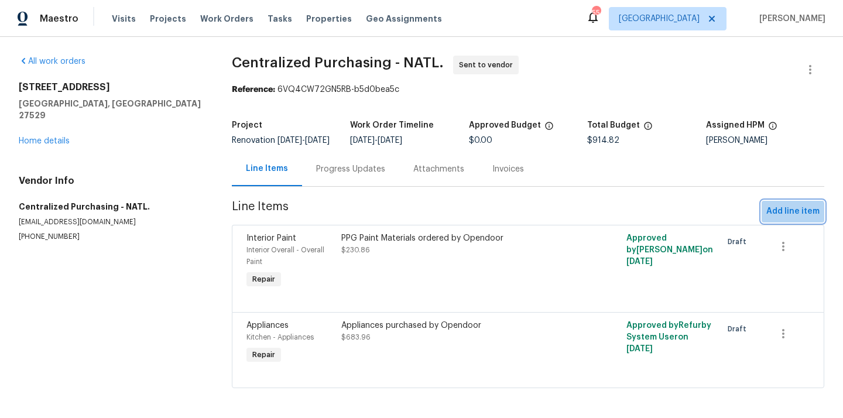
click at [779, 222] on button "Add line item" at bounding box center [793, 212] width 63 height 22
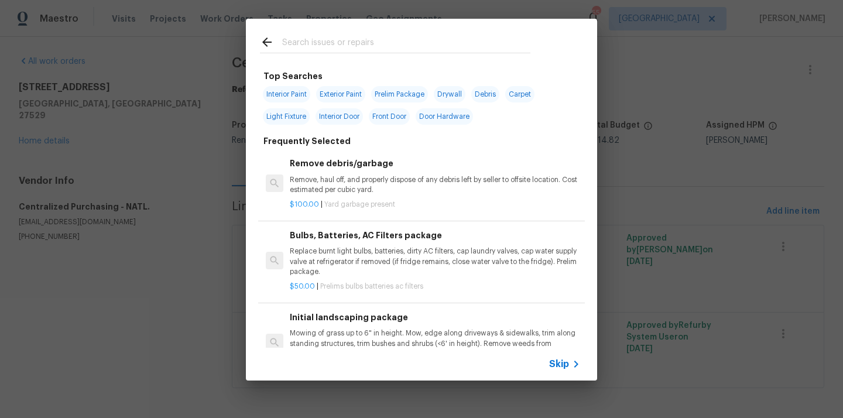
click at [439, 45] on input "text" at bounding box center [406, 44] width 248 height 18
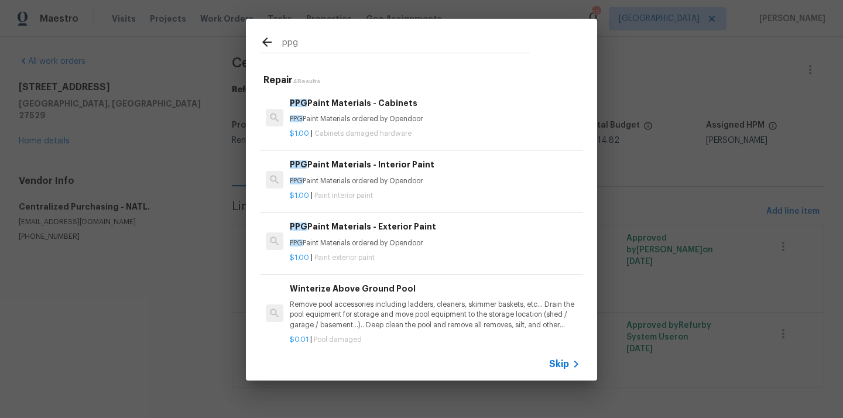
type input "ppg"
click at [382, 184] on p "PPG Paint Materials ordered by Opendoor" at bounding box center [435, 181] width 290 height 10
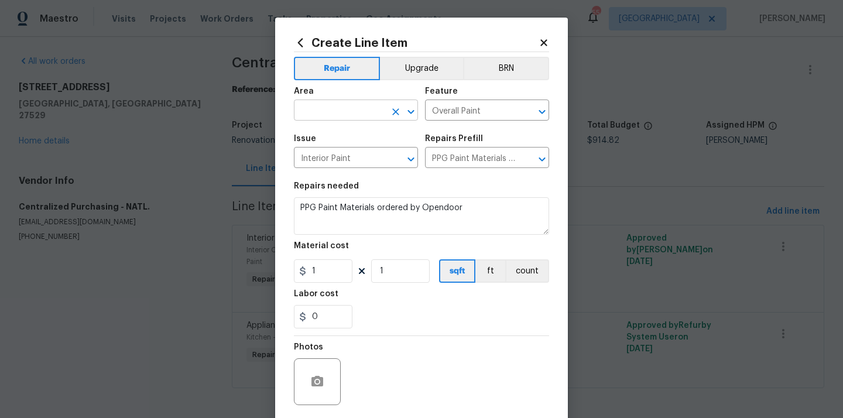
click at [326, 106] on input "text" at bounding box center [339, 111] width 91 height 18
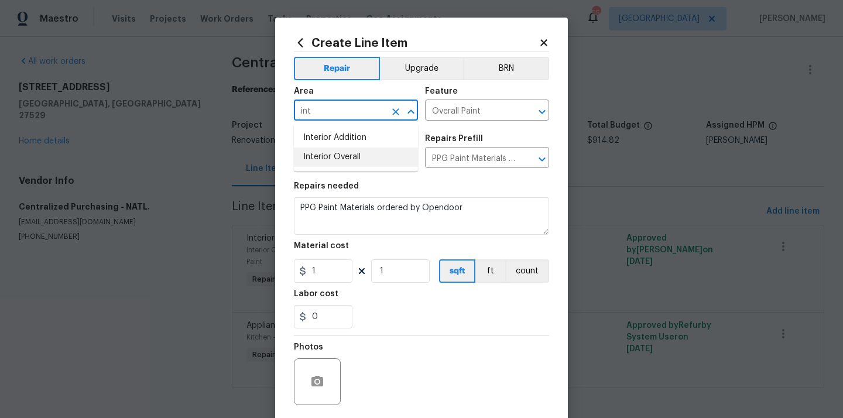
click at [323, 156] on li "Interior Overall" at bounding box center [356, 157] width 124 height 19
type input "Interior Overall"
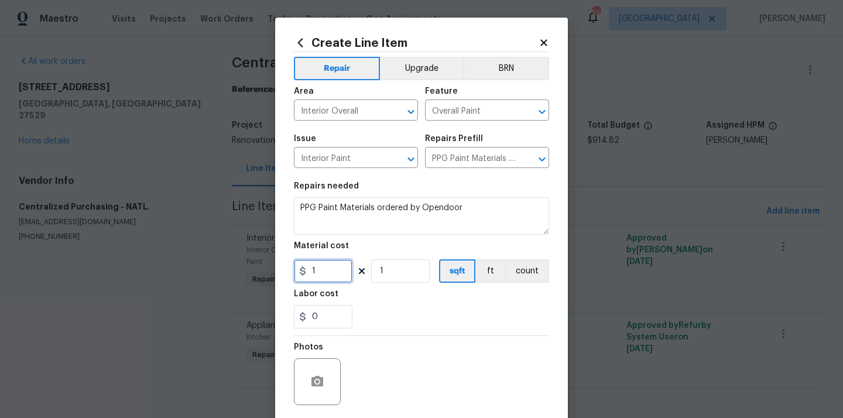
drag, startPoint x: 320, startPoint y: 269, endPoint x: 284, endPoint y: 268, distance: 35.7
click at [284, 268] on div "Create Line Item Repair Upgrade BRN Area Interior Overall ​ Feature Overall Pai…" at bounding box center [421, 252] width 293 height 469
paste input "24.11"
type input "124.11"
click at [400, 309] on div "0" at bounding box center [421, 316] width 255 height 23
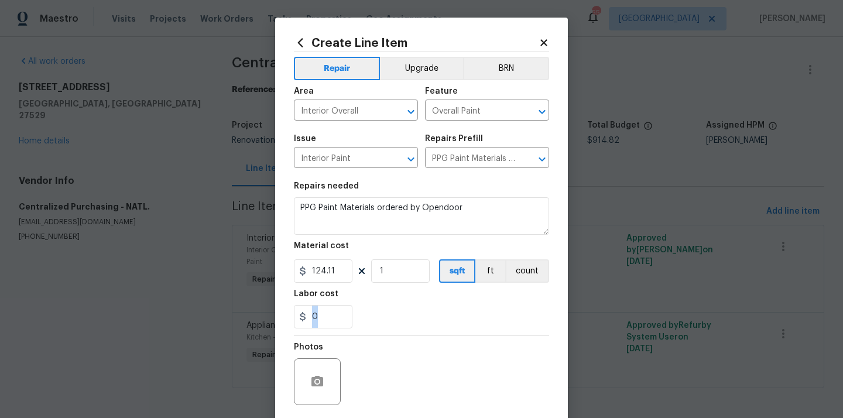
click at [400, 309] on div "0" at bounding box center [421, 316] width 255 height 23
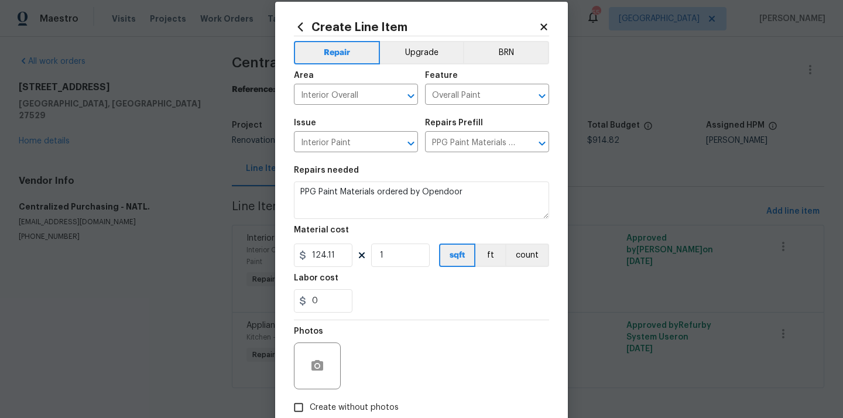
click at [368, 402] on span "Create without photos" at bounding box center [354, 408] width 89 height 12
click at [310, 402] on input "Create without photos" at bounding box center [298, 407] width 22 height 22
checkbox input "true"
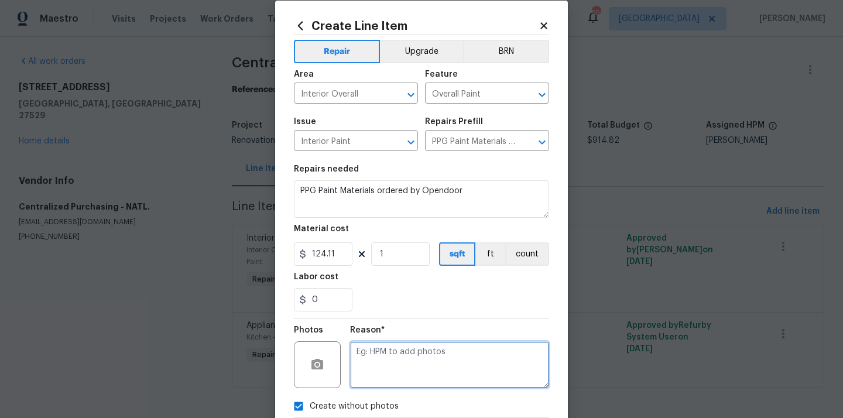
click at [383, 373] on textarea at bounding box center [449, 364] width 199 height 47
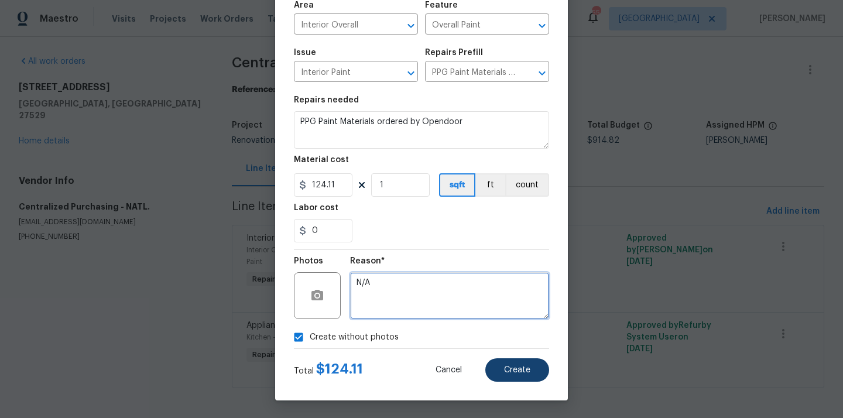
type textarea "N/A"
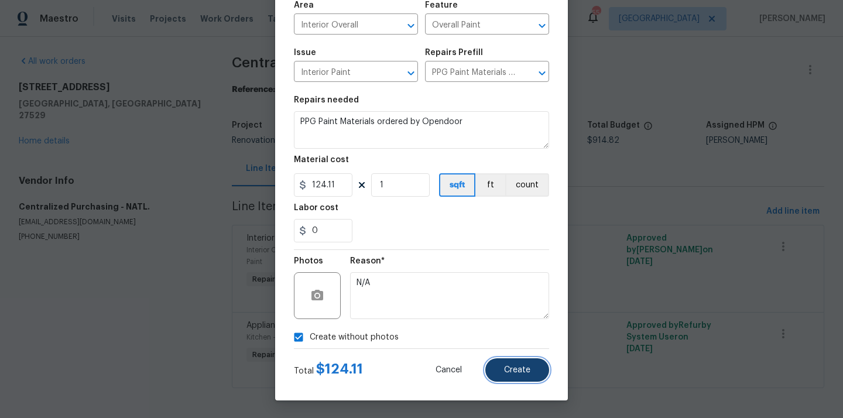
click at [519, 372] on span "Create" at bounding box center [517, 370] width 26 height 9
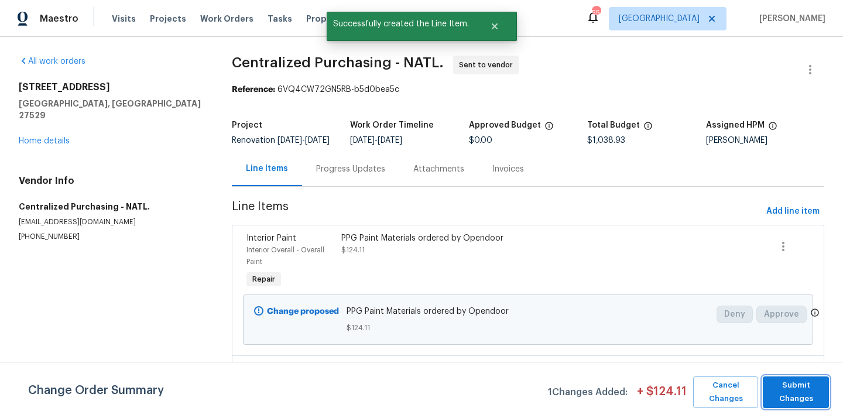
click at [779, 389] on span "Submit Changes" at bounding box center [796, 392] width 54 height 27
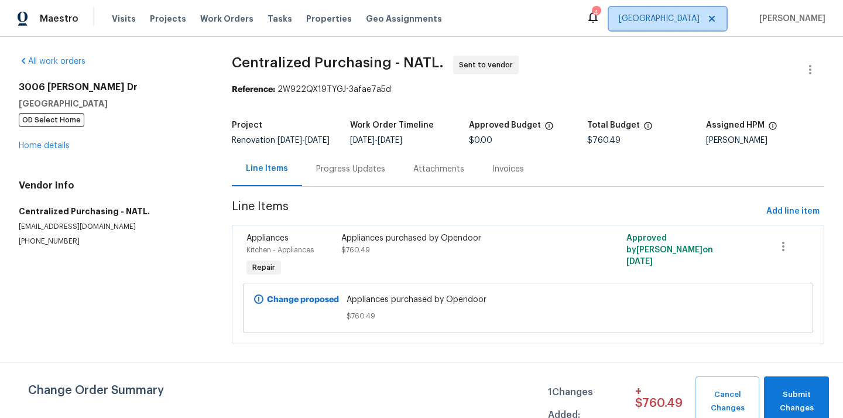
click at [689, 19] on span "[GEOGRAPHIC_DATA]" at bounding box center [659, 19] width 81 height 12
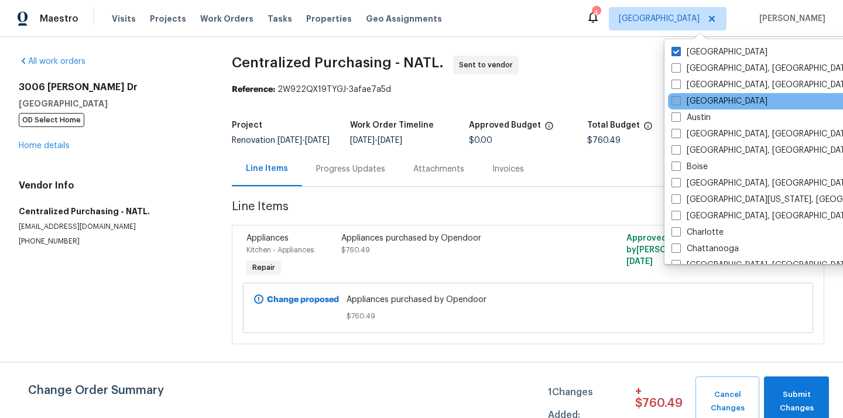
click at [697, 102] on label "[GEOGRAPHIC_DATA]" at bounding box center [720, 101] width 96 height 12
click at [679, 102] on input "[GEOGRAPHIC_DATA]" at bounding box center [676, 99] width 8 height 8
checkbox input "true"
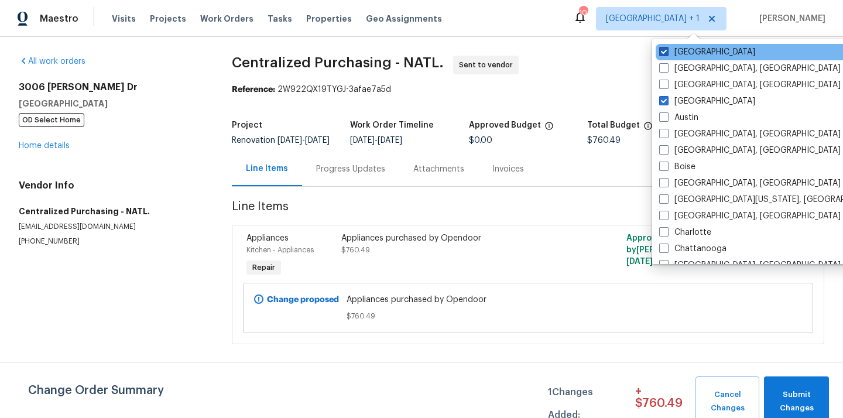
click at [679, 53] on label "[GEOGRAPHIC_DATA]" at bounding box center [707, 52] width 96 height 12
click at [667, 53] on input "[GEOGRAPHIC_DATA]" at bounding box center [663, 50] width 8 height 8
checkbox input "false"
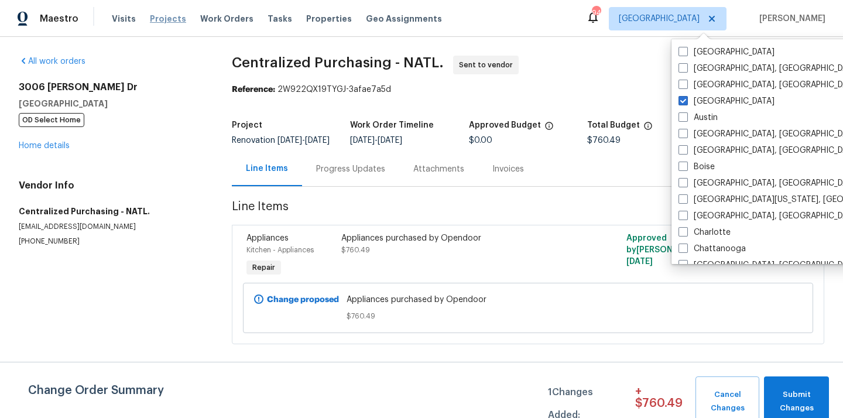
click at [159, 18] on span "Projects" at bounding box center [168, 19] width 36 height 12
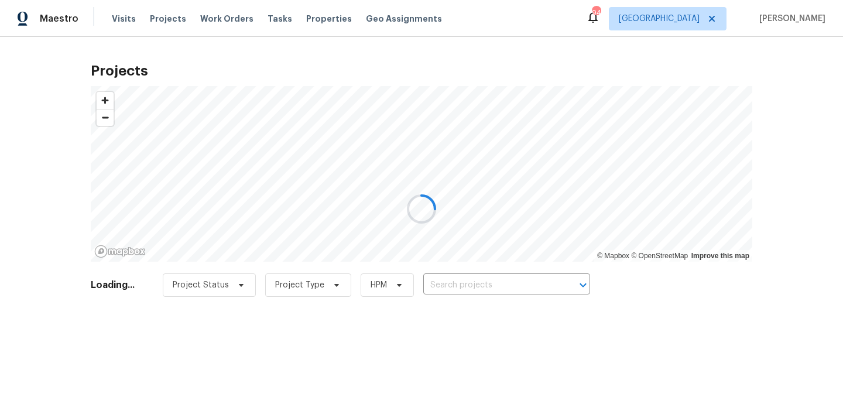
click at [447, 275] on div at bounding box center [421, 209] width 843 height 418
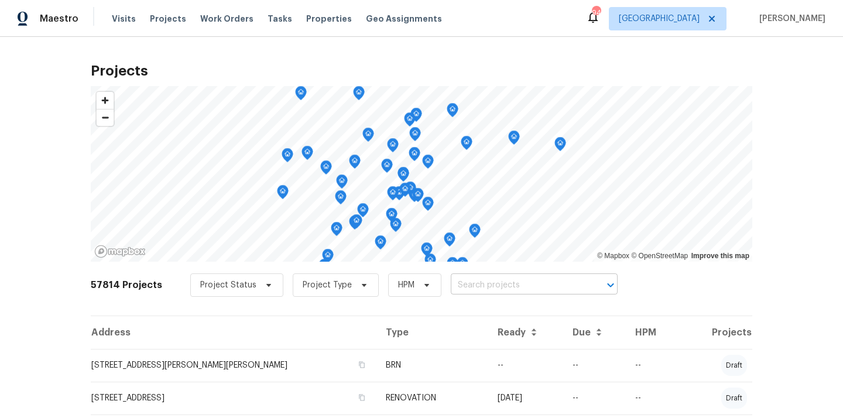
click at [451, 287] on input "text" at bounding box center [518, 285] width 134 height 18
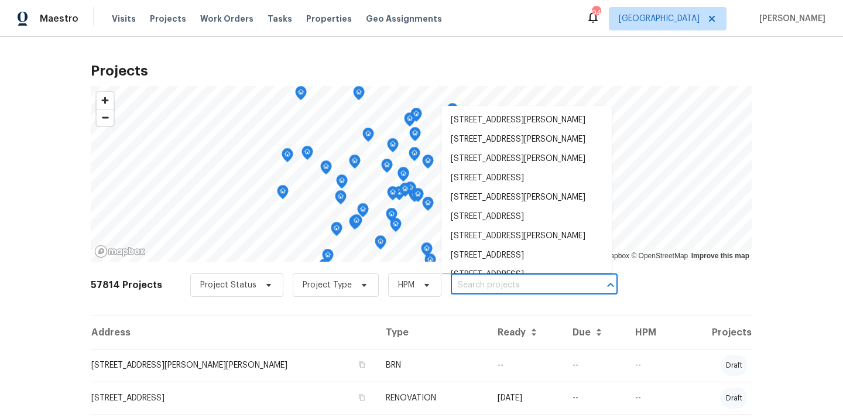
paste input "1005 Winter Side Ln, Atlanta, GA 30349"
type input "1005 Winter Side Ln, Atlanta, GA 30349"
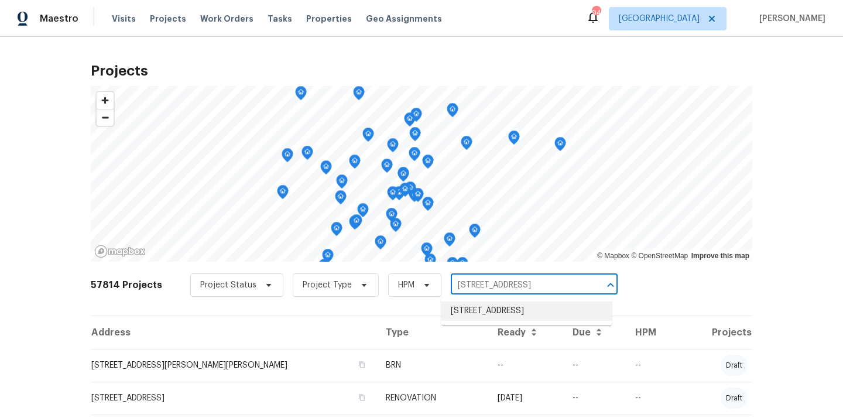
click at [462, 307] on li "1005 Winter Side Ln, Atlanta, GA 30349" at bounding box center [526, 311] width 170 height 19
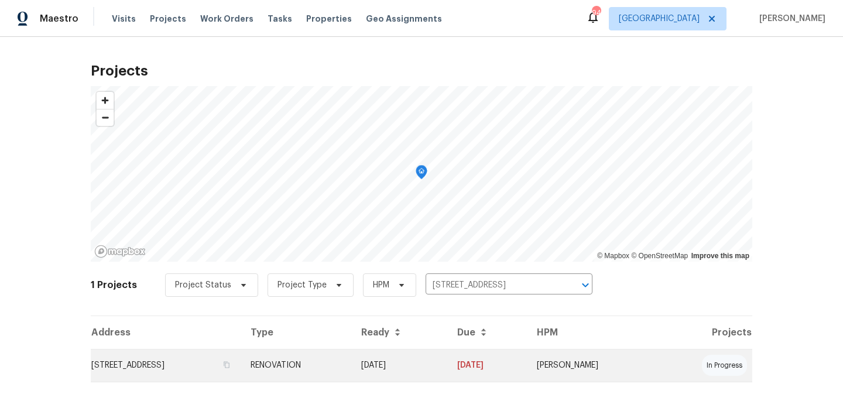
click at [186, 362] on td "1005 Winter Side Ln, Atlanta, GA 30349" at bounding box center [166, 365] width 150 height 33
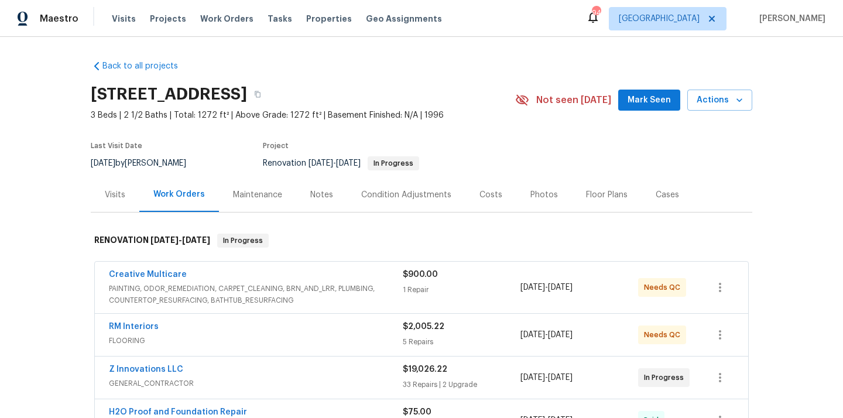
click at [247, 98] on h2 "1005 Winter Side Ln, Atlanta, GA 30349" at bounding box center [169, 94] width 156 height 12
copy h2 "30349"
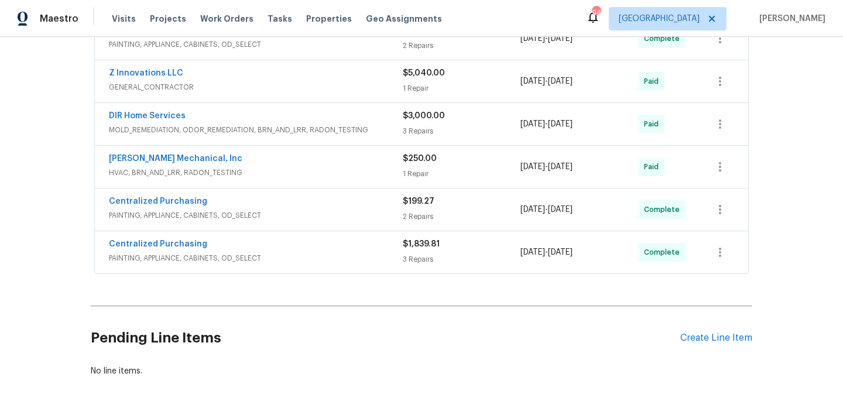
scroll to position [426, 0]
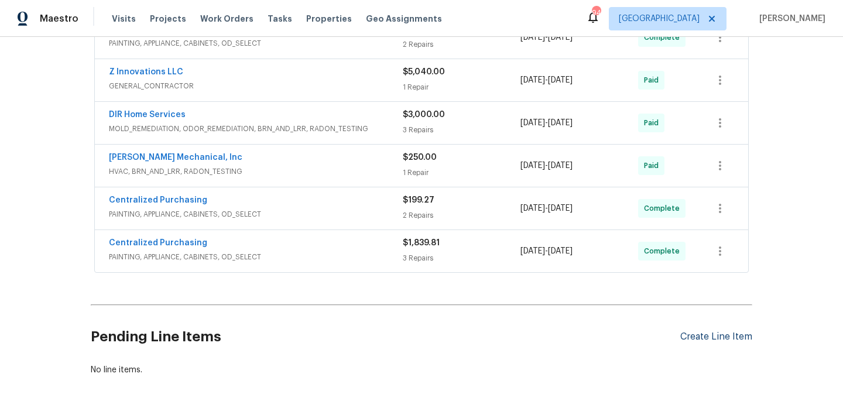
click at [684, 335] on div "Create Line Item" at bounding box center [716, 336] width 72 height 11
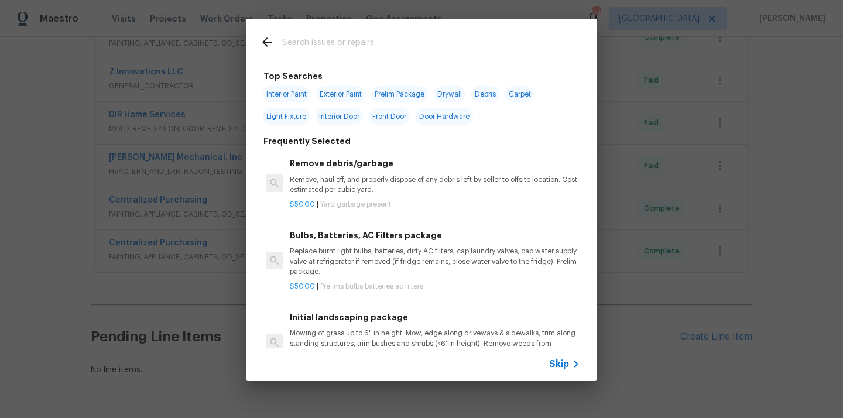
click at [398, 39] on input "text" at bounding box center [406, 44] width 248 height 18
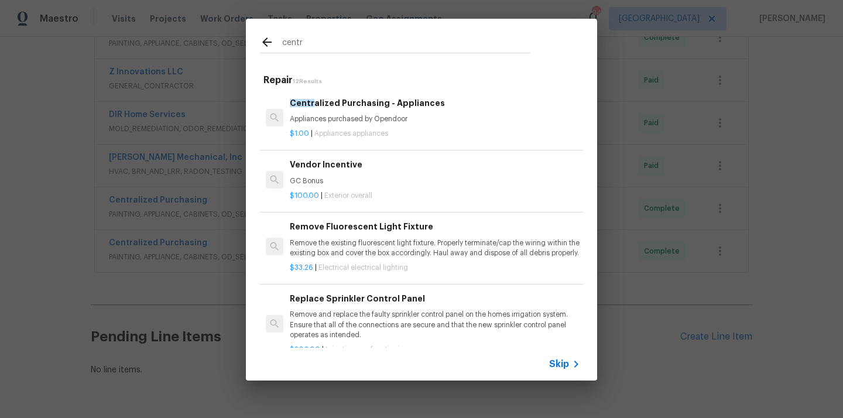
type input "centr"
click at [338, 135] on span "Appliances appliances" at bounding box center [351, 133] width 74 height 7
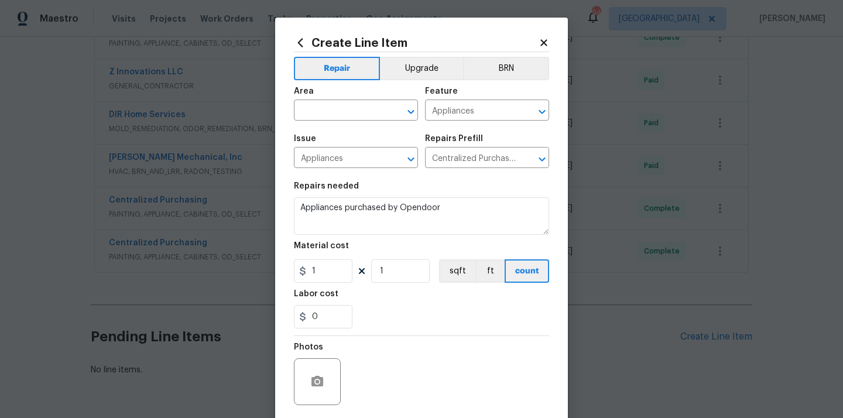
click at [335, 99] on div "Area" at bounding box center [356, 94] width 124 height 15
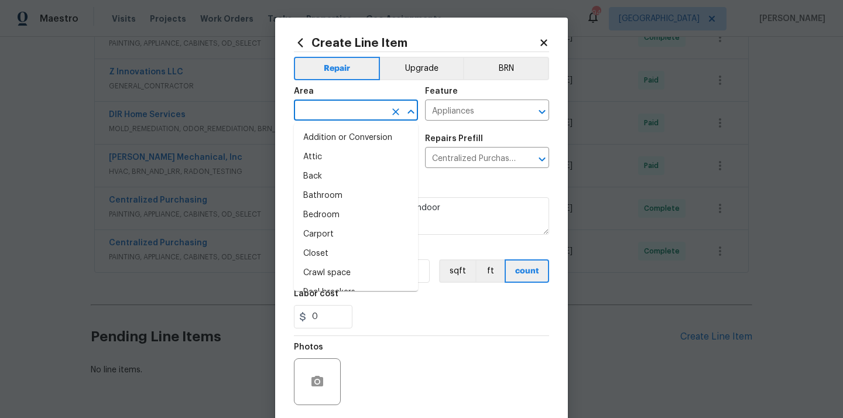
click at [331, 103] on input "text" at bounding box center [339, 111] width 91 height 18
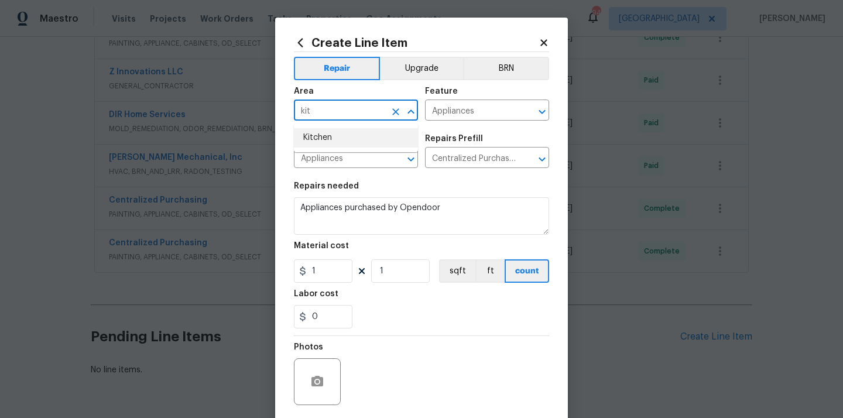
click at [331, 133] on li "Kitchen" at bounding box center [356, 137] width 124 height 19
type input "Kitchen"
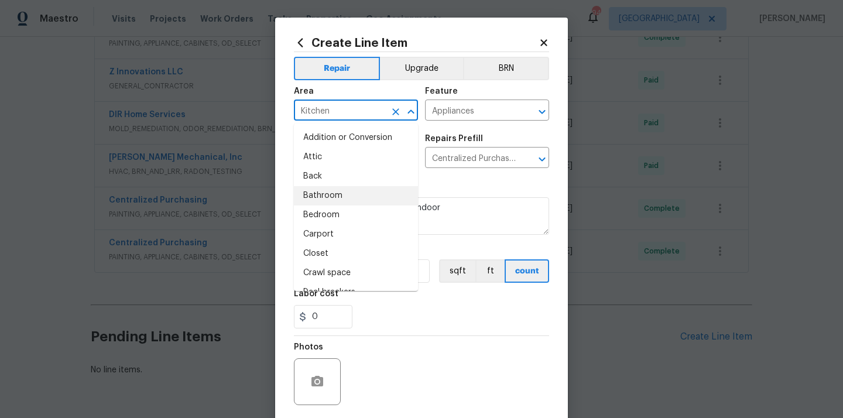
click at [479, 184] on div "Repairs needed" at bounding box center [421, 189] width 255 height 15
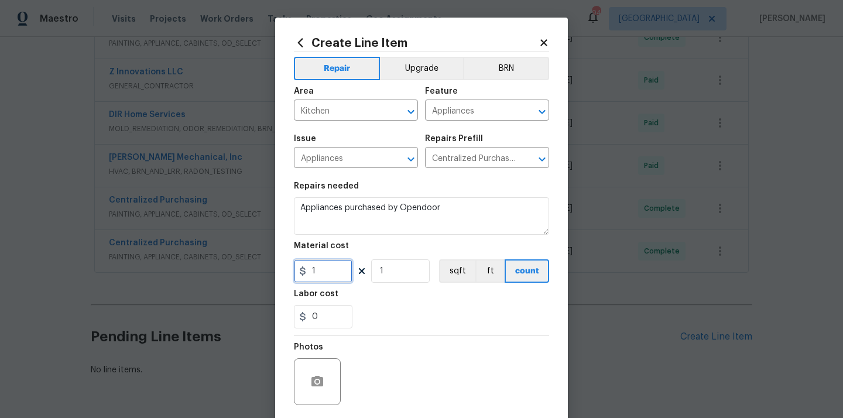
drag, startPoint x: 324, startPoint y: 278, endPoint x: 282, endPoint y: 278, distance: 42.2
click at [282, 278] on div "Create Line Item Repair Upgrade BRN Area Kitchen ​ Feature Appliances ​ Issue A…" at bounding box center [421, 252] width 293 height 469
paste input "564.64"
type input "564.64"
click at [393, 321] on div "0" at bounding box center [421, 316] width 255 height 23
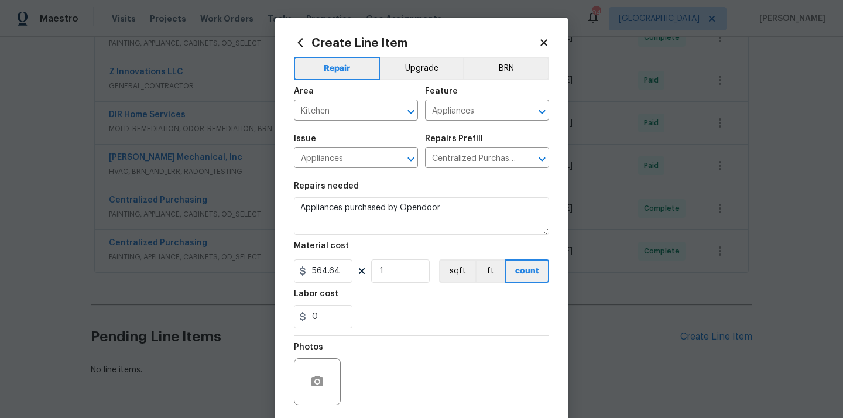
scroll to position [87, 0]
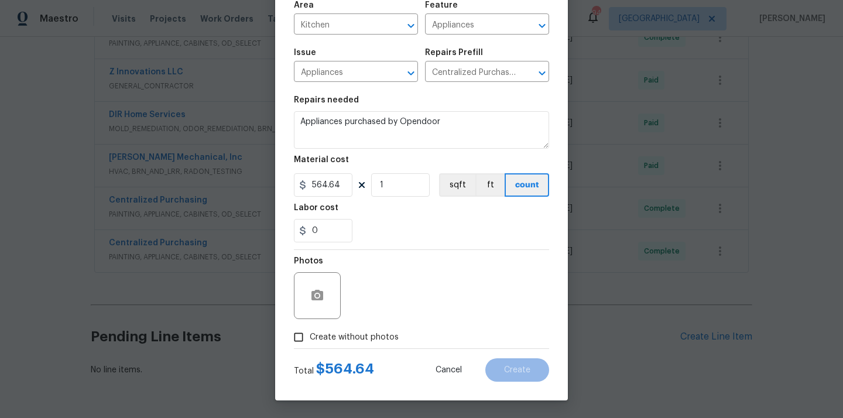
click at [368, 338] on span "Create without photos" at bounding box center [354, 337] width 89 height 12
click at [310, 338] on input "Create without photos" at bounding box center [298, 337] width 22 height 22
checkbox input "true"
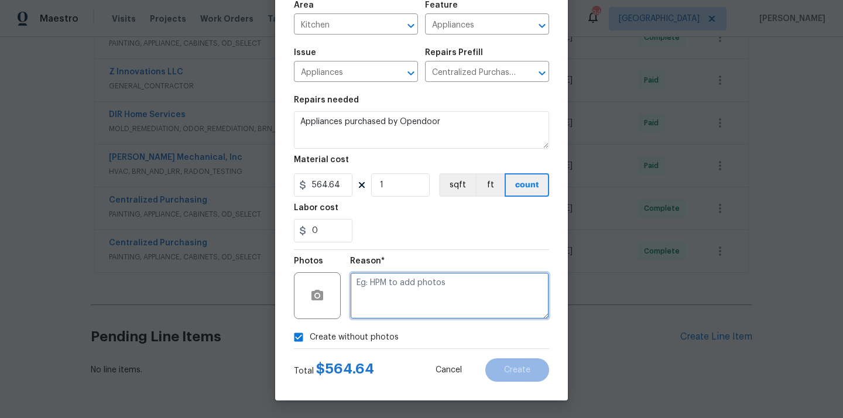
click at [394, 296] on textarea at bounding box center [449, 295] width 199 height 47
type textarea "N/A"
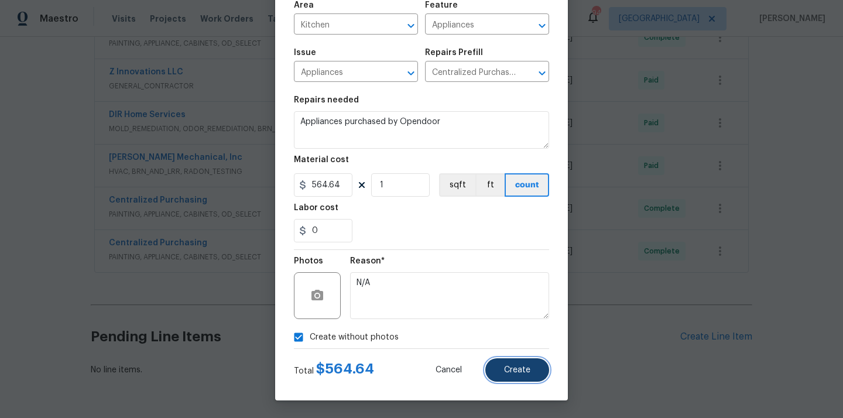
click at [522, 371] on span "Create" at bounding box center [517, 370] width 26 height 9
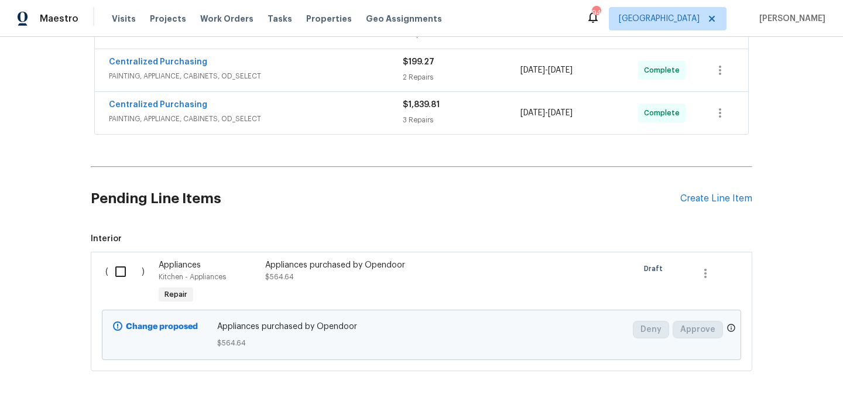
scroll to position [575, 0]
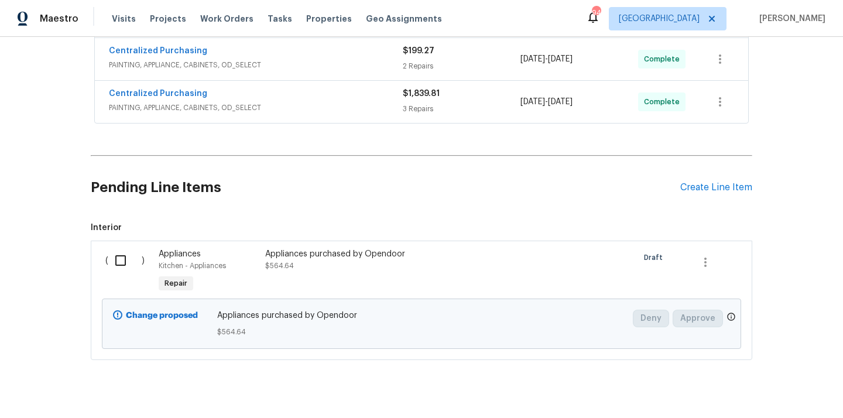
click at [124, 268] on input "checkbox" at bounding box center [124, 260] width 33 height 25
checkbox input "true"
click at [777, 385] on span "Create Work Order" at bounding box center [776, 389] width 78 height 15
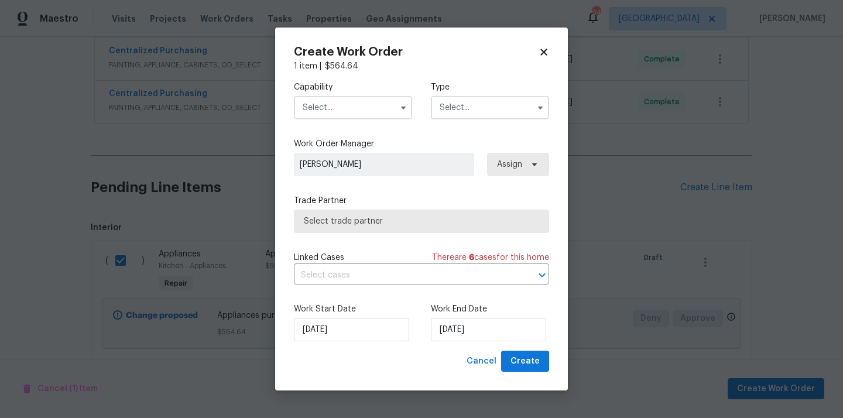
click at [369, 108] on input "text" at bounding box center [353, 107] width 118 height 23
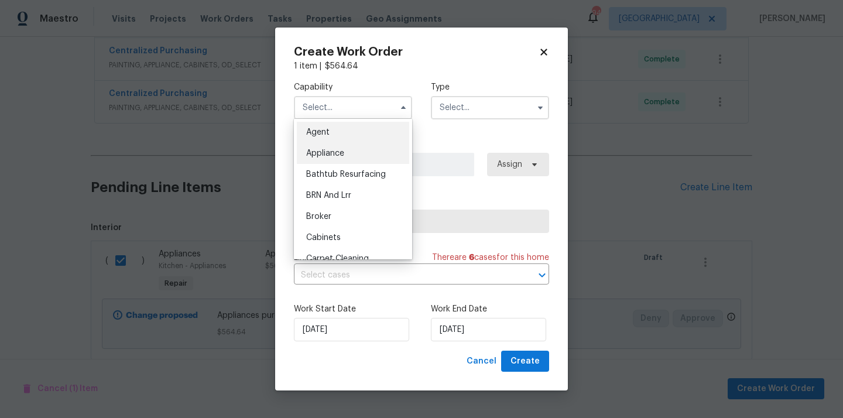
click at [352, 157] on div "Appliance" at bounding box center [353, 153] width 112 height 21
type input "Appliance"
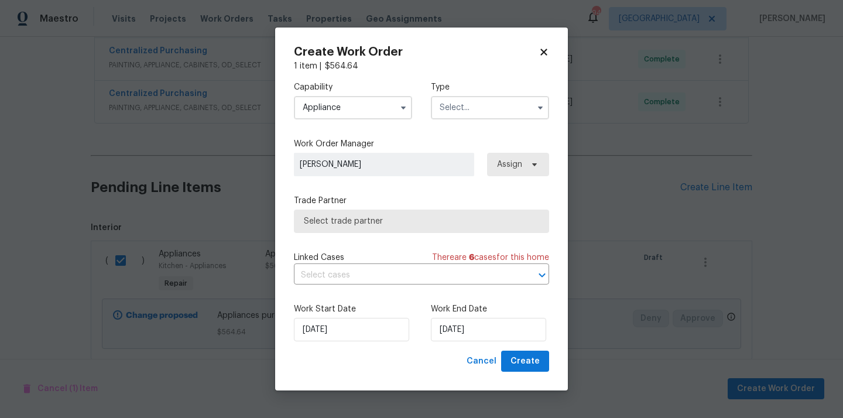
click at [478, 117] on input "text" at bounding box center [490, 107] width 118 height 23
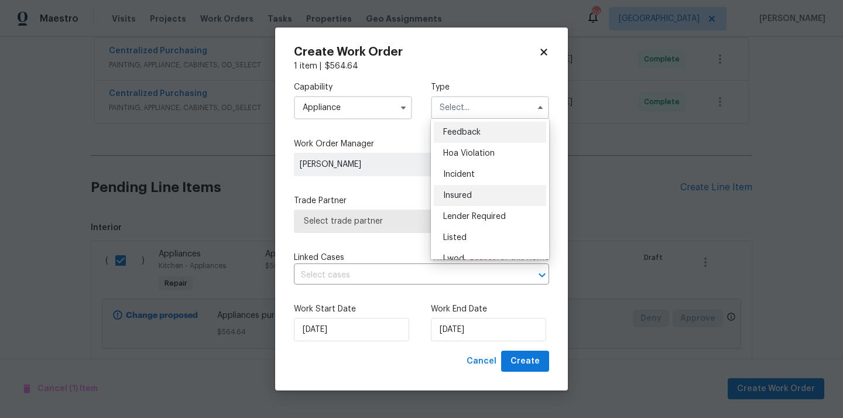
scroll to position [139, 0]
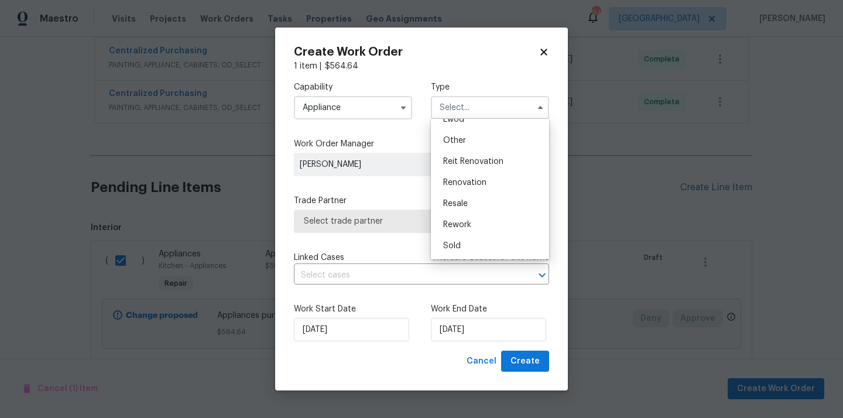
click at [474, 185] on span "Renovation" at bounding box center [464, 183] width 43 height 8
type input "Renovation"
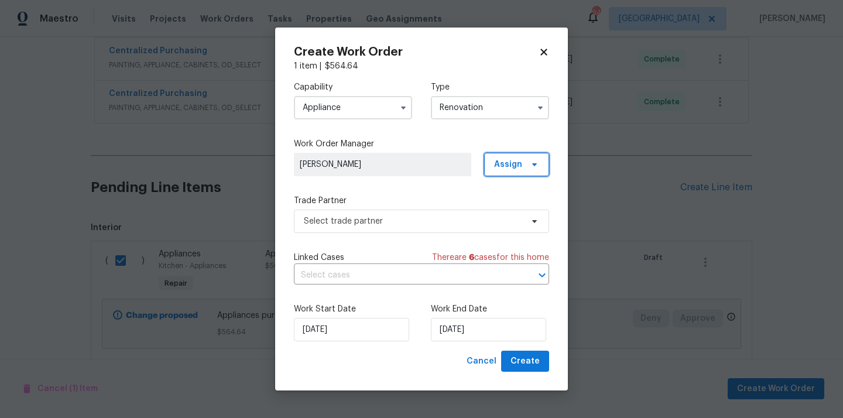
click at [515, 167] on span "Assign" at bounding box center [508, 165] width 28 height 12
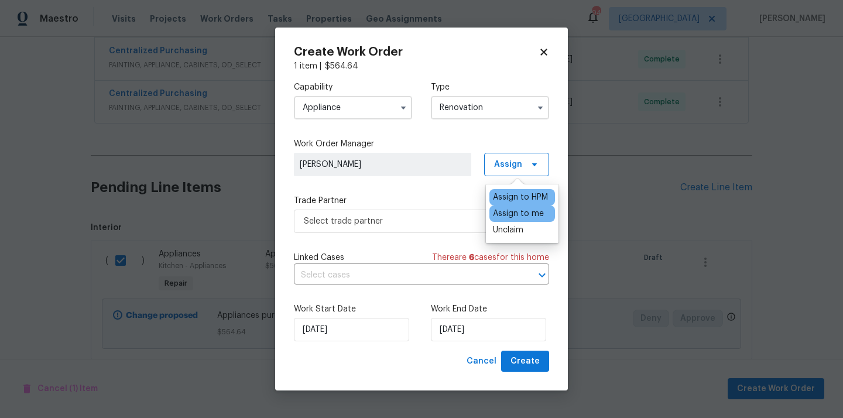
click at [513, 211] on div "Assign to me" at bounding box center [518, 214] width 51 height 12
click at [392, 215] on span "Select trade partner" at bounding box center [413, 221] width 218 height 12
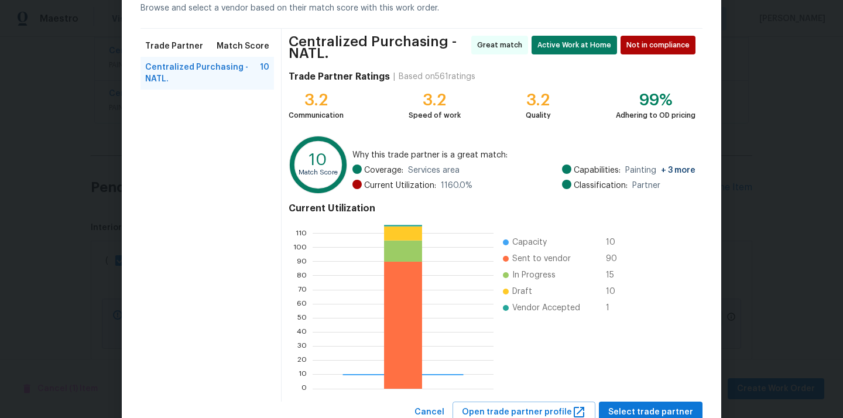
scroll to position [103, 0]
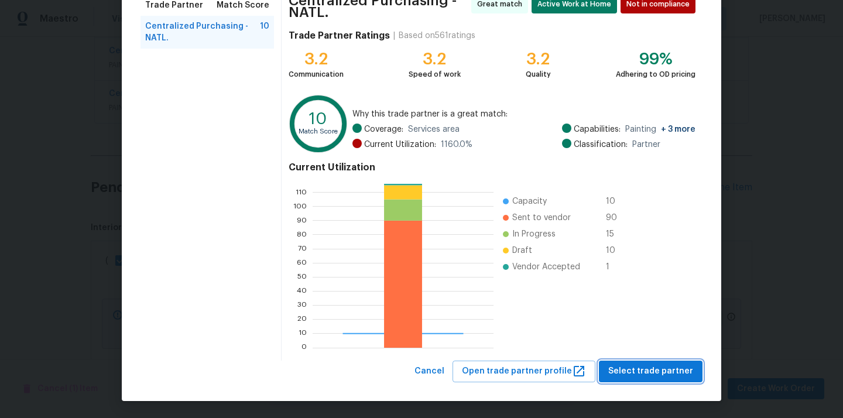
click at [648, 367] on span "Select trade partner" at bounding box center [650, 371] width 85 height 15
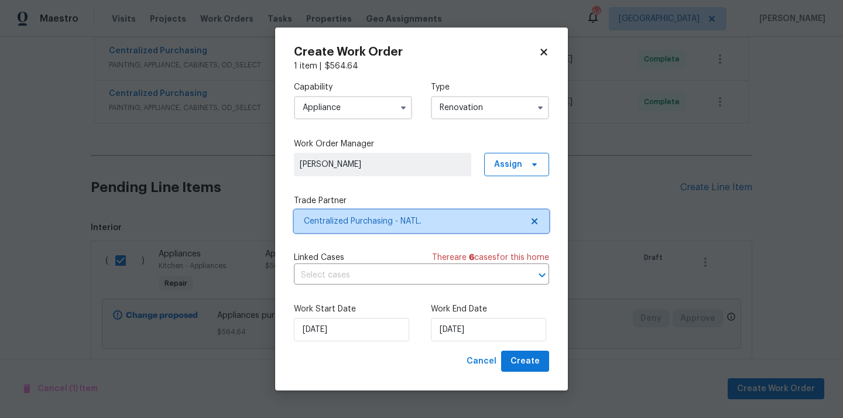
scroll to position [0, 0]
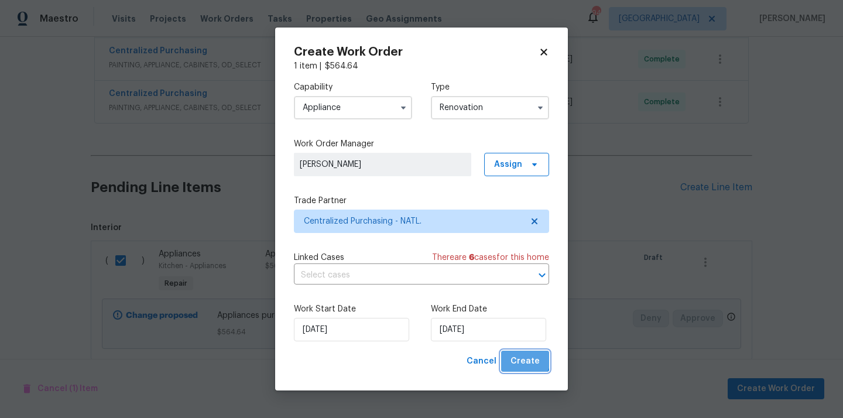
click at [525, 358] on span "Create" at bounding box center [525, 361] width 29 height 15
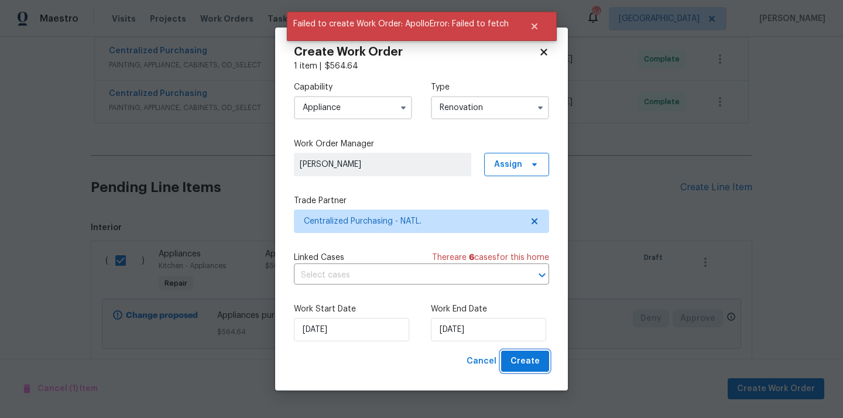
click at [533, 364] on span "Create" at bounding box center [525, 361] width 29 height 15
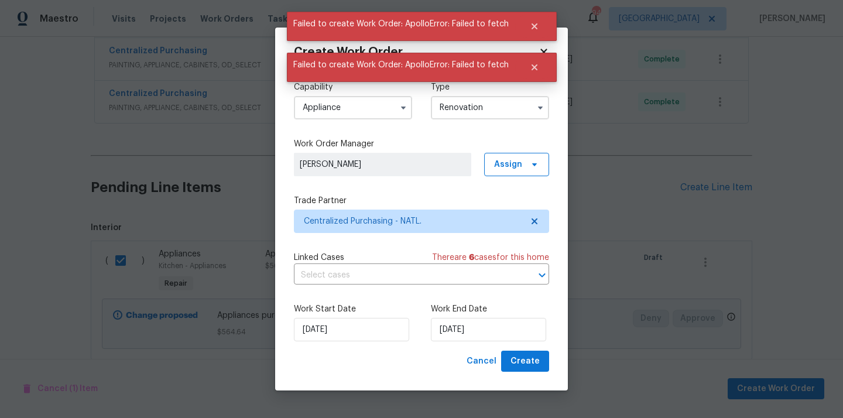
checkbox input "false"
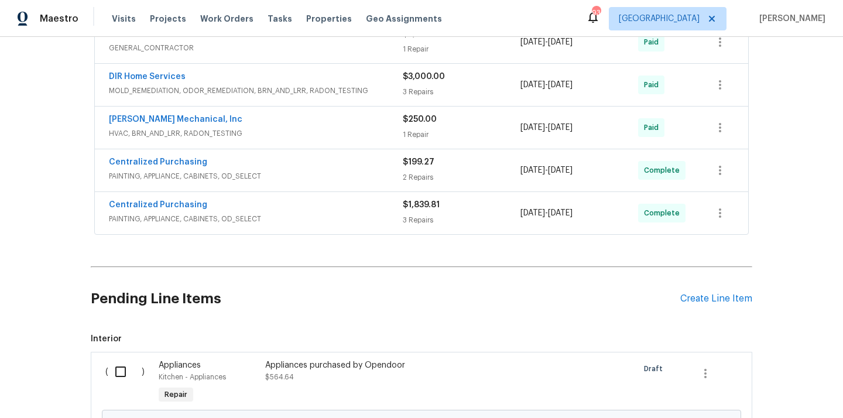
scroll to position [585, 0]
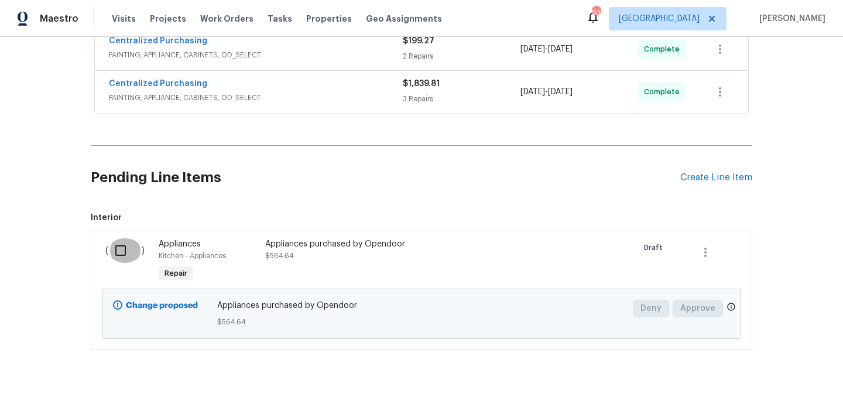
click at [117, 245] on input "checkbox" at bounding box center [124, 250] width 33 height 25
checkbox input "true"
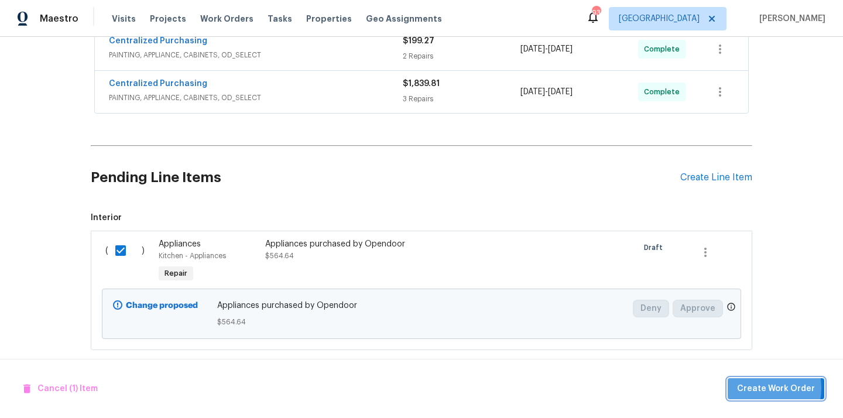
click at [754, 388] on span "Create Work Order" at bounding box center [776, 389] width 78 height 15
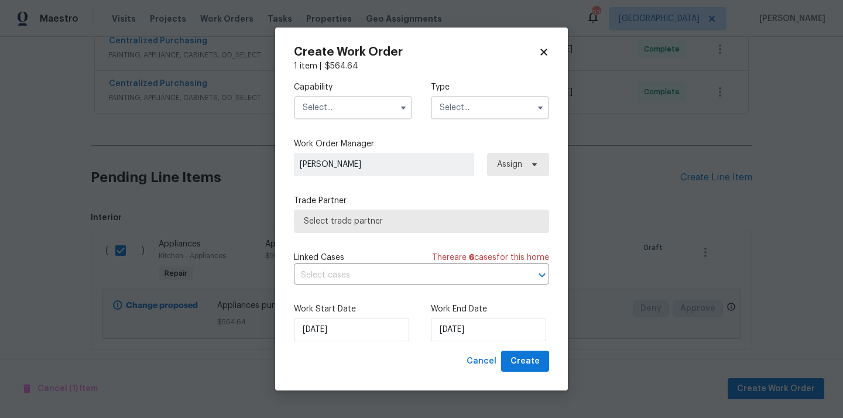
click at [362, 107] on input "text" at bounding box center [353, 107] width 118 height 23
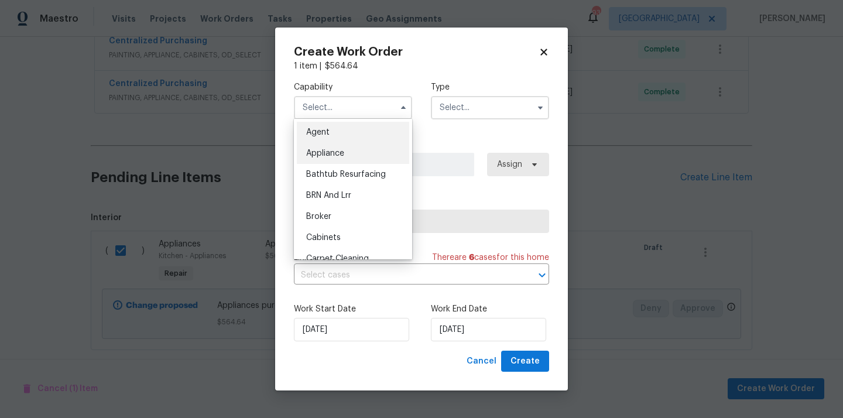
click at [363, 152] on div "Appliance" at bounding box center [353, 153] width 112 height 21
type input "Appliance"
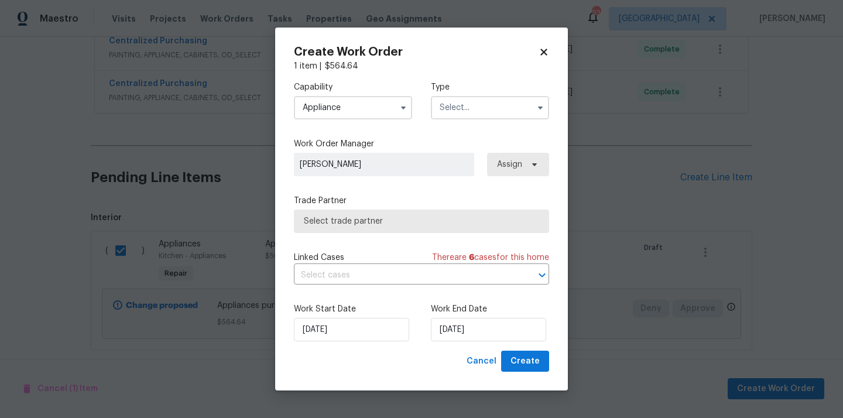
click at [504, 109] on input "text" at bounding box center [490, 107] width 118 height 23
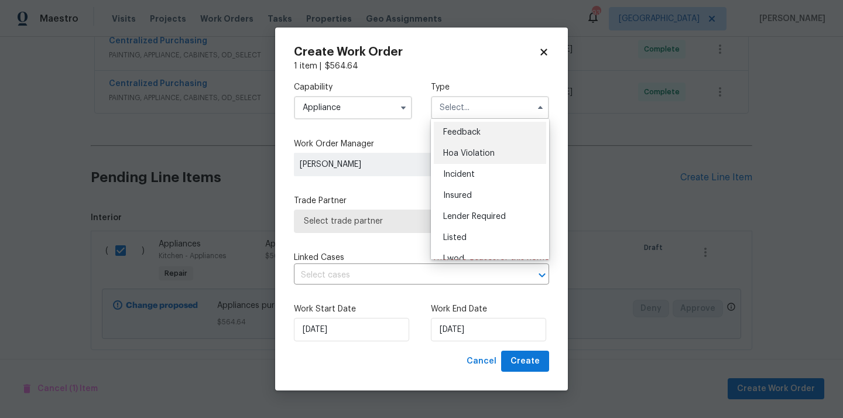
scroll to position [139, 0]
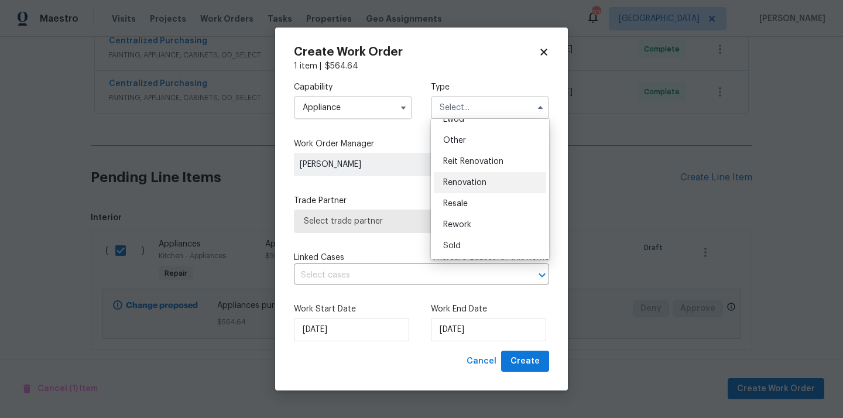
click at [492, 179] on div "Renovation" at bounding box center [490, 182] width 112 height 21
type input "Renovation"
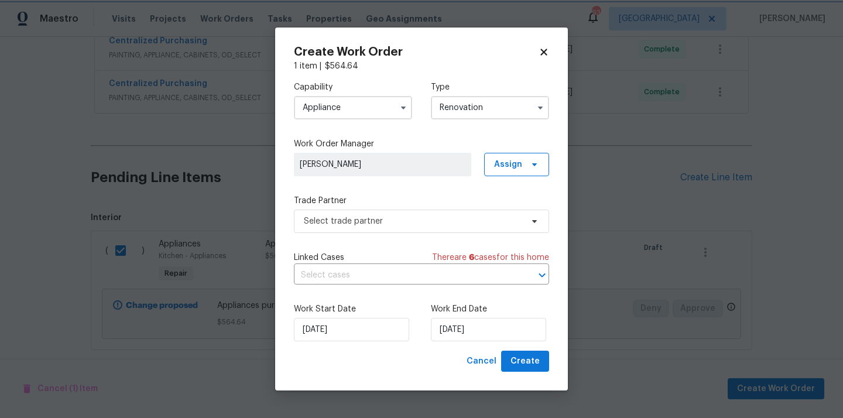
scroll to position [0, 0]
click at [523, 163] on span "Assign" at bounding box center [516, 164] width 65 height 23
click at [515, 210] on div "Assign to me" at bounding box center [518, 214] width 51 height 12
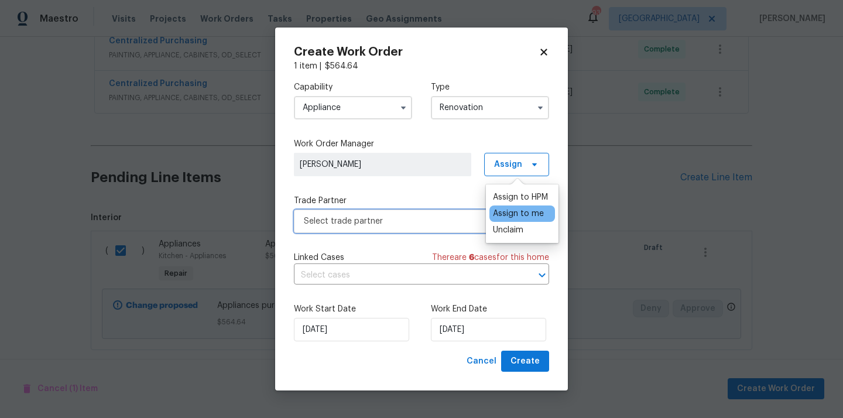
click at [400, 220] on span "Select trade partner" at bounding box center [413, 221] width 218 height 12
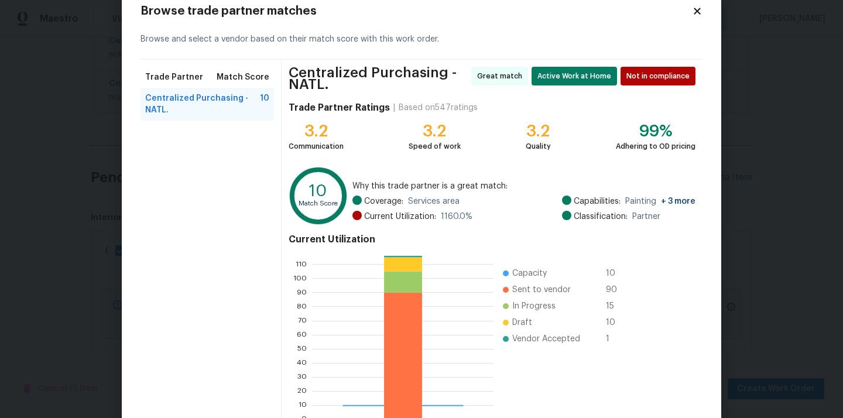
scroll to position [103, 0]
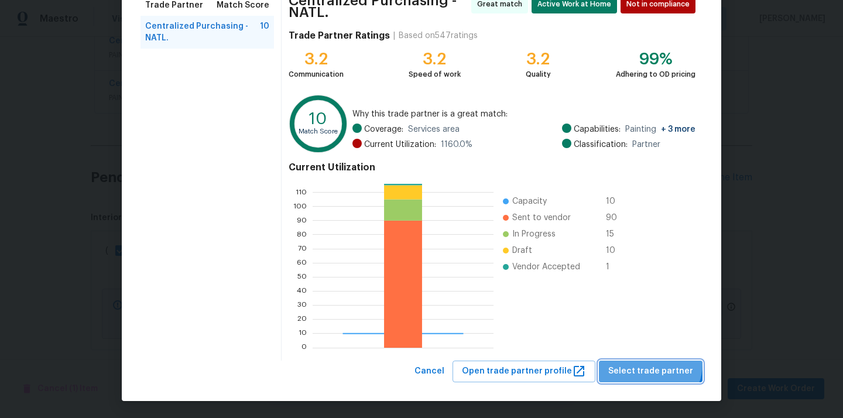
click at [655, 364] on span "Select trade partner" at bounding box center [650, 371] width 85 height 15
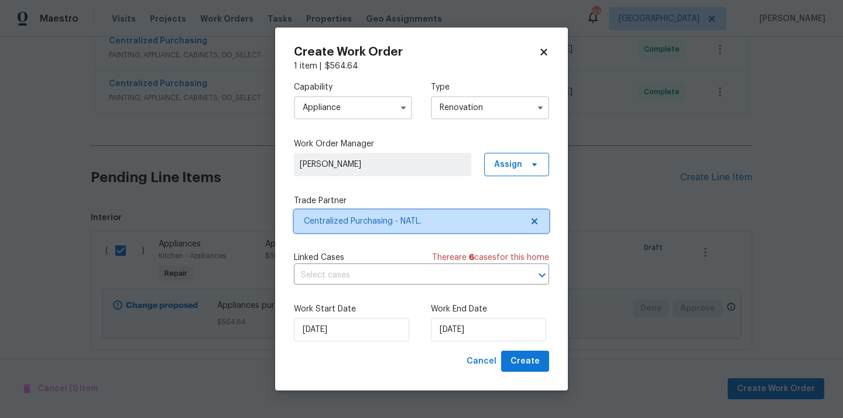
scroll to position [0, 0]
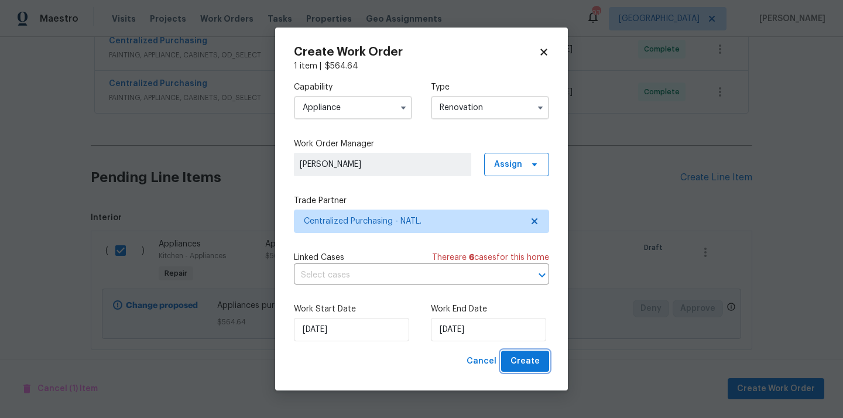
click at [531, 354] on button "Create" at bounding box center [525, 362] width 48 height 22
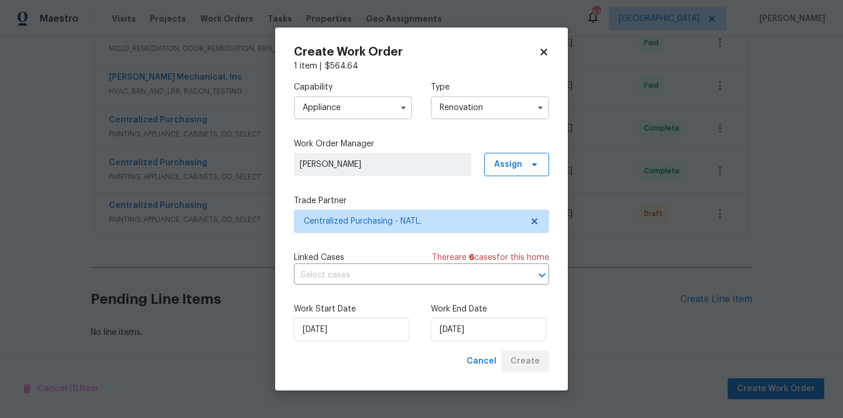
scroll to position [506, 0]
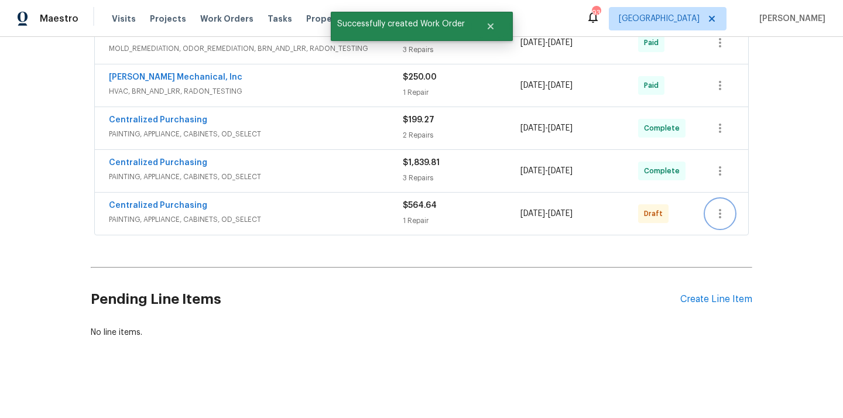
click at [732, 207] on button "button" at bounding box center [720, 214] width 28 height 28
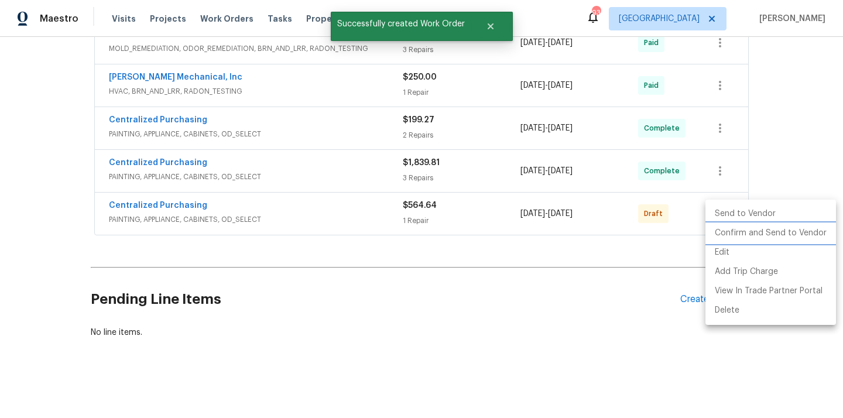
click at [733, 228] on li "Confirm and Send to Vendor" at bounding box center [771, 233] width 131 height 19
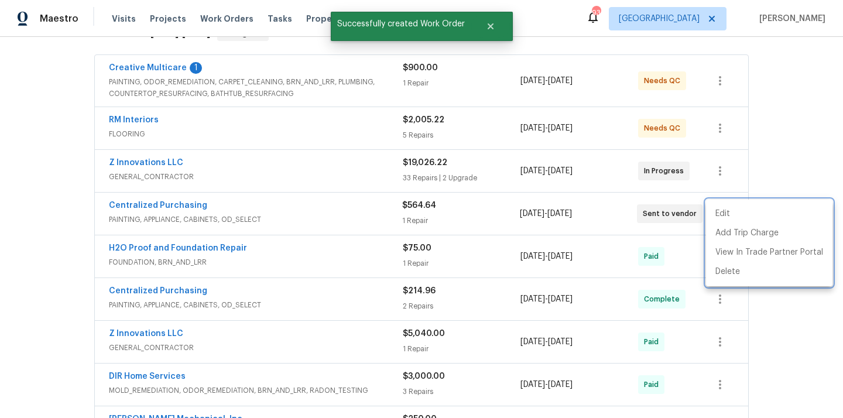
click at [234, 194] on div at bounding box center [421, 209] width 843 height 418
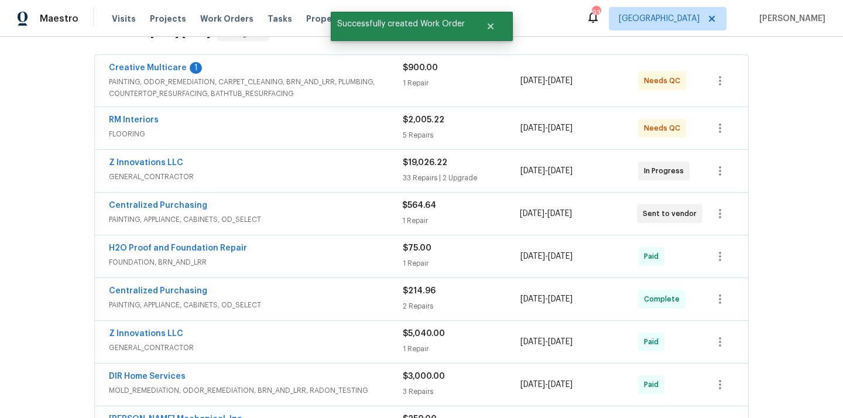
click at [182, 197] on div "Centralized Purchasing PAINTING, APPLIANCE, CABINETS, OD_SELECT $564.64 1 Repai…" at bounding box center [421, 214] width 653 height 42
click at [173, 207] on link "Centralized Purchasing" at bounding box center [158, 205] width 98 height 8
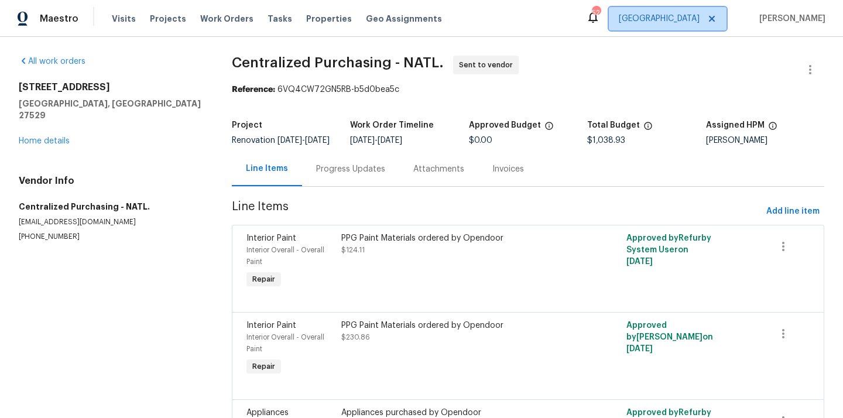
click at [690, 26] on span "[GEOGRAPHIC_DATA]" at bounding box center [668, 18] width 118 height 23
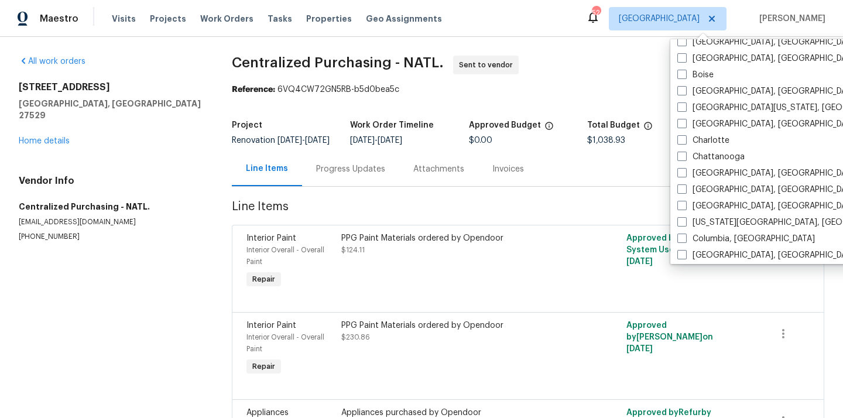
scroll to position [219, 0]
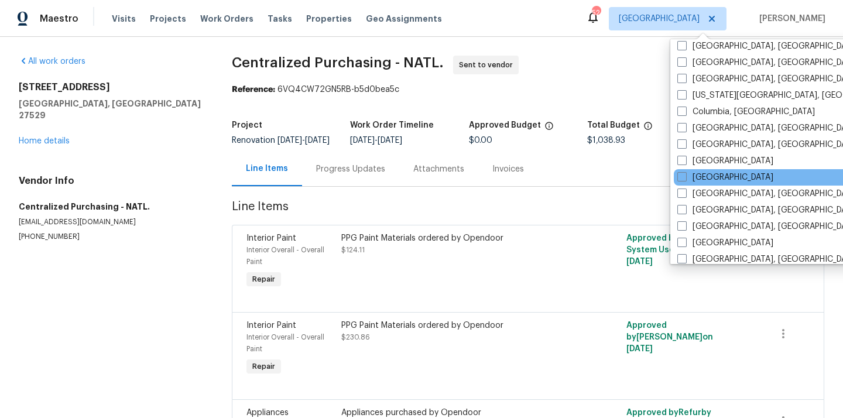
click at [697, 171] on div "[GEOGRAPHIC_DATA]" at bounding box center [792, 177] width 236 height 16
click at [694, 179] on label "[GEOGRAPHIC_DATA]" at bounding box center [725, 178] width 96 height 12
click at [685, 179] on input "[GEOGRAPHIC_DATA]" at bounding box center [681, 176] width 8 height 8
checkbox input "true"
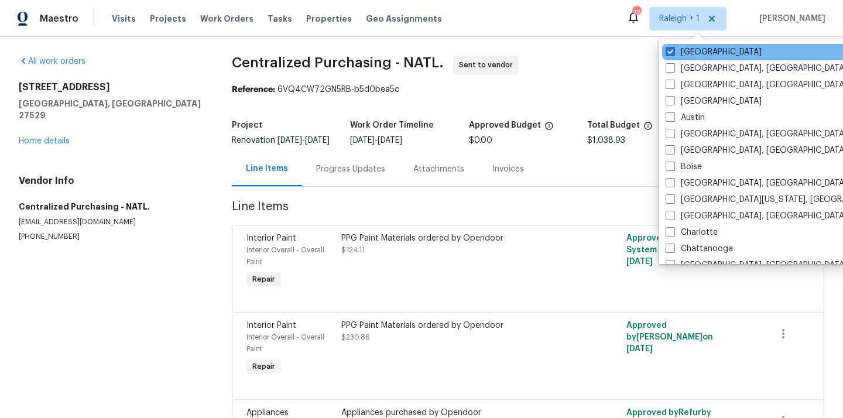
click at [674, 59] on div "[GEOGRAPHIC_DATA]" at bounding box center [780, 52] width 236 height 16
click at [668, 47] on span at bounding box center [670, 51] width 9 height 9
click at [668, 47] on input "[GEOGRAPHIC_DATA]" at bounding box center [670, 50] width 8 height 8
checkbox input "false"
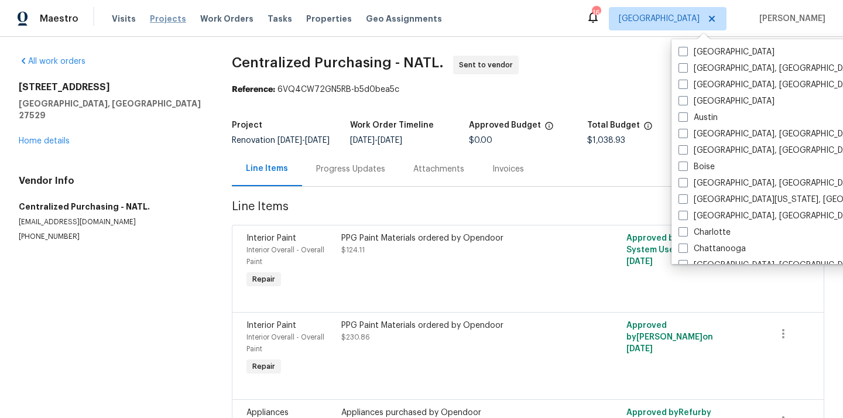
click at [153, 23] on span "Projects" at bounding box center [168, 19] width 36 height 12
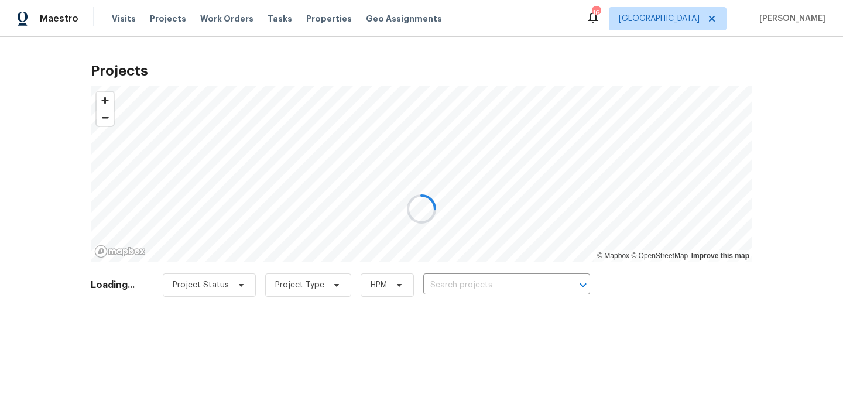
click at [527, 293] on div at bounding box center [421, 209] width 843 height 418
click at [526, 289] on div at bounding box center [421, 209] width 843 height 418
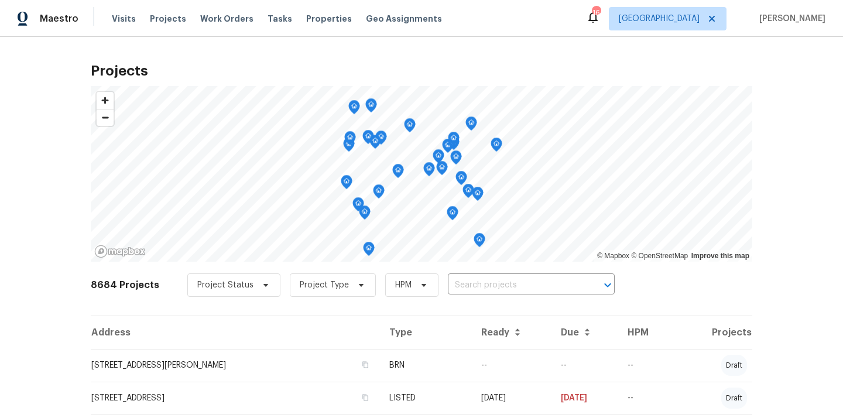
click at [526, 286] on input "text" at bounding box center [515, 285] width 134 height 18
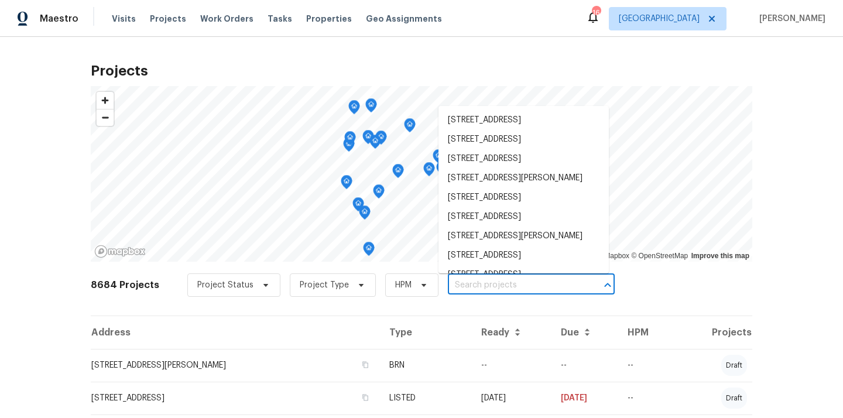
paste input "[STREET_ADDRESS][PERSON_NAME]"
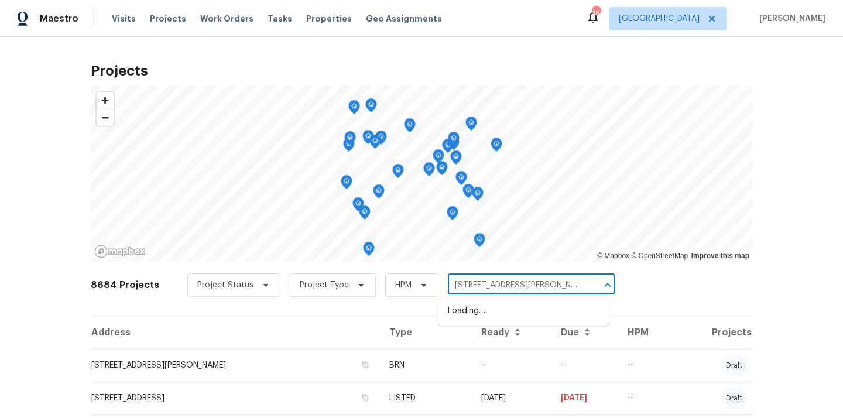
type input "[STREET_ADDRESS][PERSON_NAME]"
click at [532, 309] on li "[STREET_ADDRESS][PERSON_NAME]" at bounding box center [524, 311] width 170 height 19
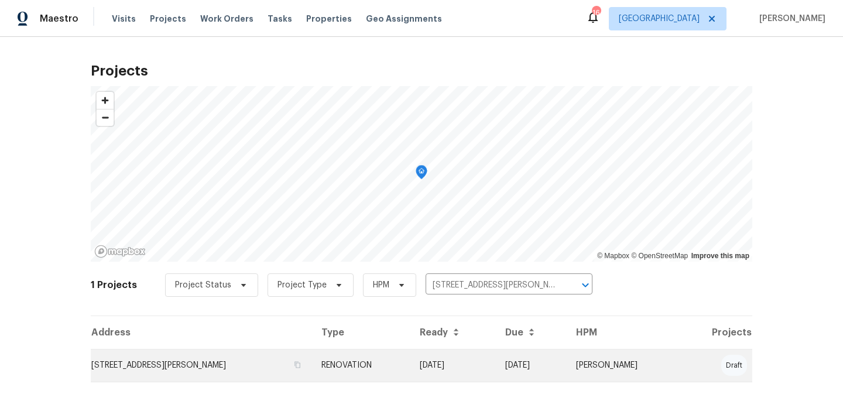
click at [370, 355] on td "RENOVATION" at bounding box center [361, 365] width 98 height 33
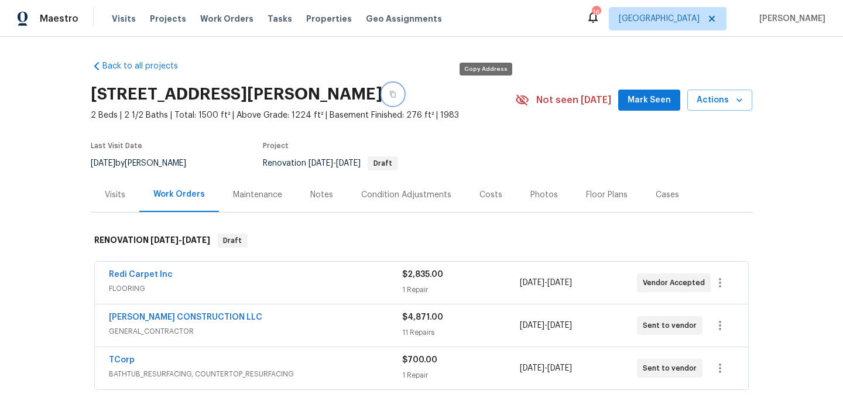
click at [396, 91] on icon "button" at bounding box center [392, 94] width 7 height 7
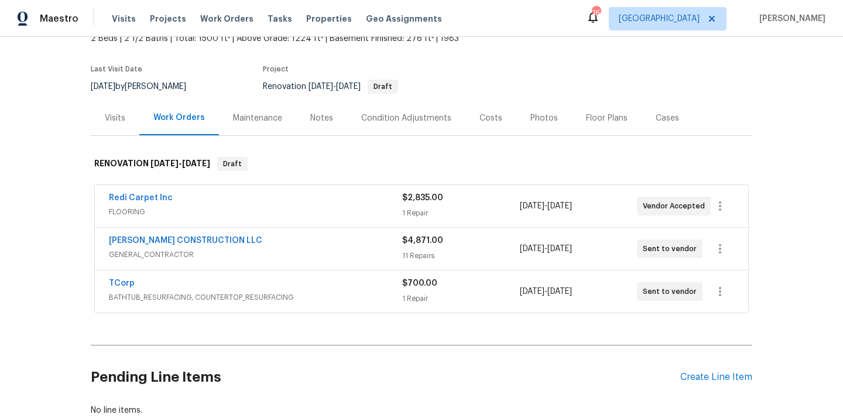
scroll to position [155, 0]
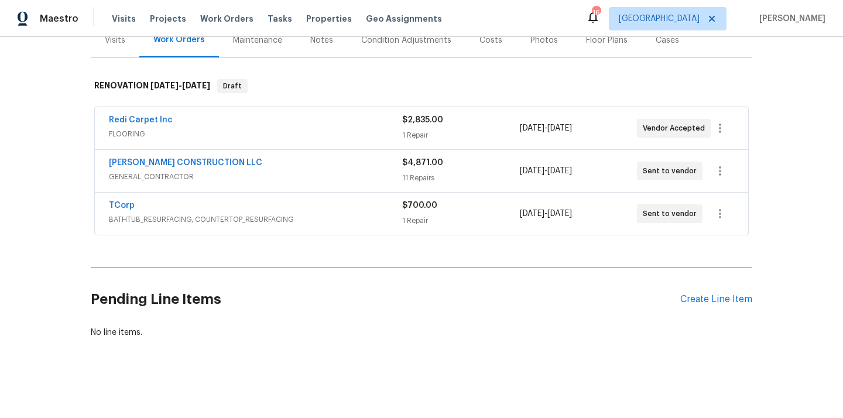
click at [702, 290] on div "Pending Line Items Create Line Item" at bounding box center [422, 299] width 662 height 54
click at [701, 299] on div "Create Line Item" at bounding box center [716, 299] width 72 height 11
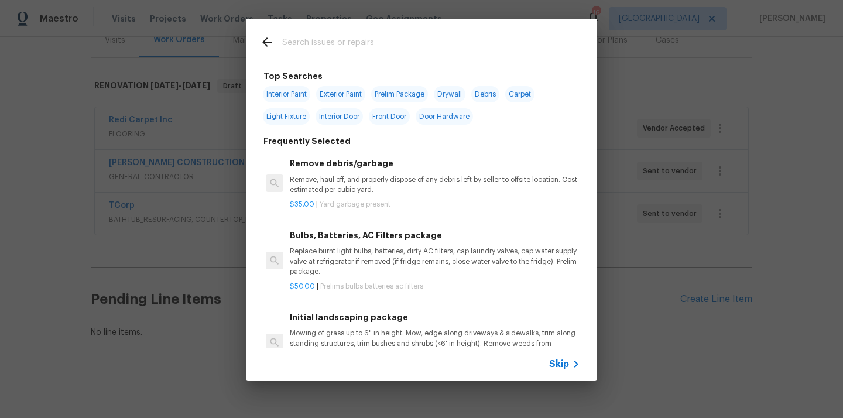
click at [448, 36] on input "text" at bounding box center [406, 44] width 248 height 18
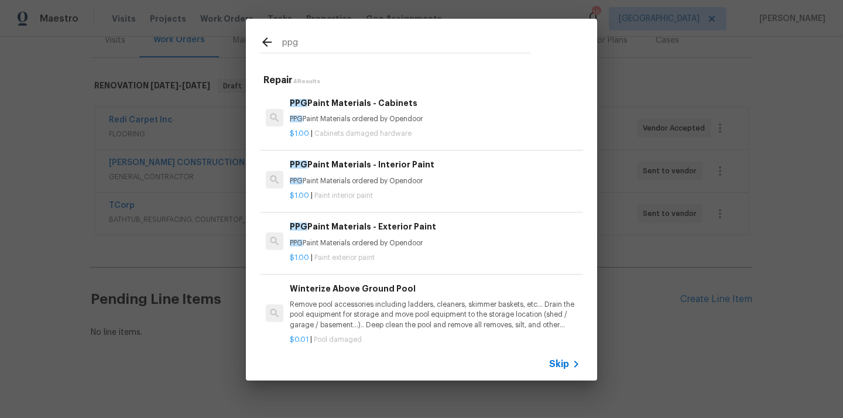
type input "ppg"
click at [408, 182] on p "PPG Paint Materials ordered by Opendoor" at bounding box center [435, 181] width 290 height 10
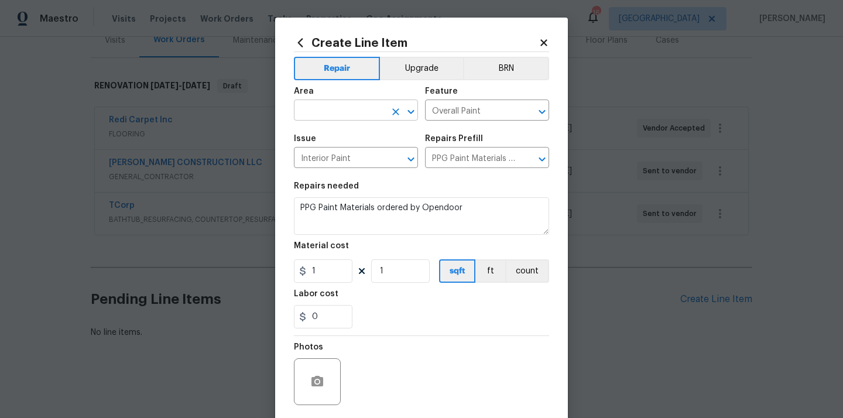
click at [357, 103] on input "text" at bounding box center [339, 111] width 91 height 18
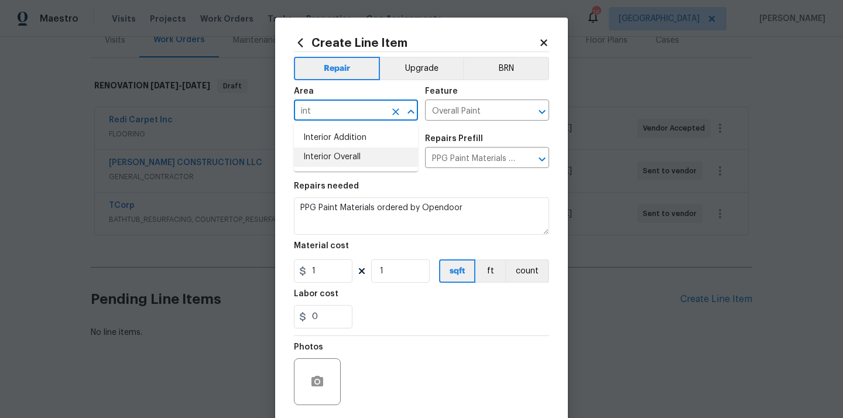
click at [325, 152] on li "Interior Overall" at bounding box center [356, 157] width 124 height 19
type input "Interior Overall"
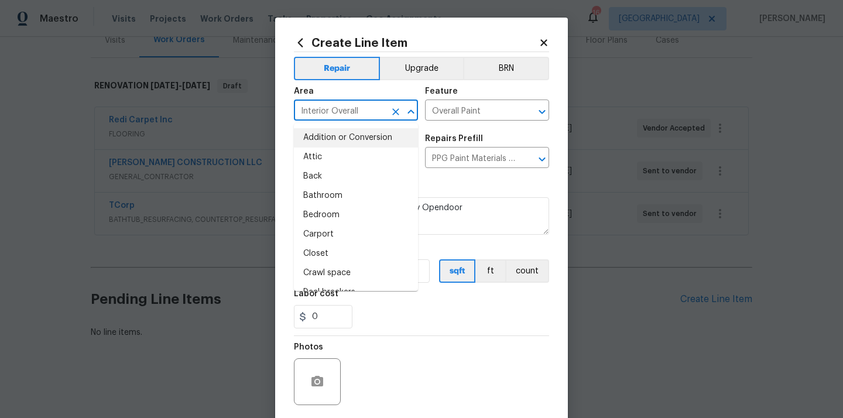
click at [439, 127] on div "Area Interior Overall ​ Feature Overall Paint ​" at bounding box center [421, 103] width 255 height 47
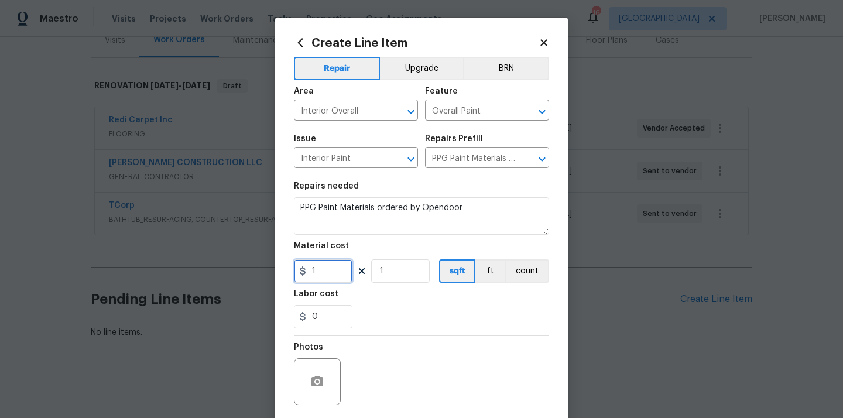
drag, startPoint x: 324, startPoint y: 273, endPoint x: 292, endPoint y: 273, distance: 32.2
click at [298, 273] on div "1" at bounding box center [323, 270] width 59 height 23
paste input "364.87"
type input "364.87"
click at [410, 328] on div "0" at bounding box center [421, 316] width 255 height 23
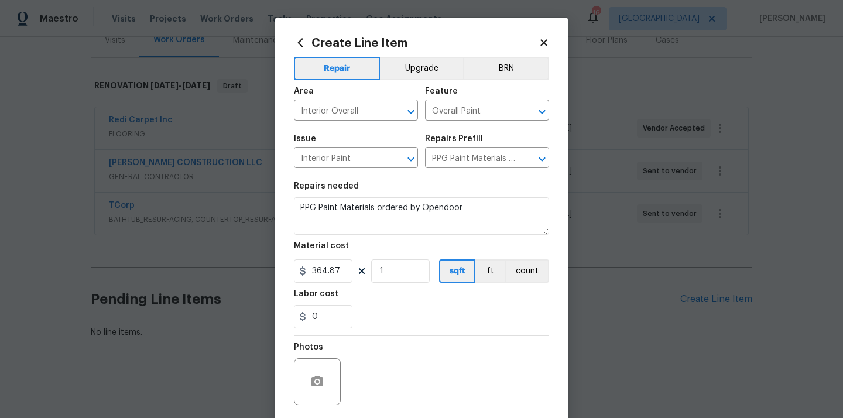
scroll to position [87, 0]
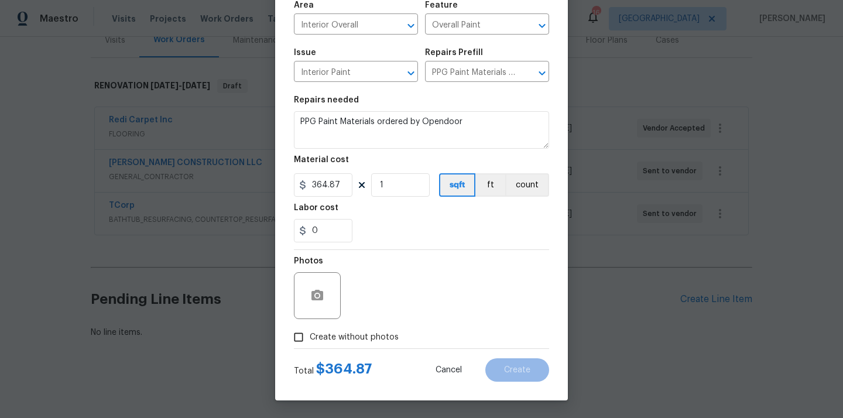
click at [393, 336] on span "Create without photos" at bounding box center [354, 337] width 89 height 12
click at [310, 336] on input "Create without photos" at bounding box center [298, 337] width 22 height 22
checkbox input "true"
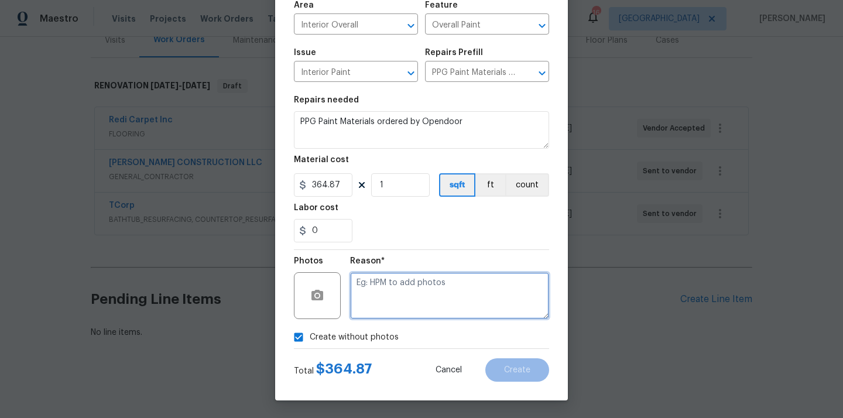
click at [406, 295] on textarea at bounding box center [449, 295] width 199 height 47
type textarea "N/A"
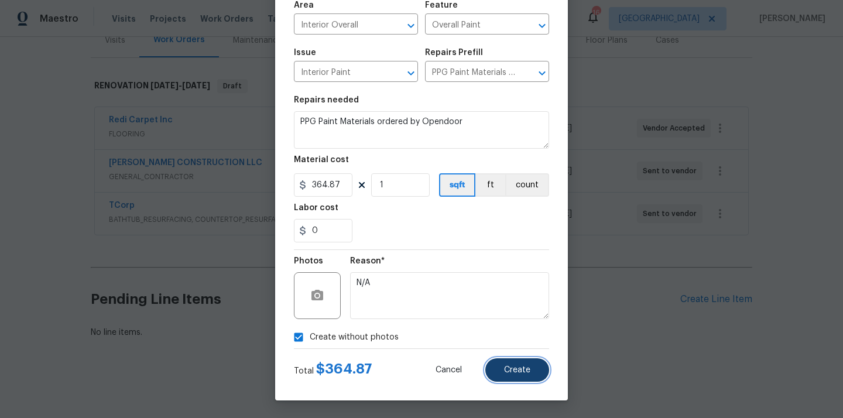
click at [535, 378] on button "Create" at bounding box center [517, 369] width 64 height 23
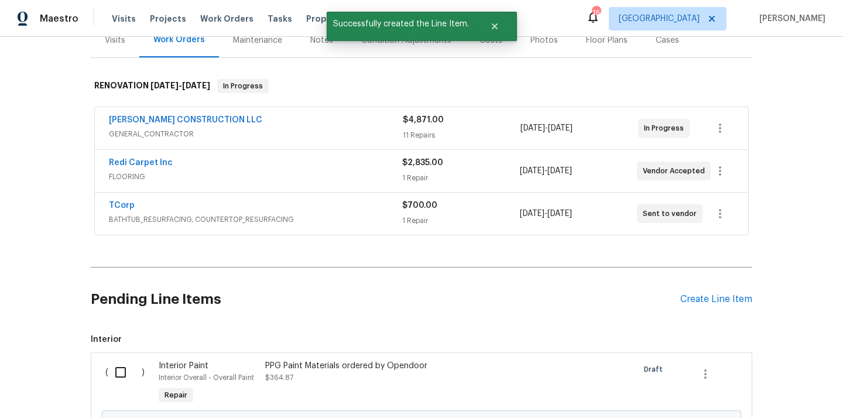
click at [115, 369] on input "checkbox" at bounding box center [124, 372] width 33 height 25
checkbox input "true"
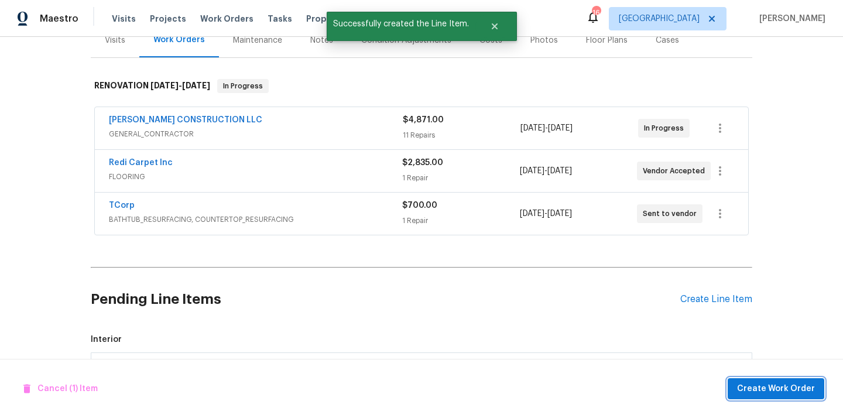
click at [741, 386] on span "Create Work Order" at bounding box center [776, 389] width 78 height 15
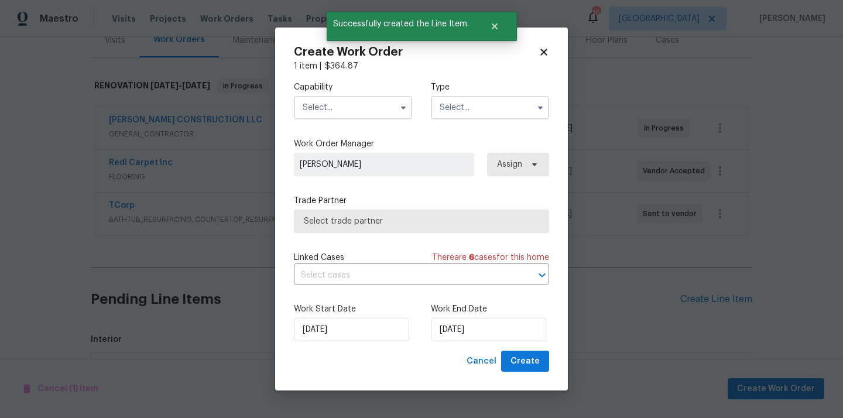
click at [364, 109] on input "text" at bounding box center [353, 107] width 118 height 23
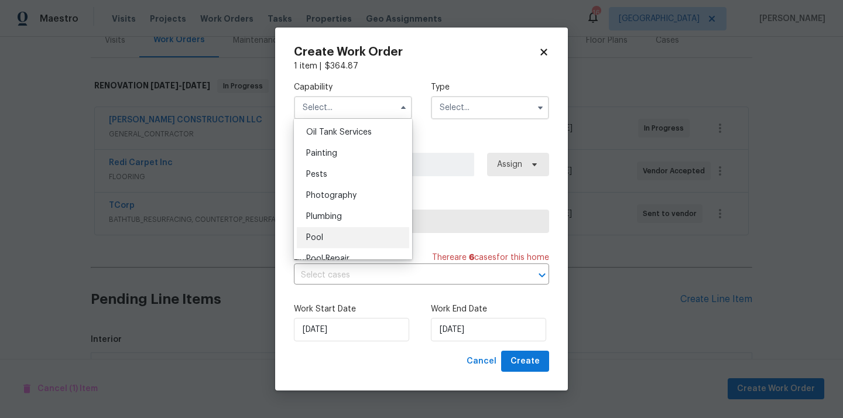
scroll to position [957, 0]
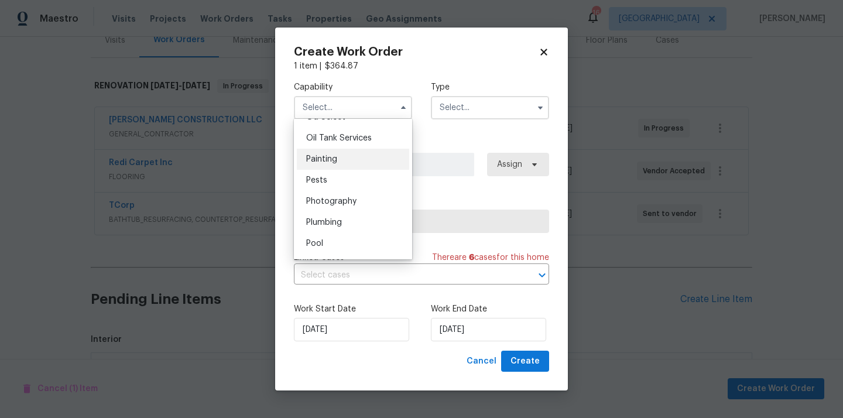
click at [353, 160] on div "Painting" at bounding box center [353, 159] width 112 height 21
type input "Painting"
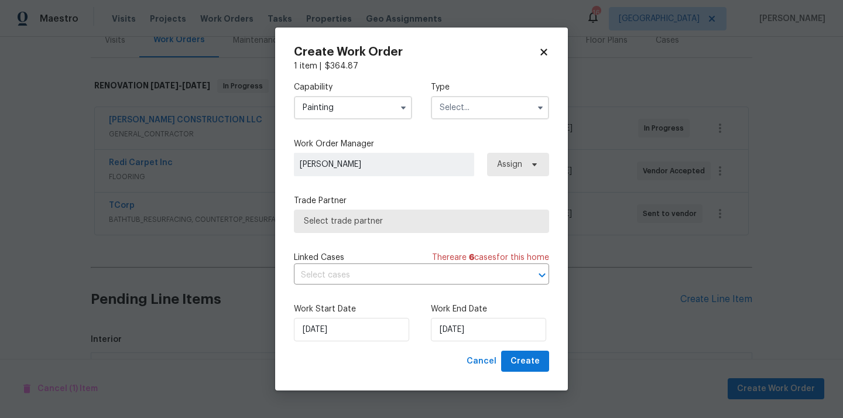
click at [475, 118] on input "text" at bounding box center [490, 107] width 118 height 23
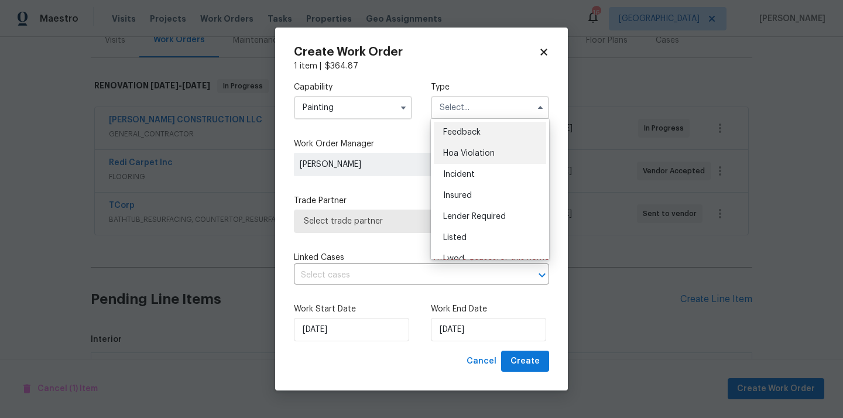
scroll to position [139, 0]
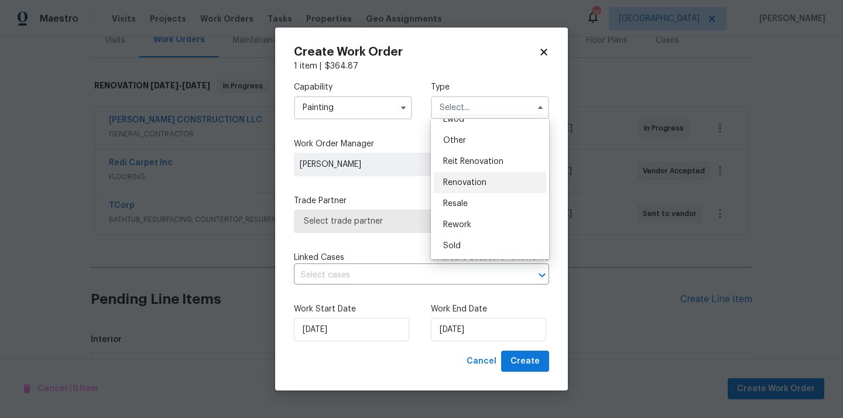
click at [480, 179] on span "Renovation" at bounding box center [464, 183] width 43 height 8
type input "Renovation"
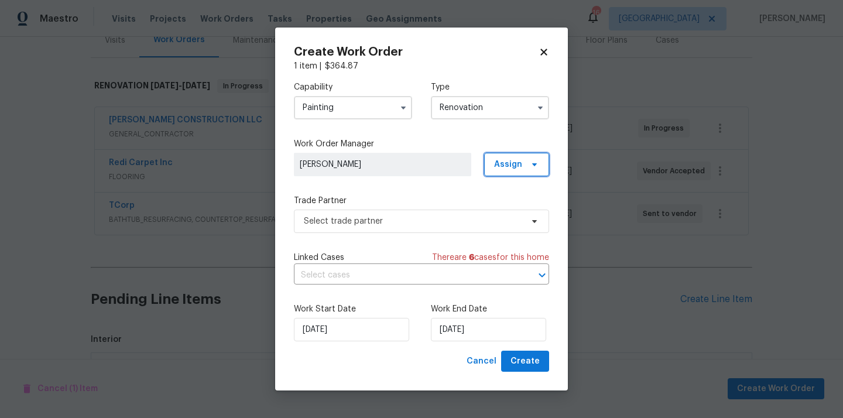
click at [517, 160] on span "Assign" at bounding box center [508, 165] width 28 height 12
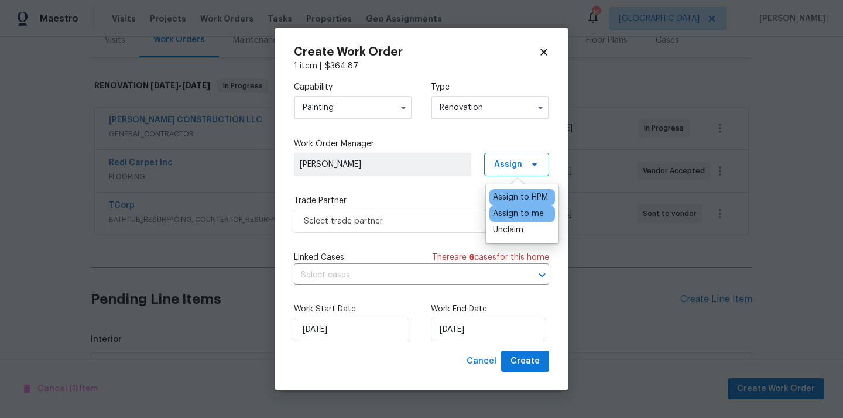
click at [508, 213] on div "Assign to me" at bounding box center [518, 214] width 51 height 12
